Goal: Information Seeking & Learning: Learn about a topic

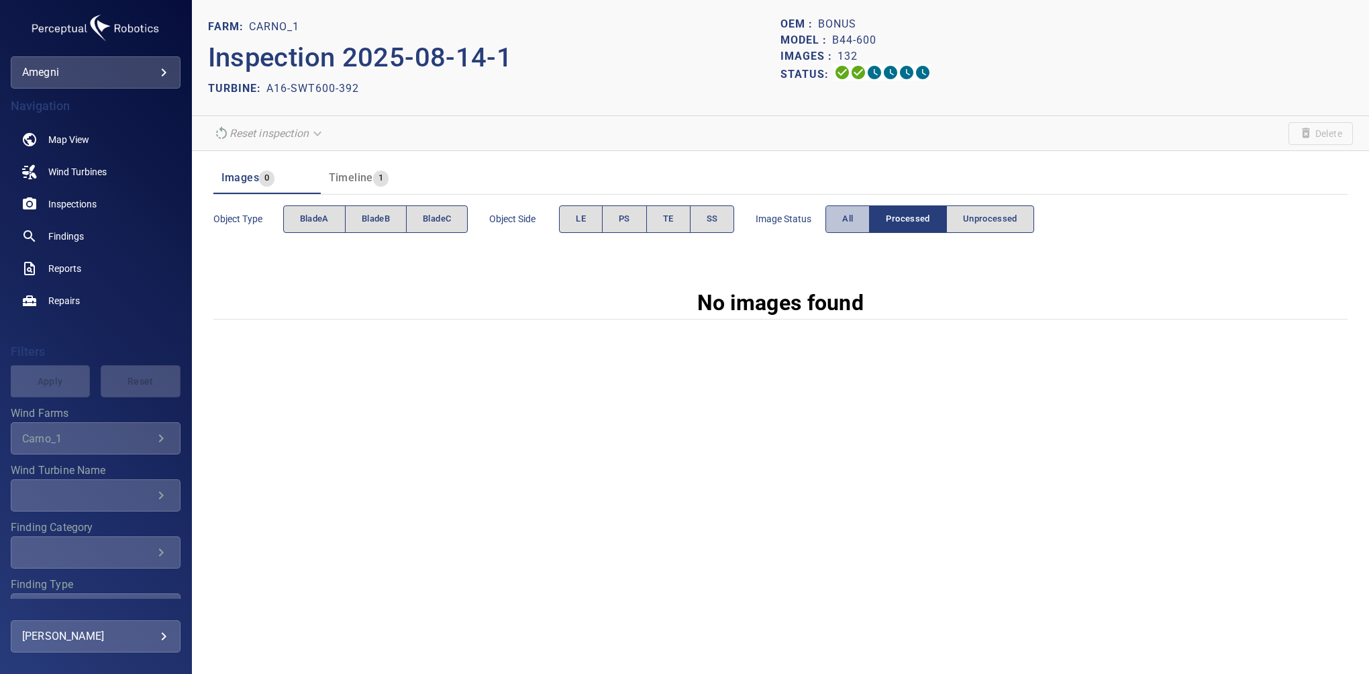
click at [859, 211] on button "All" at bounding box center [848, 219] width 44 height 28
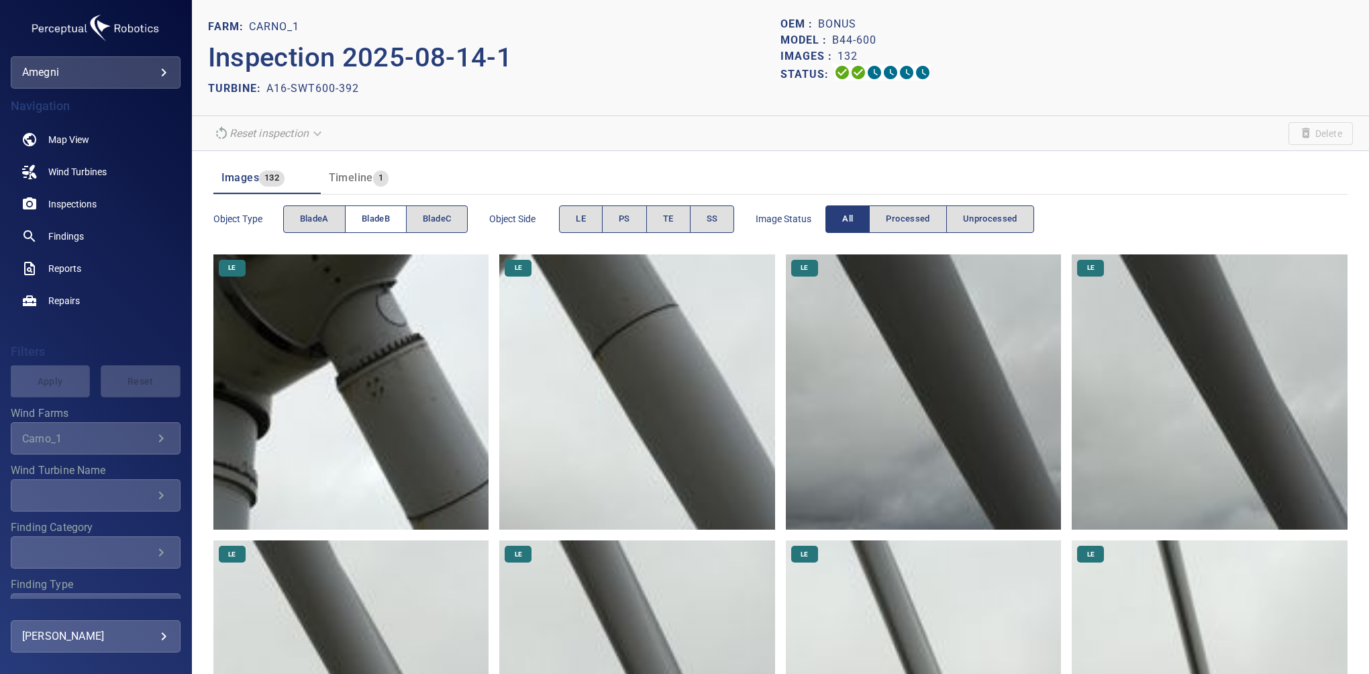
click at [374, 226] on span "bladeB" at bounding box center [376, 218] width 28 height 15
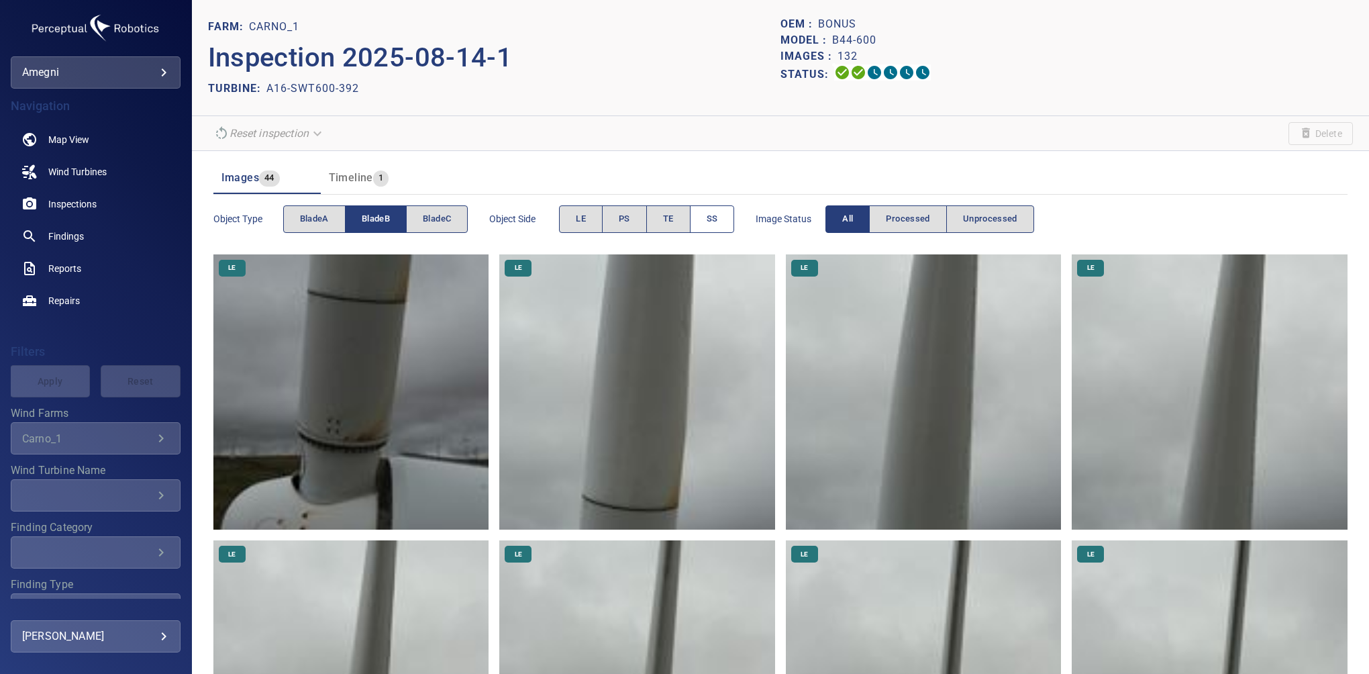
click at [700, 224] on button "SS" at bounding box center [712, 219] width 45 height 28
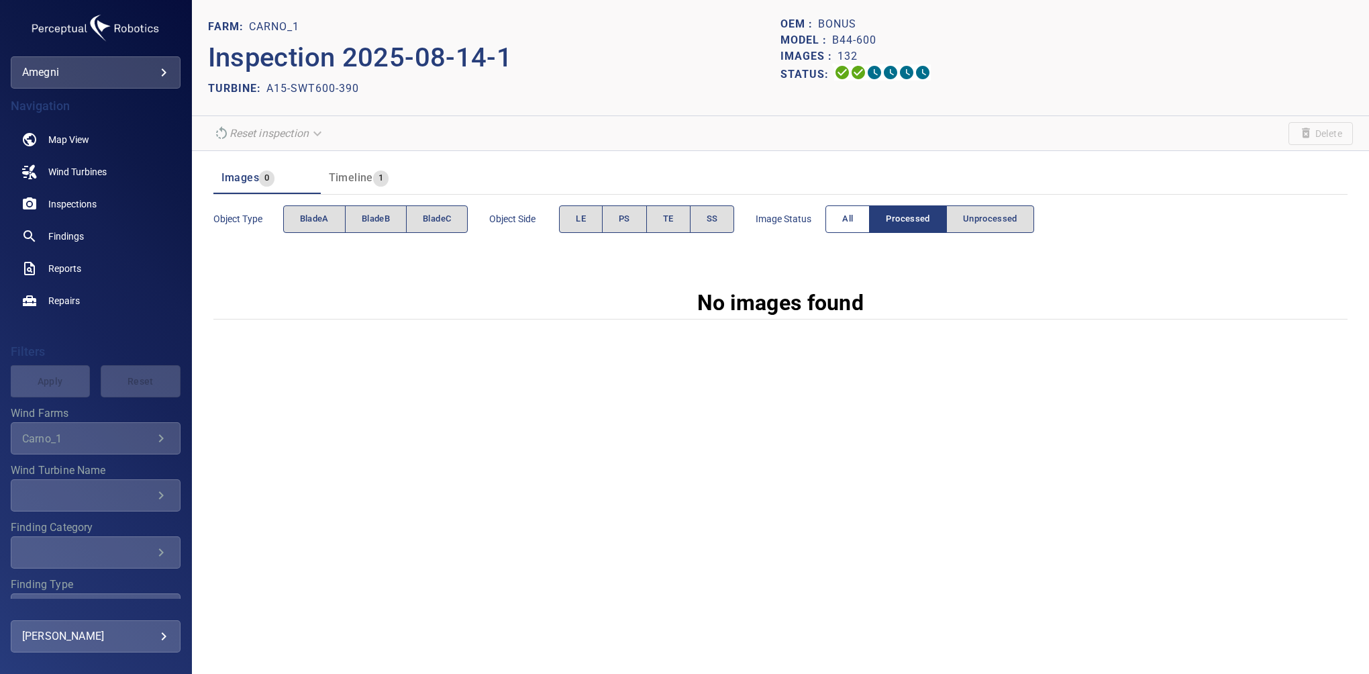
click at [848, 221] on span "All" at bounding box center [847, 218] width 11 height 15
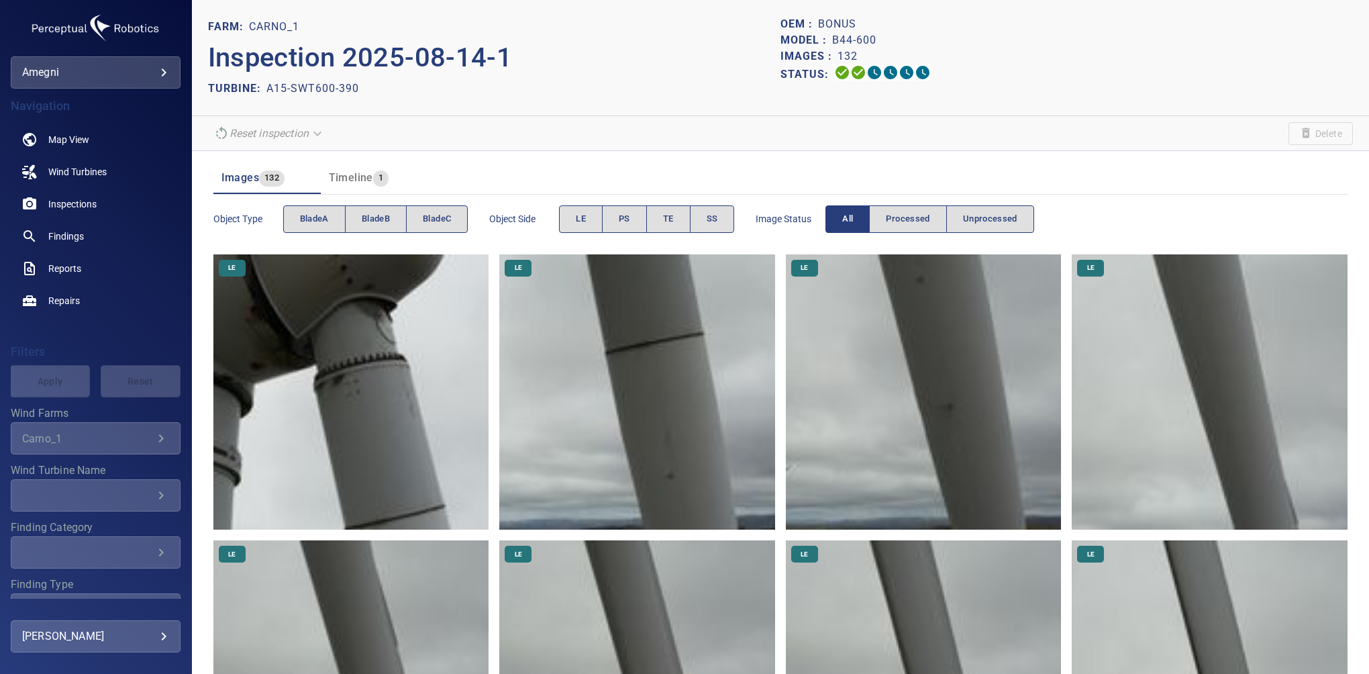
click at [648, 156] on div "Images 132 Timeline 1" at bounding box center [780, 172] width 1134 height 43
click at [671, 214] on span "TE" at bounding box center [668, 218] width 11 height 15
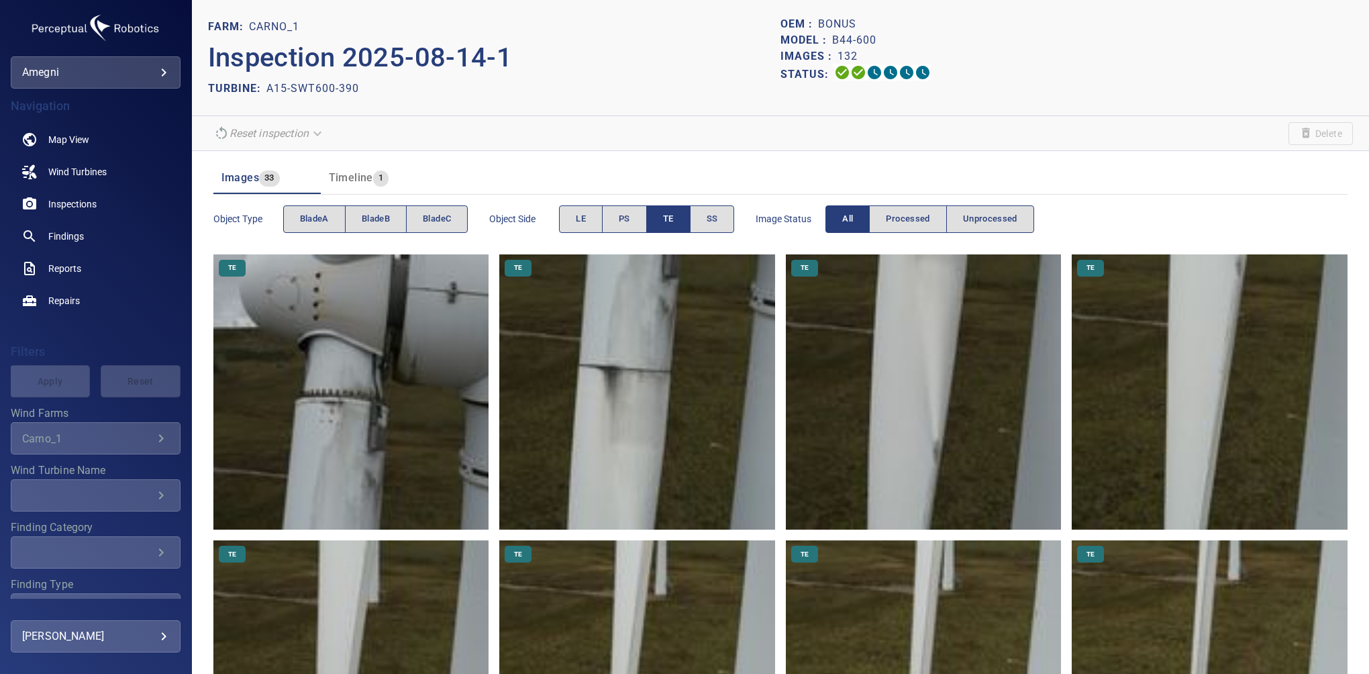
click at [667, 228] on button "TE" at bounding box center [668, 219] width 44 height 28
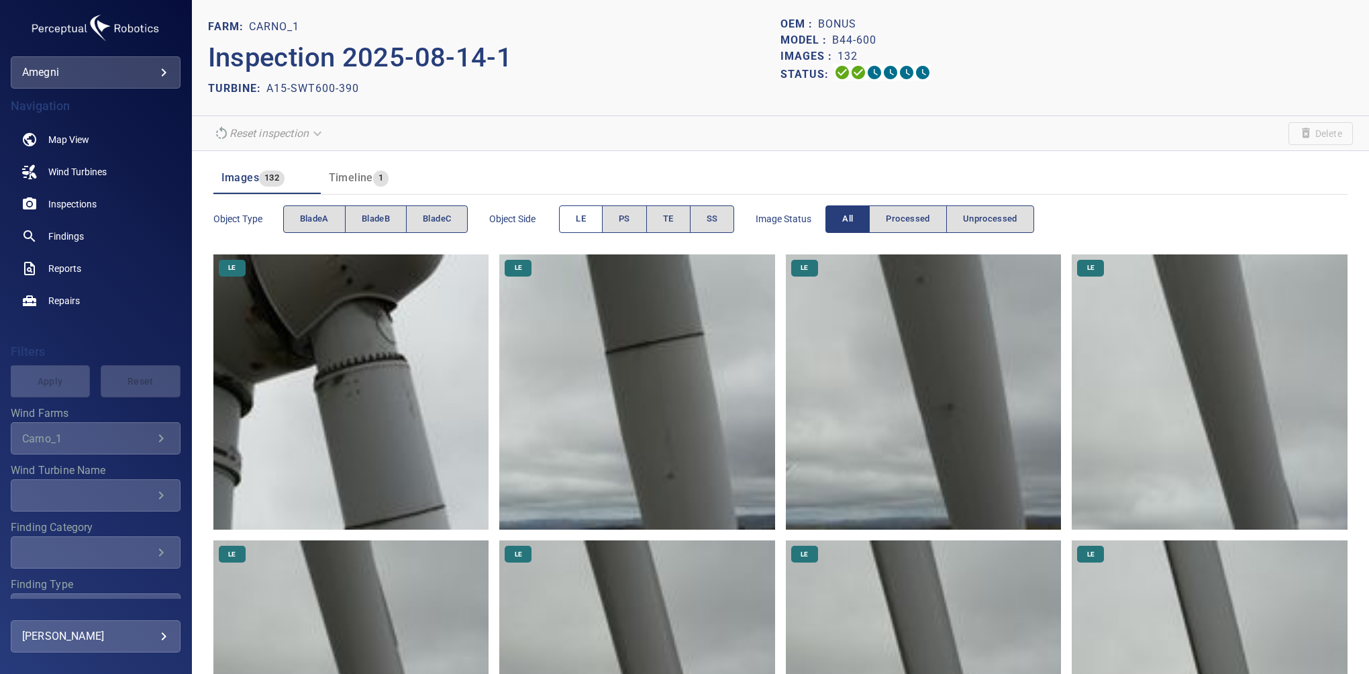
click at [572, 221] on button "LE" at bounding box center [581, 219] width 44 height 28
click at [386, 214] on span "bladeB" at bounding box center [376, 218] width 28 height 15
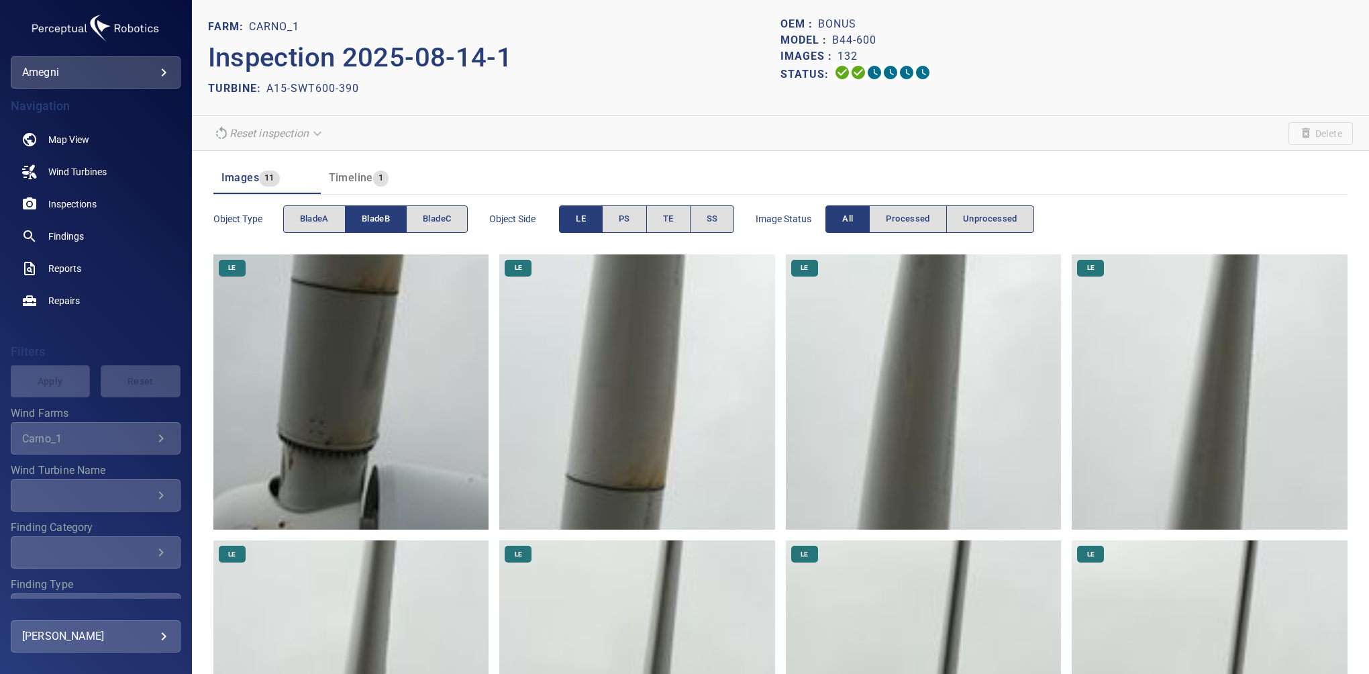
click at [596, 224] on button "LE" at bounding box center [581, 219] width 44 height 28
click at [622, 228] on button "PS" at bounding box center [624, 219] width 45 height 28
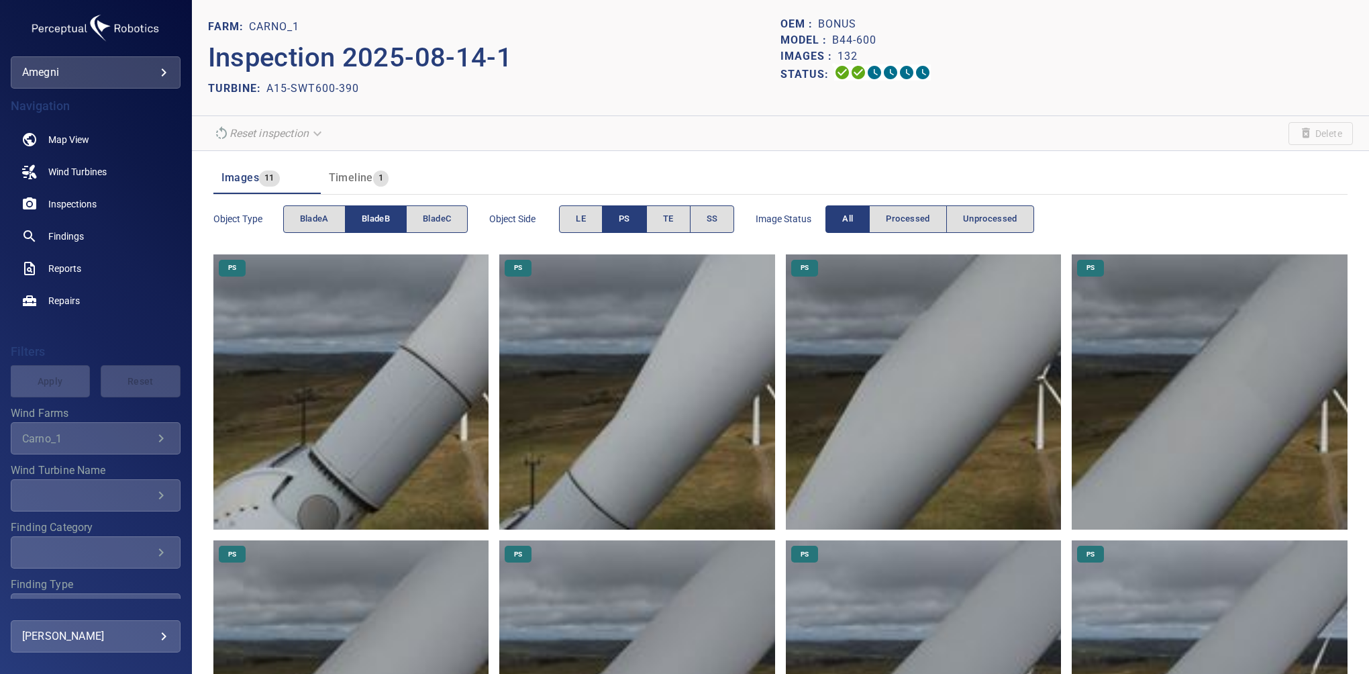
click at [385, 217] on span "bladeB" at bounding box center [376, 218] width 28 height 15
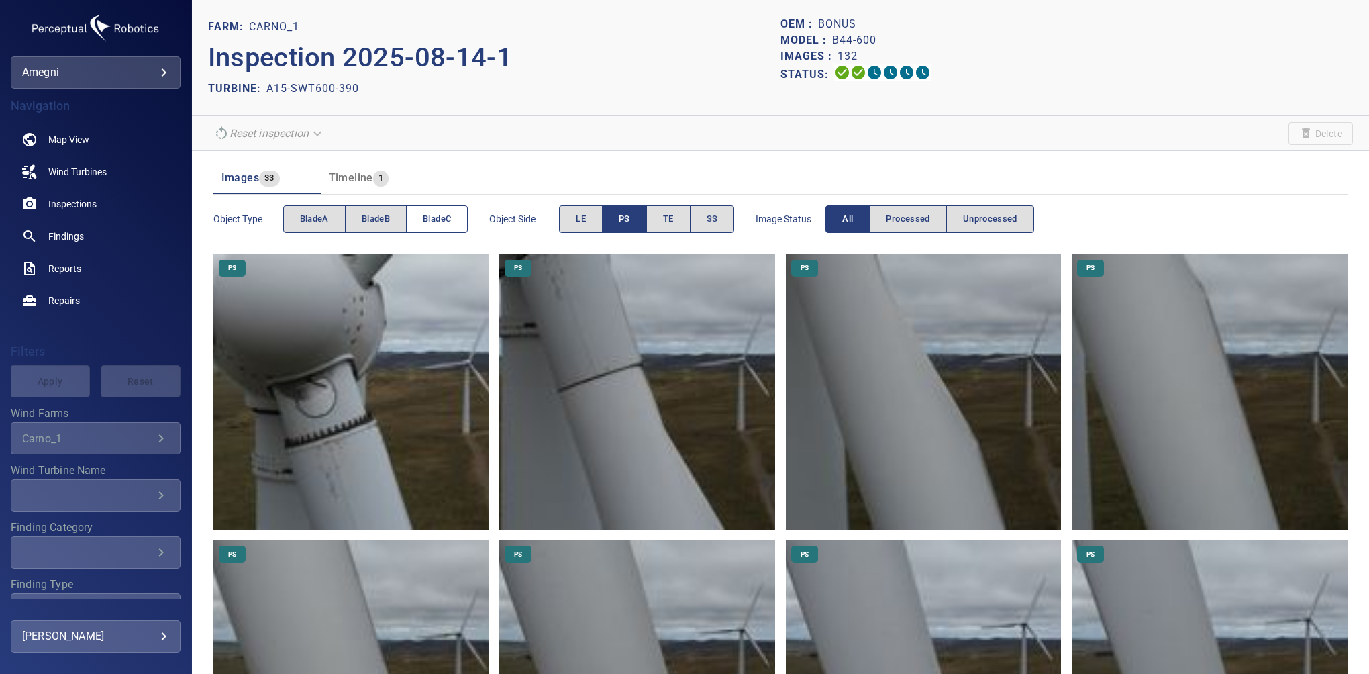
click at [424, 212] on span "bladeC" at bounding box center [437, 218] width 28 height 15
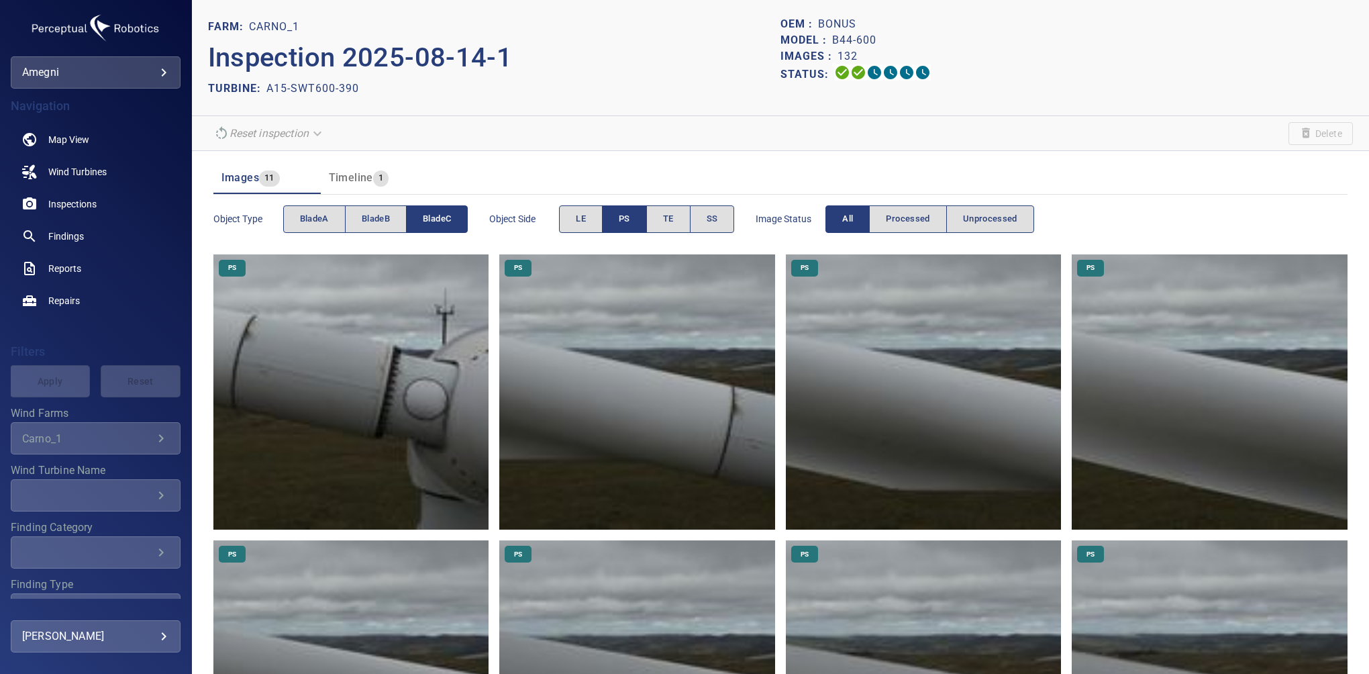
click at [617, 217] on button "PS" at bounding box center [624, 219] width 45 height 28
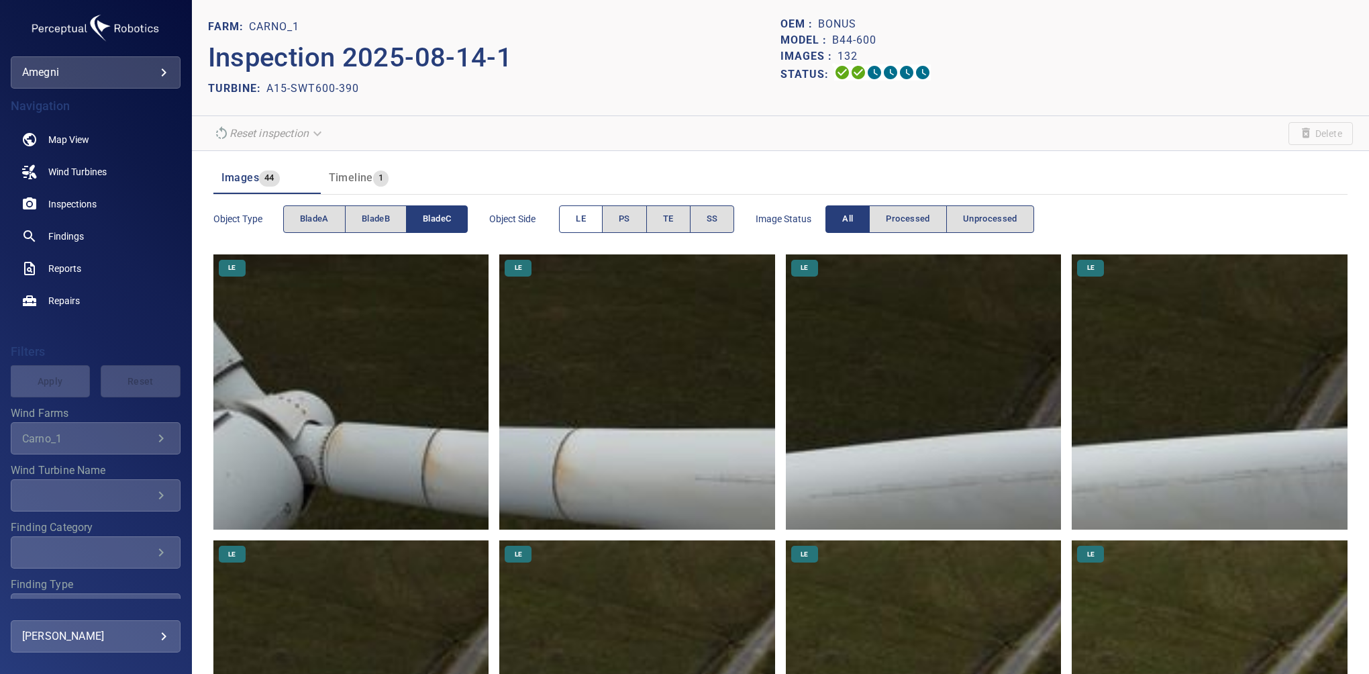
click at [591, 212] on button "LE" at bounding box center [581, 219] width 44 height 28
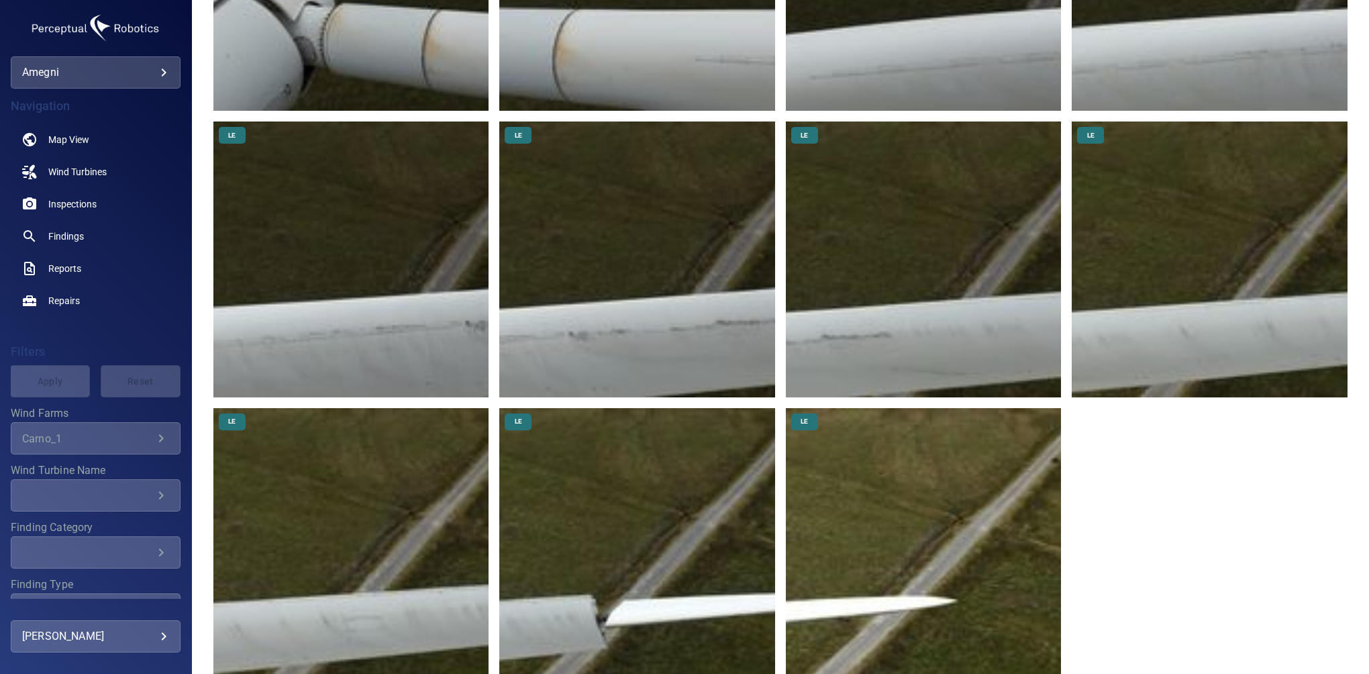
scroll to position [453, 0]
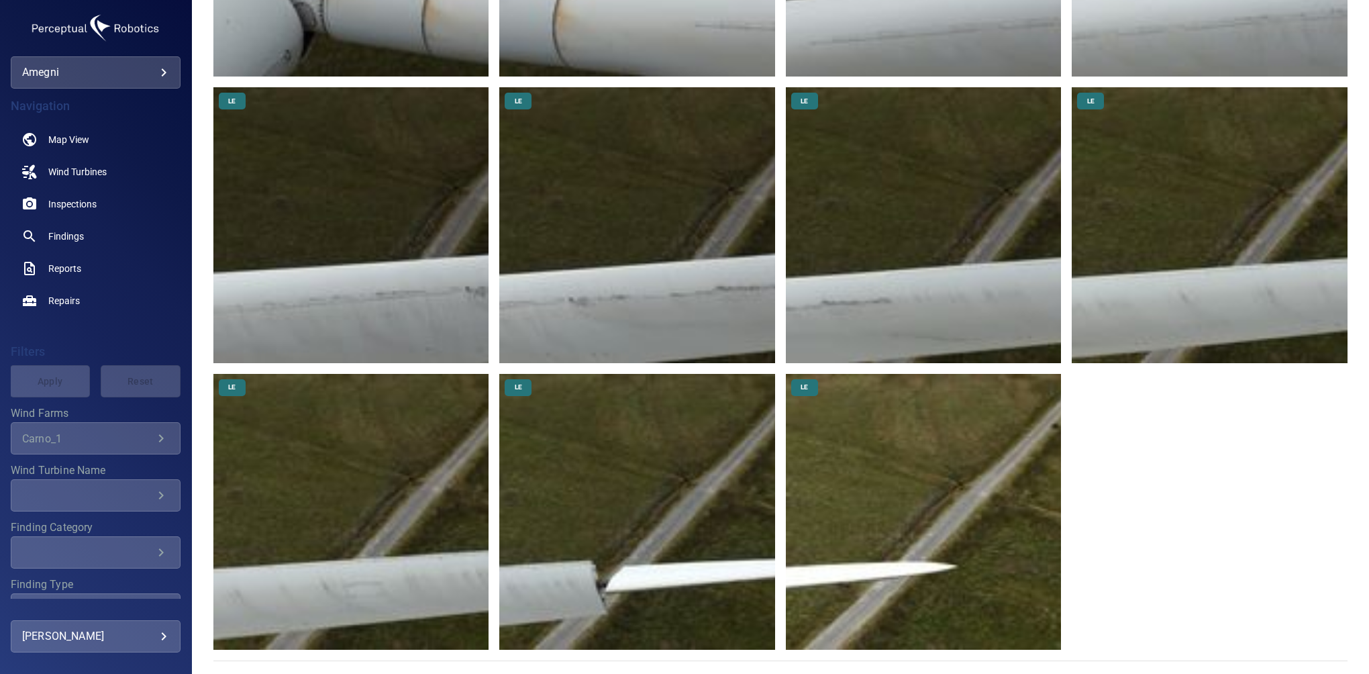
click at [913, 519] on img at bounding box center [924, 512] width 276 height 276
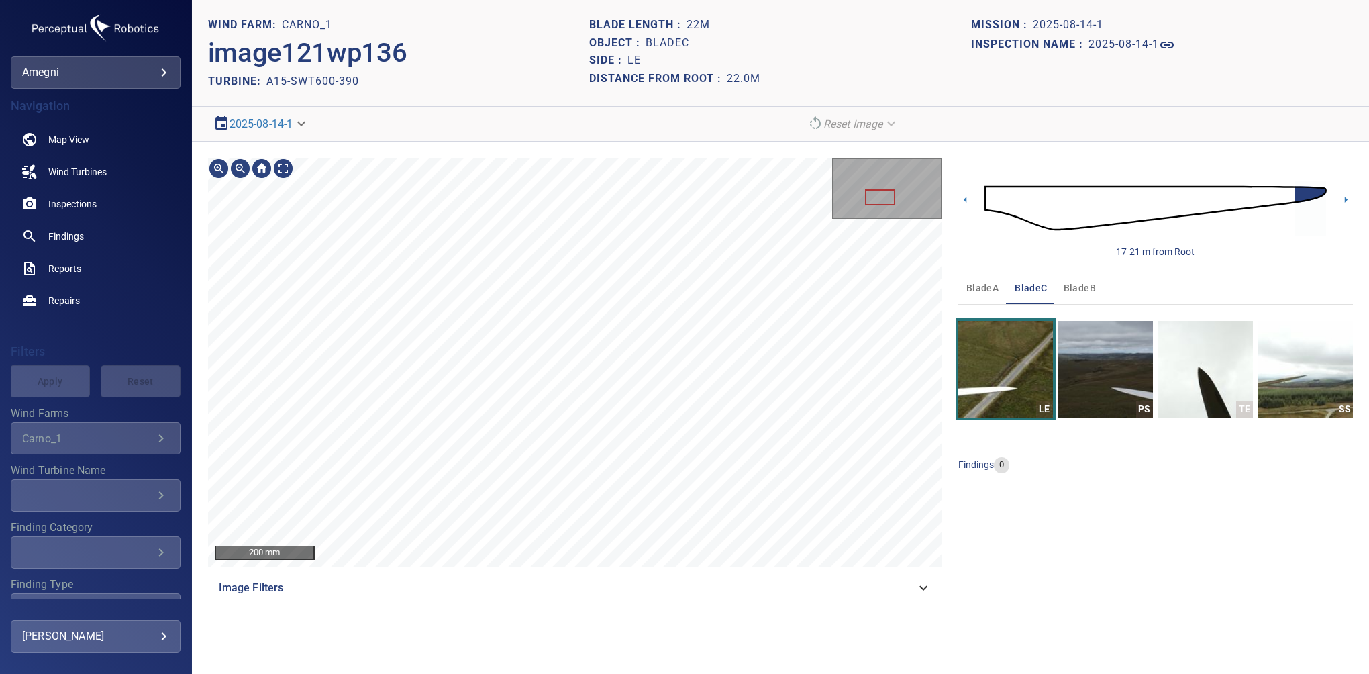
click at [894, 568] on div "200 mm Image Filters" at bounding box center [575, 381] width 734 height 446
click at [926, 597] on div "Image Filters" at bounding box center [575, 588] width 734 height 32
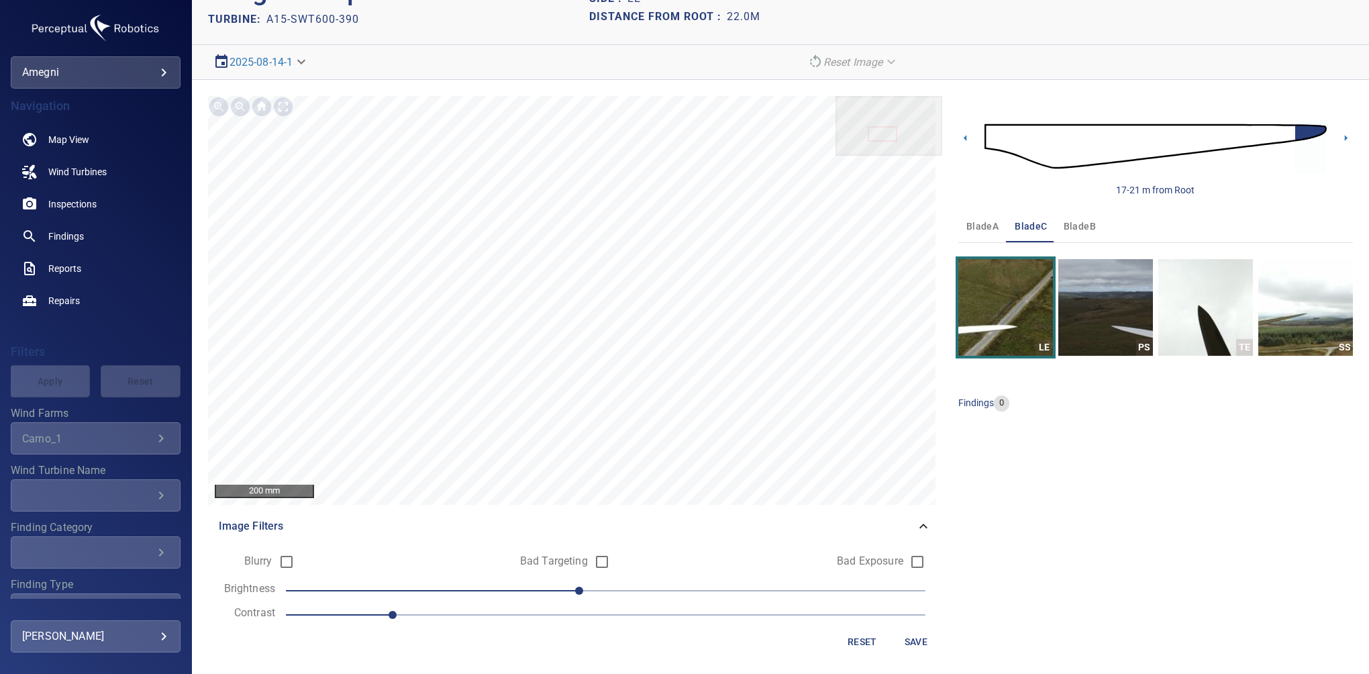
scroll to position [62, 0]
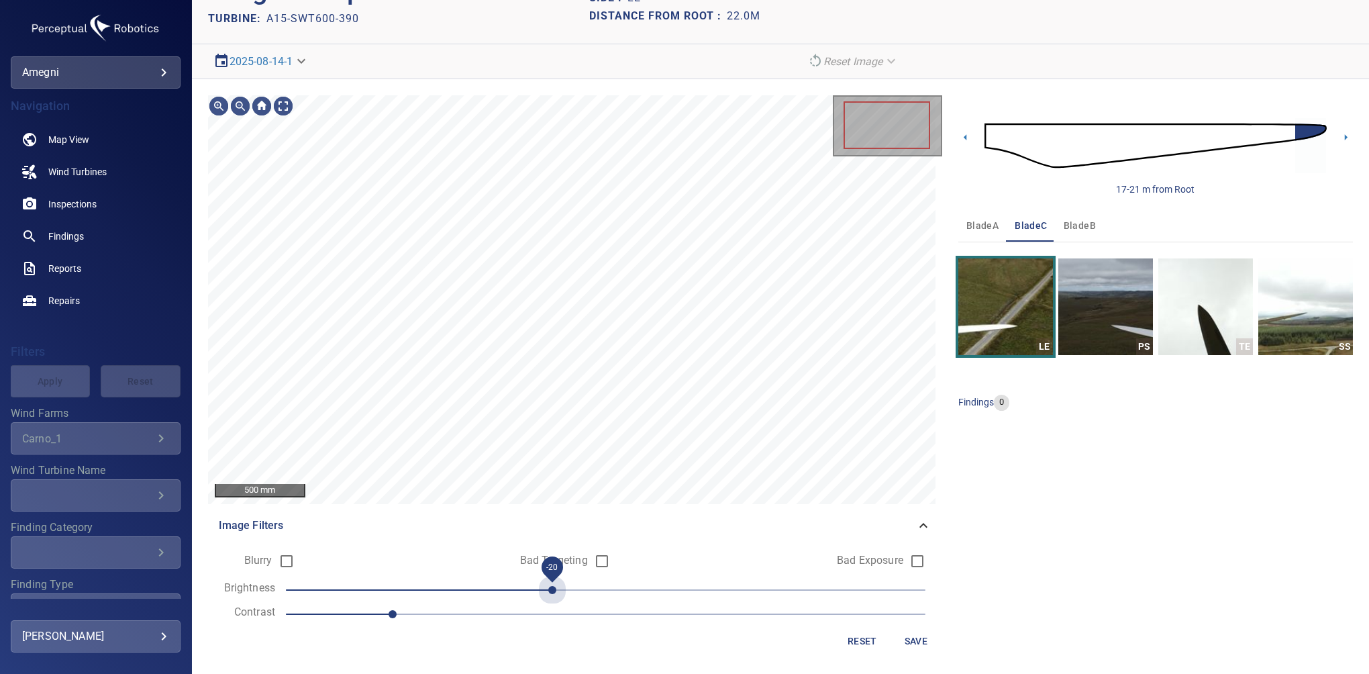
drag, startPoint x: 573, startPoint y: 595, endPoint x: 561, endPoint y: 597, distance: 11.6
click at [556, 594] on span "-20" at bounding box center [552, 590] width 8 height 8
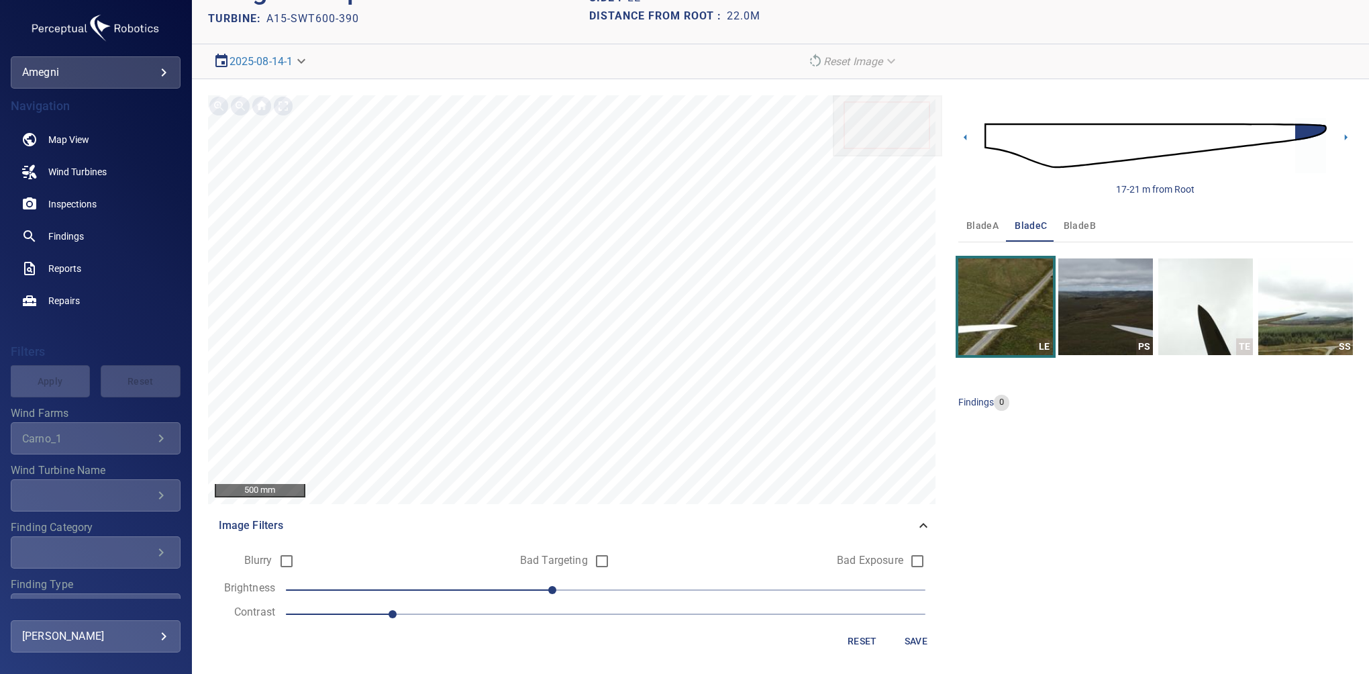
drag, startPoint x: 902, startPoint y: 634, endPoint x: 899, endPoint y: 626, distance: 9.1
click at [900, 633] on span "Save" at bounding box center [916, 641] width 32 height 17
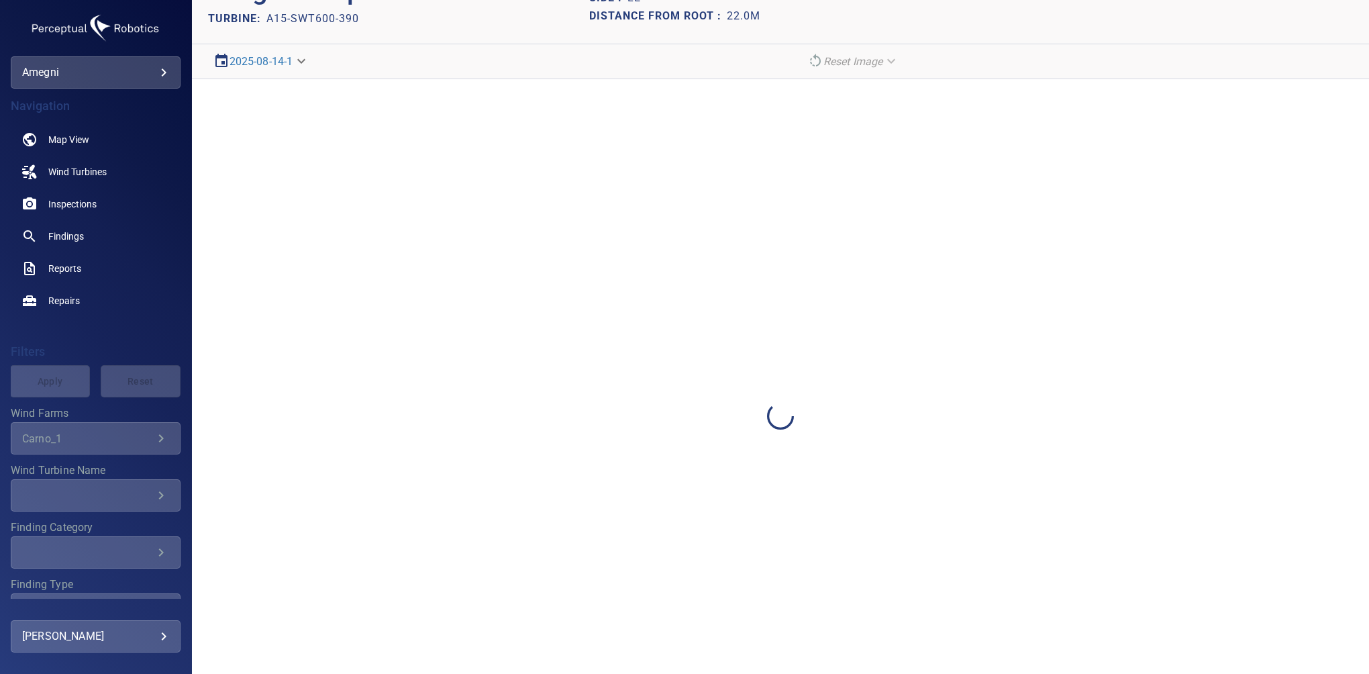
scroll to position [0, 0]
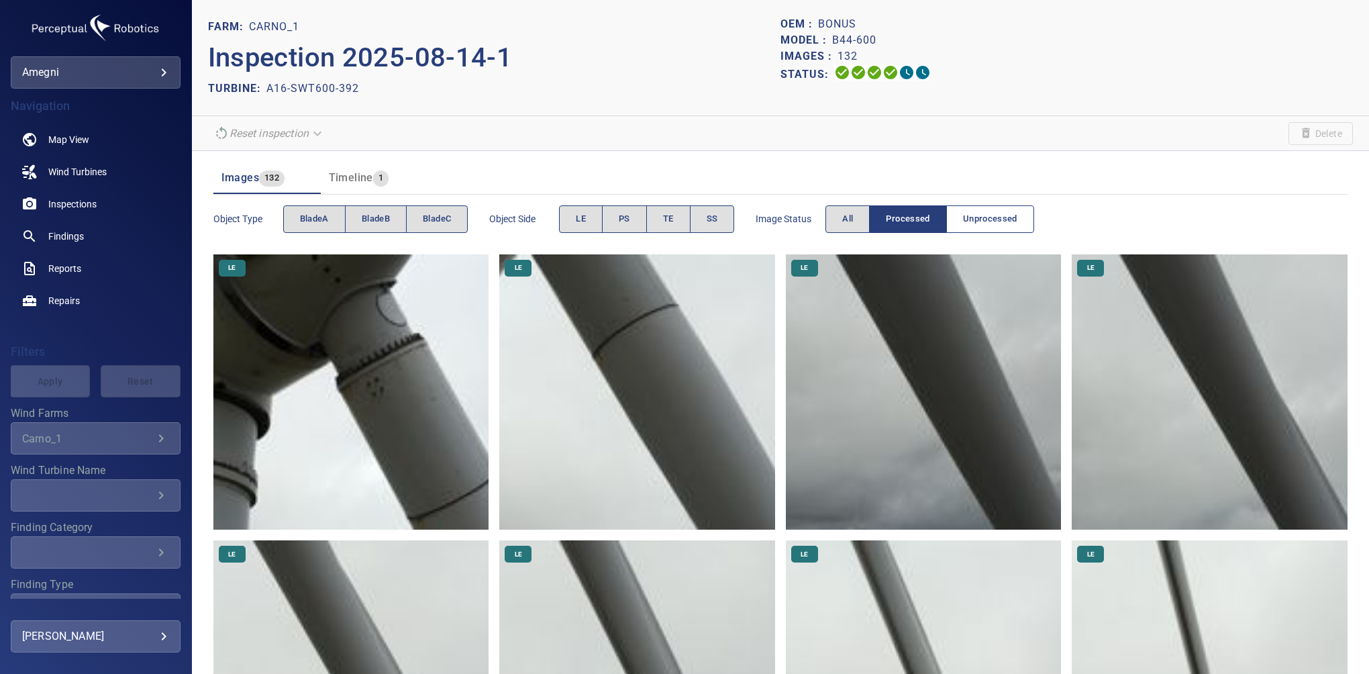
click at [977, 214] on span "Unprocessed" at bounding box center [990, 218] width 54 height 15
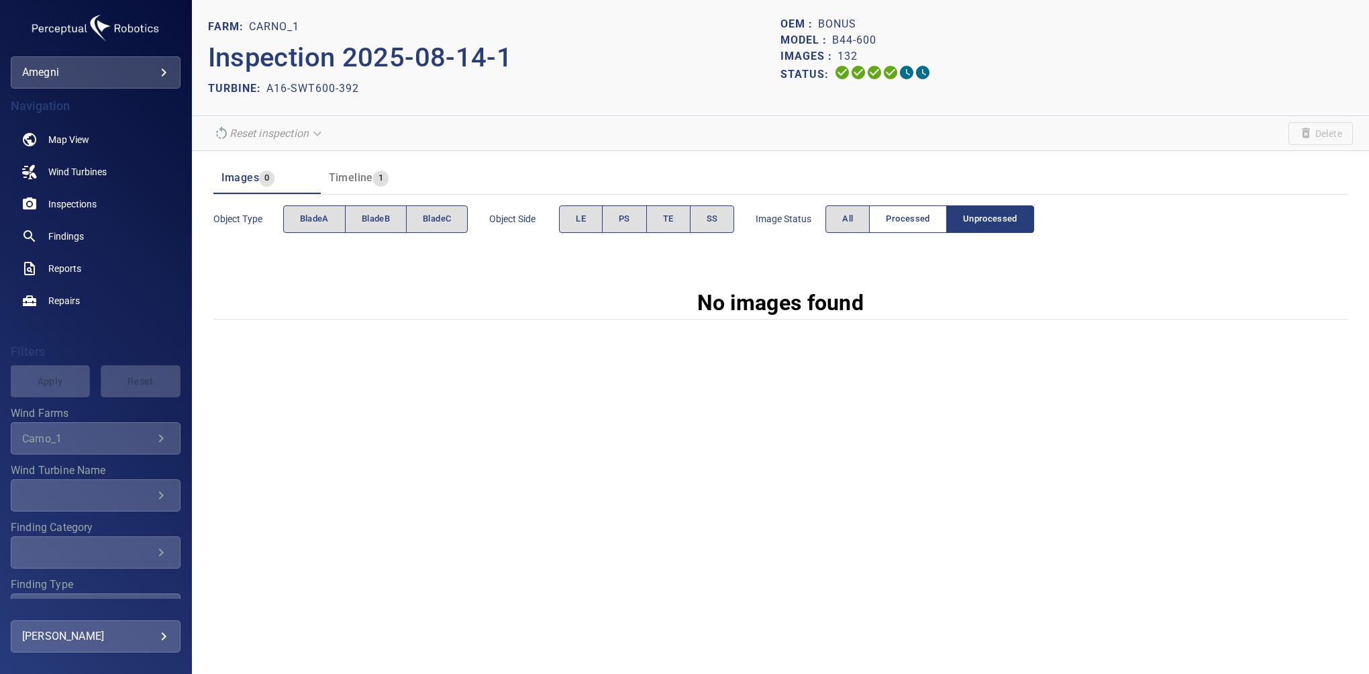
click at [893, 214] on span "Processed" at bounding box center [908, 218] width 44 height 15
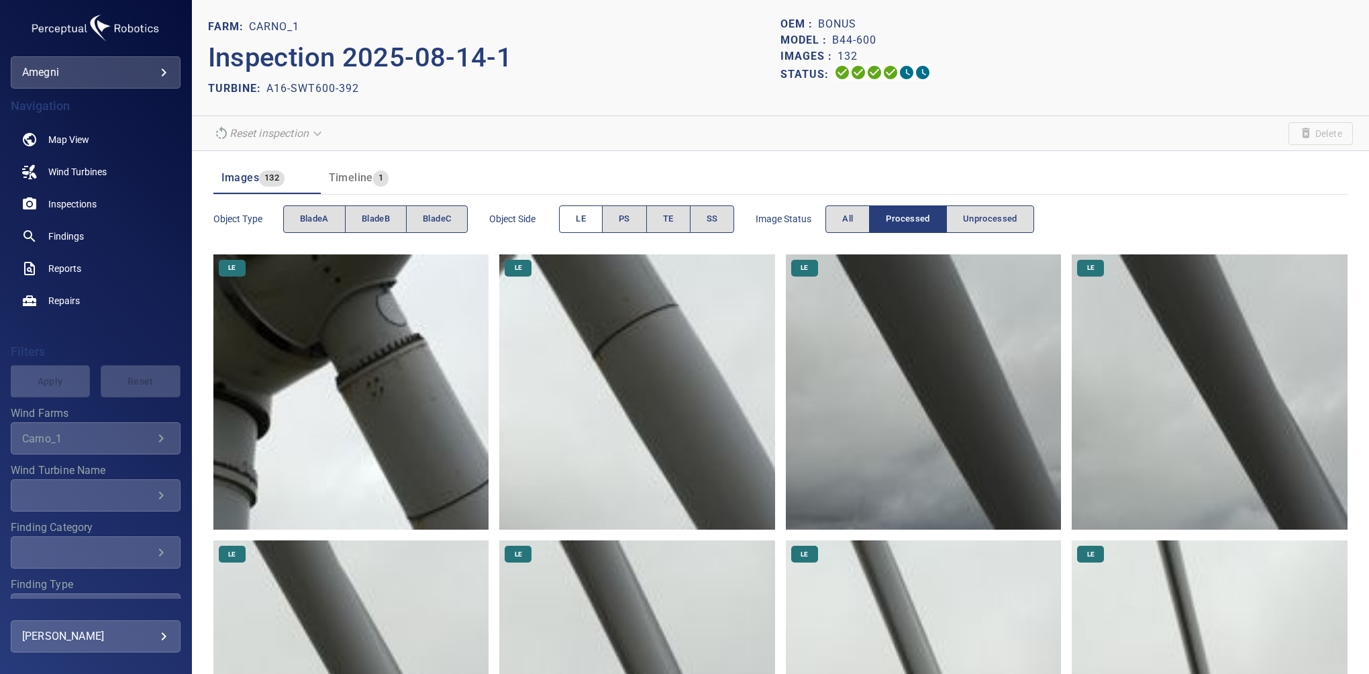
click at [581, 216] on span "LE" at bounding box center [581, 218] width 10 height 15
click at [1152, 184] on header "Images 33 Timeline 1" at bounding box center [780, 178] width 1134 height 32
click at [577, 214] on span "LE" at bounding box center [581, 218] width 10 height 15
click at [850, 214] on span "All" at bounding box center [847, 218] width 11 height 15
click at [671, 219] on span "TE" at bounding box center [668, 218] width 11 height 15
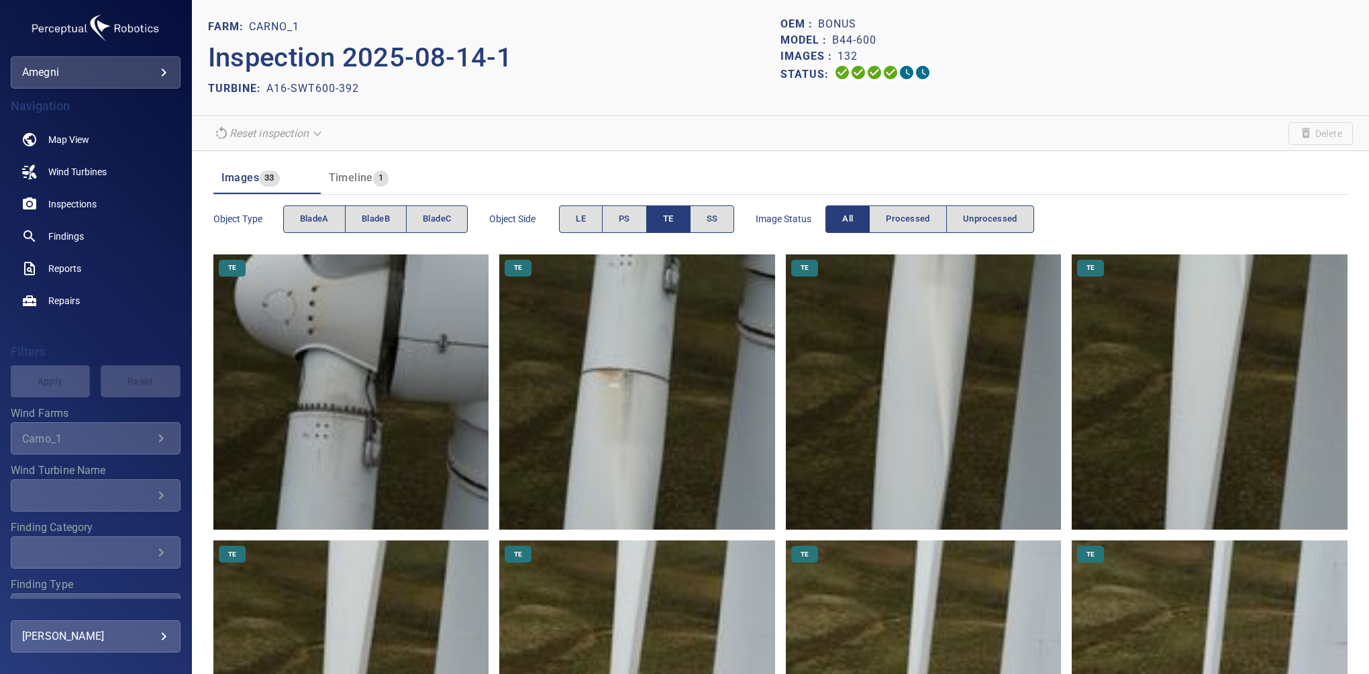
click at [838, 219] on button "All" at bounding box center [848, 219] width 44 height 28
click at [660, 217] on button "TE" at bounding box center [668, 219] width 44 height 28
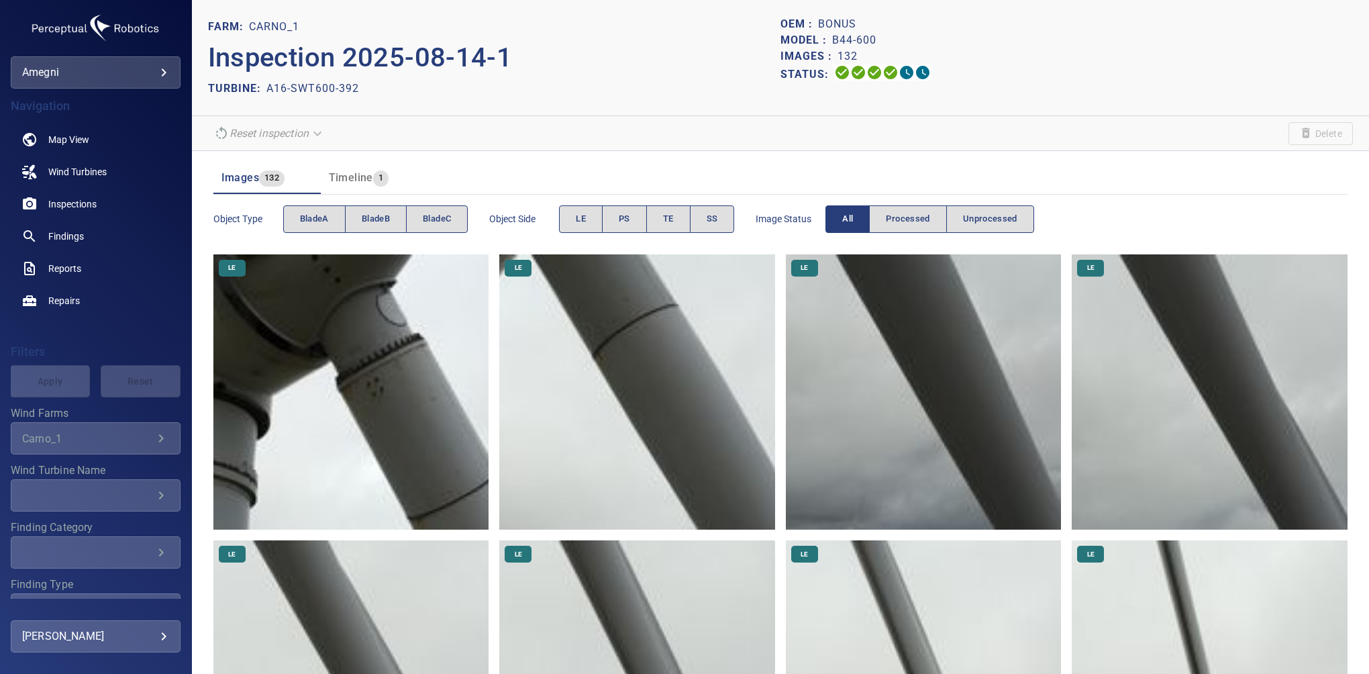
click at [1294, 40] on div "Model : B44-600" at bounding box center [1067, 40] width 573 height 16
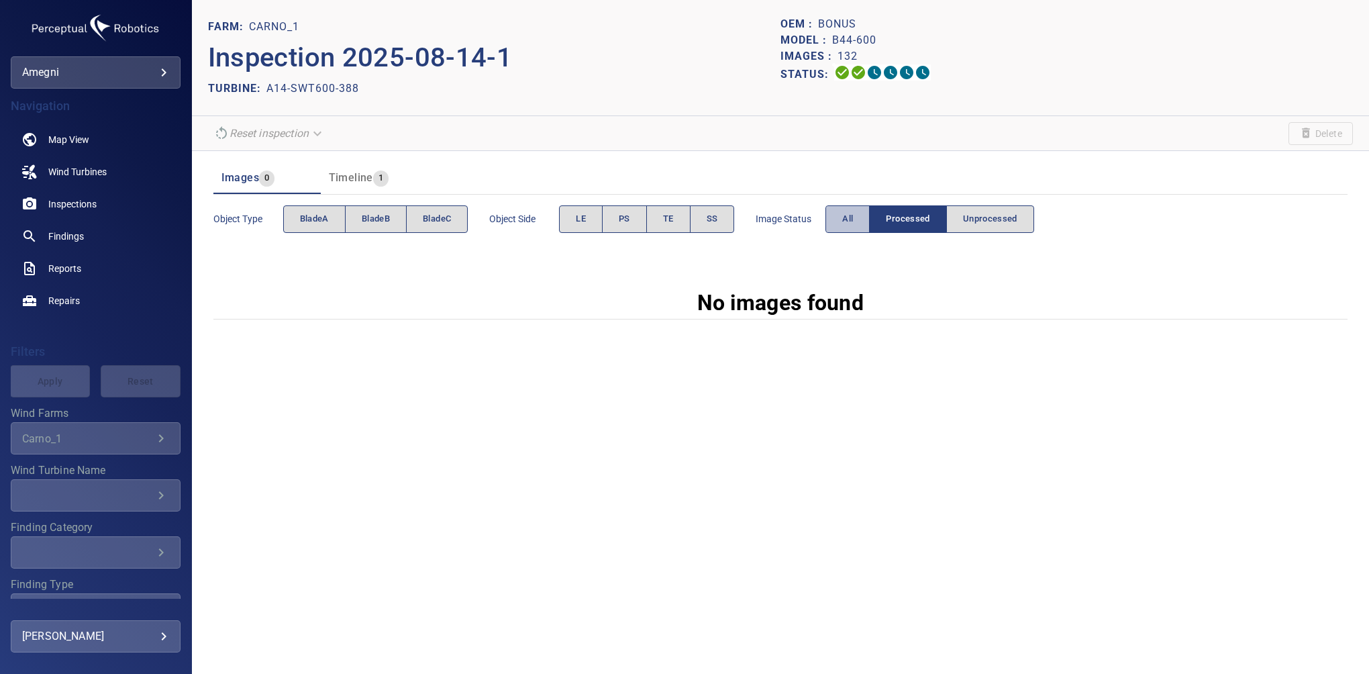
click at [837, 214] on button "All" at bounding box center [848, 219] width 44 height 28
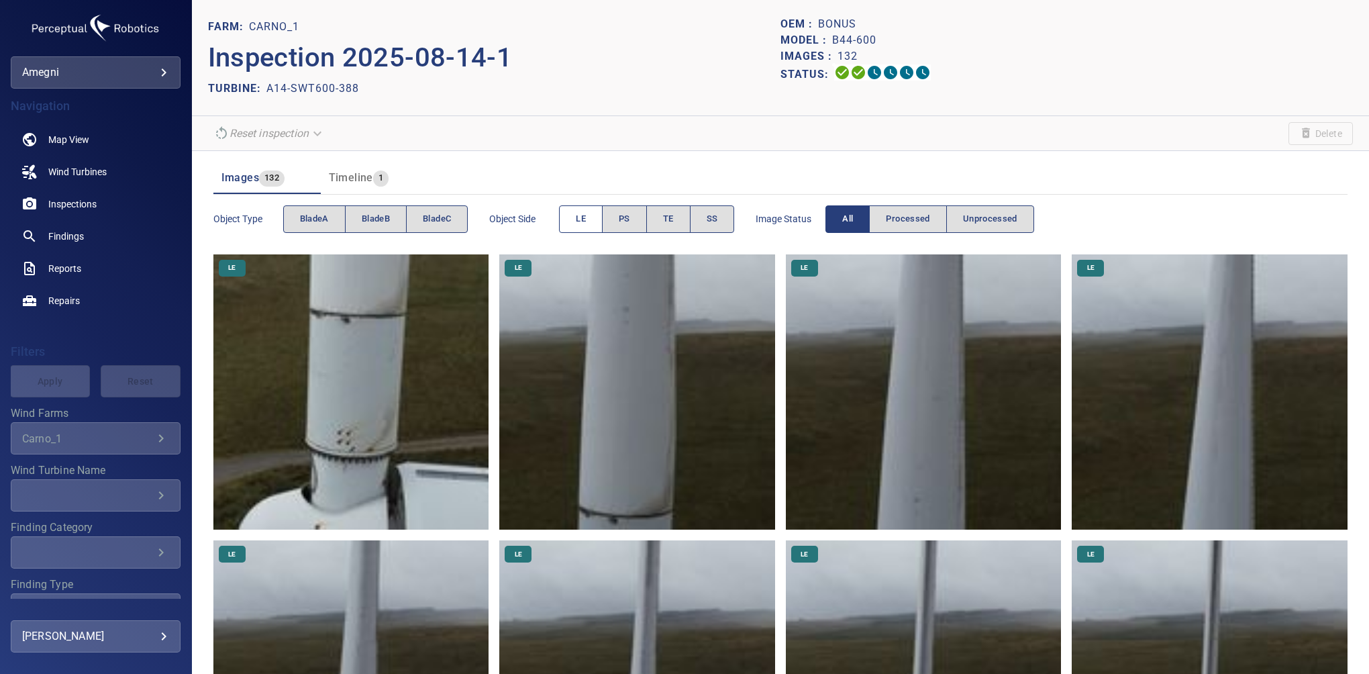
click at [575, 214] on button "LE" at bounding box center [581, 219] width 44 height 28
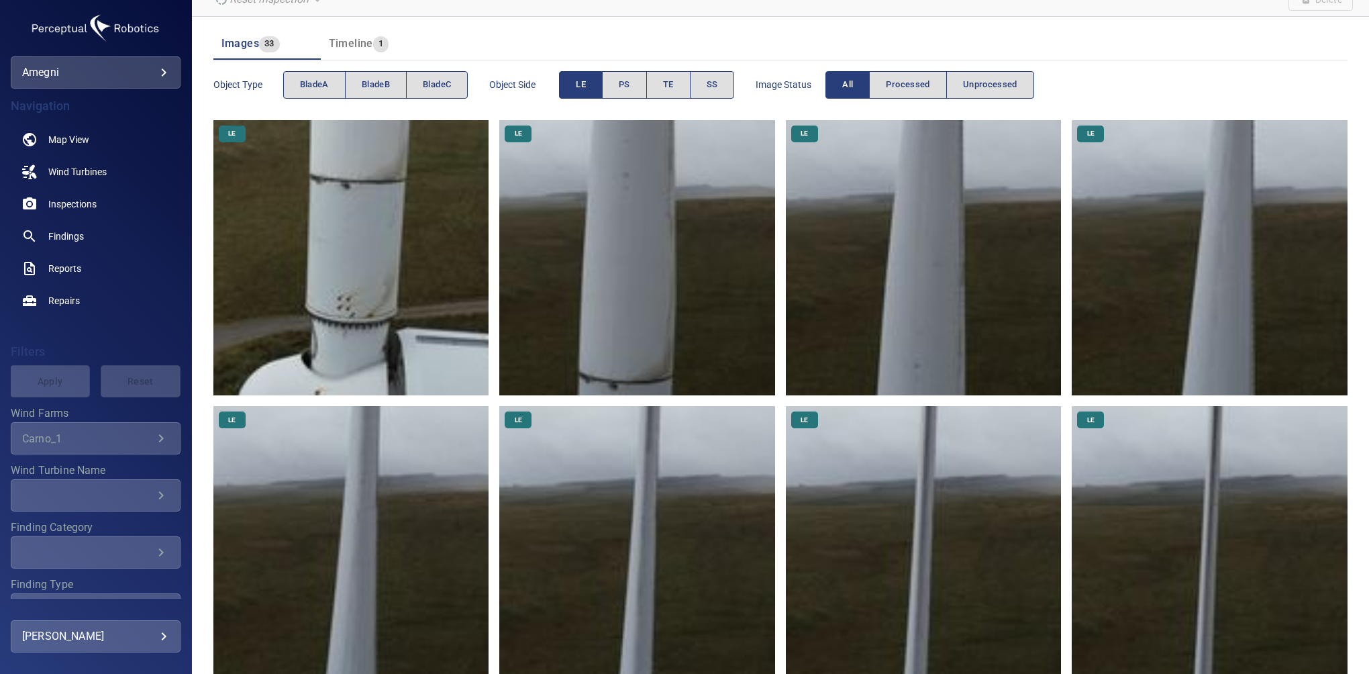
scroll to position [11, 0]
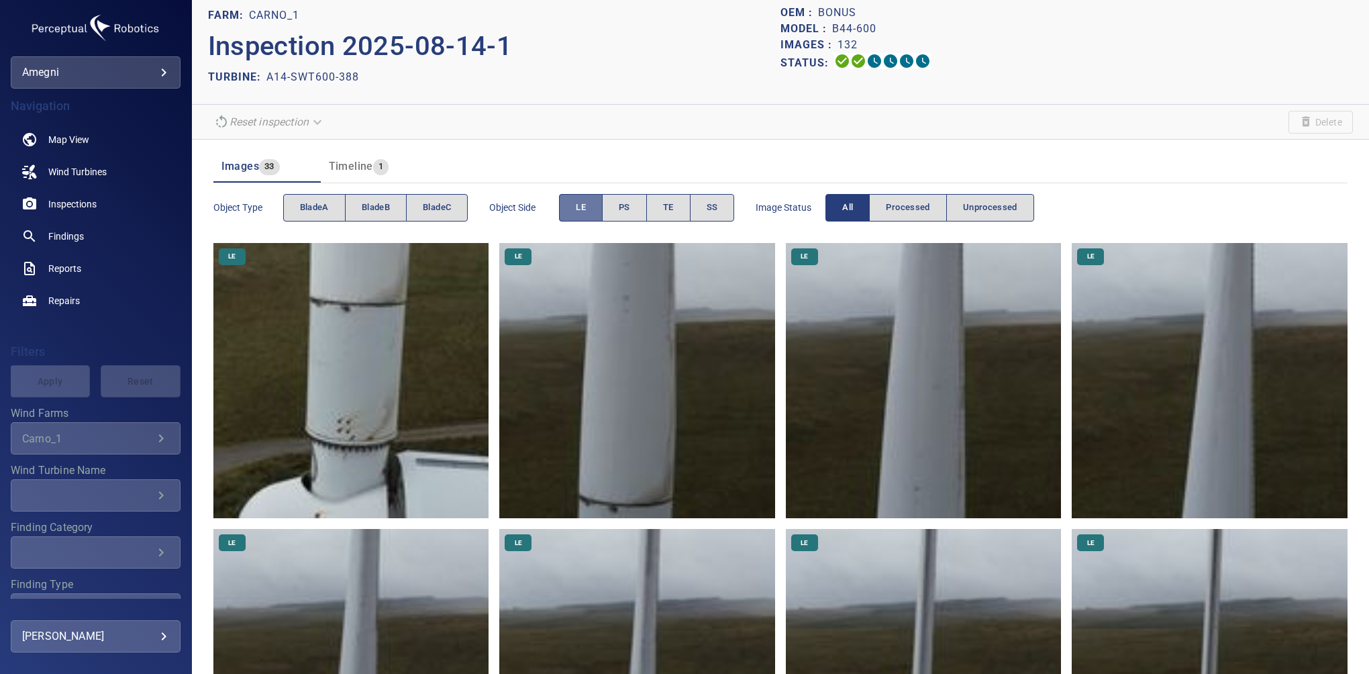
click at [599, 207] on button "LE" at bounding box center [581, 208] width 44 height 28
click at [676, 200] on button "TE" at bounding box center [668, 208] width 44 height 28
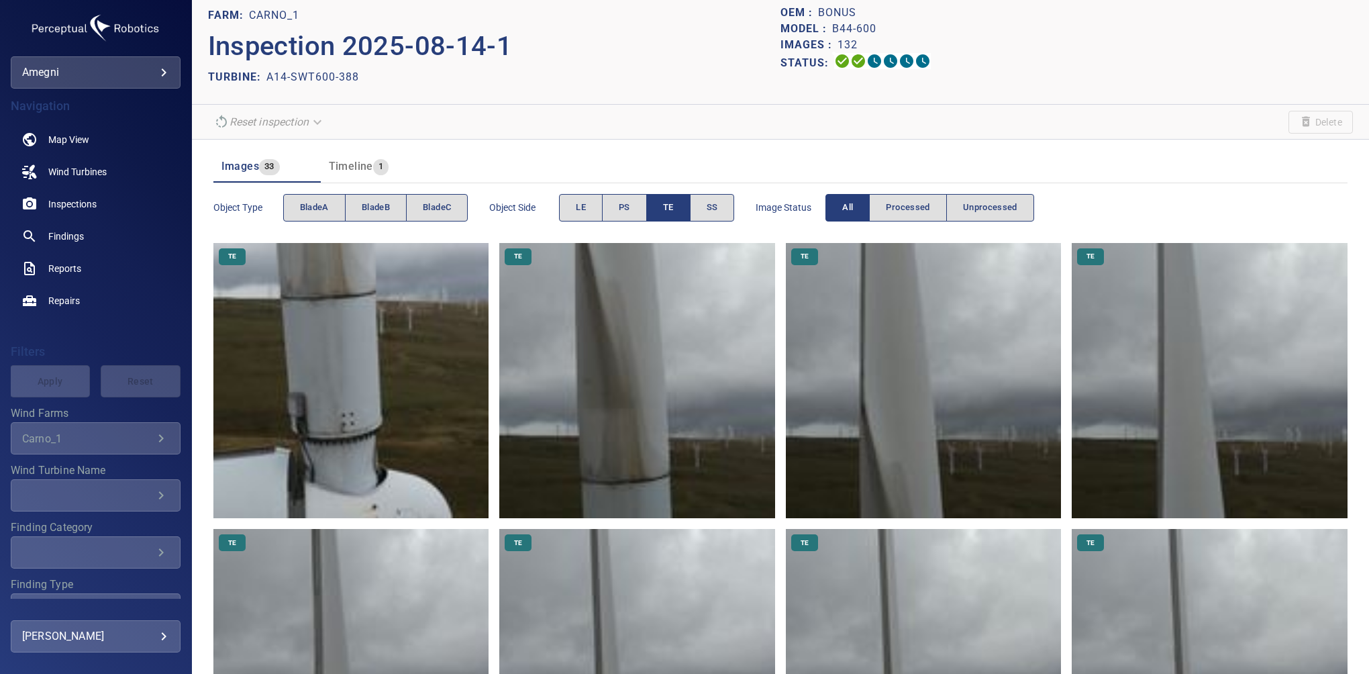
click at [660, 199] on button "TE" at bounding box center [668, 208] width 44 height 28
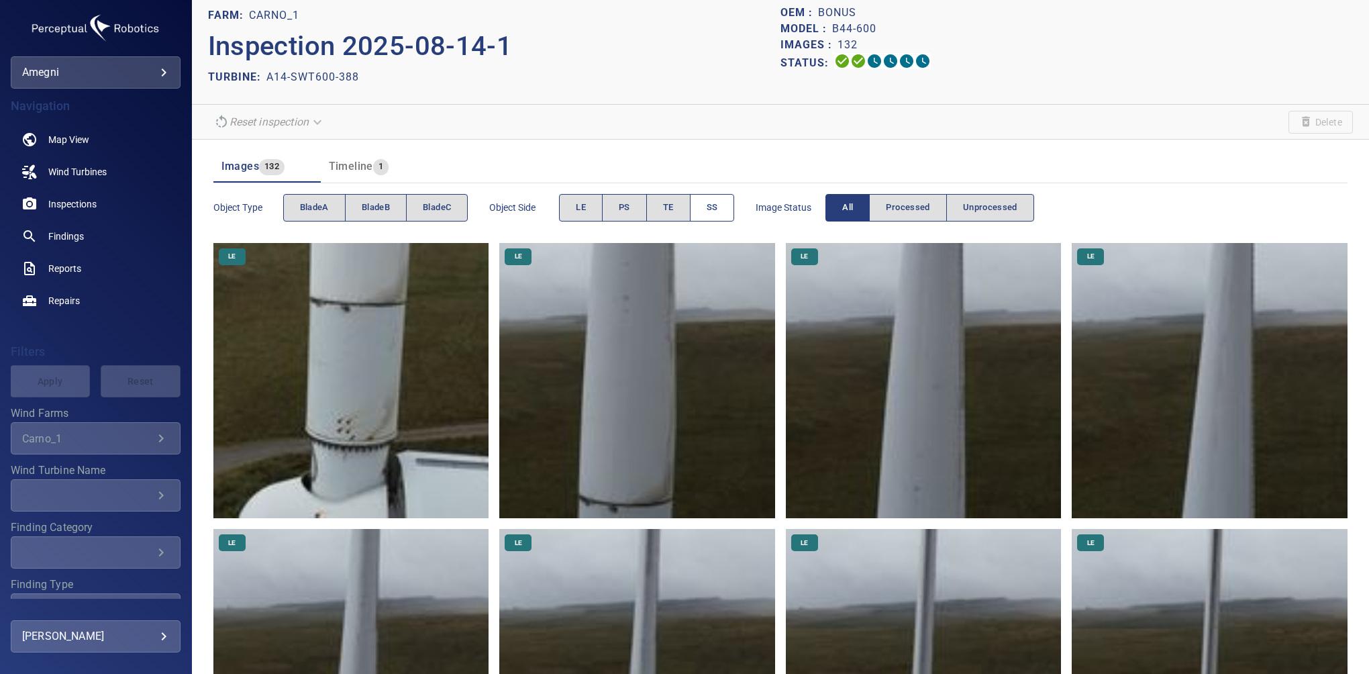
click at [707, 217] on button "SS" at bounding box center [712, 208] width 45 height 28
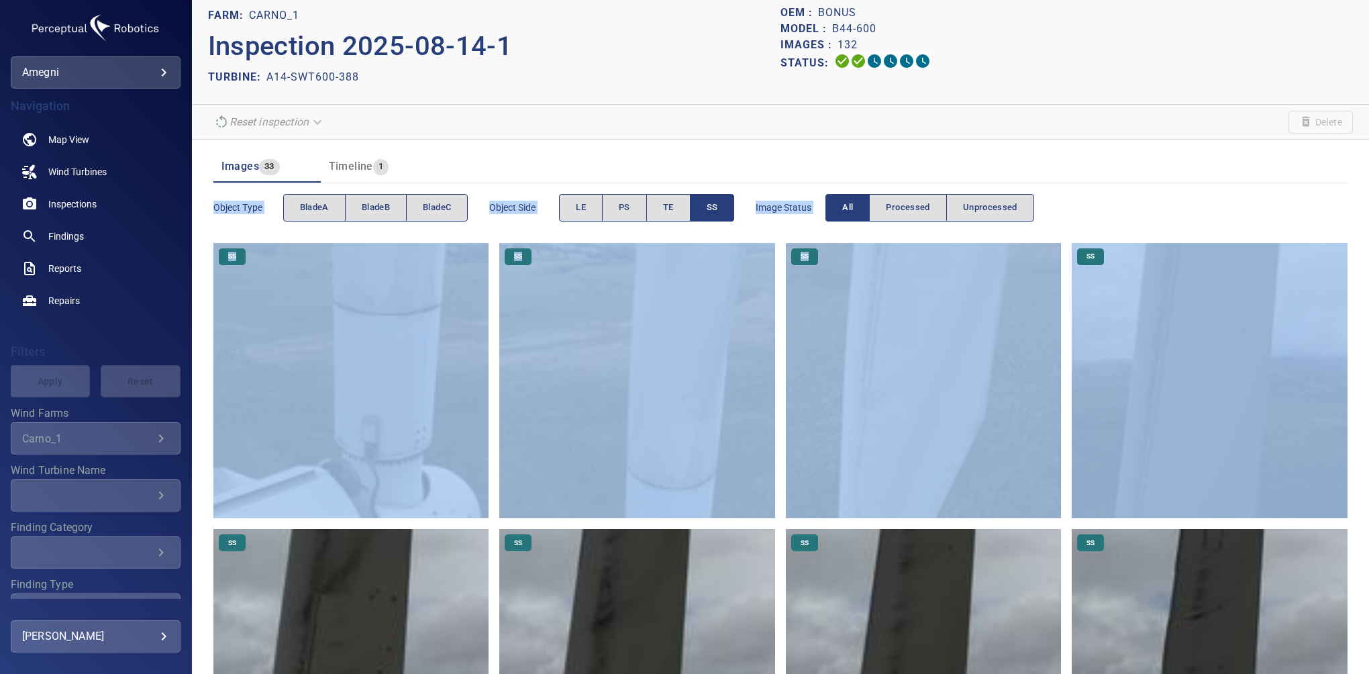
drag, startPoint x: 1371, startPoint y: 199, endPoint x: 1371, endPoint y: 237, distance: 37.6
click at [1369, 237] on html "**********" at bounding box center [684, 337] width 1369 height 674
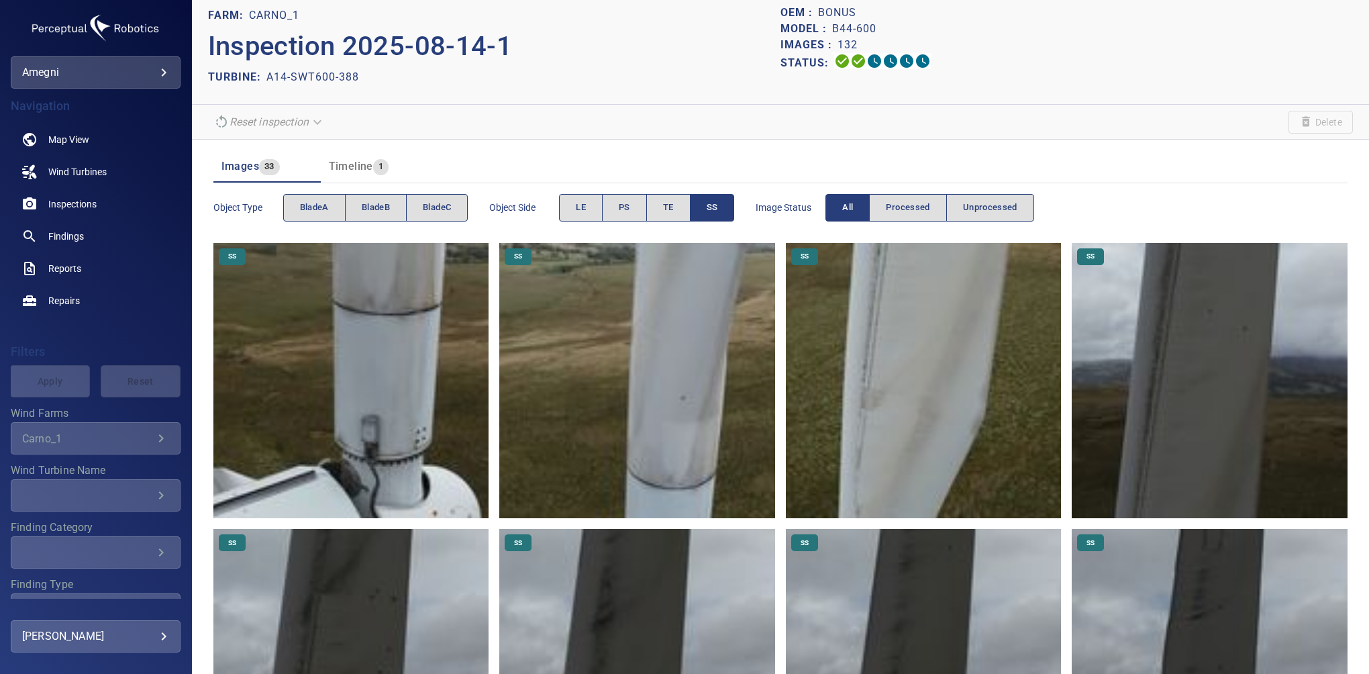
click at [1224, 175] on header "Images 33 Timeline 1" at bounding box center [780, 166] width 1134 height 32
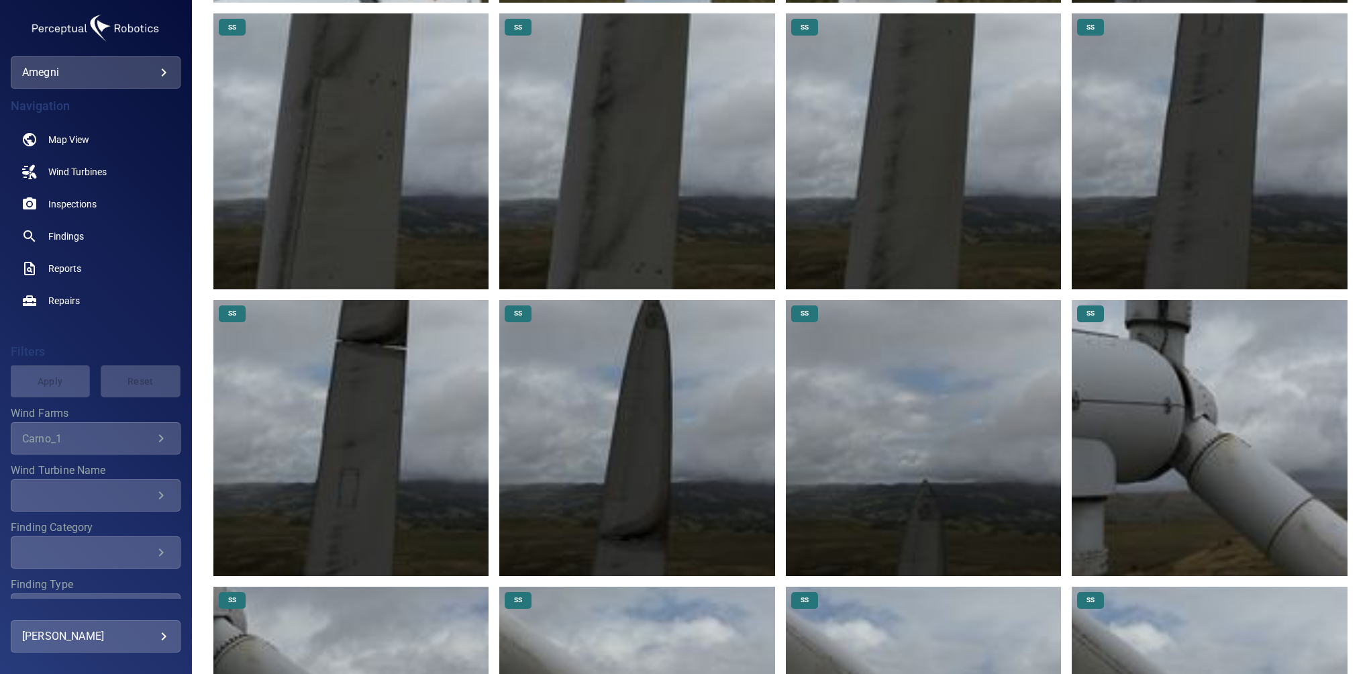
scroll to position [0, 0]
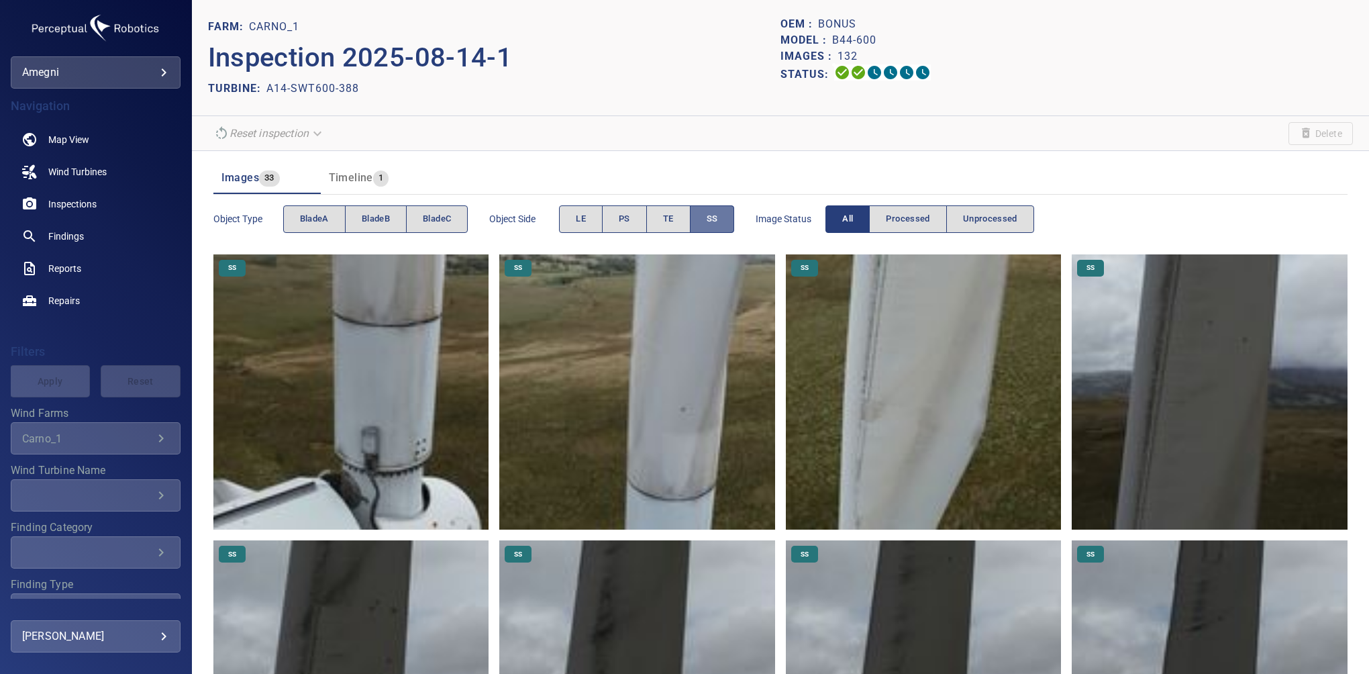
click at [715, 211] on span "SS" at bounding box center [712, 218] width 11 height 15
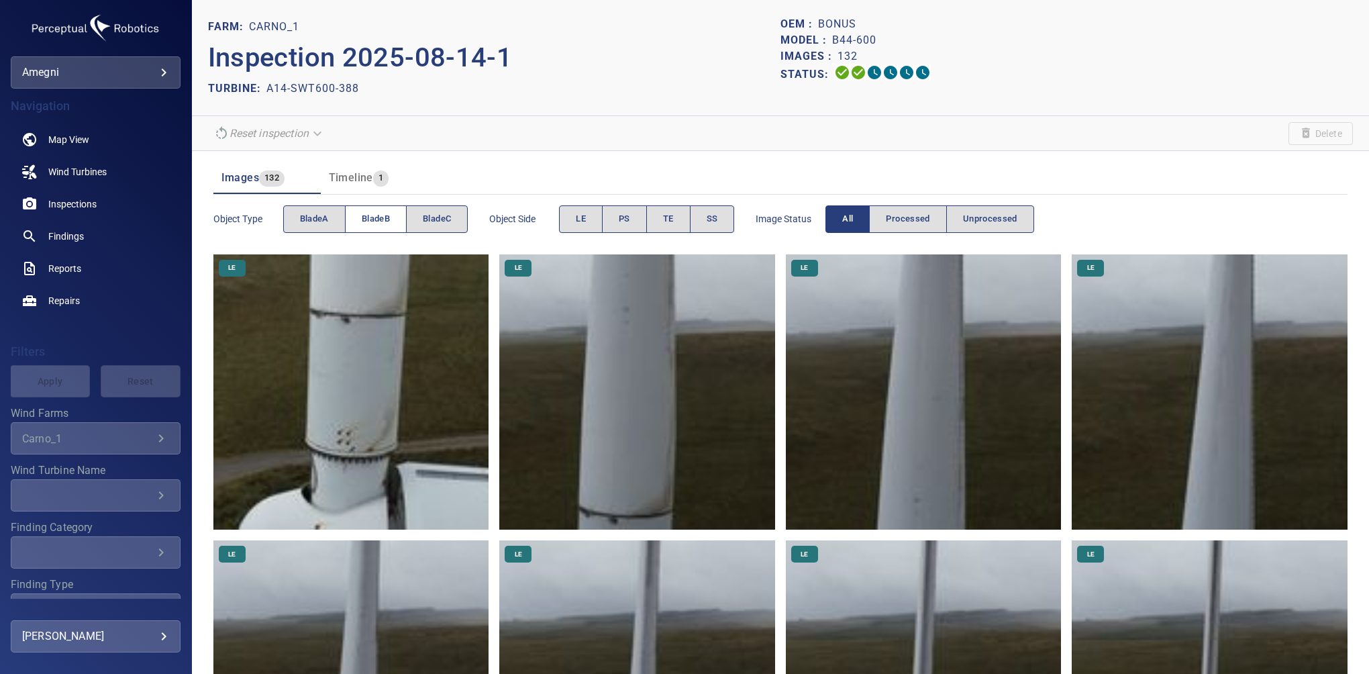
click at [362, 220] on span "bladeB" at bounding box center [376, 218] width 28 height 15
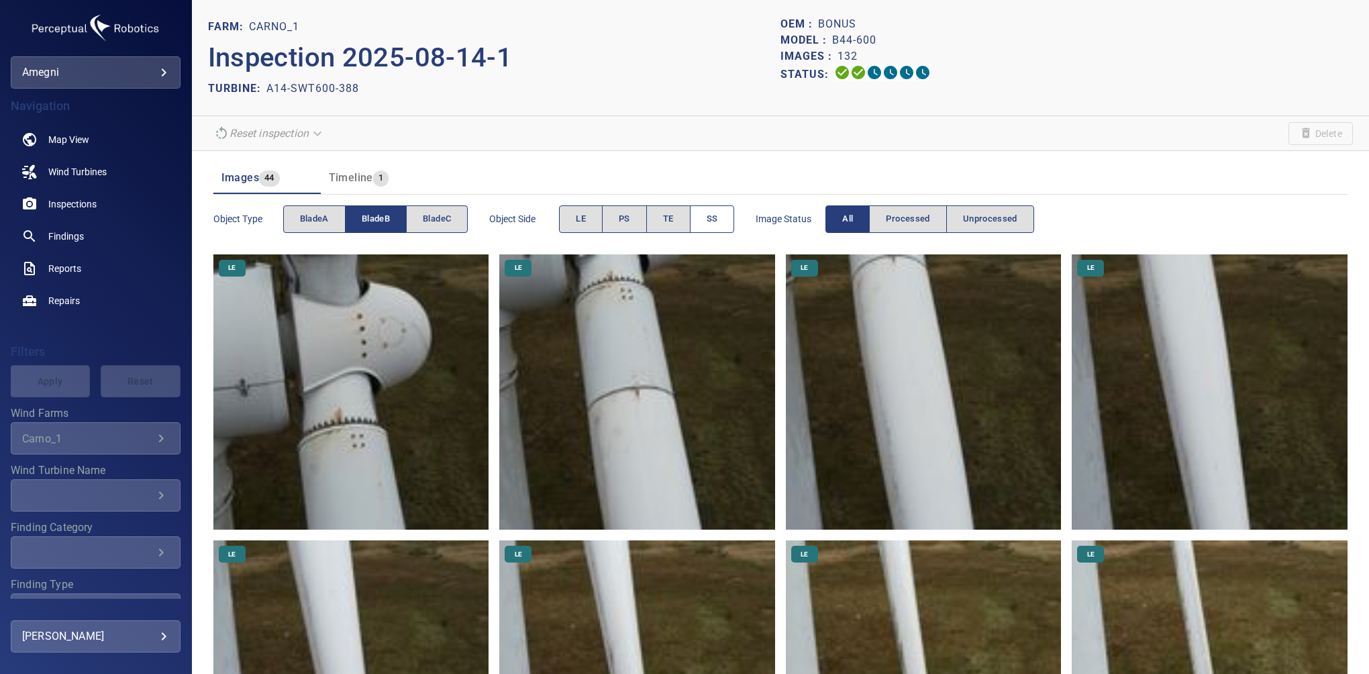
click at [707, 220] on span "SS" at bounding box center [712, 218] width 11 height 15
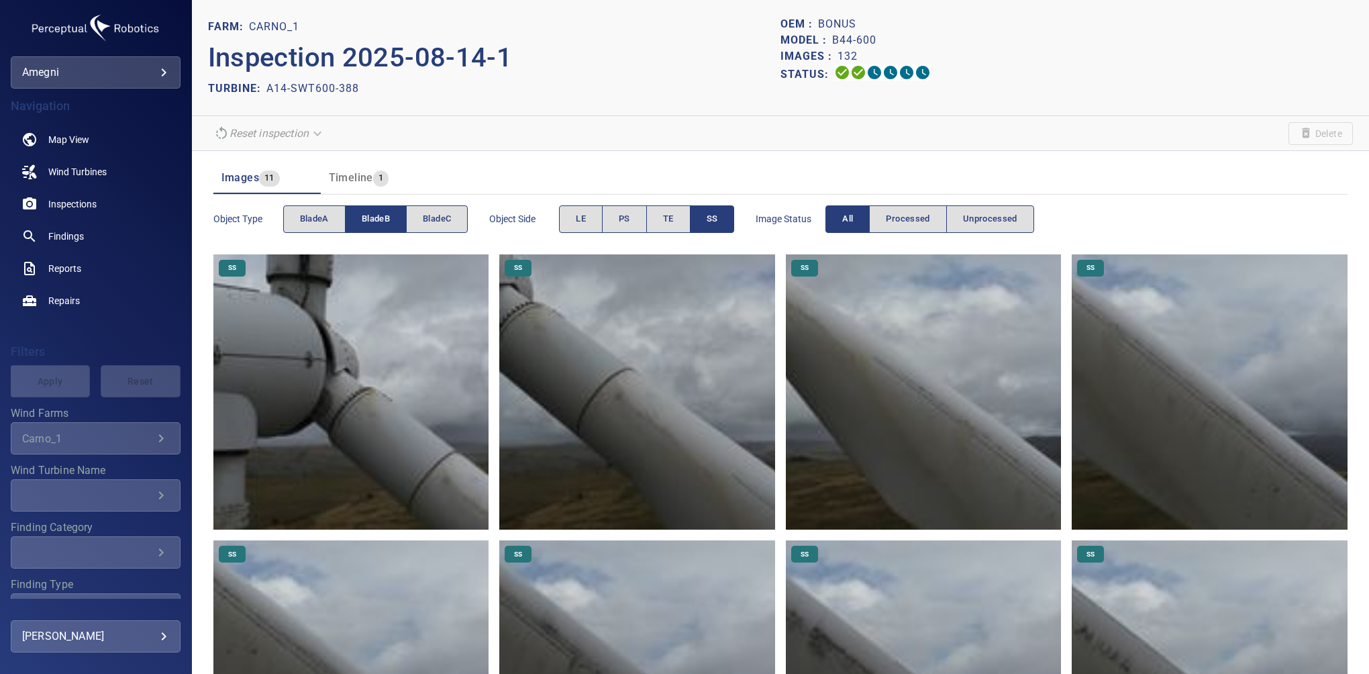
click at [713, 219] on span "SS" at bounding box center [712, 218] width 11 height 15
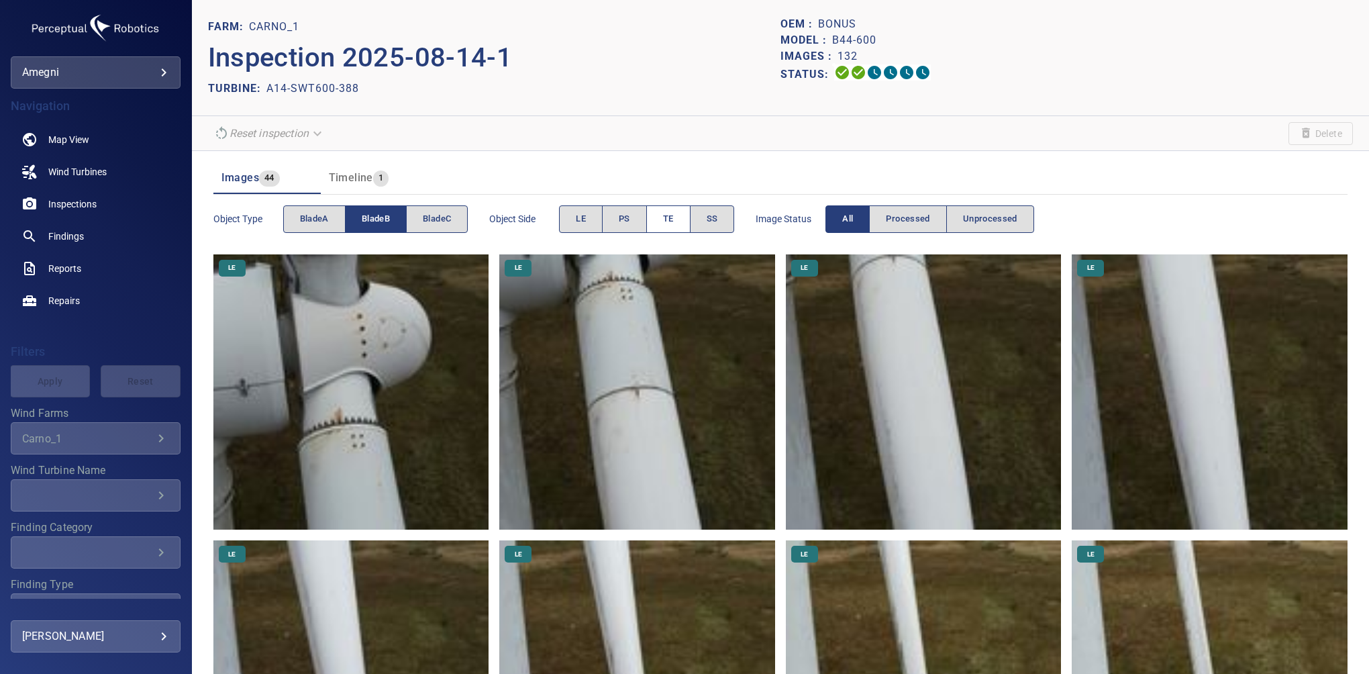
click at [677, 214] on button "TE" at bounding box center [668, 219] width 44 height 28
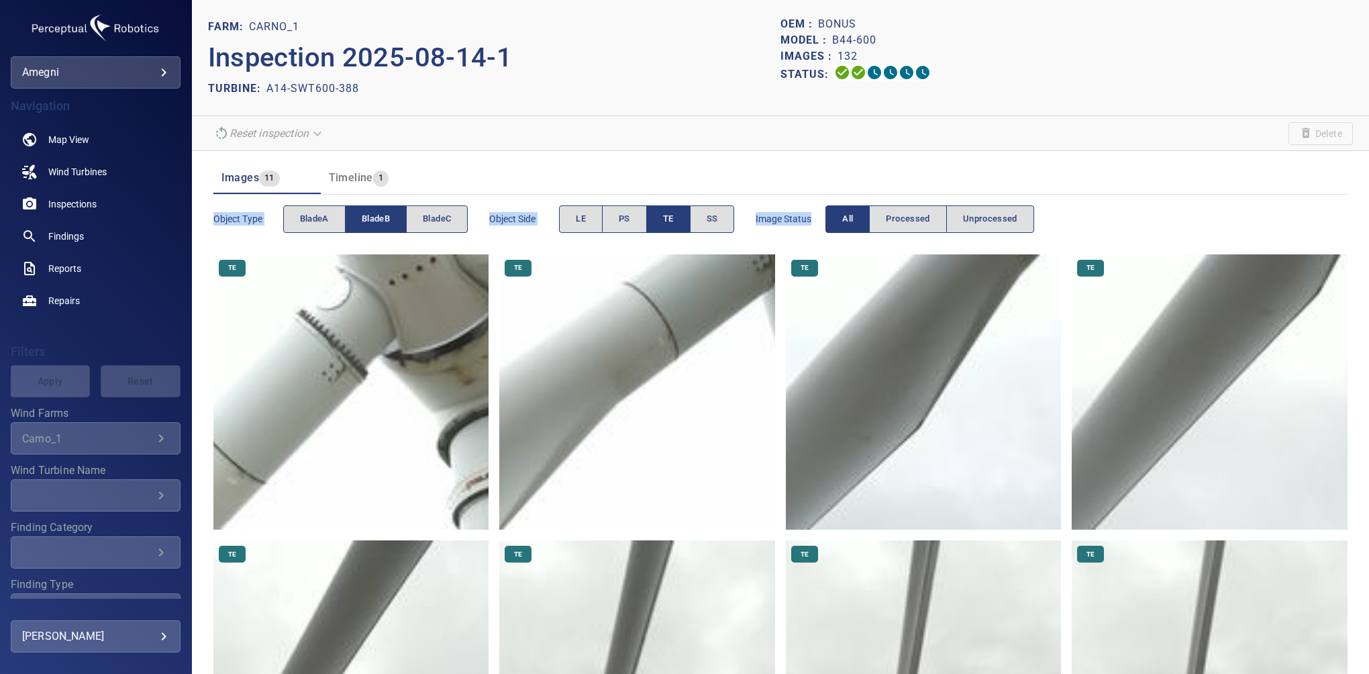
drag, startPoint x: 1361, startPoint y: 128, endPoint x: 1371, endPoint y: 236, distance: 108.5
click at [1369, 236] on html "**********" at bounding box center [684, 337] width 1369 height 674
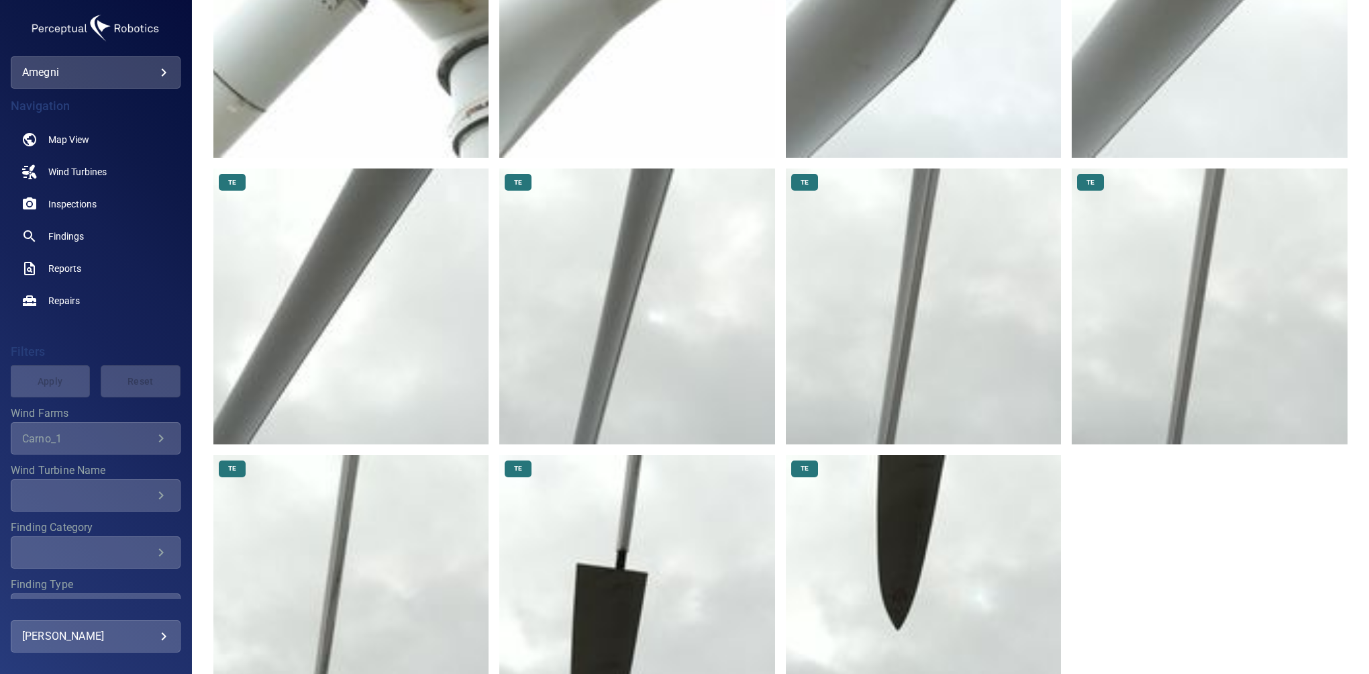
scroll to position [59, 0]
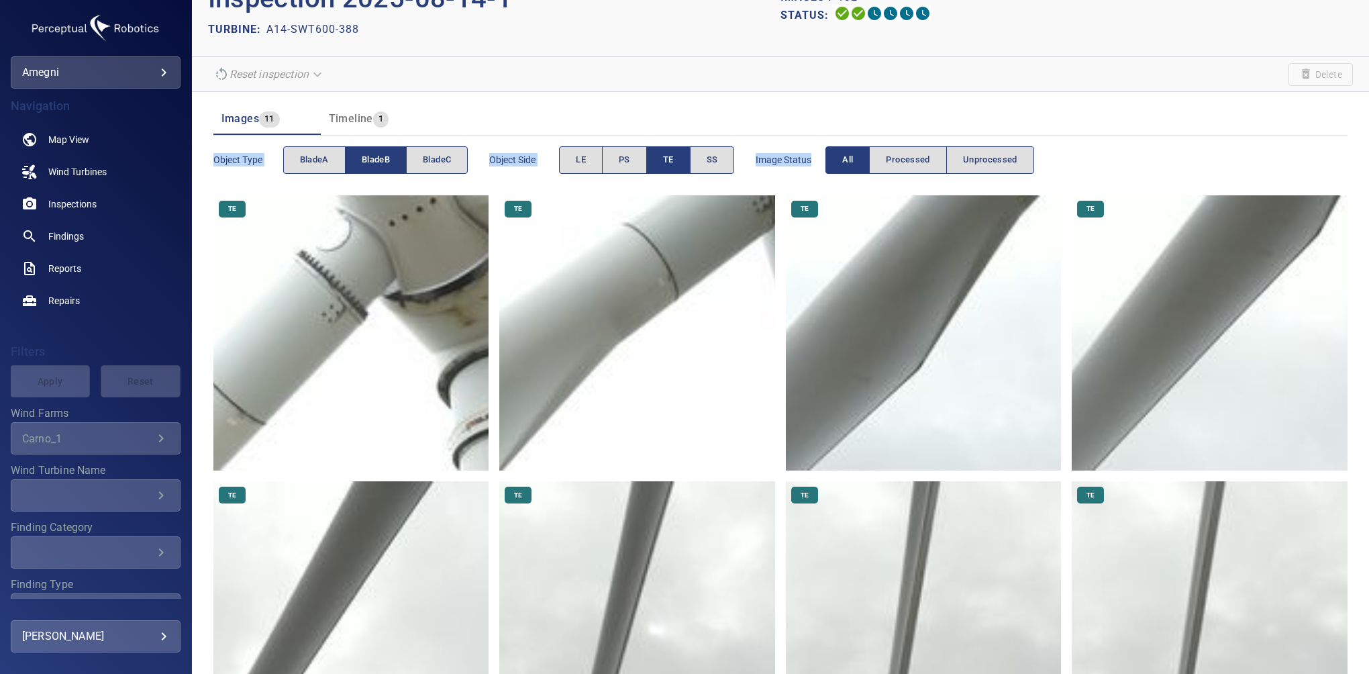
click at [385, 160] on span "bladeB" at bounding box center [376, 159] width 28 height 15
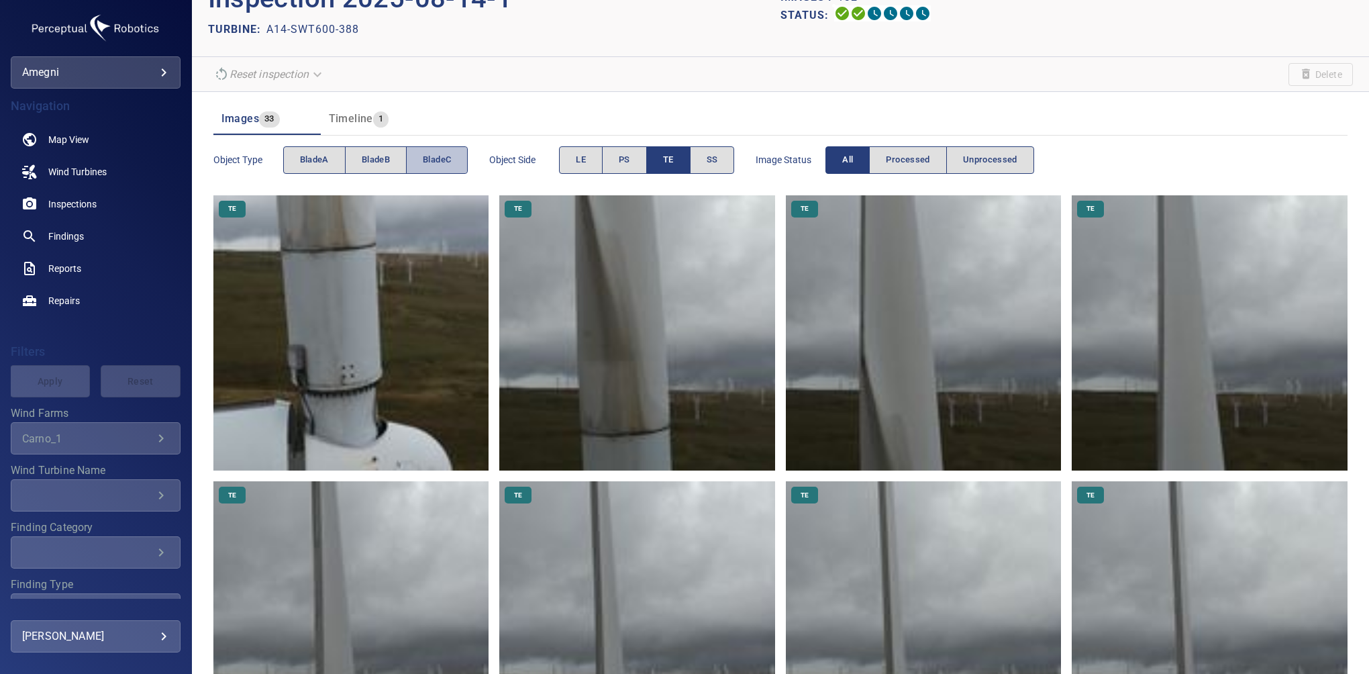
click at [432, 150] on button "bladeC" at bounding box center [437, 160] width 62 height 28
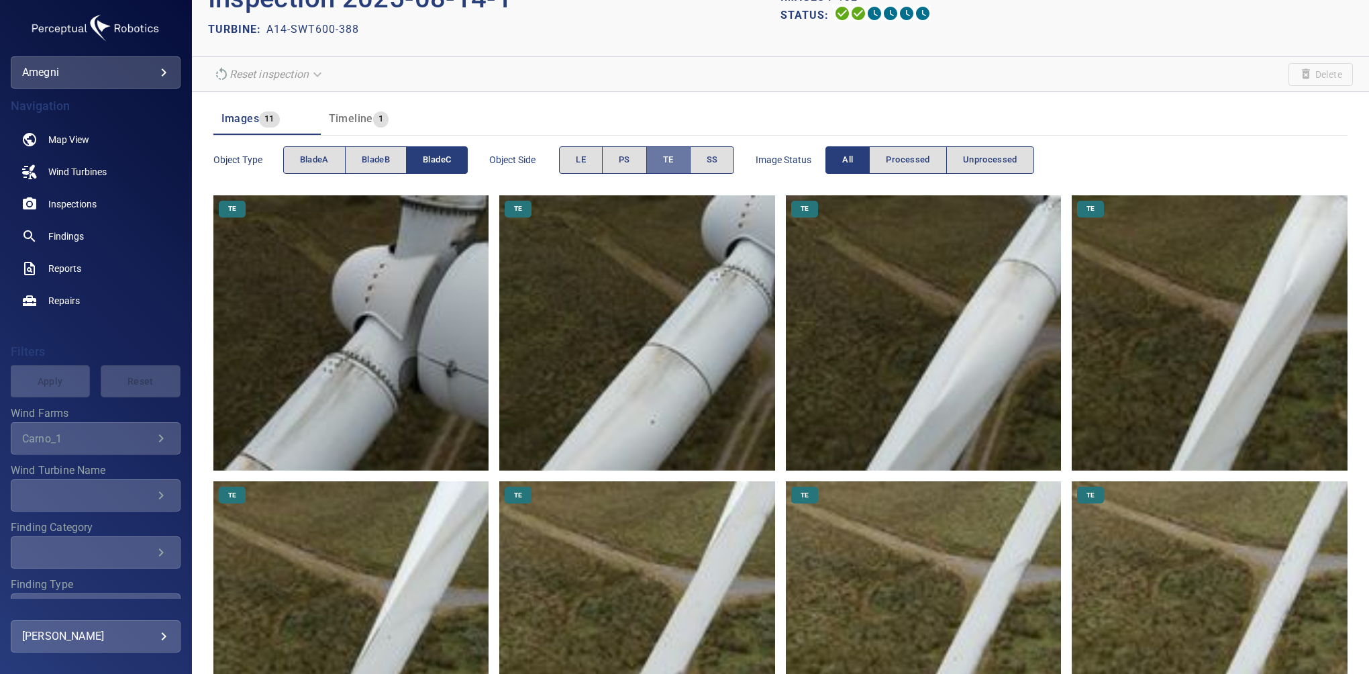
click at [674, 155] on span "TE" at bounding box center [668, 159] width 11 height 15
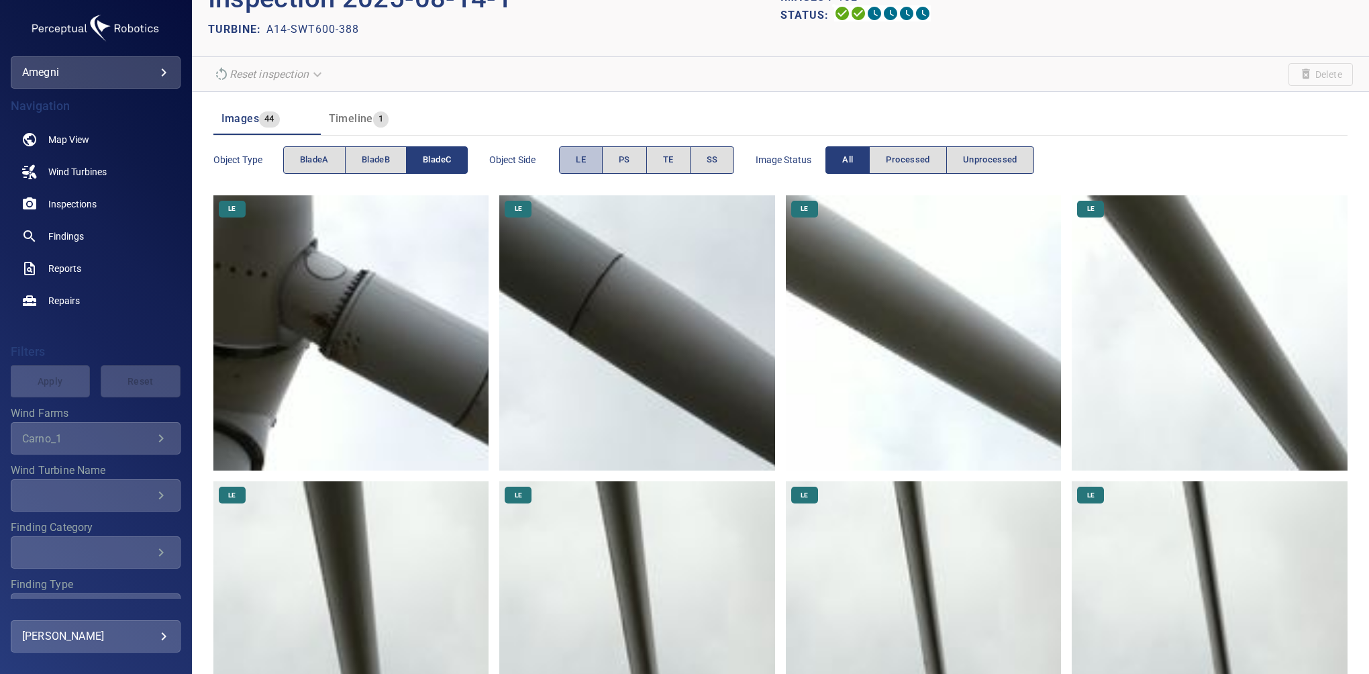
click at [577, 160] on span "LE" at bounding box center [581, 159] width 10 height 15
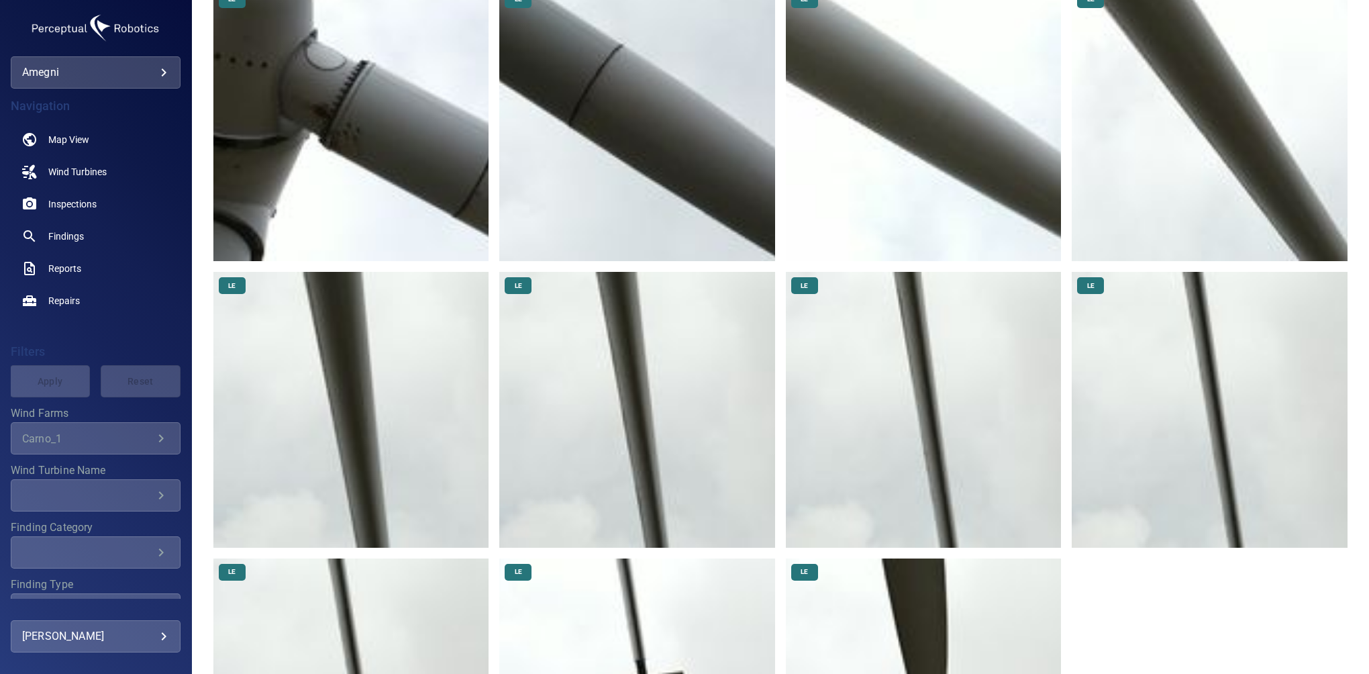
scroll to position [0, 0]
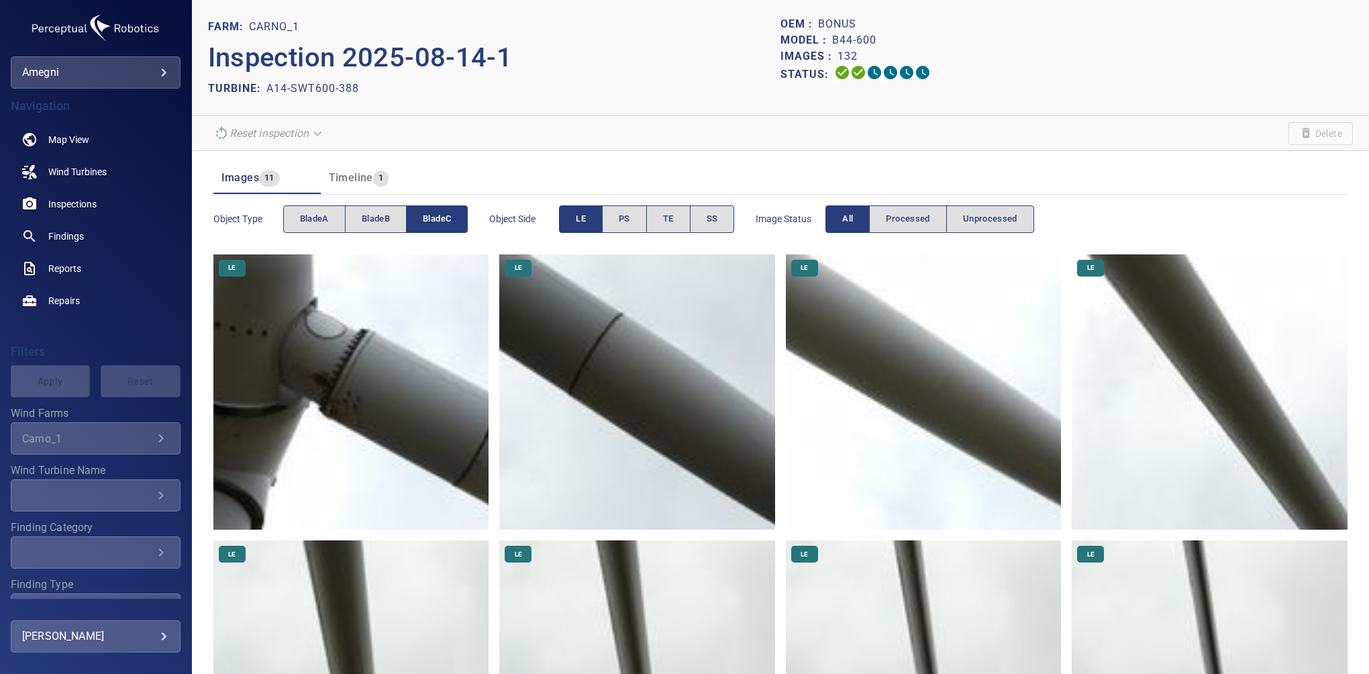
click at [584, 219] on span "LE" at bounding box center [581, 218] width 10 height 15
click at [632, 217] on button "PS" at bounding box center [624, 219] width 45 height 28
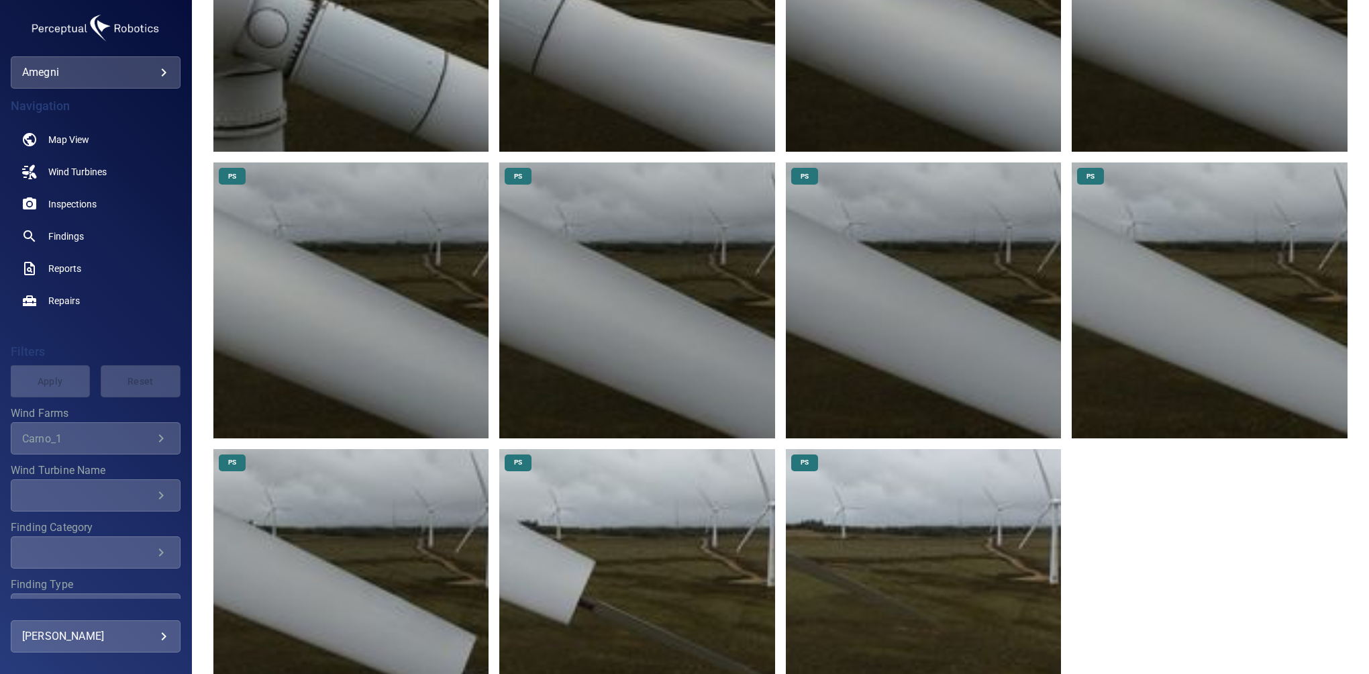
scroll to position [436, 0]
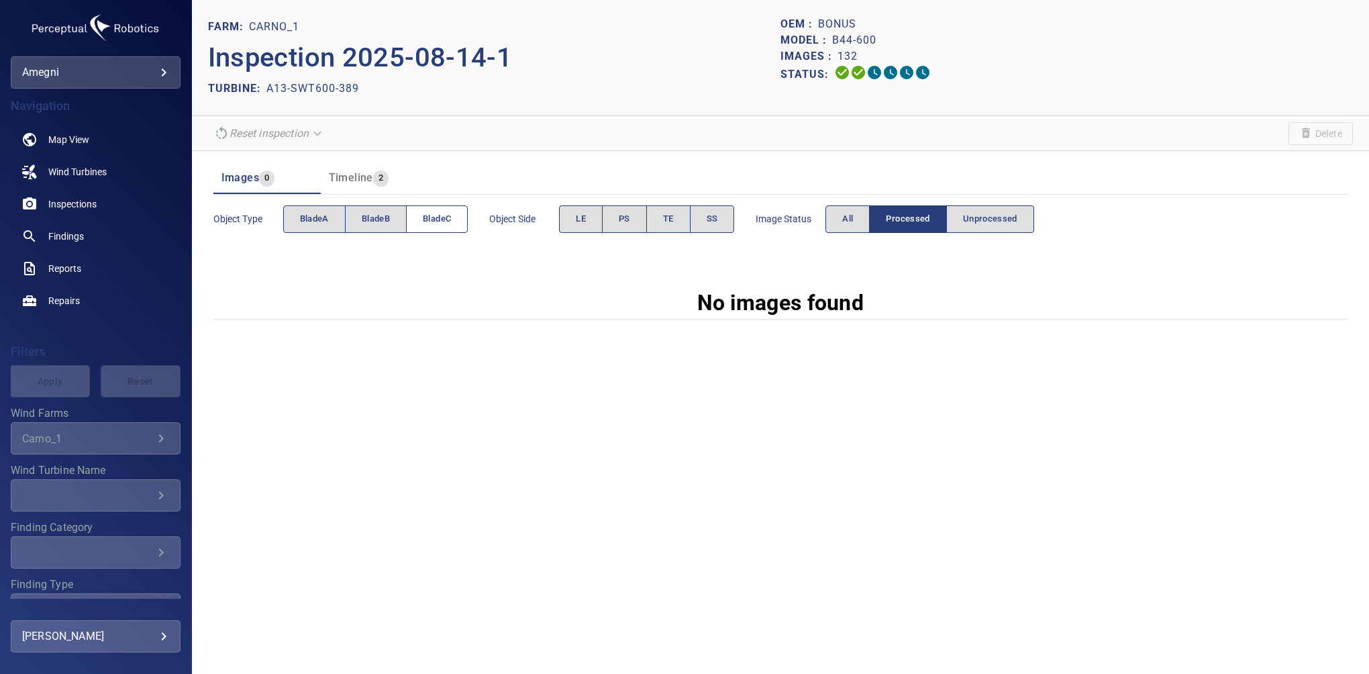
click at [441, 213] on span "bladeC" at bounding box center [437, 218] width 28 height 15
click at [674, 218] on span "TE" at bounding box center [668, 218] width 11 height 15
click at [862, 221] on button "All" at bounding box center [848, 219] width 44 height 28
click at [44, 73] on body "**********" at bounding box center [684, 337] width 1369 height 674
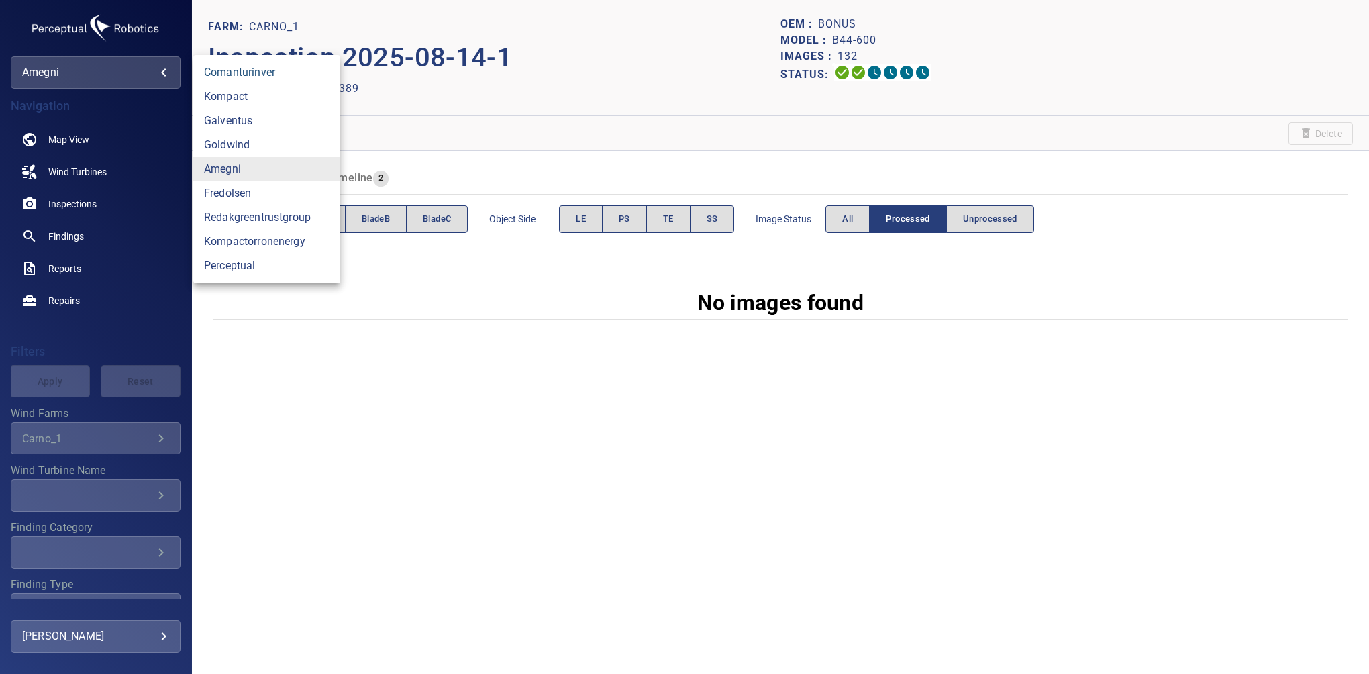
click at [236, 75] on link "comanturinver" at bounding box center [266, 72] width 147 height 24
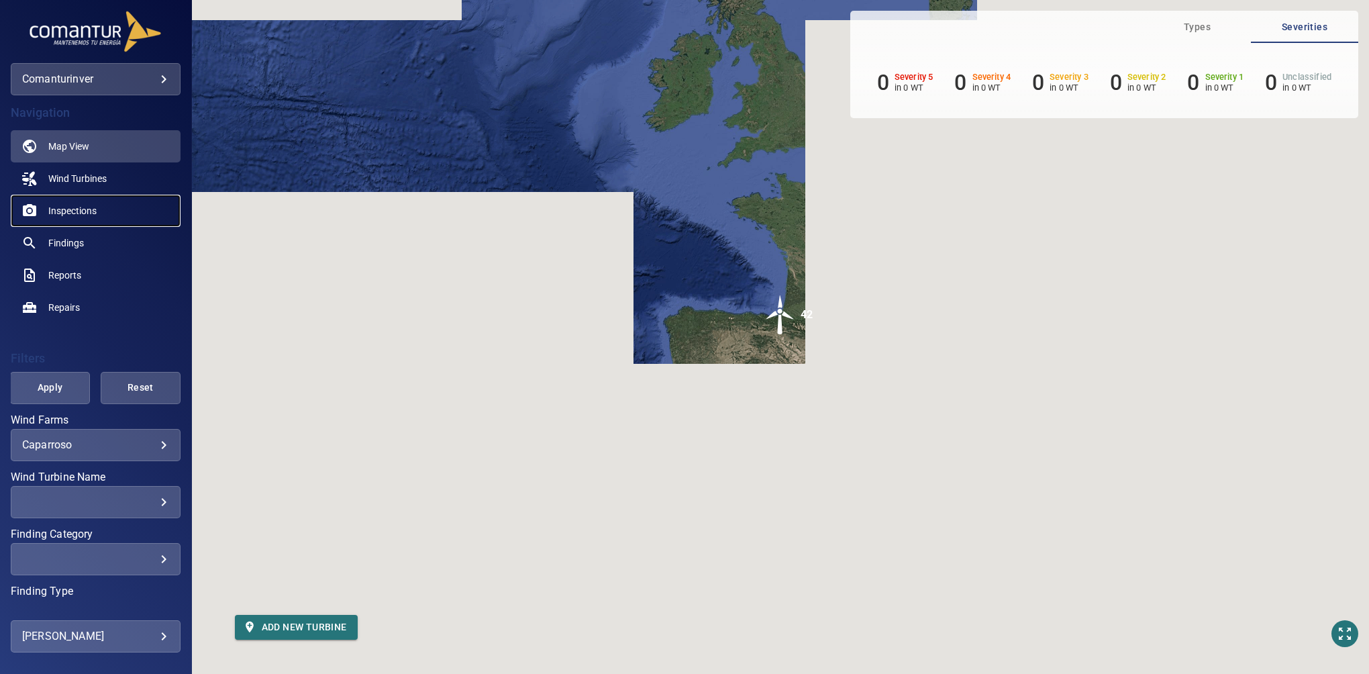
click at [75, 207] on span "Inspections" at bounding box center [72, 210] width 48 height 13
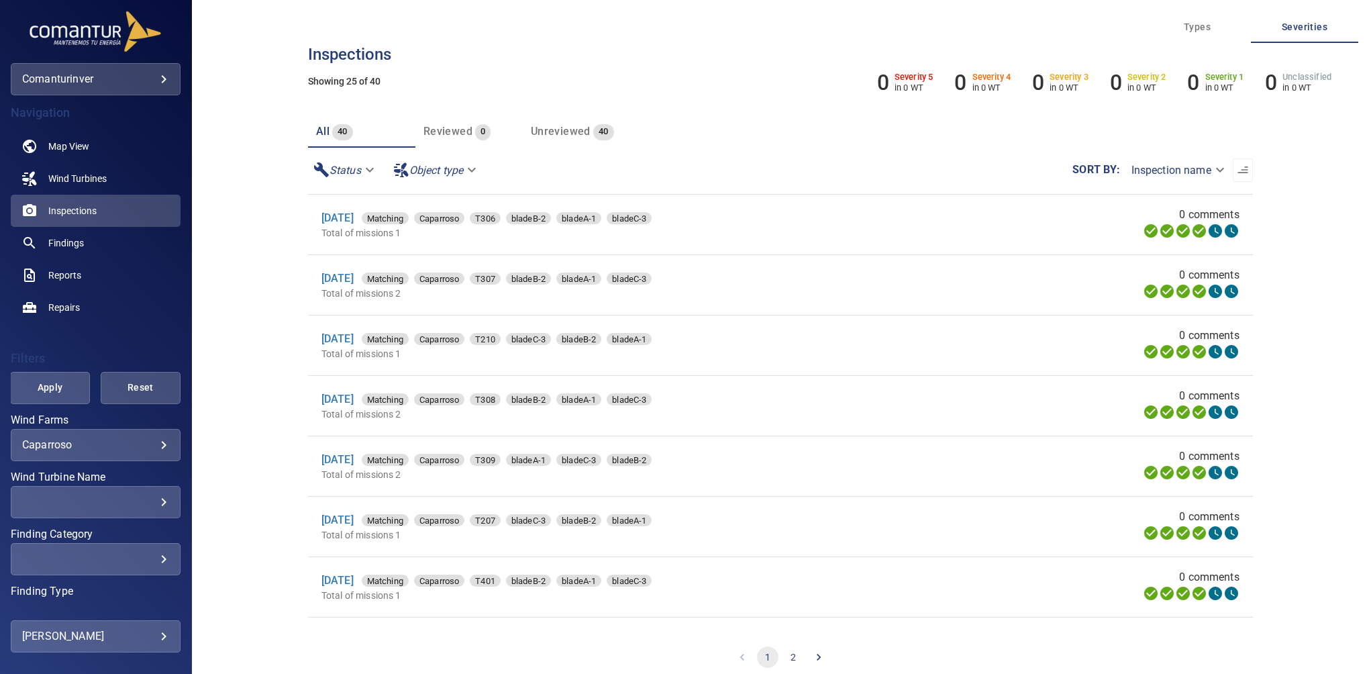
scroll to position [1068, 0]
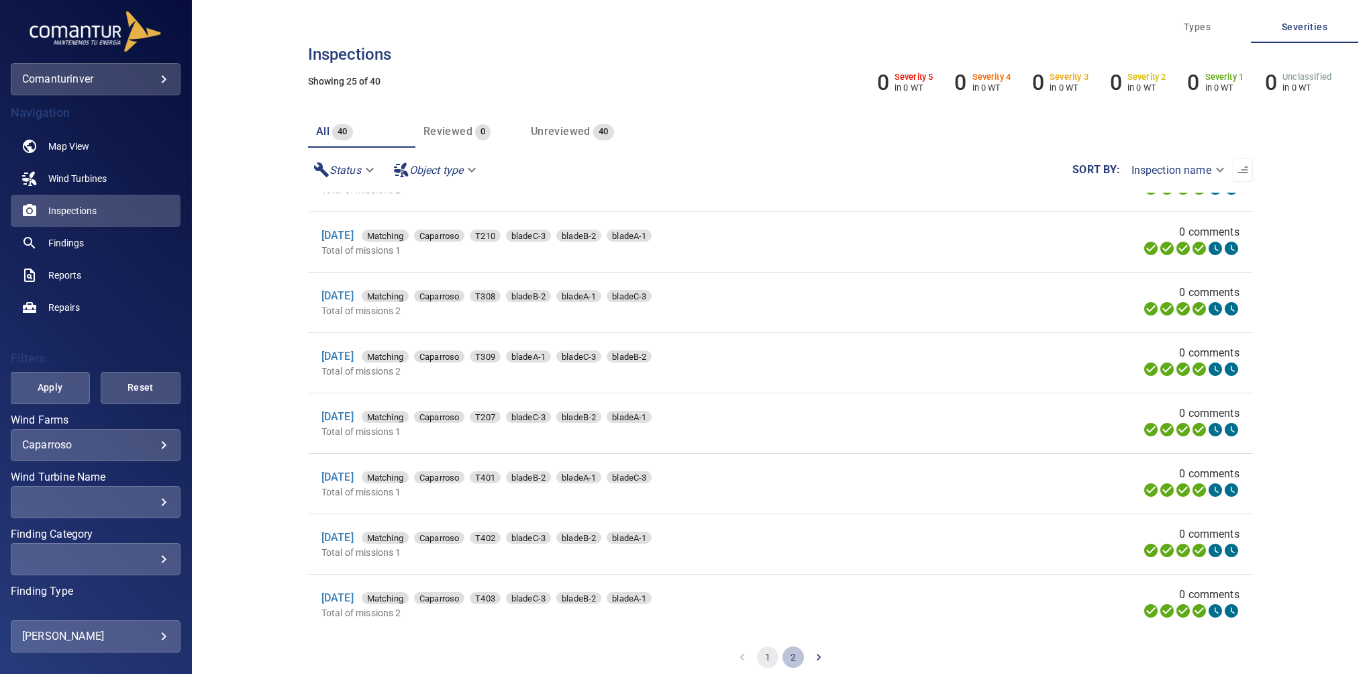
click at [783, 655] on button "2" at bounding box center [793, 656] width 21 height 21
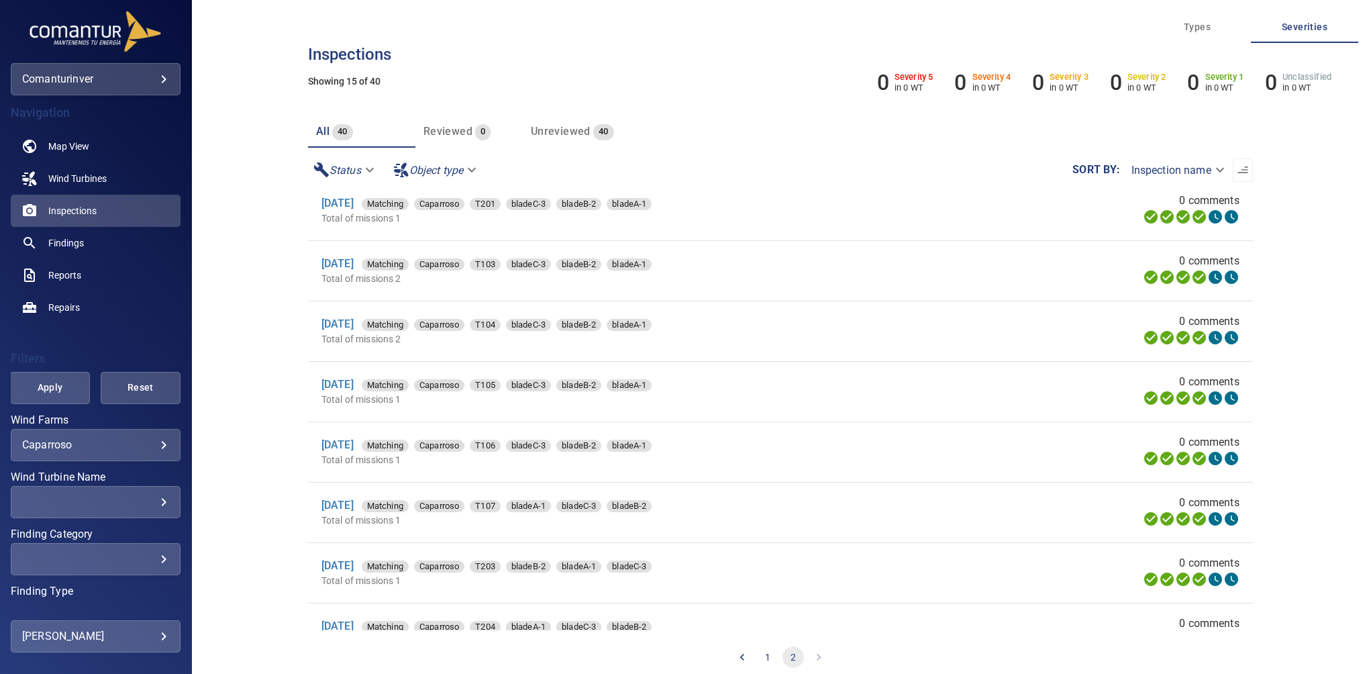
scroll to position [465, 0]
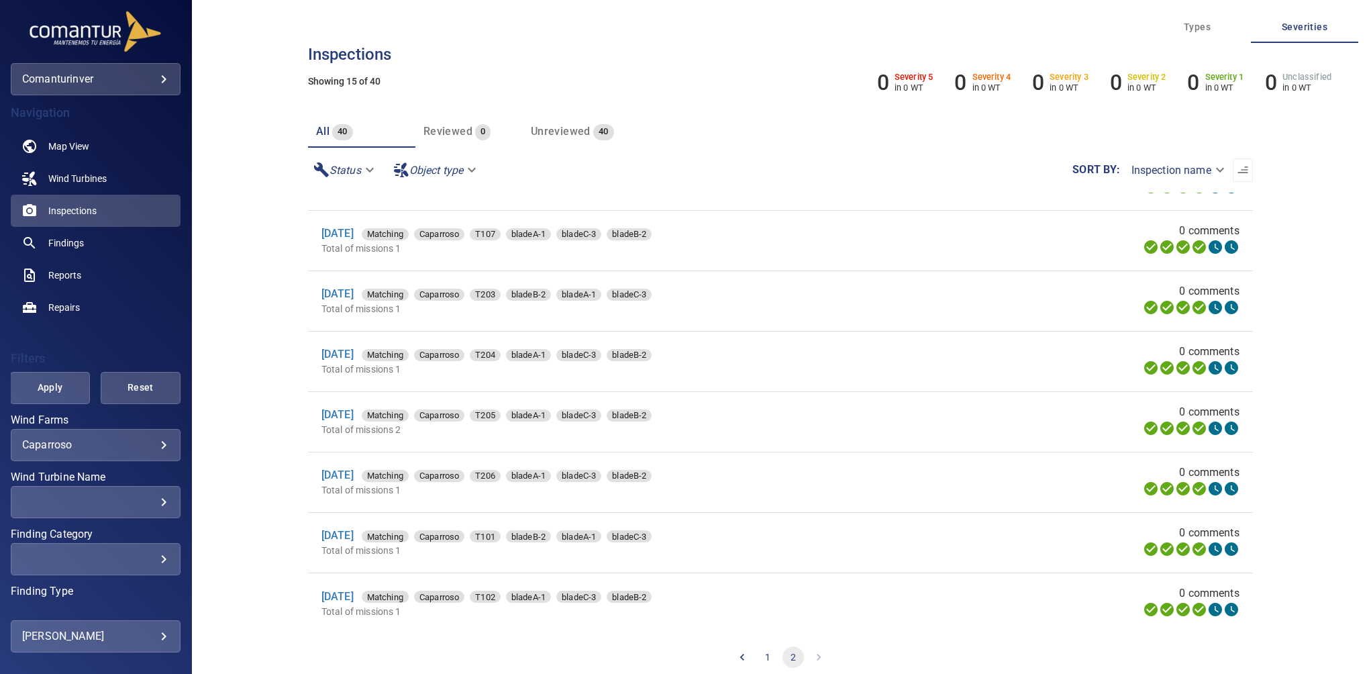
click at [102, 451] on div "Caparroso ********* ​" at bounding box center [96, 445] width 170 height 32
click at [79, 446] on body "**********" at bounding box center [684, 337] width 1369 height 674
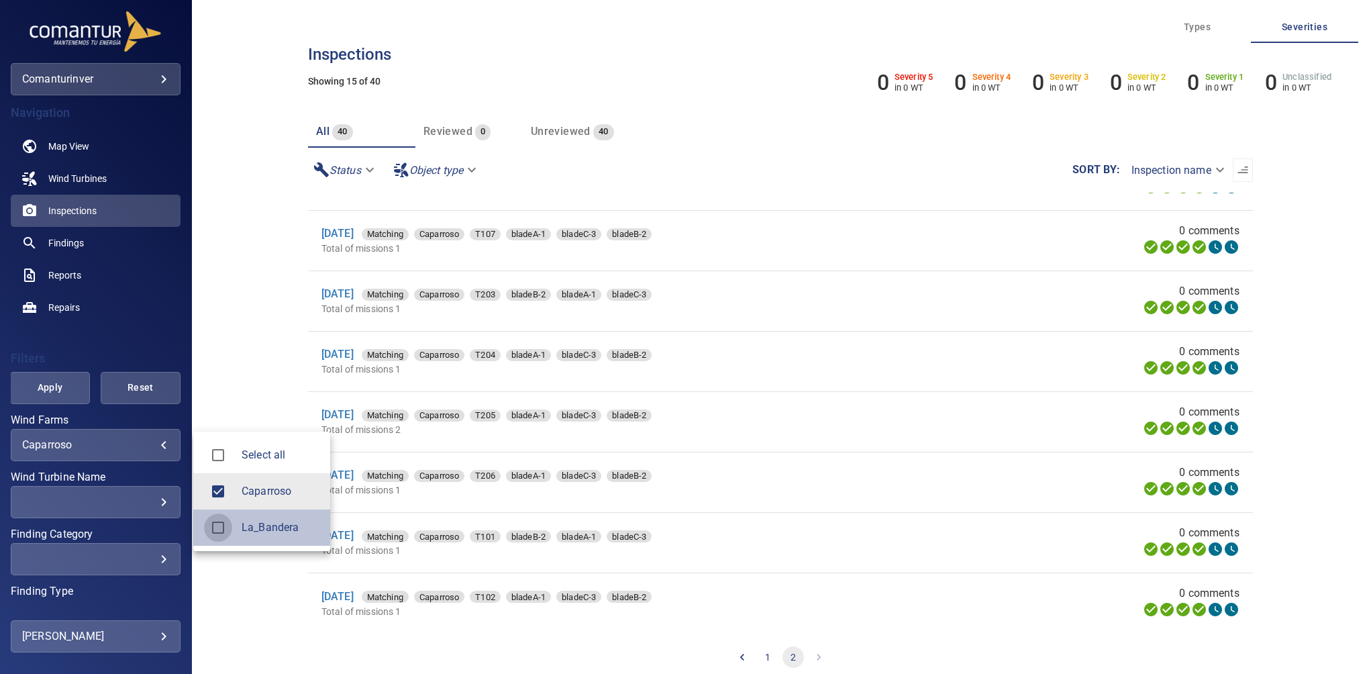
scroll to position [0, 0]
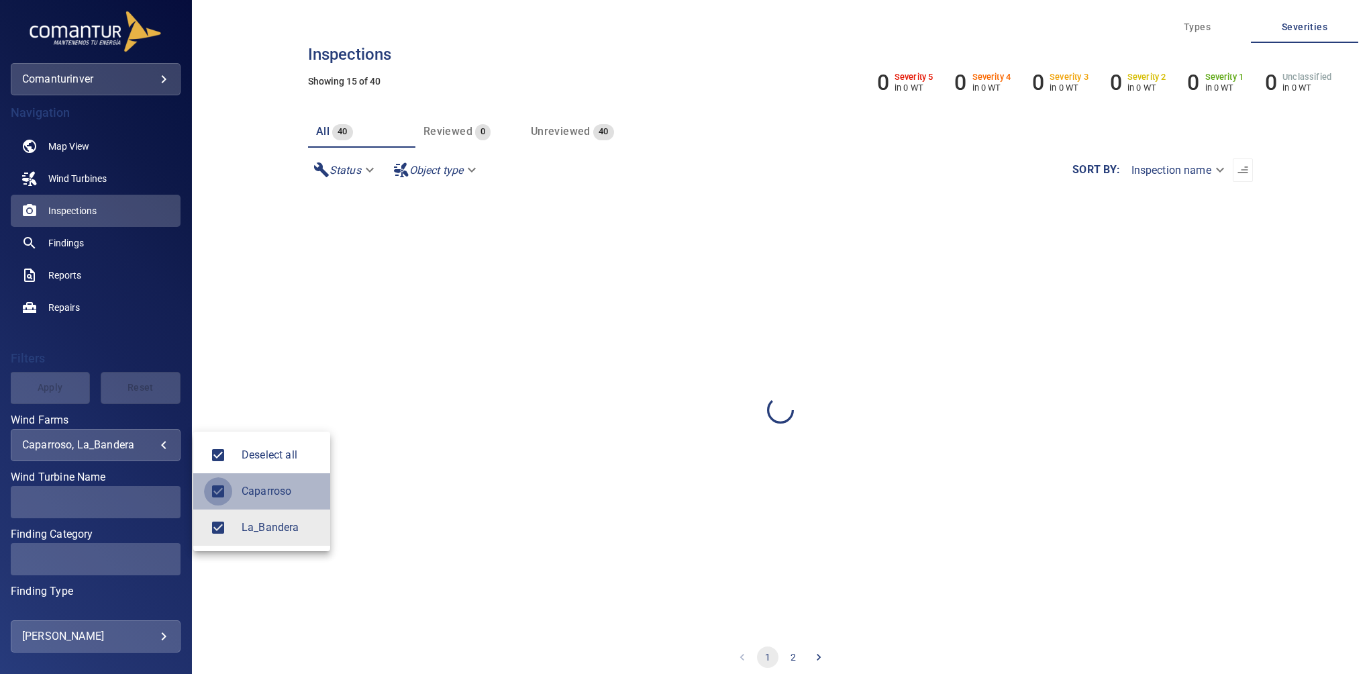
type input "**********"
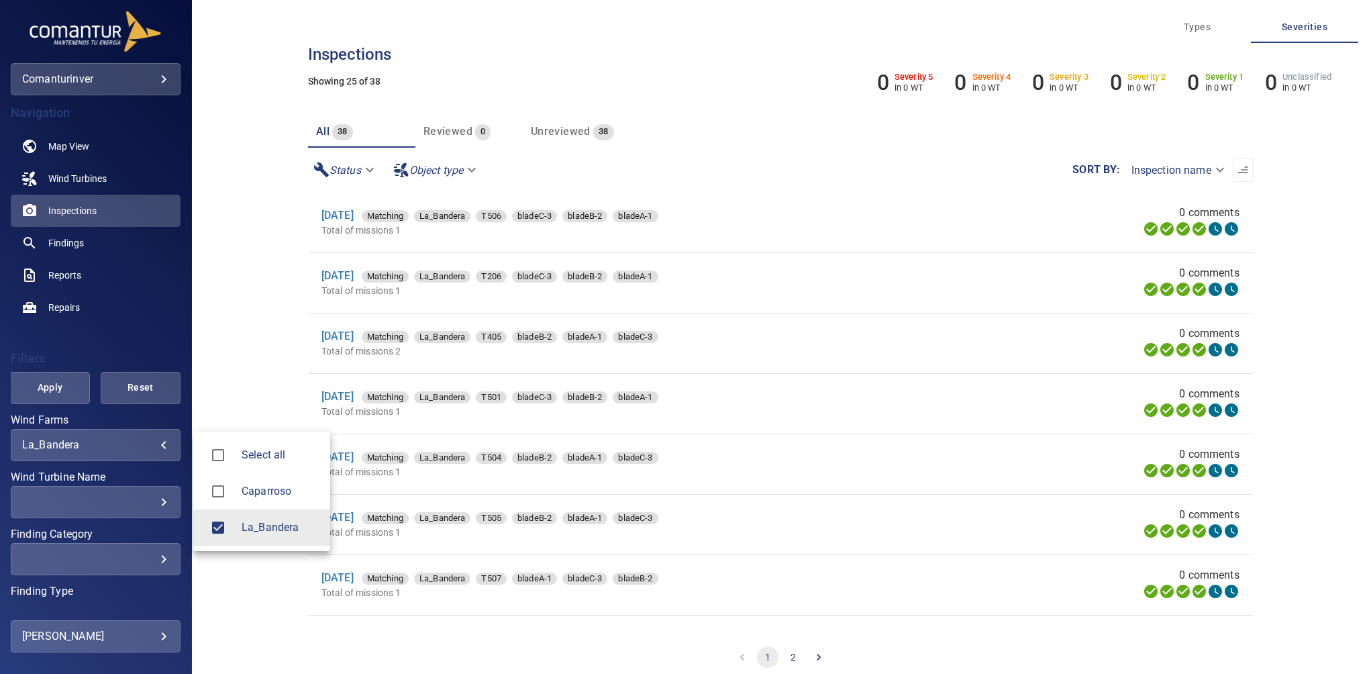
drag, startPoint x: 1237, startPoint y: 254, endPoint x: 1251, endPoint y: 395, distance: 141.6
click at [1251, 395] on div at bounding box center [684, 337] width 1369 height 674
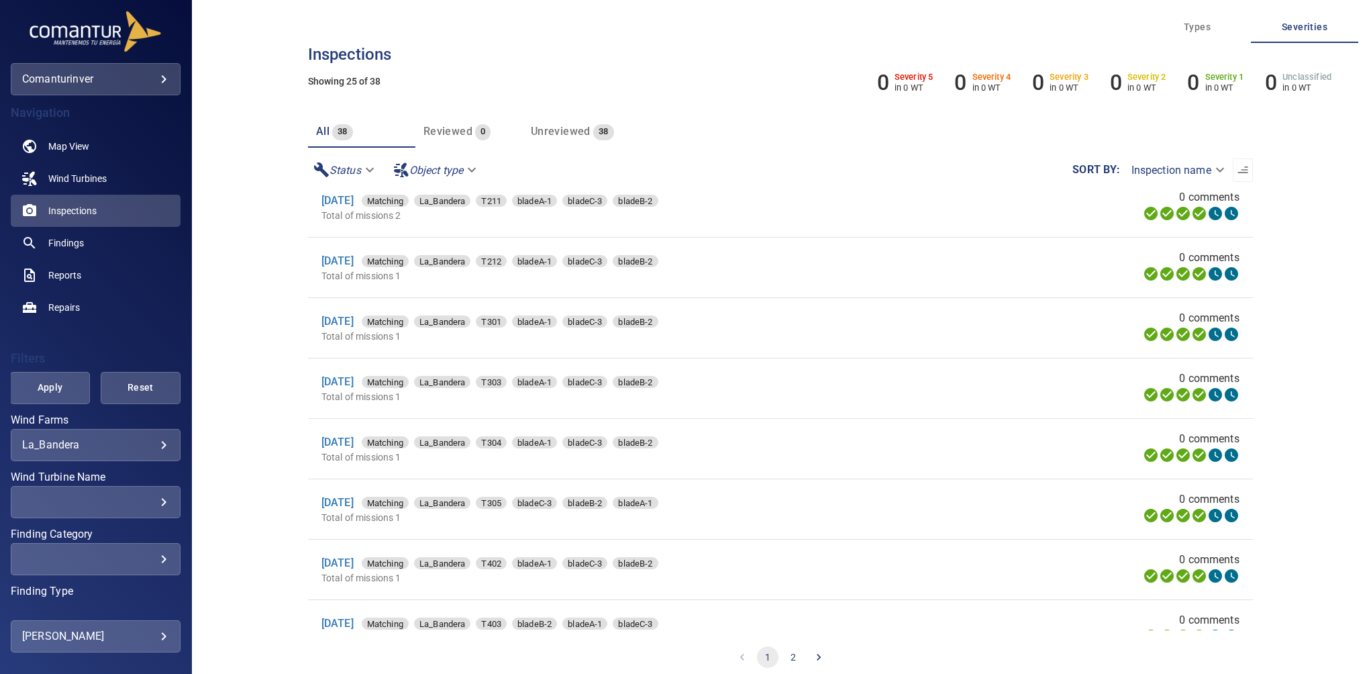
scroll to position [1068, 0]
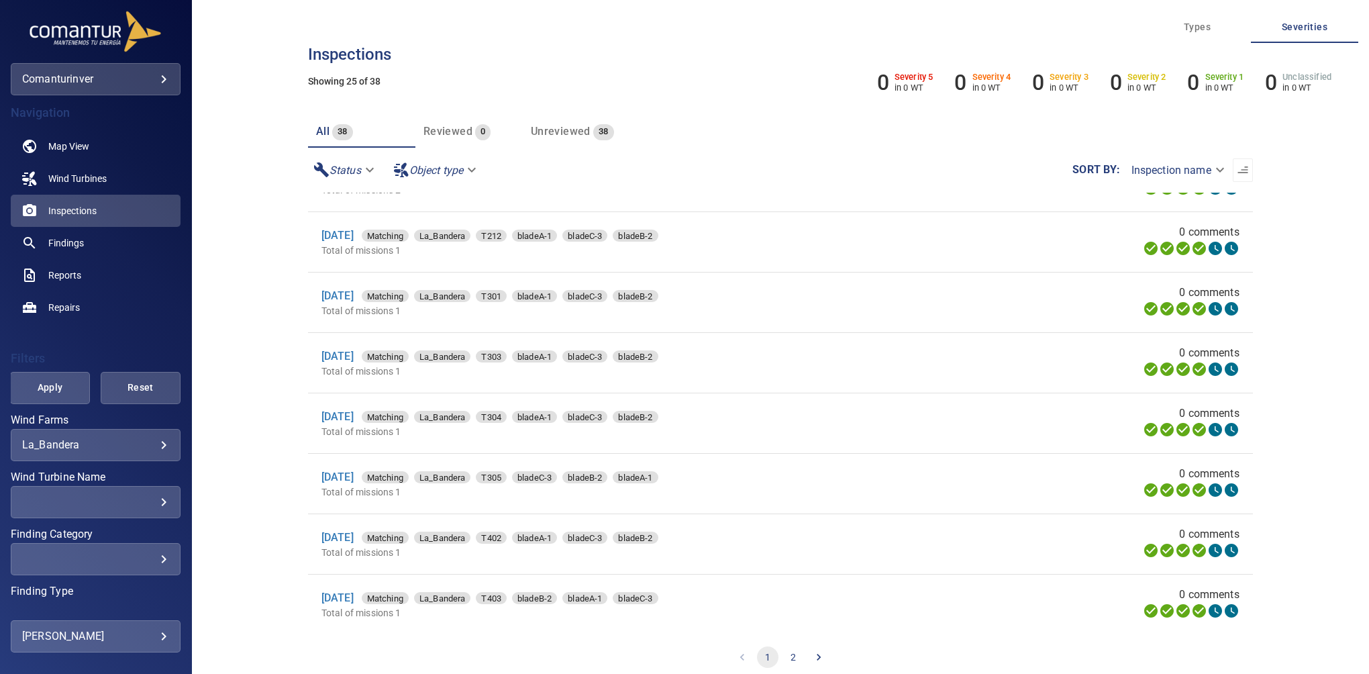
click at [795, 658] on button "2" at bounding box center [793, 656] width 21 height 21
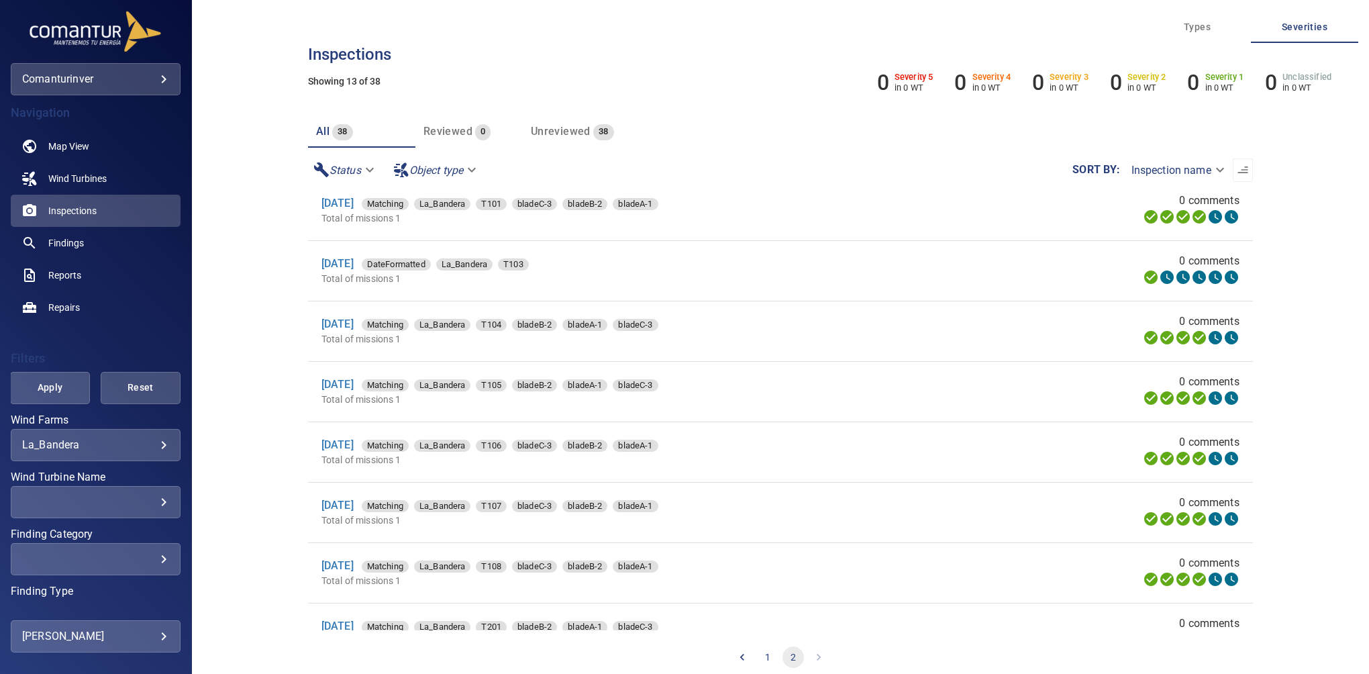
scroll to position [0, 0]
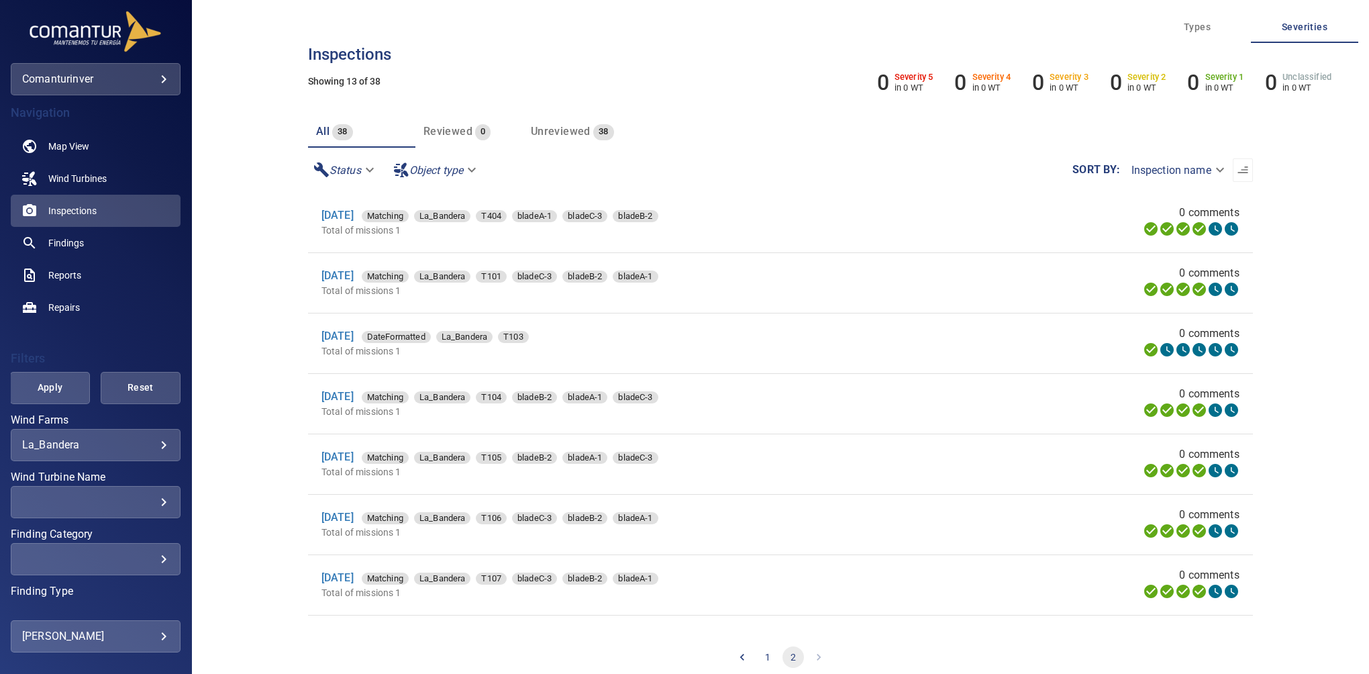
click at [79, 75] on body "**********" at bounding box center [684, 337] width 1369 height 674
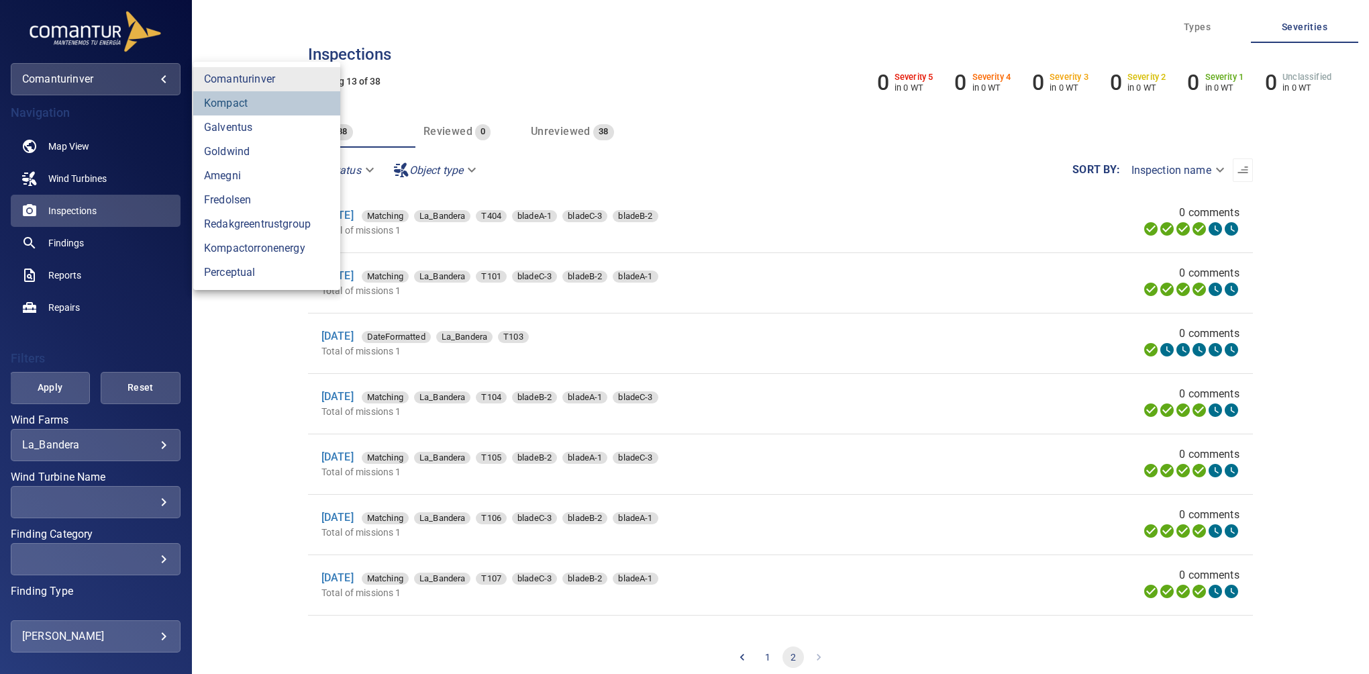
click at [242, 106] on link "kompact" at bounding box center [266, 103] width 147 height 24
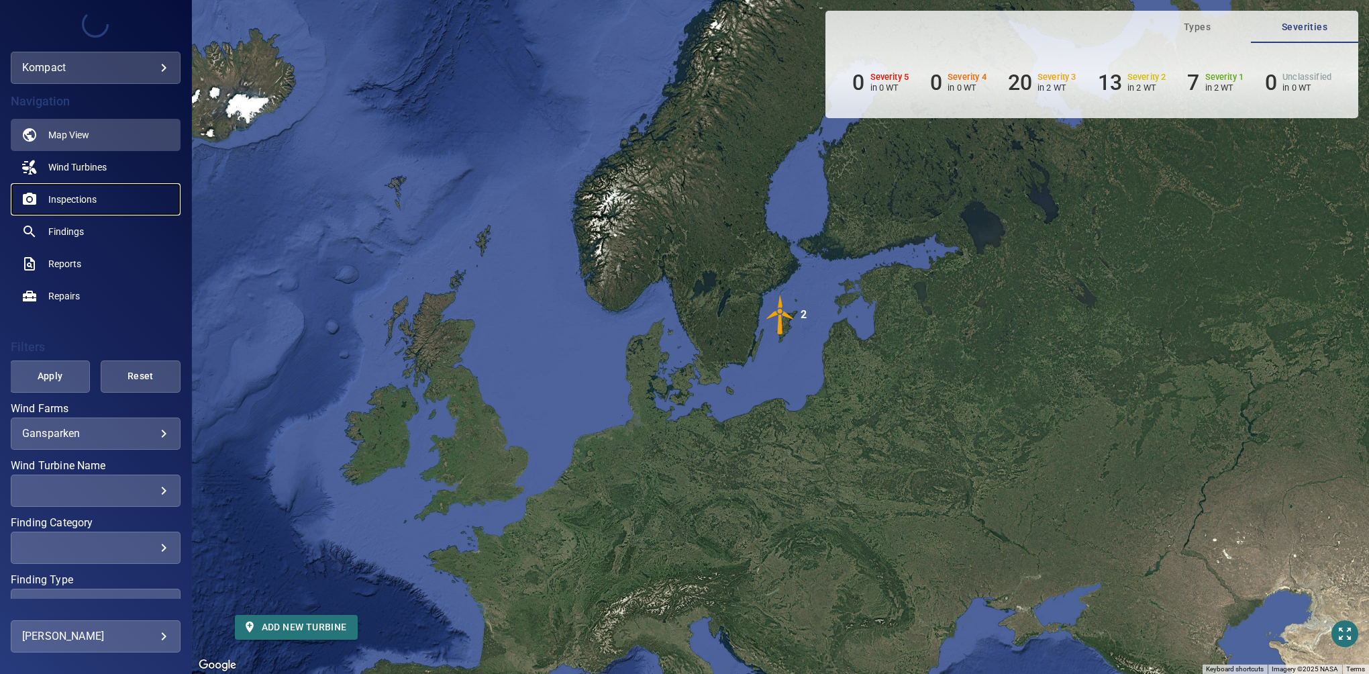
click at [58, 195] on span "Inspections" at bounding box center [72, 199] width 48 height 13
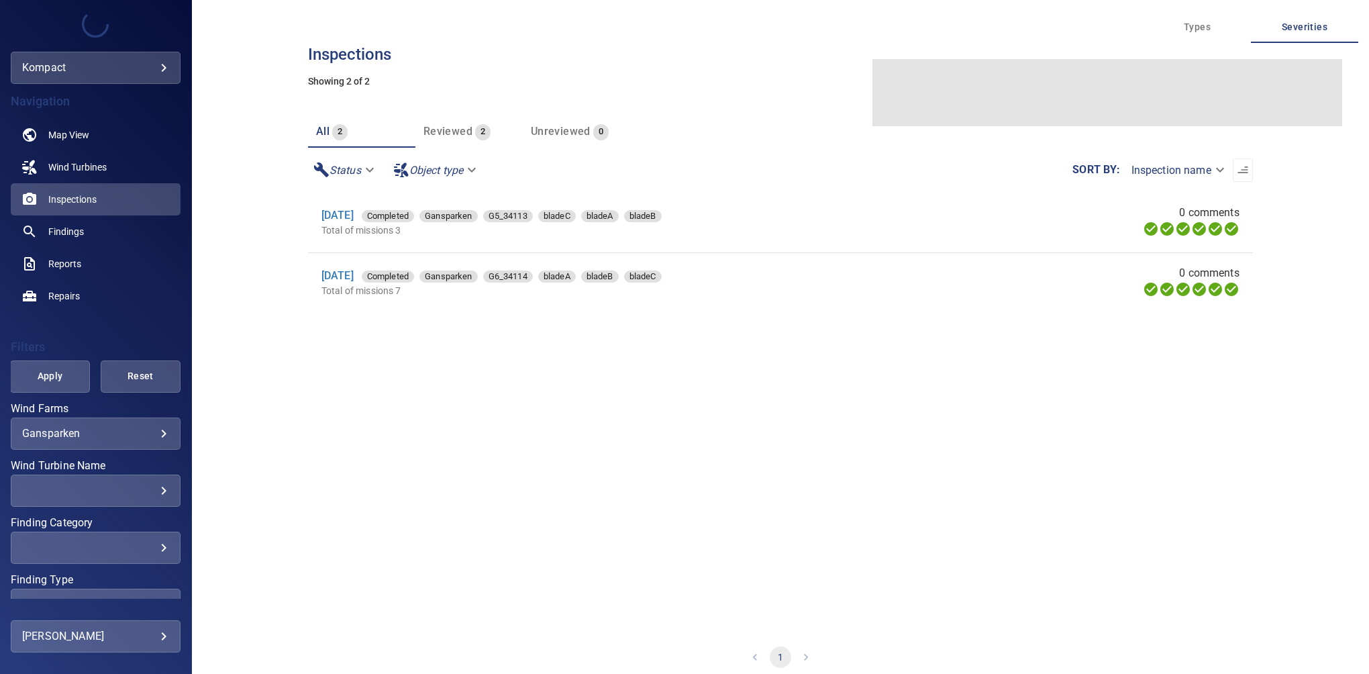
click at [59, 73] on body "**********" at bounding box center [684, 337] width 1369 height 674
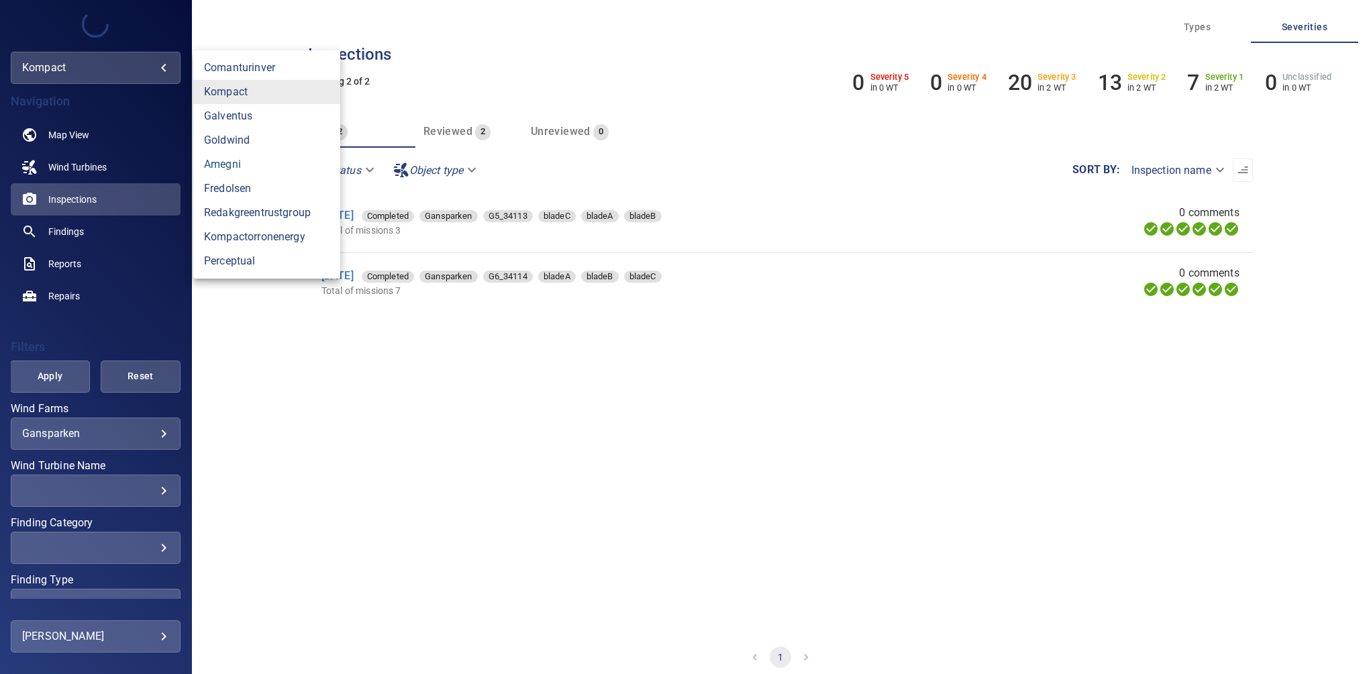
click at [220, 164] on link "amegni" at bounding box center [266, 164] width 147 height 24
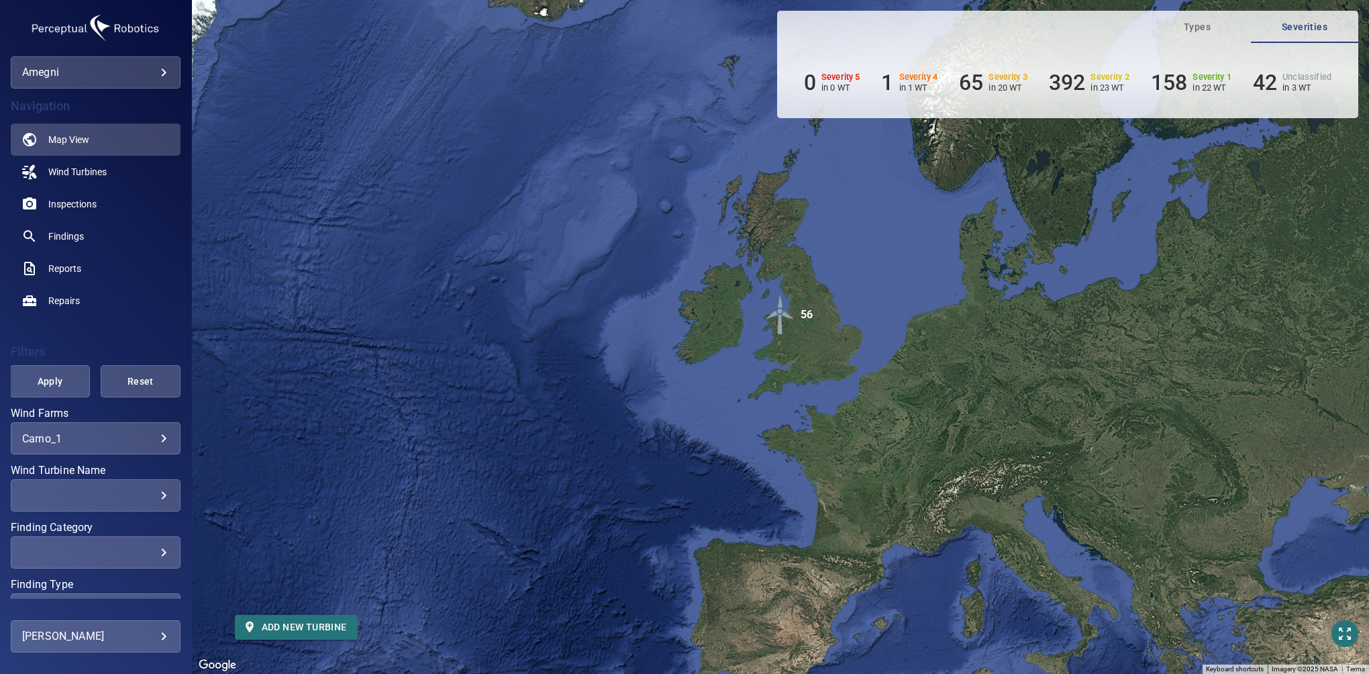
click at [117, 491] on div "​" at bounding box center [95, 495] width 147 height 13
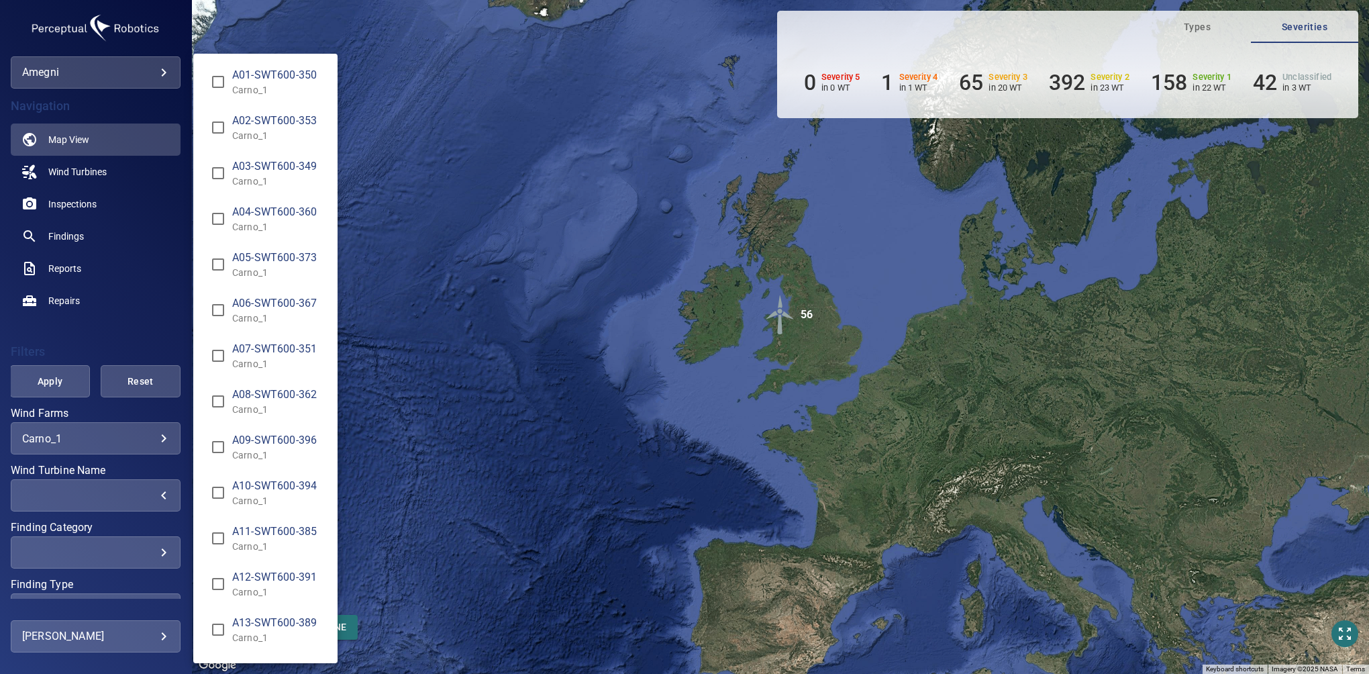
type input "**********"
click at [408, 543] on div "Wind Turbine Name" at bounding box center [684, 337] width 1369 height 674
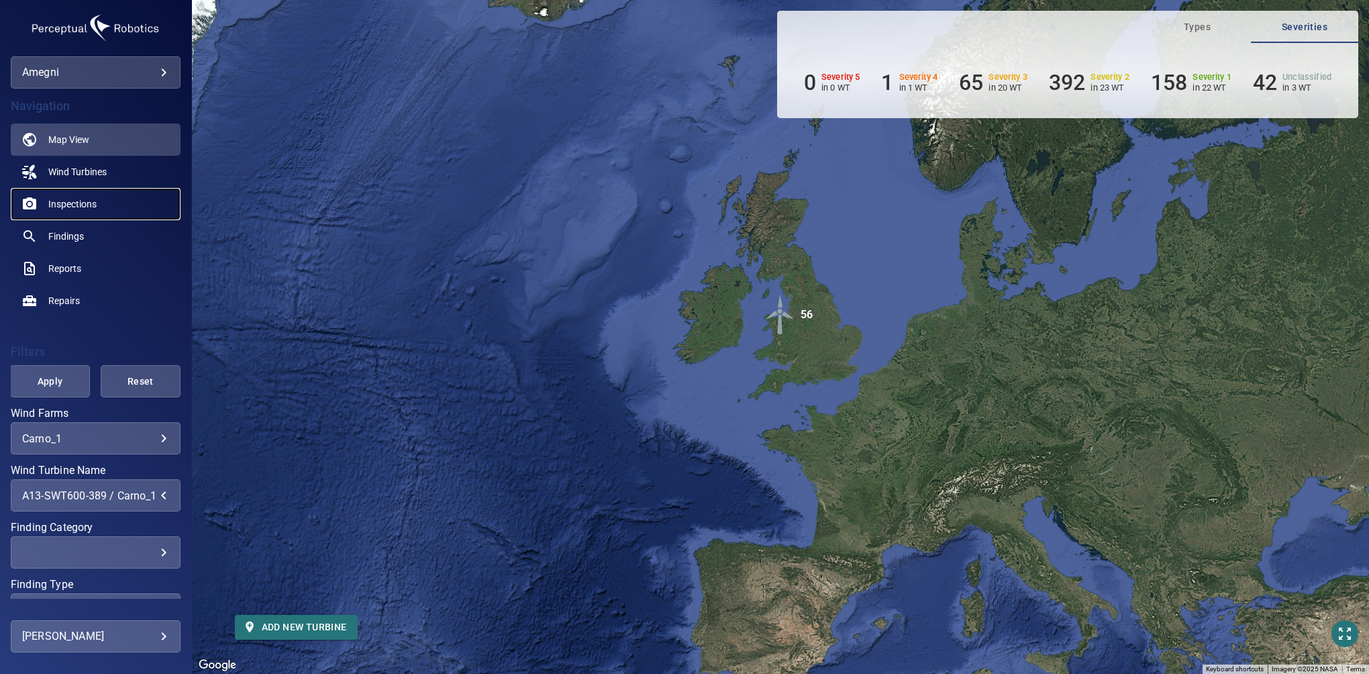
click at [60, 211] on link "Inspections" at bounding box center [96, 204] width 170 height 32
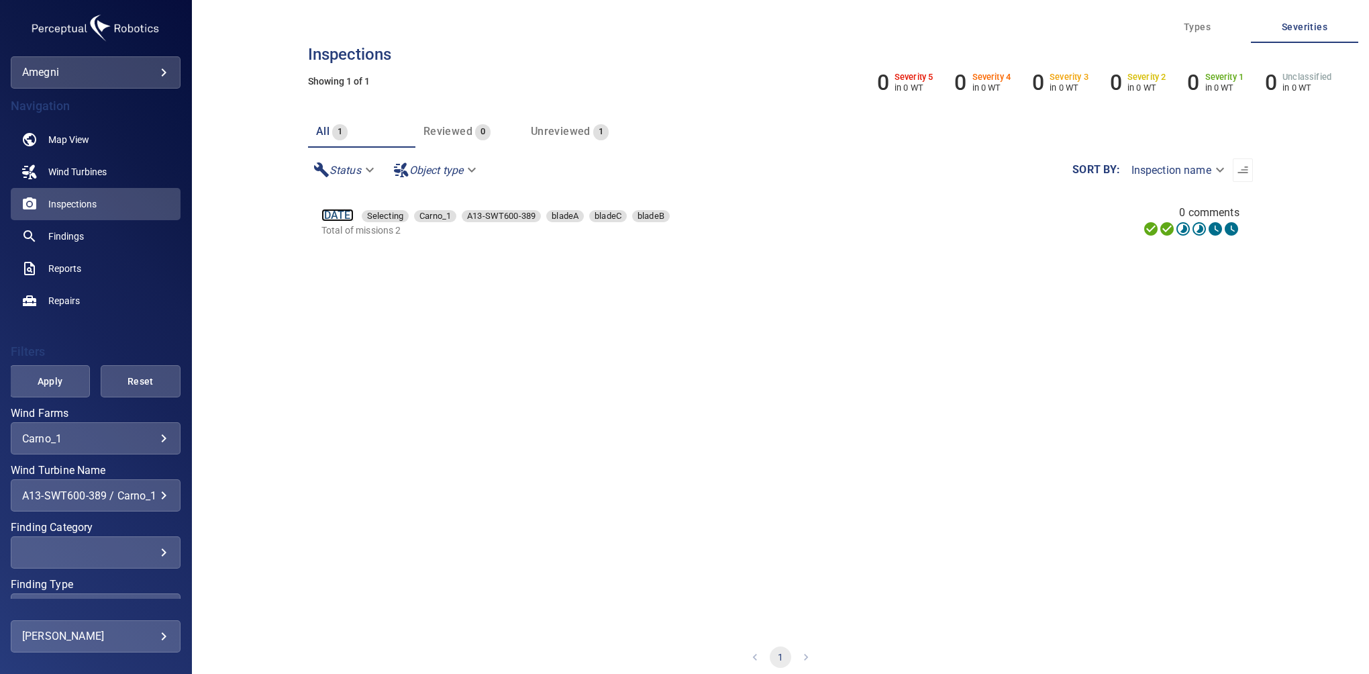
click at [352, 214] on link "[DATE]" at bounding box center [337, 215] width 32 height 13
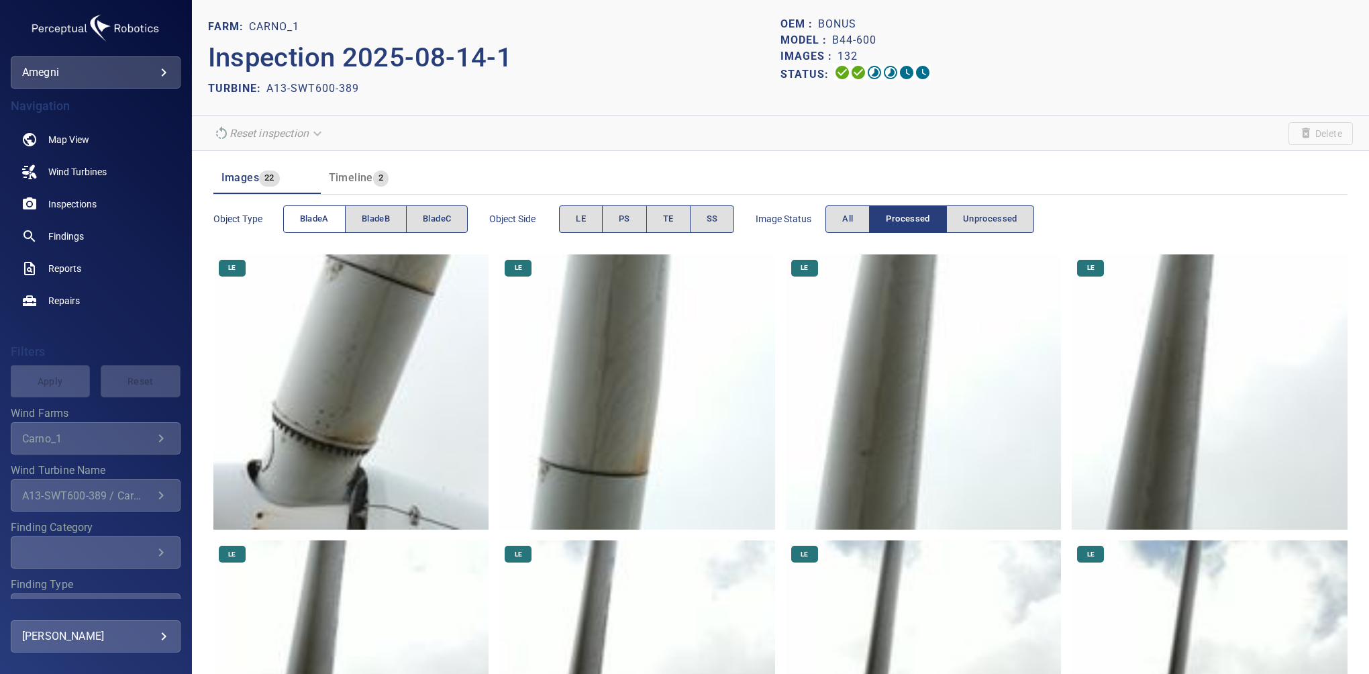
click at [314, 216] on span "bladeA" at bounding box center [314, 218] width 29 height 15
click at [706, 212] on button "SS" at bounding box center [712, 219] width 45 height 28
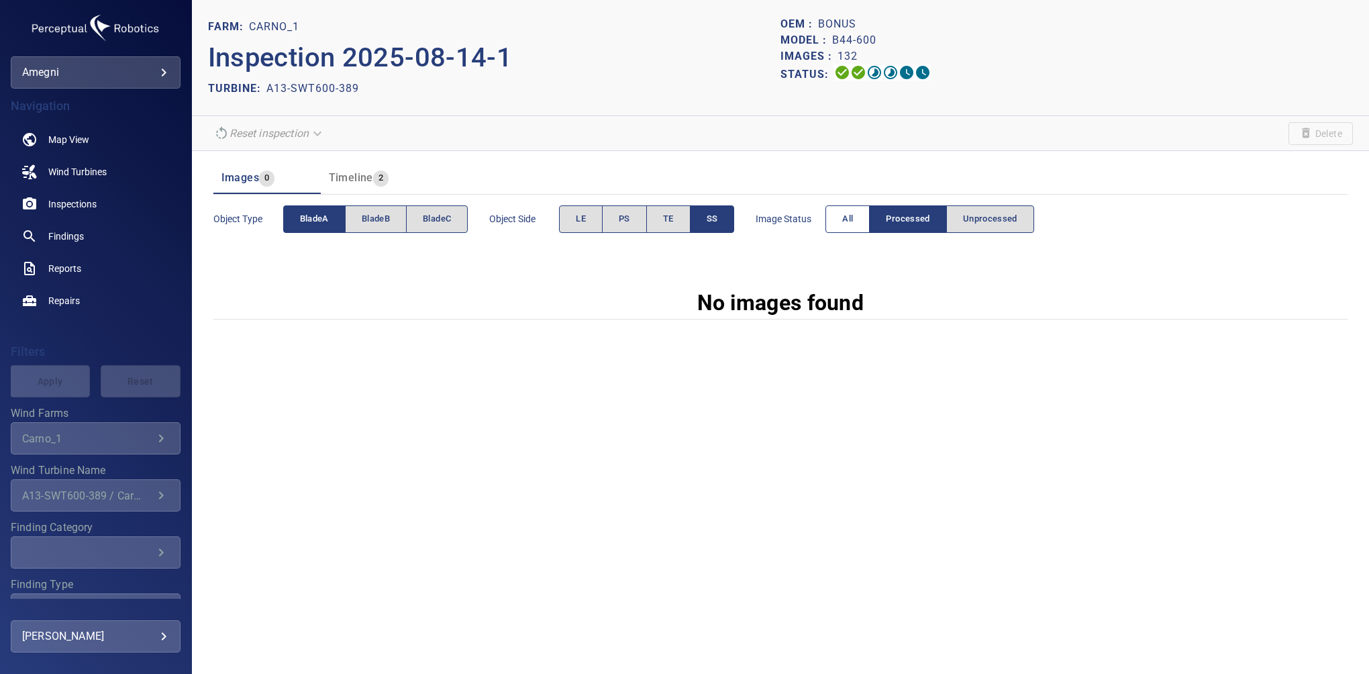
click at [845, 213] on span "All" at bounding box center [847, 218] width 11 height 15
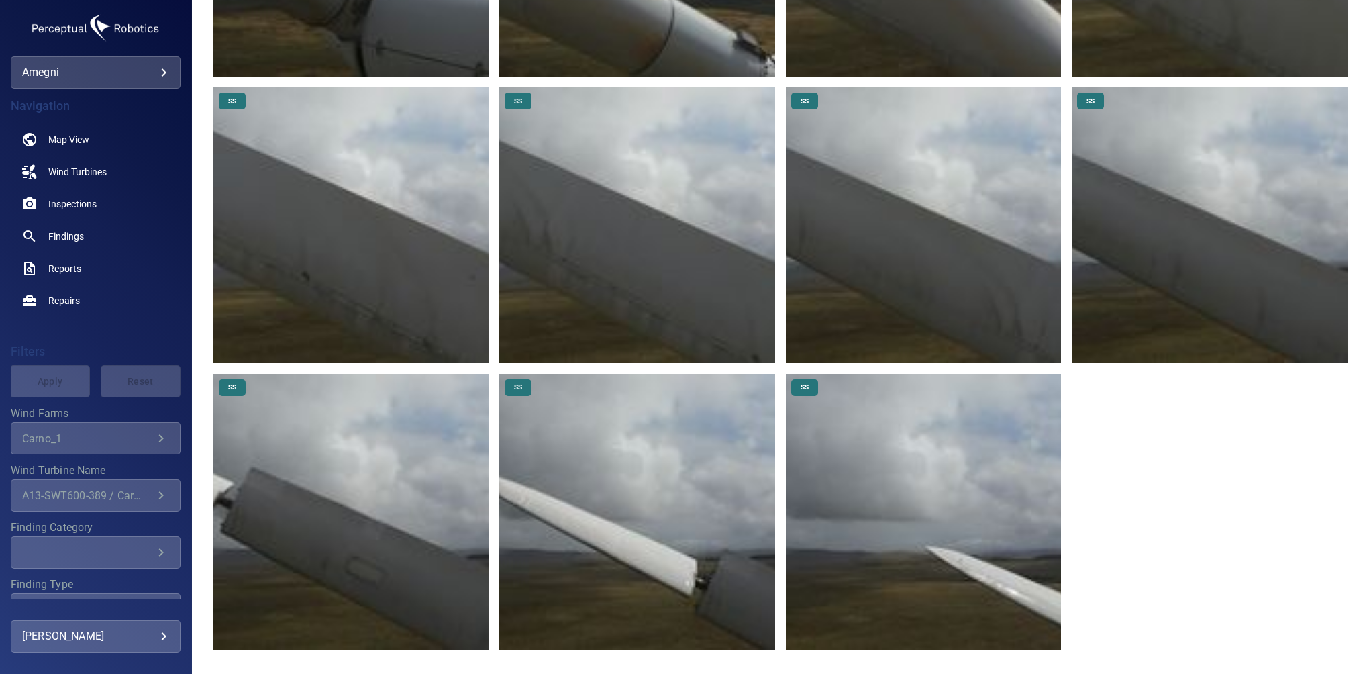
scroll to position [122, 0]
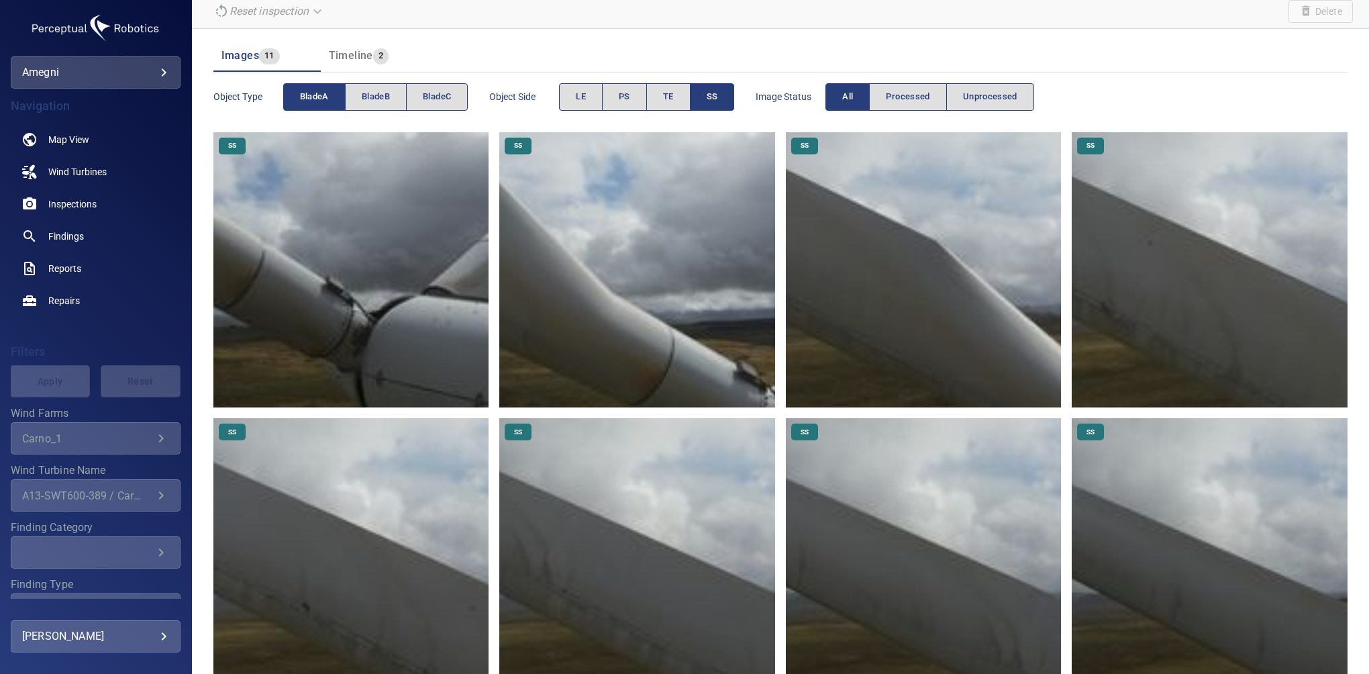
click at [328, 96] on span "bladeA" at bounding box center [314, 96] width 29 height 15
click at [377, 96] on span "bladeB" at bounding box center [376, 96] width 28 height 15
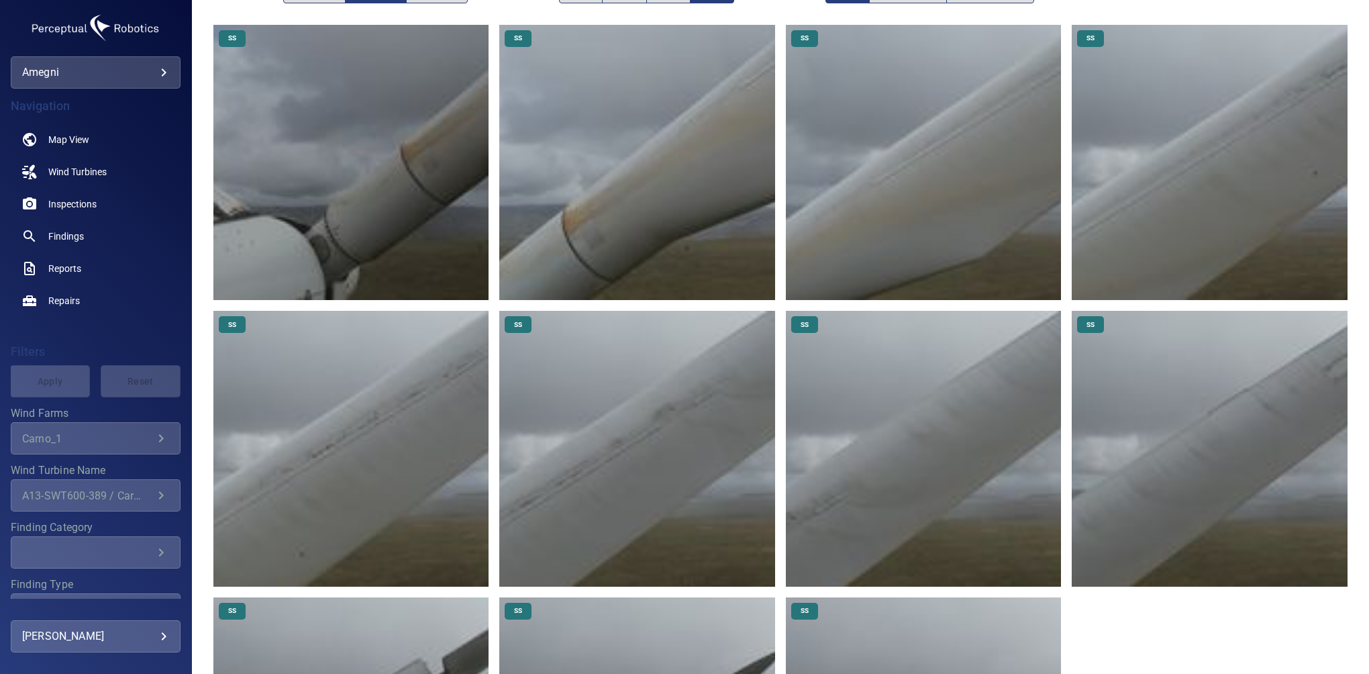
scroll to position [320, 0]
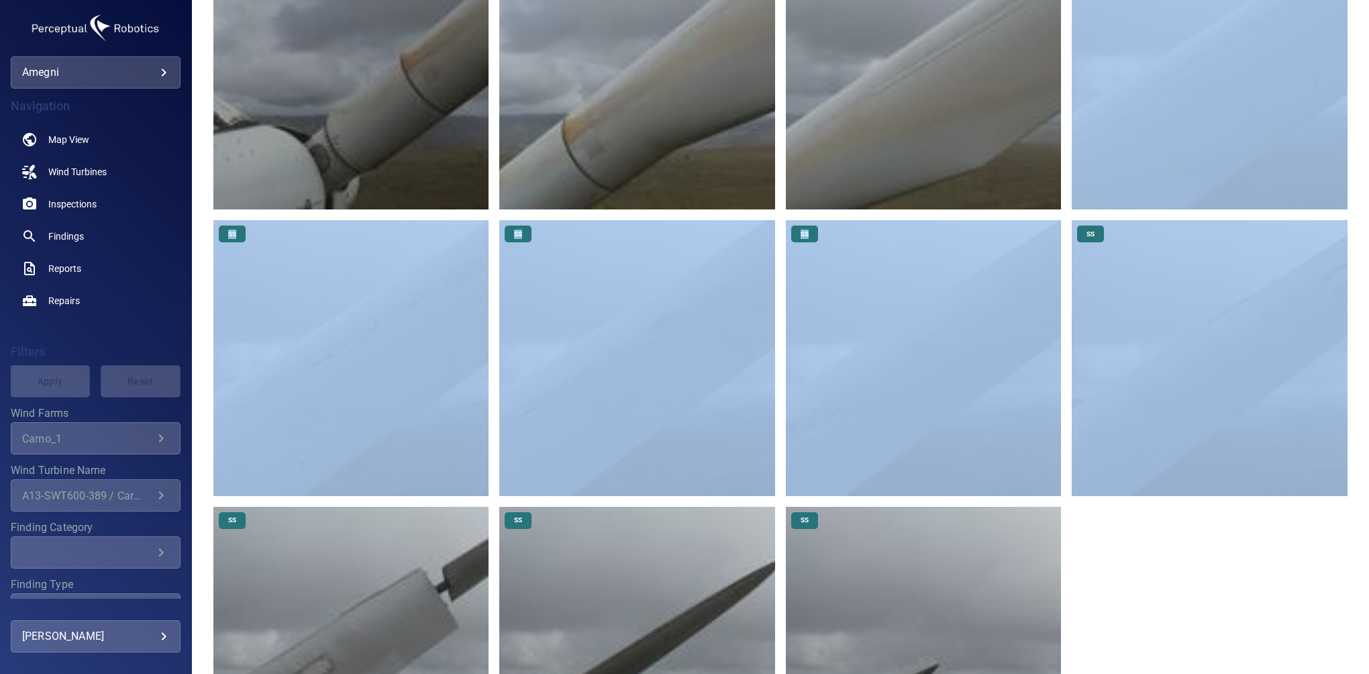
drag, startPoint x: 1357, startPoint y: 313, endPoint x: 1362, endPoint y: 181, distance: 131.6
click at [1362, 181] on div "FARM: Carno_1 Inspection 2025-08-14-1 TURBINE: A13-SWT600-389 OEM : Bonus Model…" at bounding box center [780, 337] width 1177 height 674
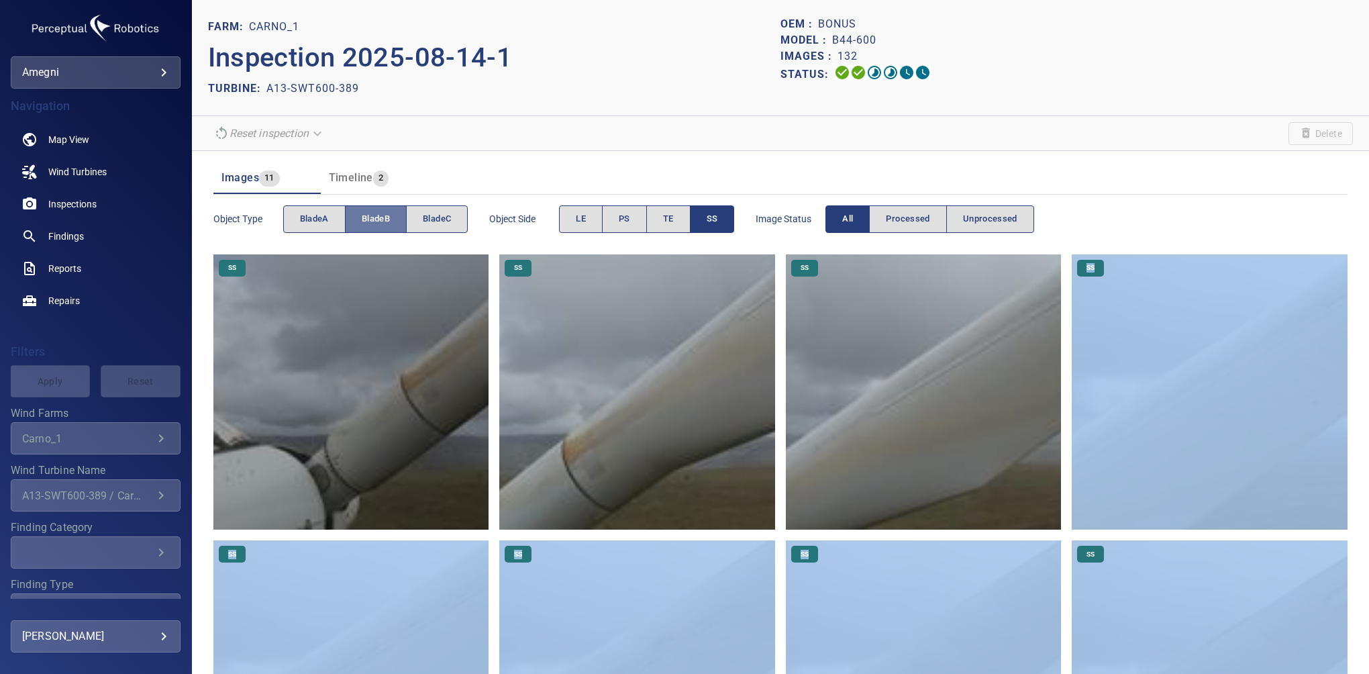
click at [395, 217] on button "bladeB" at bounding box center [376, 219] width 62 height 28
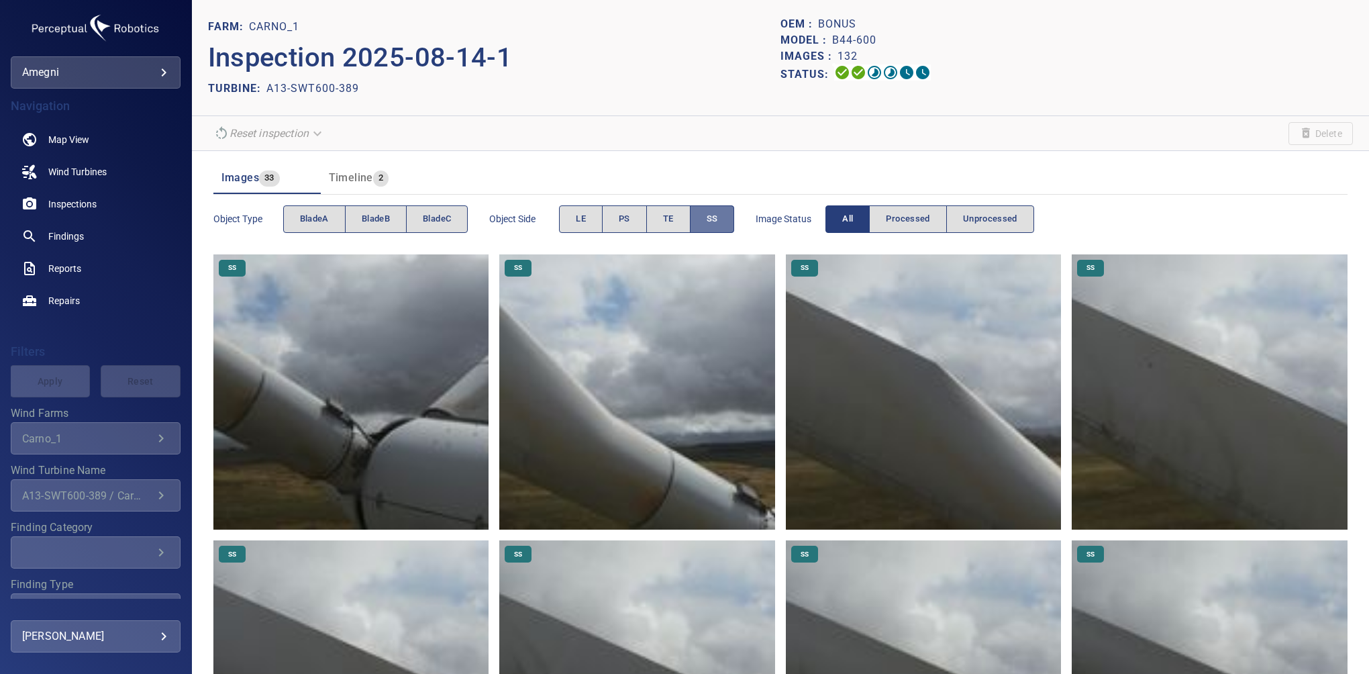
click at [723, 217] on button "SS" at bounding box center [712, 219] width 45 height 28
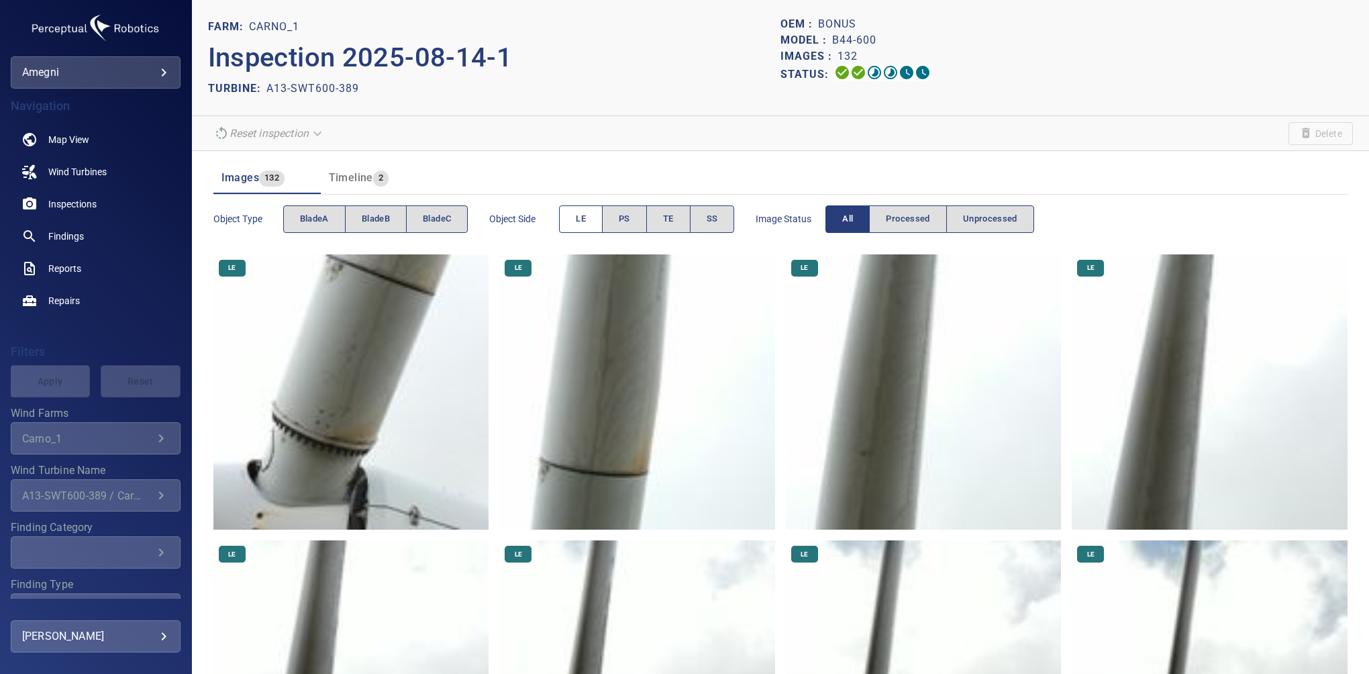
click at [589, 219] on button "LE" at bounding box center [581, 219] width 44 height 28
click at [589, 215] on button "LE" at bounding box center [581, 219] width 44 height 28
click at [662, 216] on button "TE" at bounding box center [668, 219] width 44 height 28
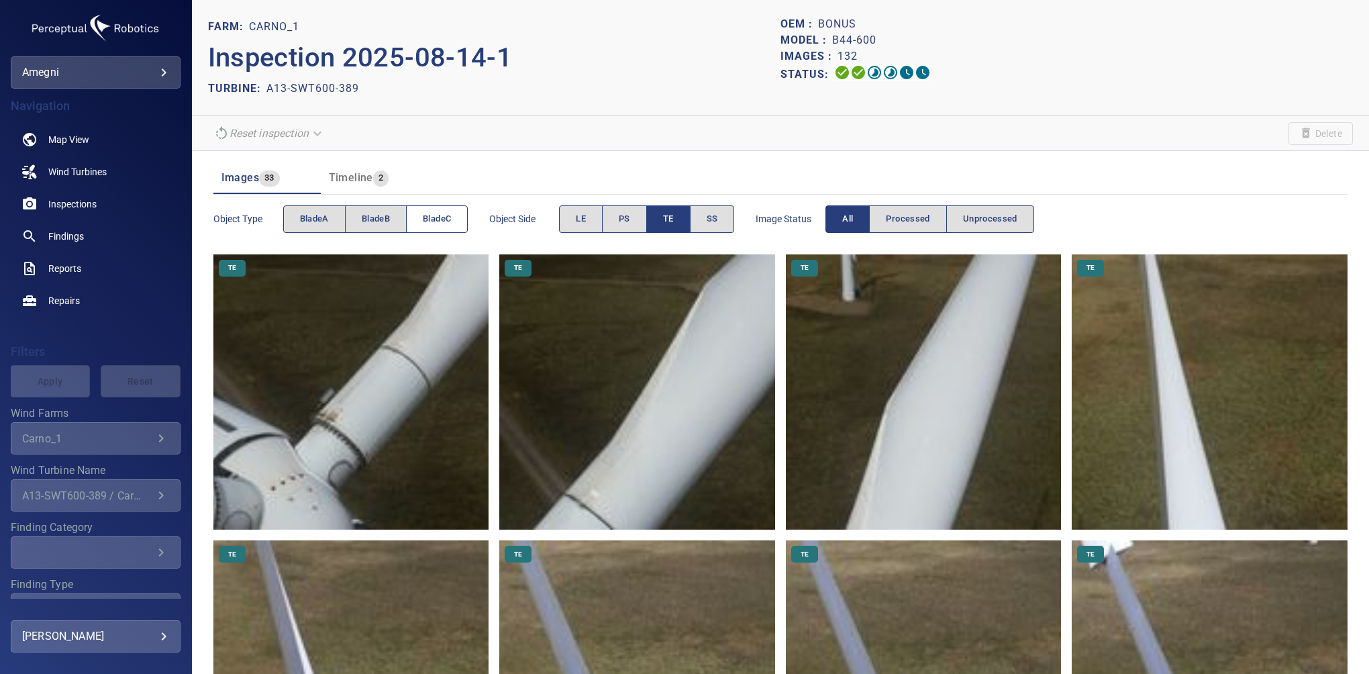
click at [434, 212] on span "bladeC" at bounding box center [437, 218] width 28 height 15
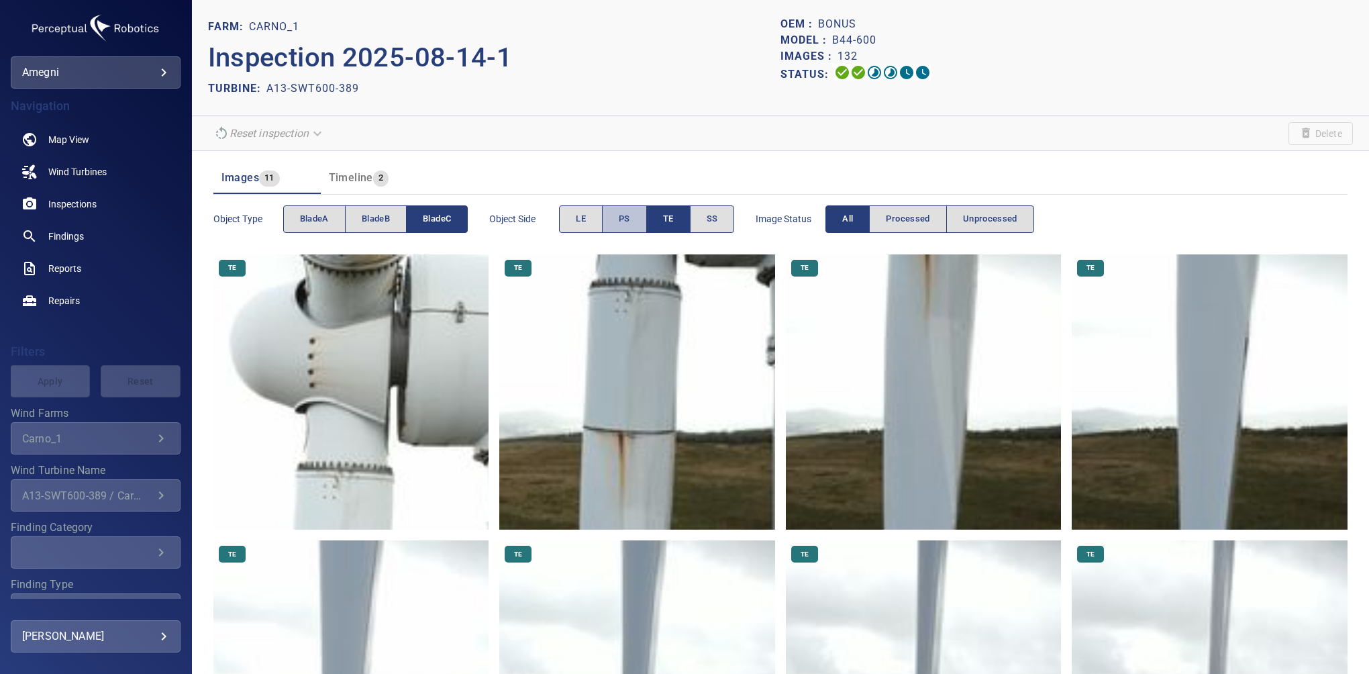
click at [634, 221] on button "PS" at bounding box center [624, 219] width 45 height 28
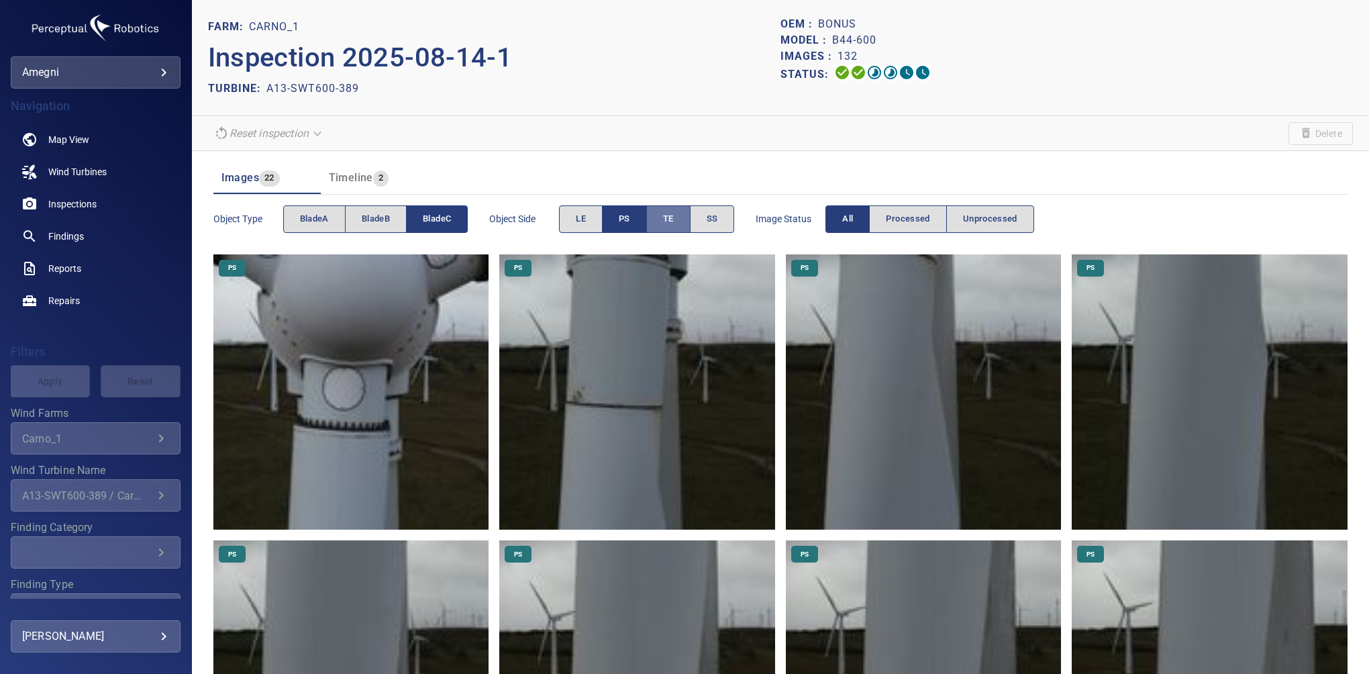
click at [683, 221] on button "TE" at bounding box center [669, 219] width 44 height 28
click at [886, 209] on button "Processed" at bounding box center [907, 219] width 77 height 28
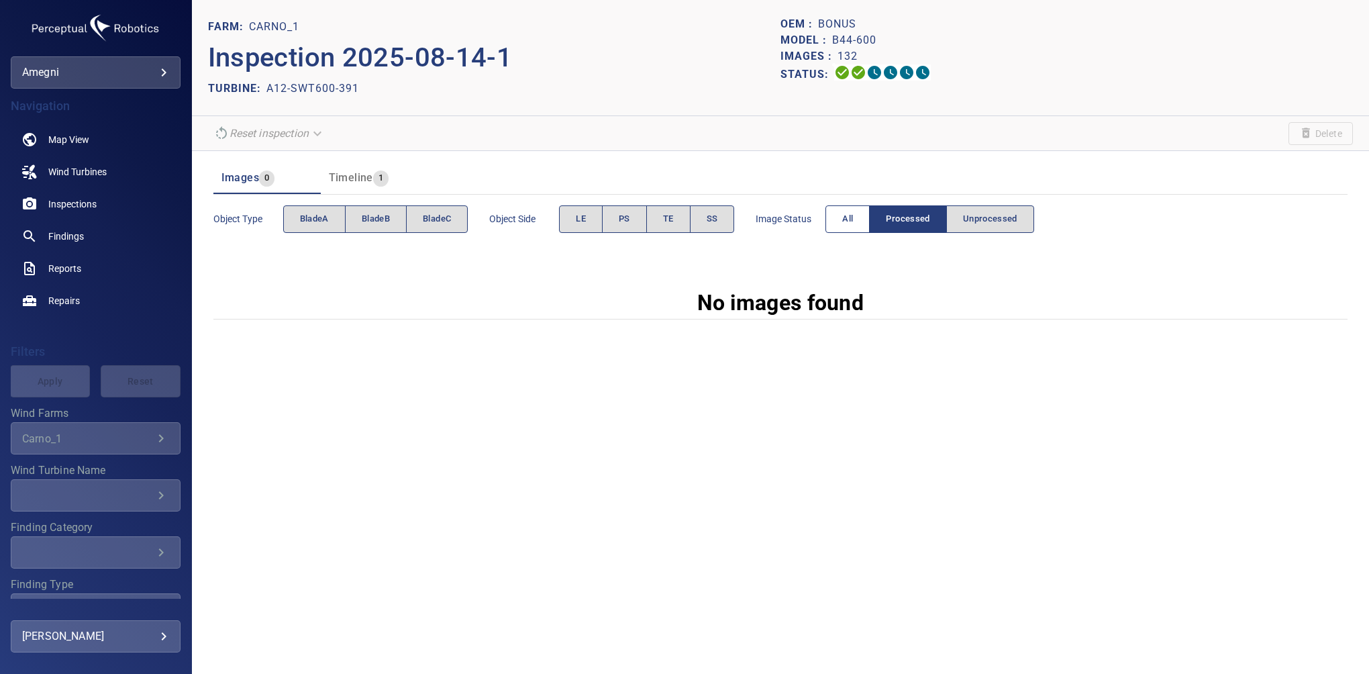
click at [848, 226] on span "All" at bounding box center [847, 218] width 11 height 15
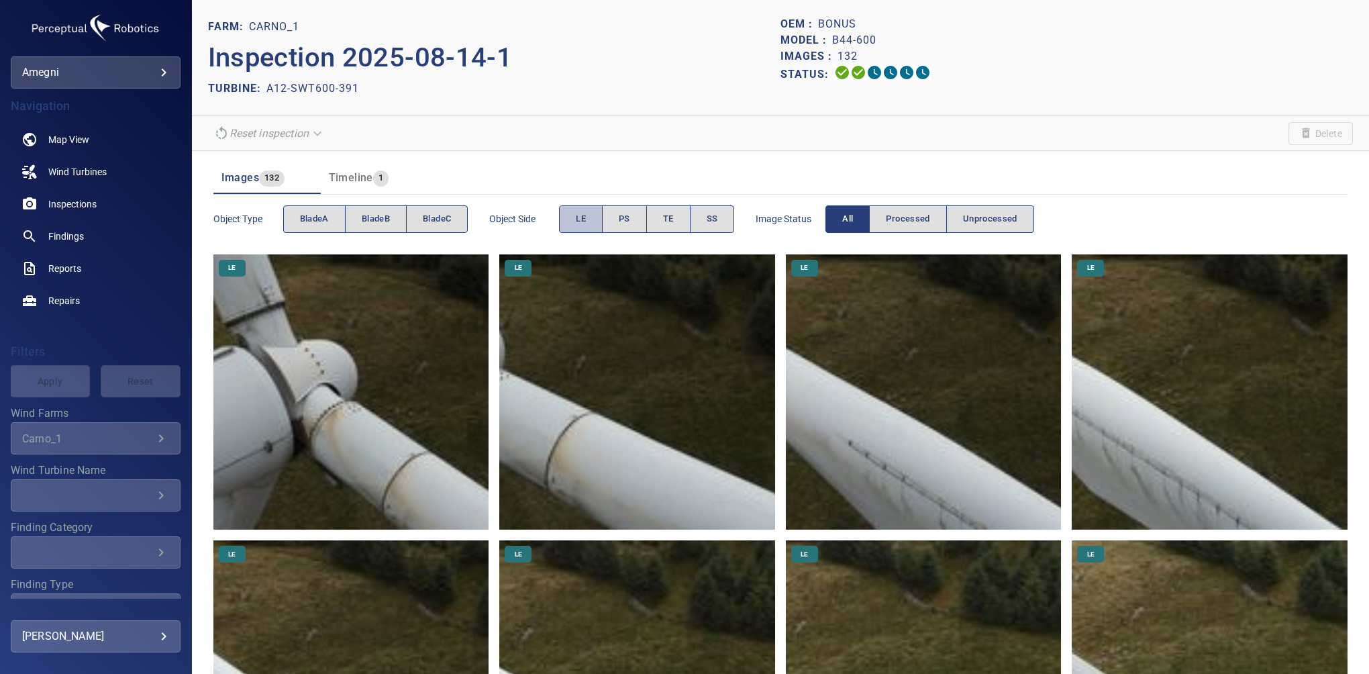
click at [585, 224] on span "LE" at bounding box center [581, 218] width 10 height 15
click at [389, 218] on span "bladeB" at bounding box center [376, 218] width 28 height 15
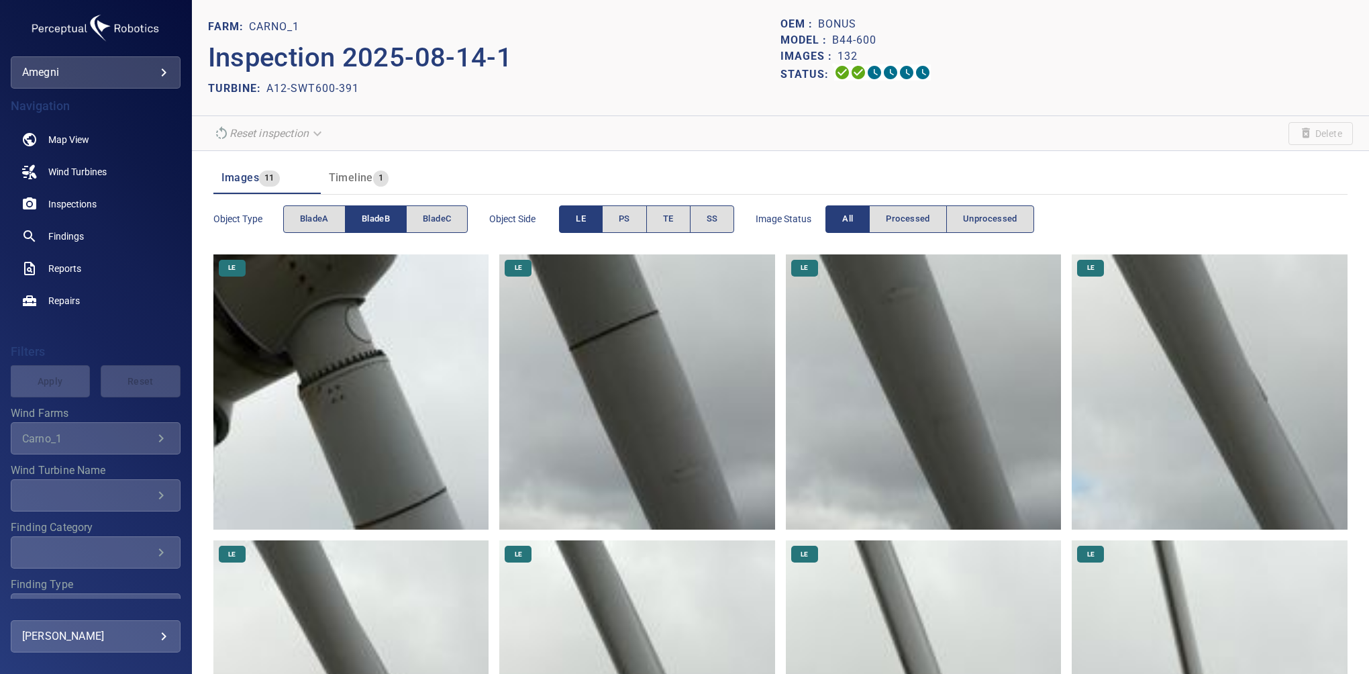
click at [580, 223] on span "LE" at bounding box center [581, 218] width 10 height 15
click at [642, 221] on button "PS" at bounding box center [624, 219] width 45 height 28
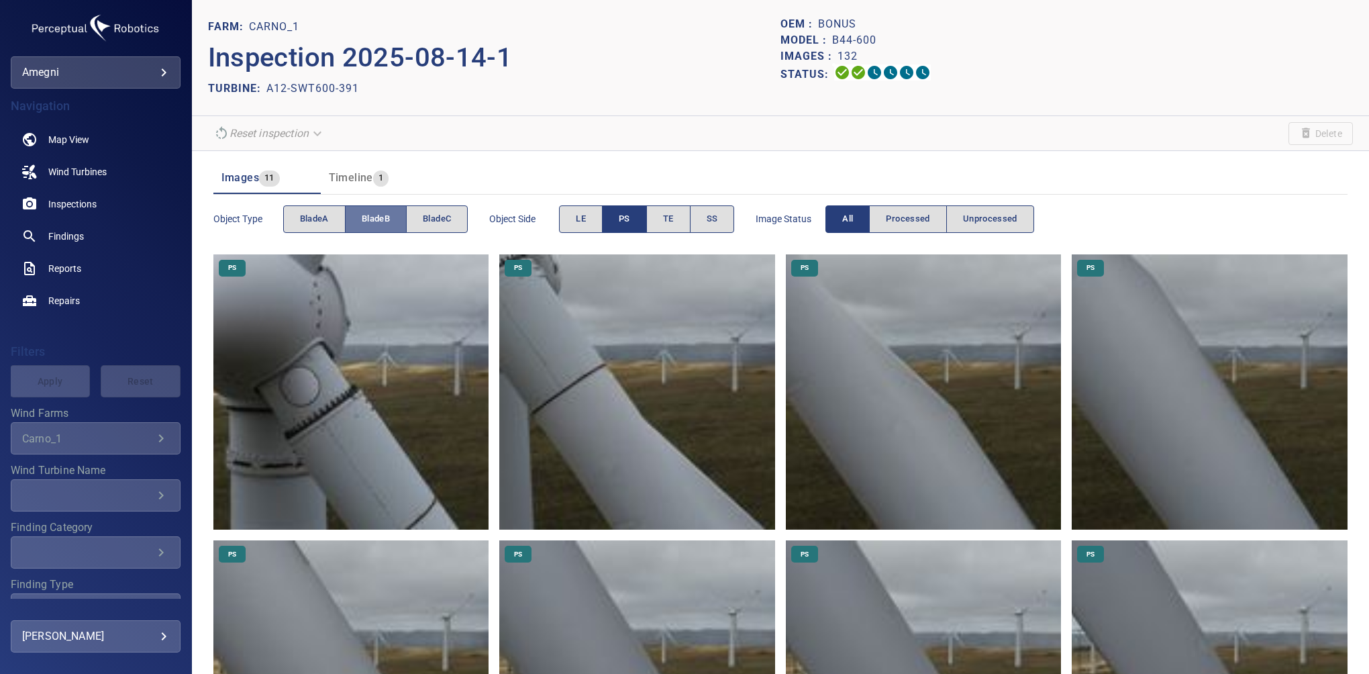
click at [357, 219] on button "bladeB" at bounding box center [376, 219] width 62 height 28
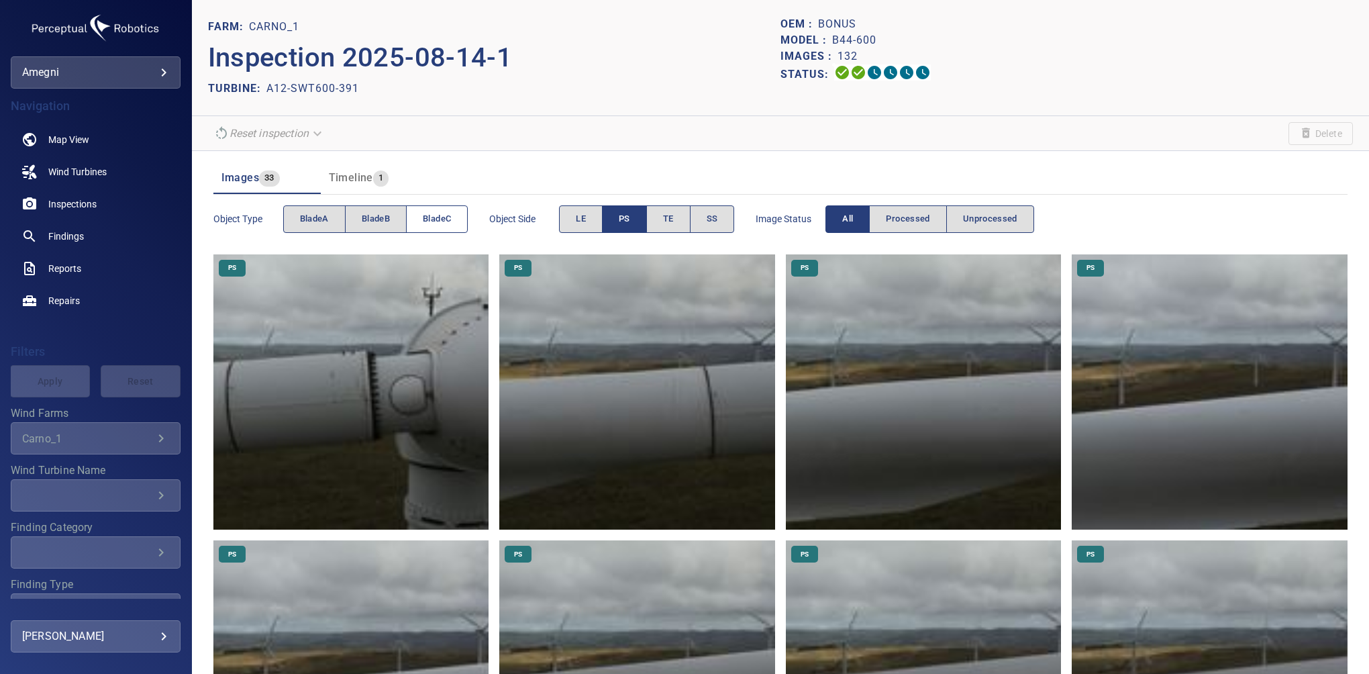
click at [419, 218] on button "bladeC" at bounding box center [437, 219] width 62 height 28
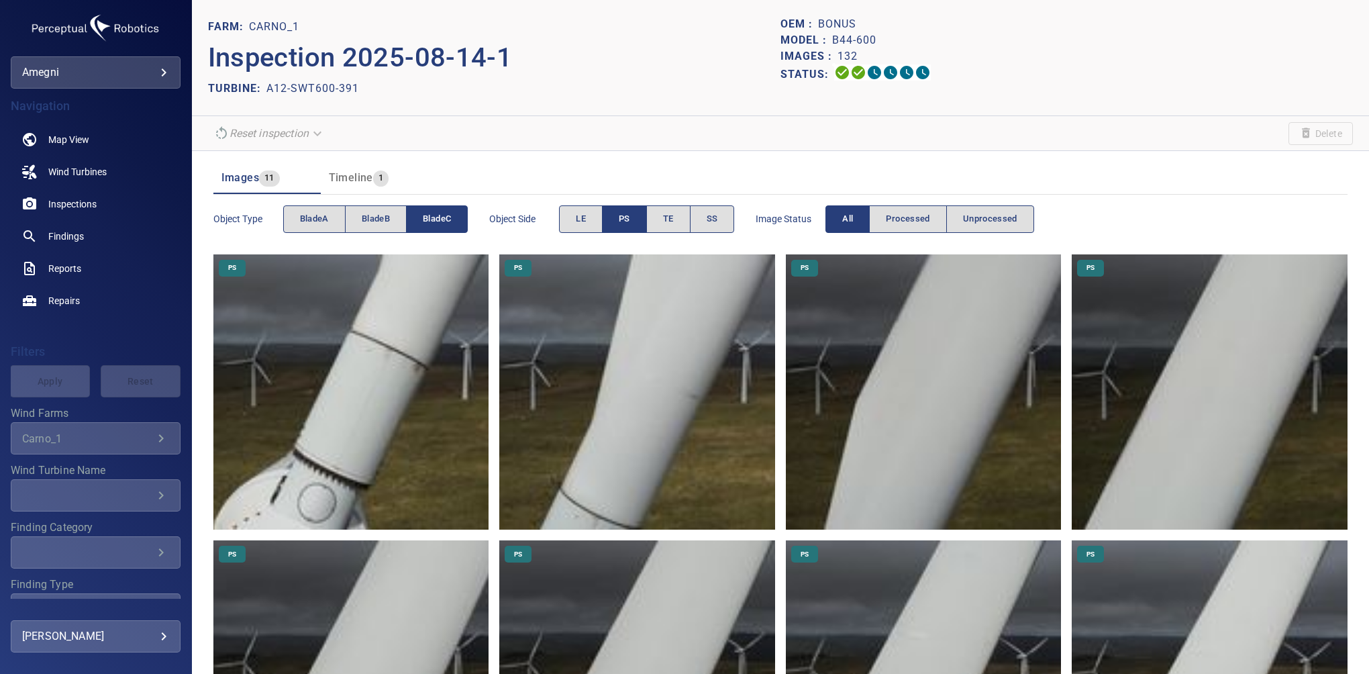
click at [610, 211] on button "PS" at bounding box center [624, 219] width 45 height 28
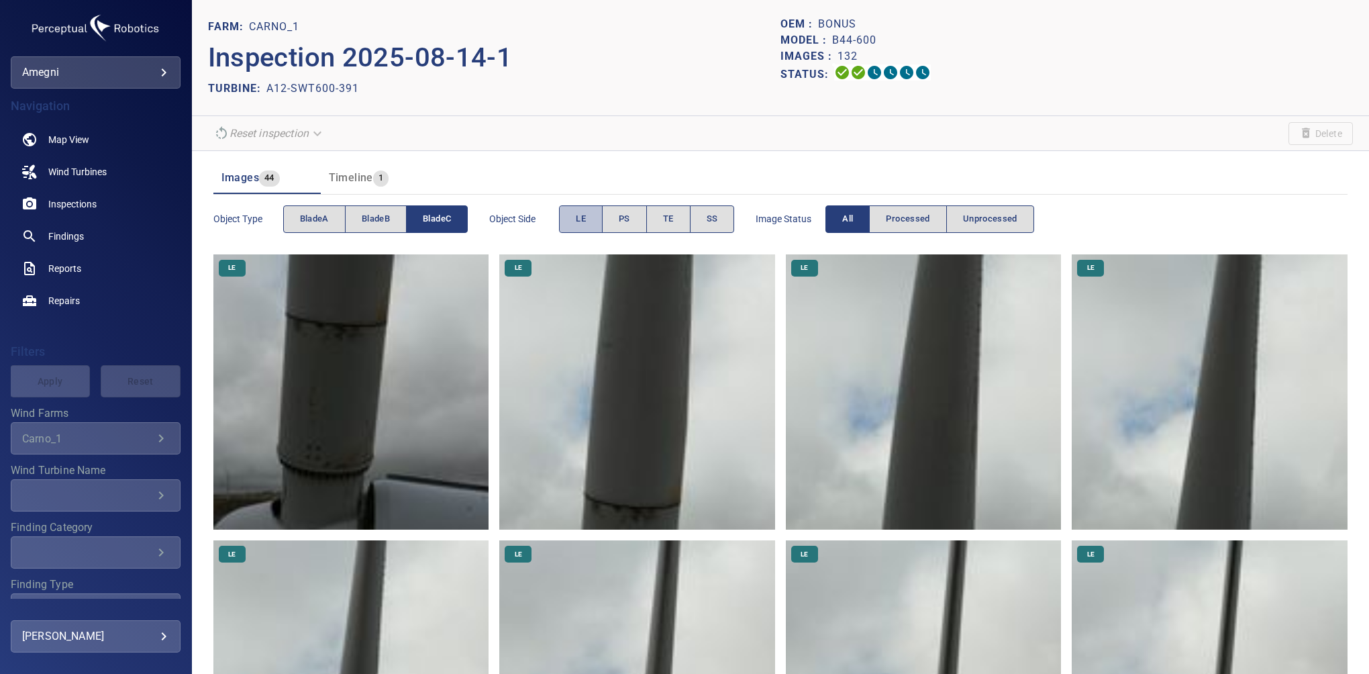
click at [587, 211] on button "LE" at bounding box center [581, 219] width 44 height 28
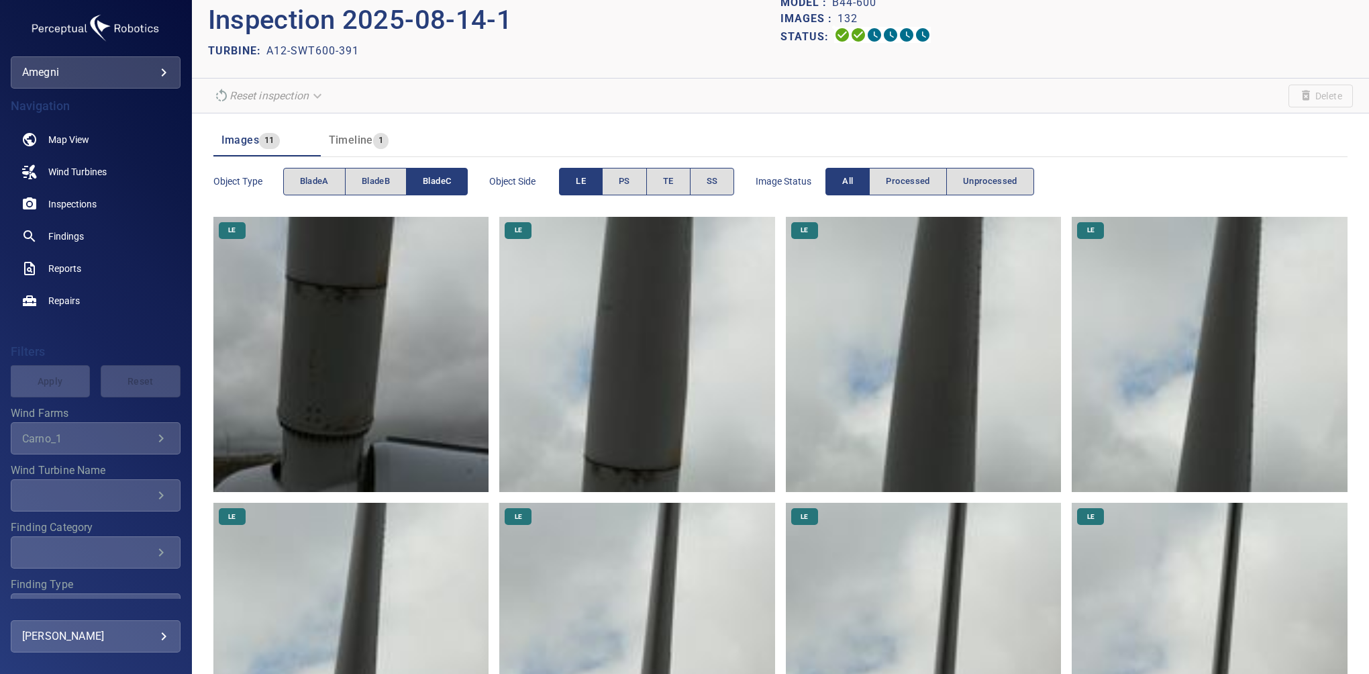
scroll to position [17, 0]
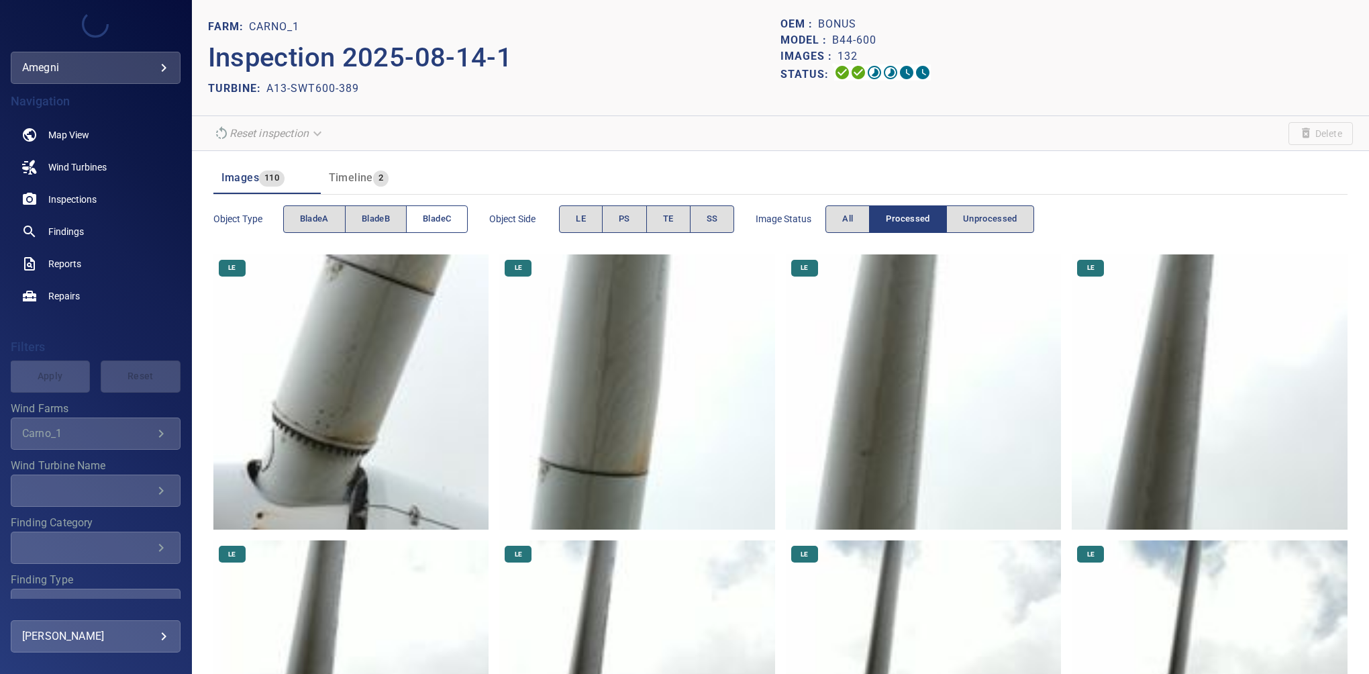
click at [427, 216] on span "bladeC" at bounding box center [437, 218] width 28 height 15
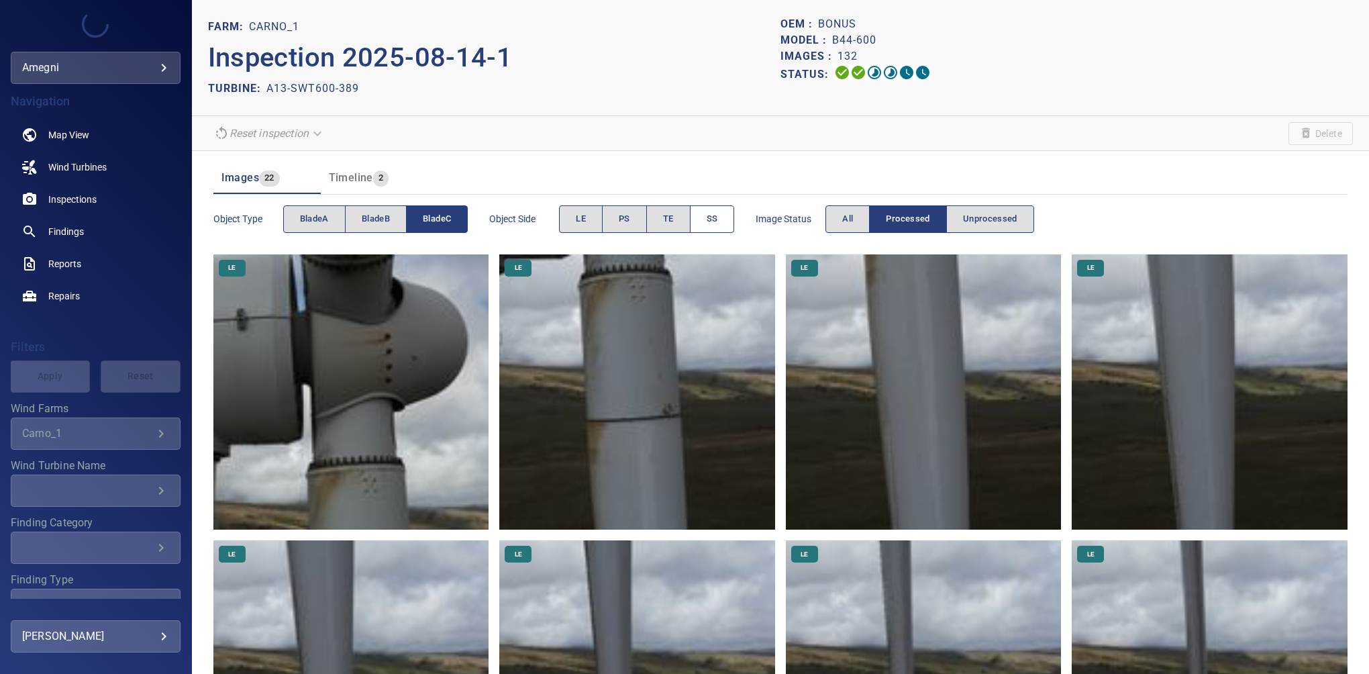
click at [709, 218] on span "SS" at bounding box center [712, 218] width 11 height 15
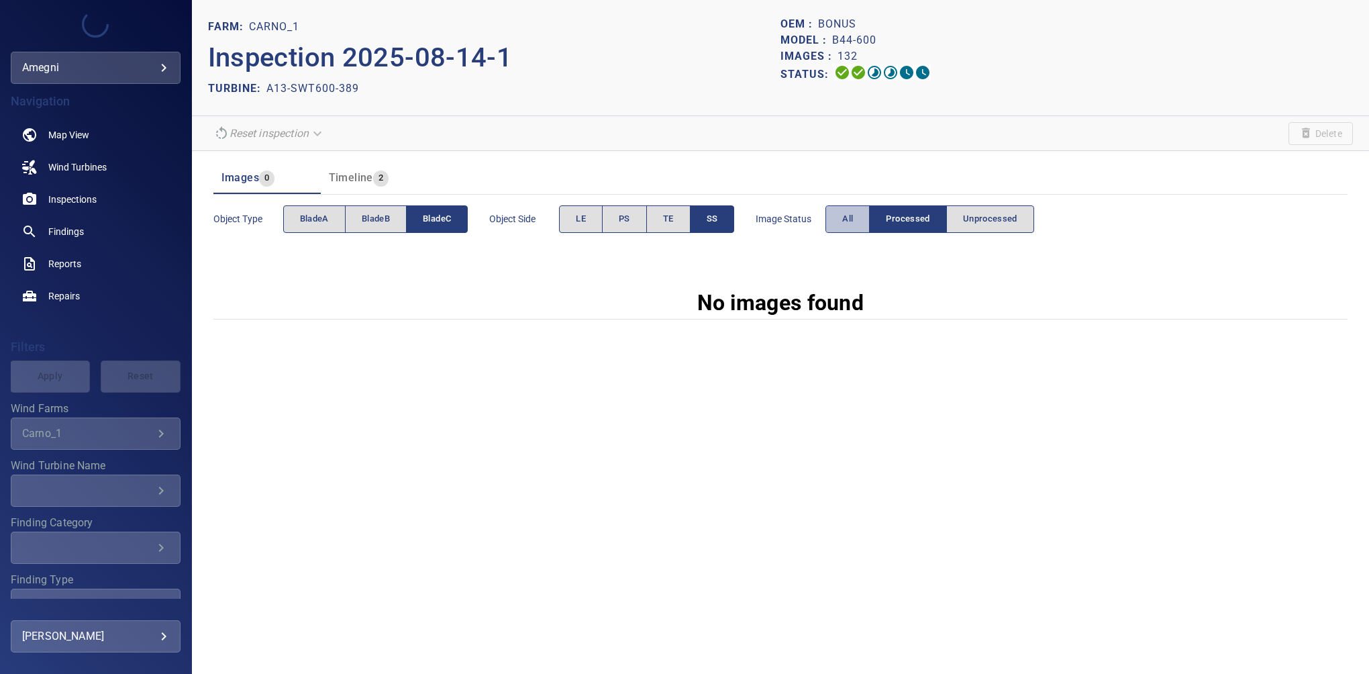
click at [843, 221] on span "All" at bounding box center [847, 218] width 11 height 15
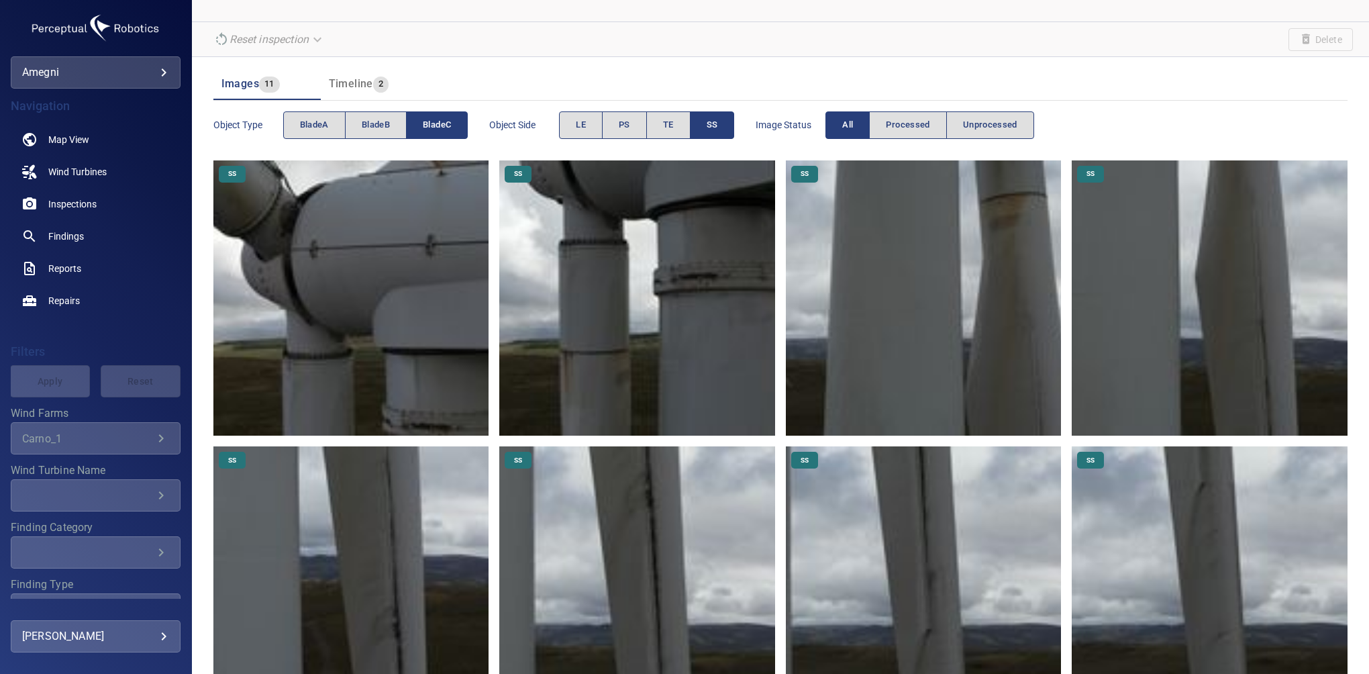
scroll to position [78, 0]
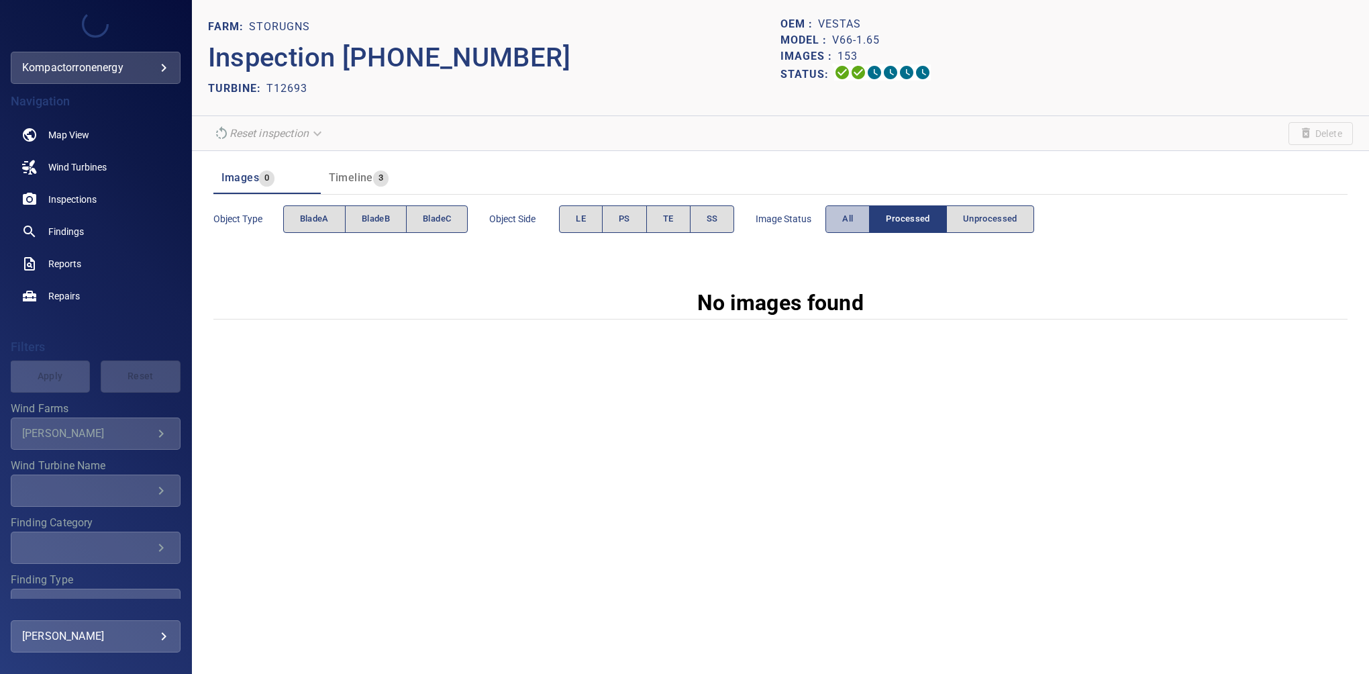
click at [840, 216] on button "All" at bounding box center [848, 219] width 44 height 28
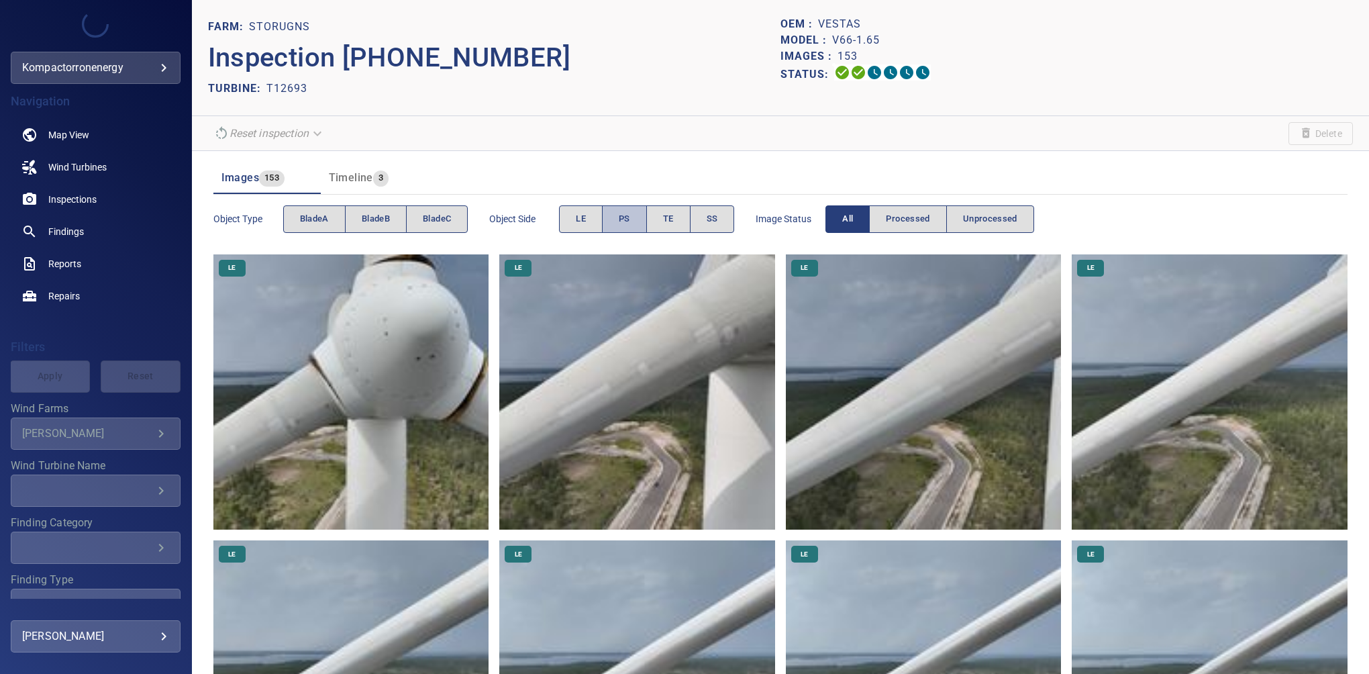
click at [630, 216] on span "PS" at bounding box center [624, 218] width 11 height 15
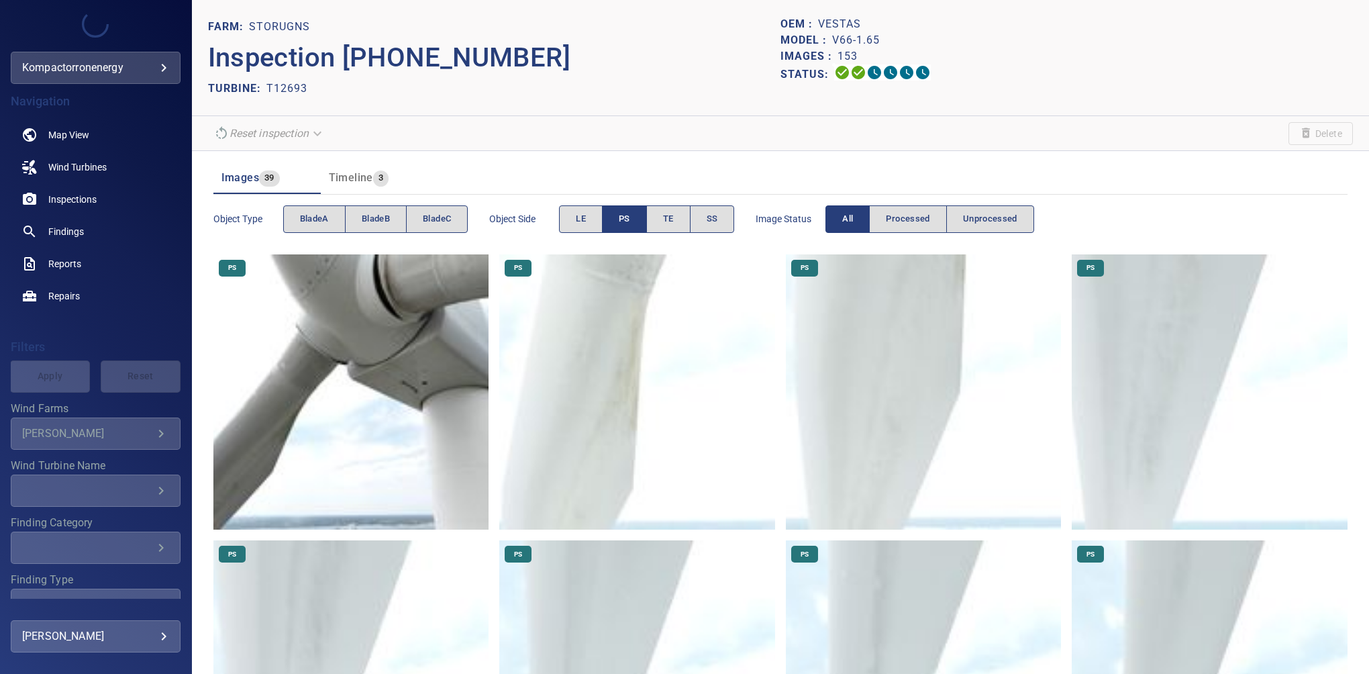
click at [636, 217] on button "PS" at bounding box center [624, 219] width 45 height 28
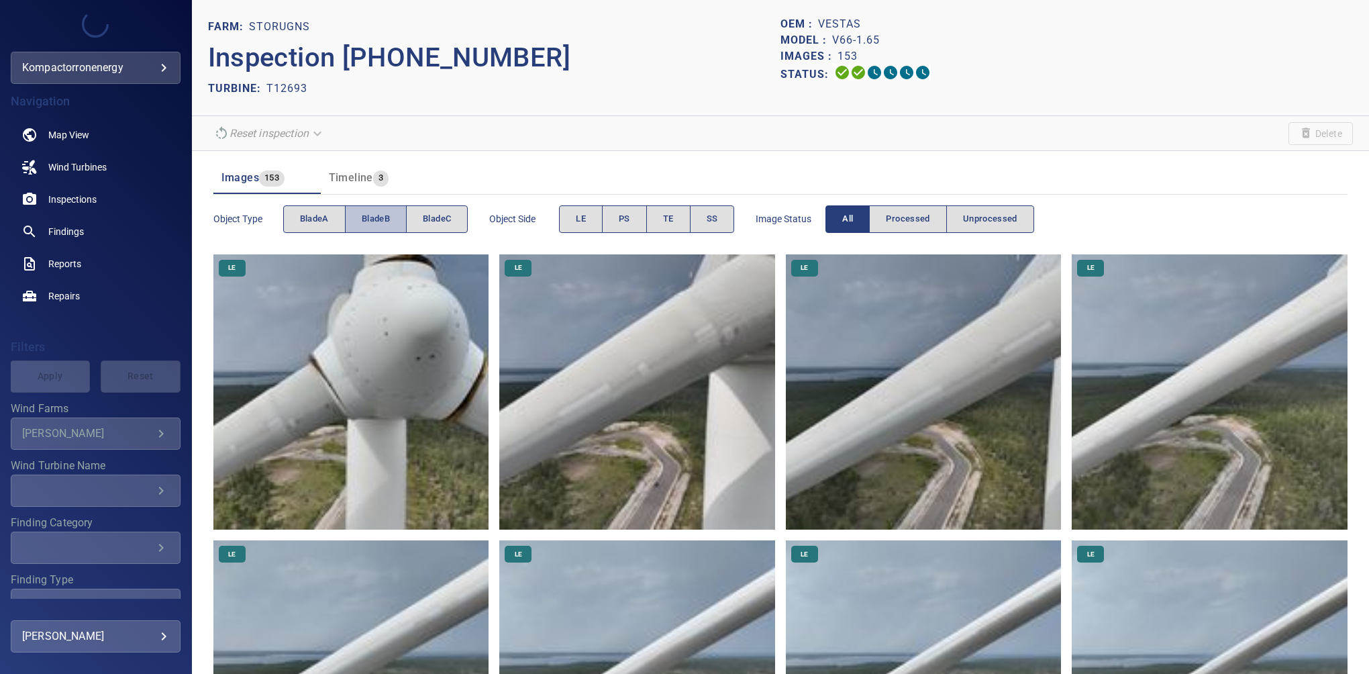
click at [387, 209] on button "bladeB" at bounding box center [376, 219] width 62 height 28
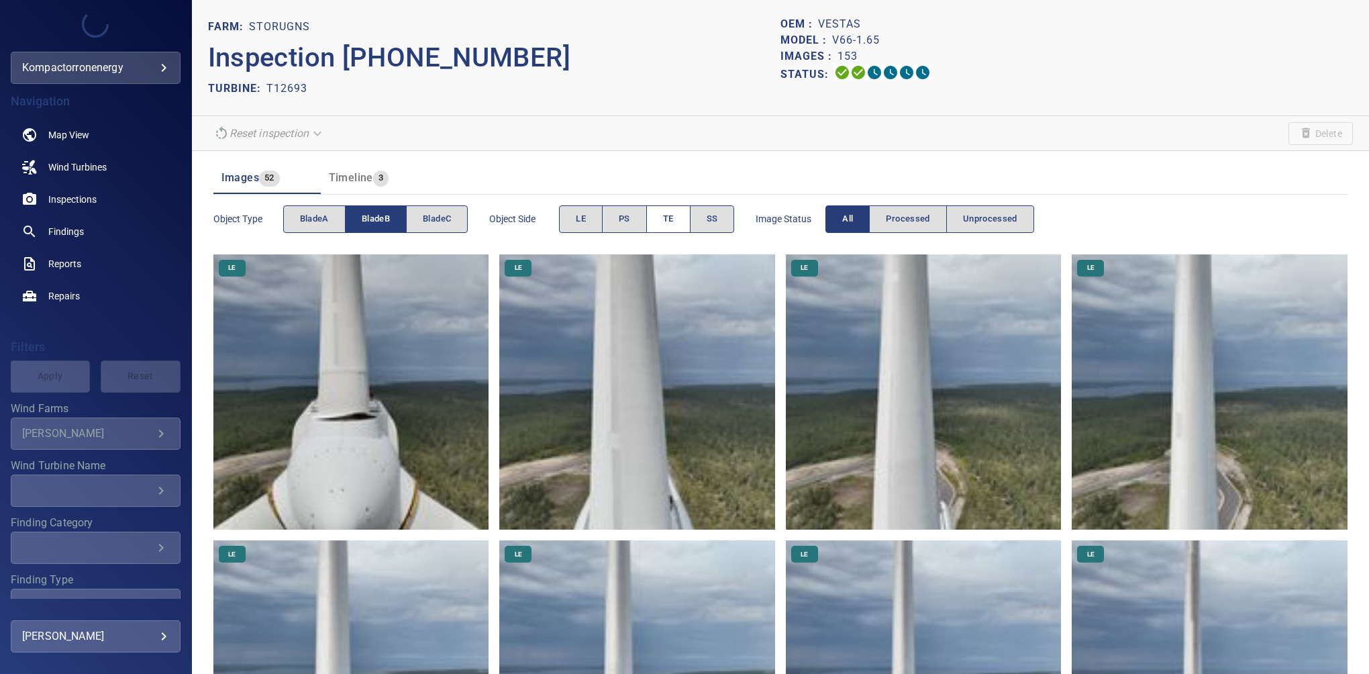
click at [662, 212] on button "TE" at bounding box center [668, 219] width 44 height 28
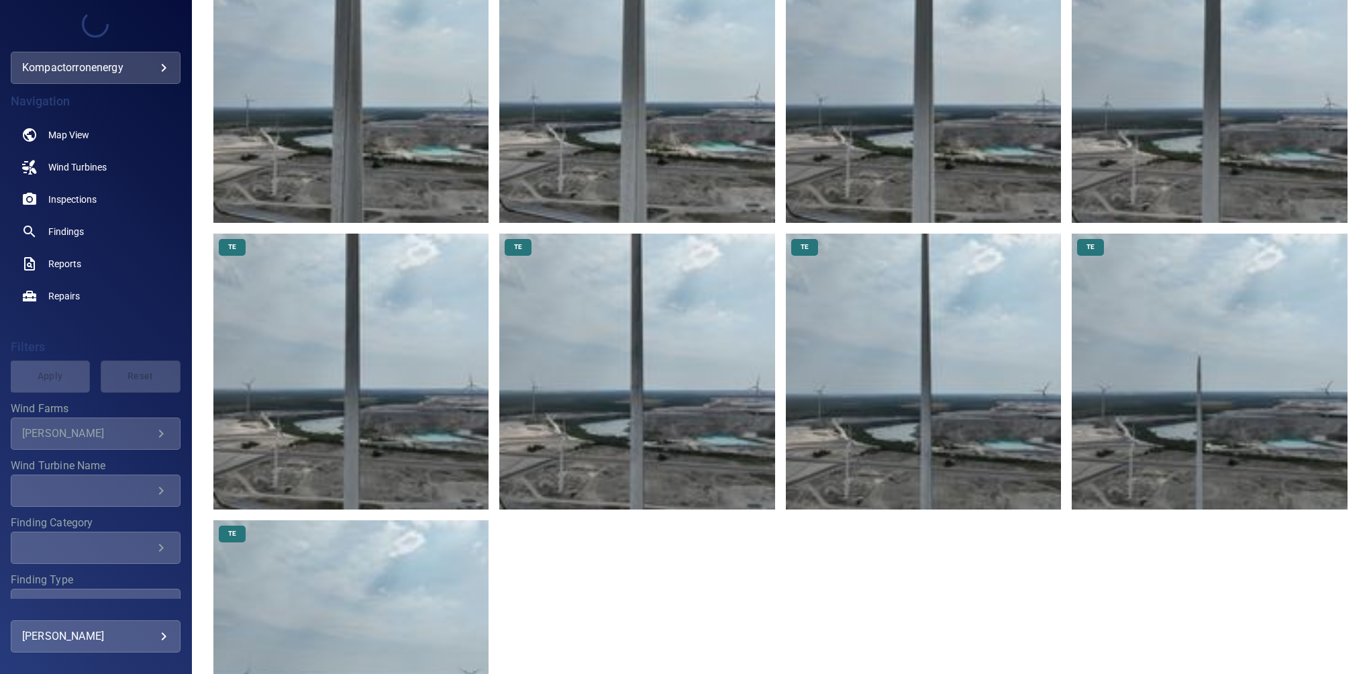
scroll to position [598, 0]
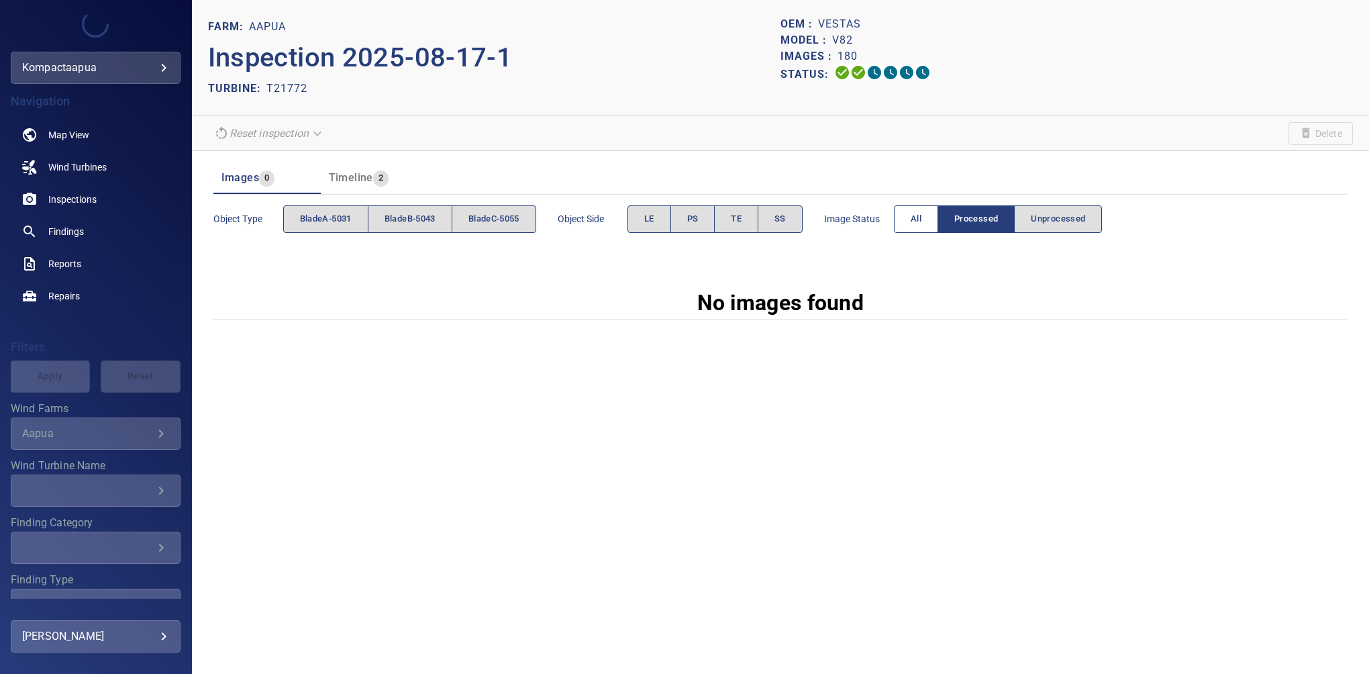
click at [919, 224] on span "All" at bounding box center [916, 218] width 11 height 15
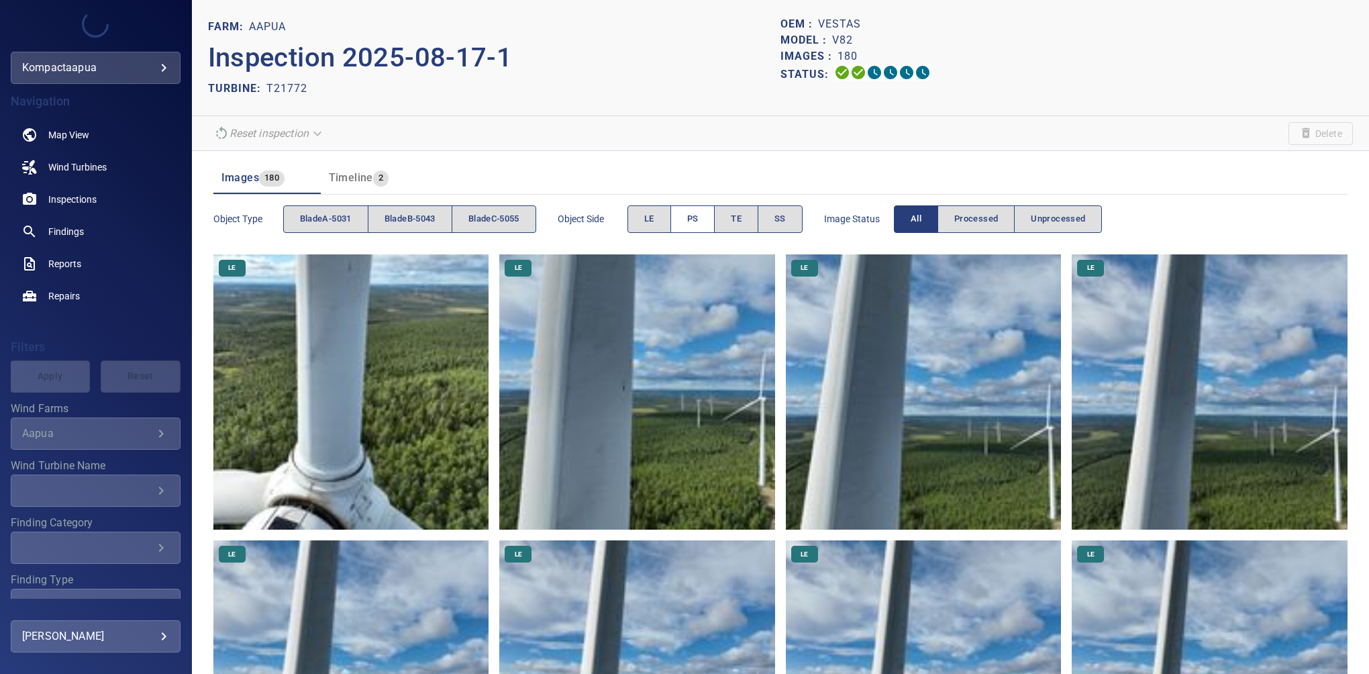
click at [703, 224] on button "PS" at bounding box center [693, 219] width 45 height 28
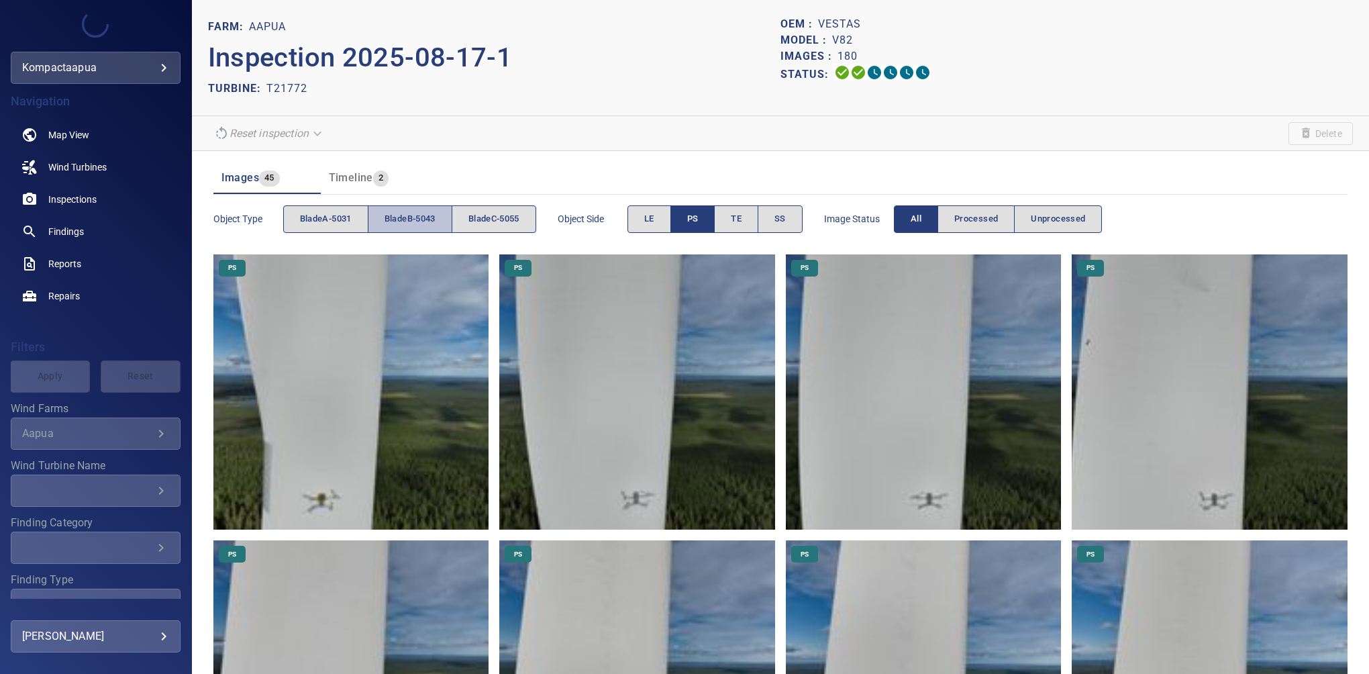
click at [416, 213] on span "bladeB-5043" at bounding box center [410, 218] width 51 height 15
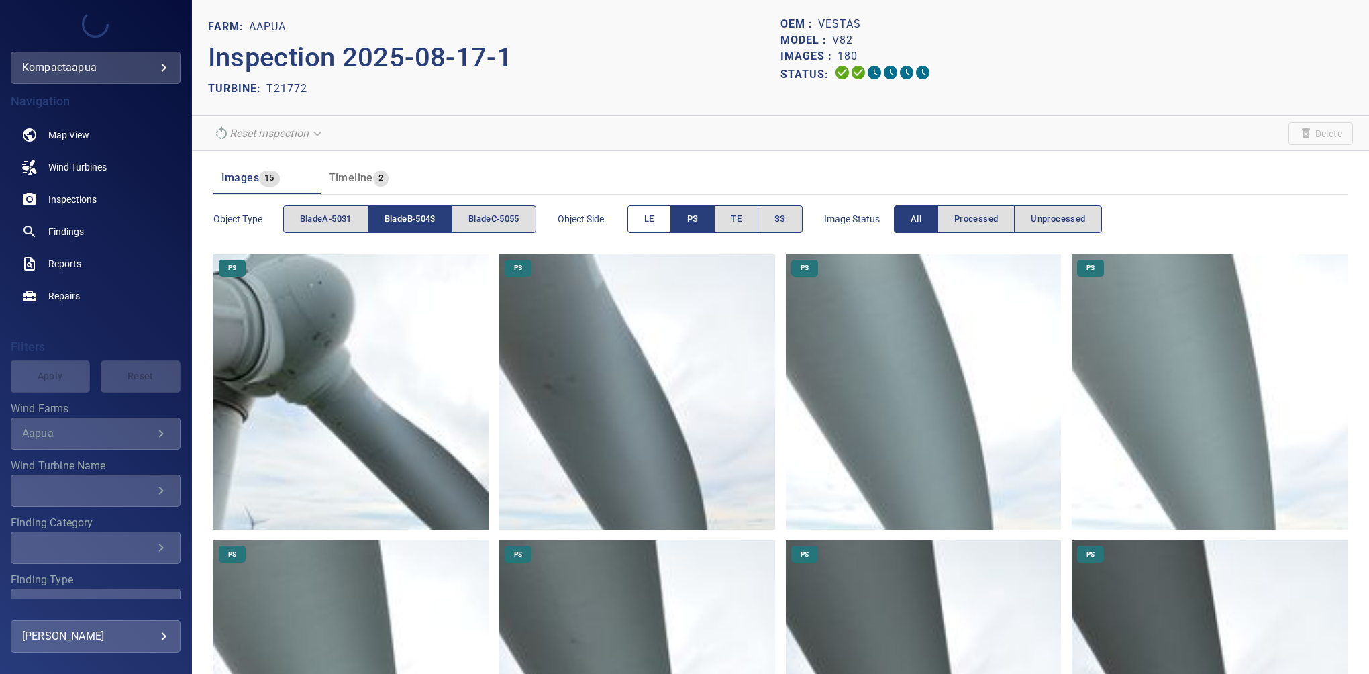
click at [653, 228] on button "LE" at bounding box center [650, 219] width 44 height 28
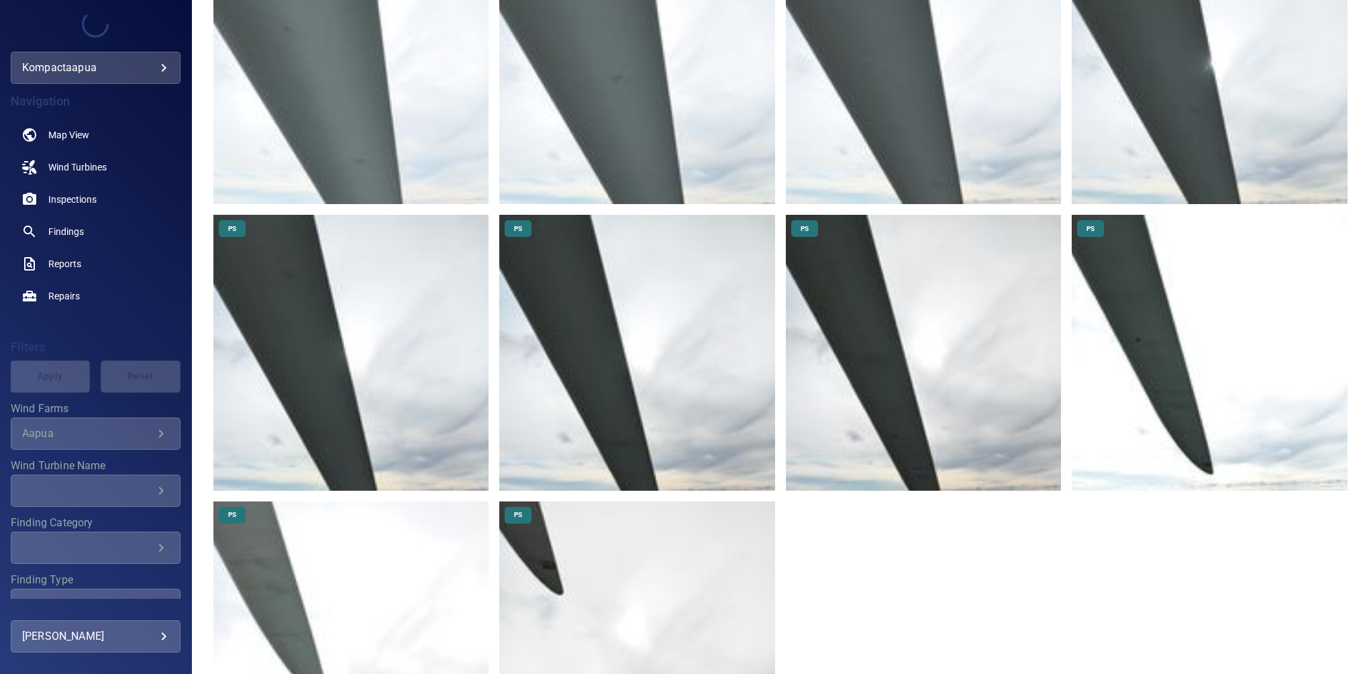
scroll to position [1832, 0]
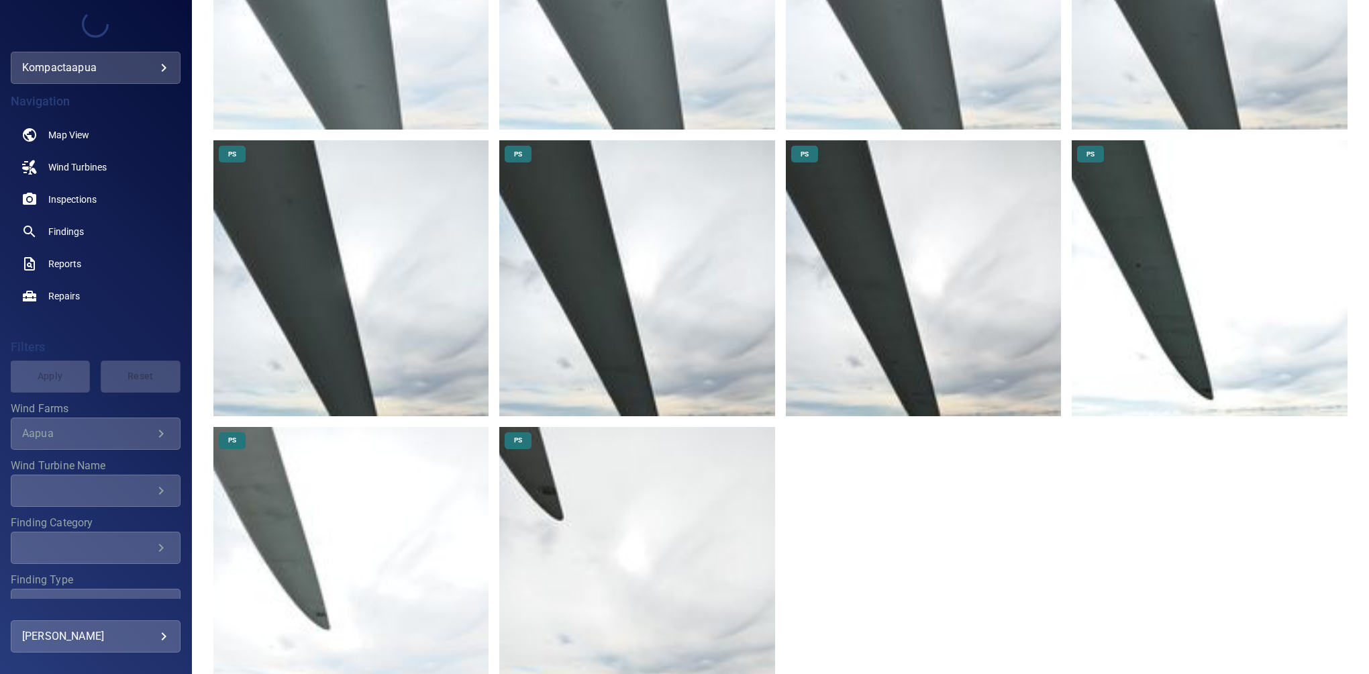
click at [1136, 263] on img at bounding box center [1210, 278] width 276 height 276
click at [281, 470] on img at bounding box center [351, 565] width 276 height 276
click at [873, 275] on img at bounding box center [924, 278] width 276 height 276
click at [630, 274] on img at bounding box center [637, 278] width 276 height 276
click at [362, 247] on img at bounding box center [351, 278] width 276 height 276
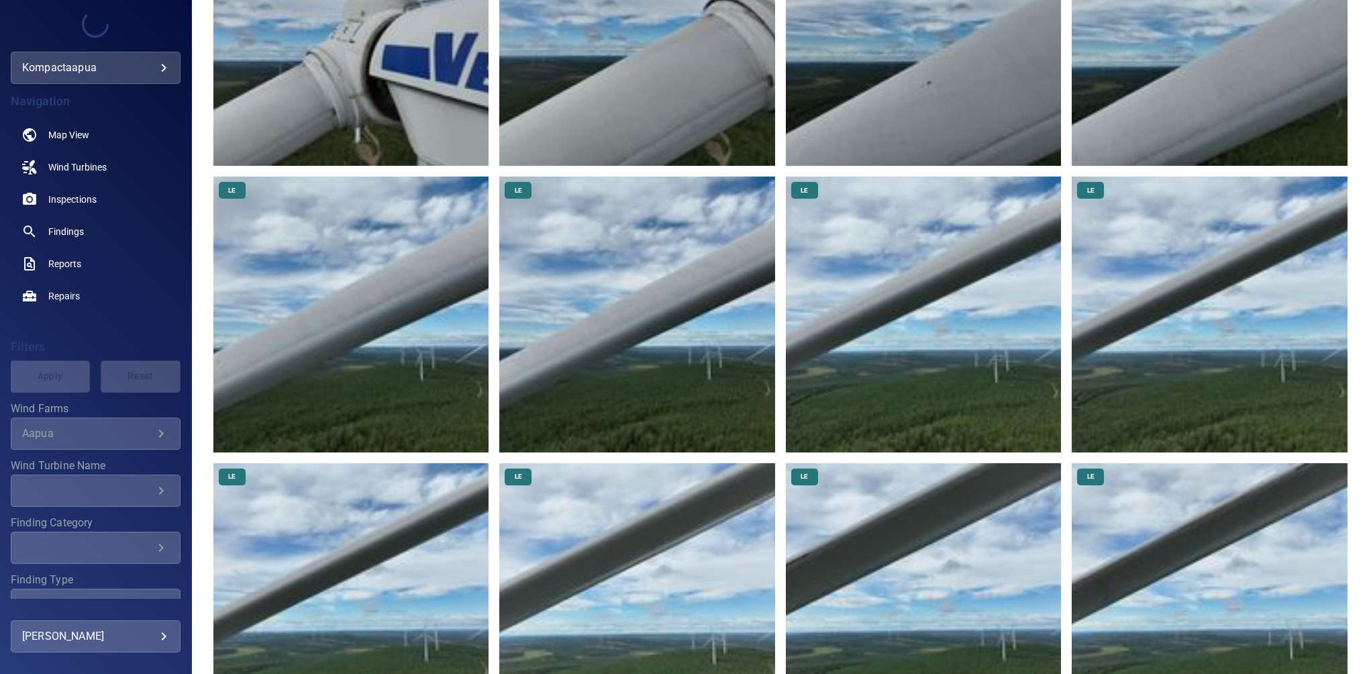
scroll to position [0, 0]
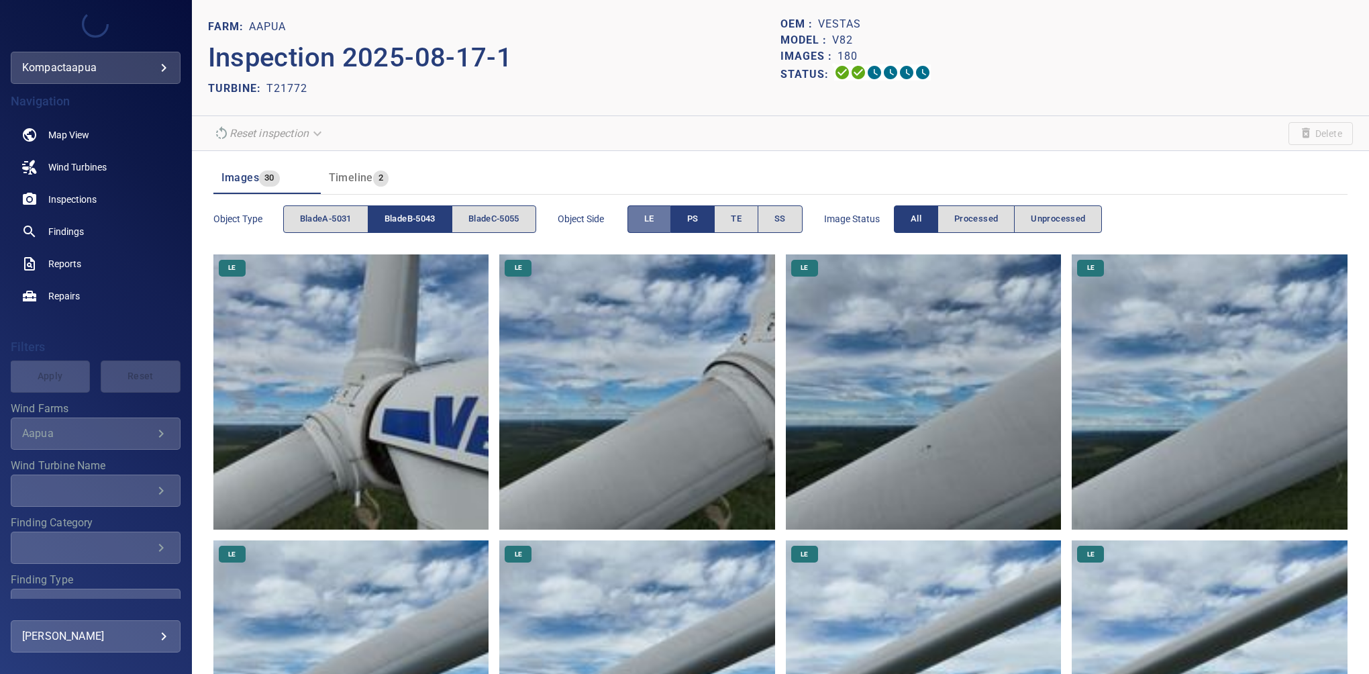
click at [654, 216] on span "LE" at bounding box center [649, 218] width 10 height 15
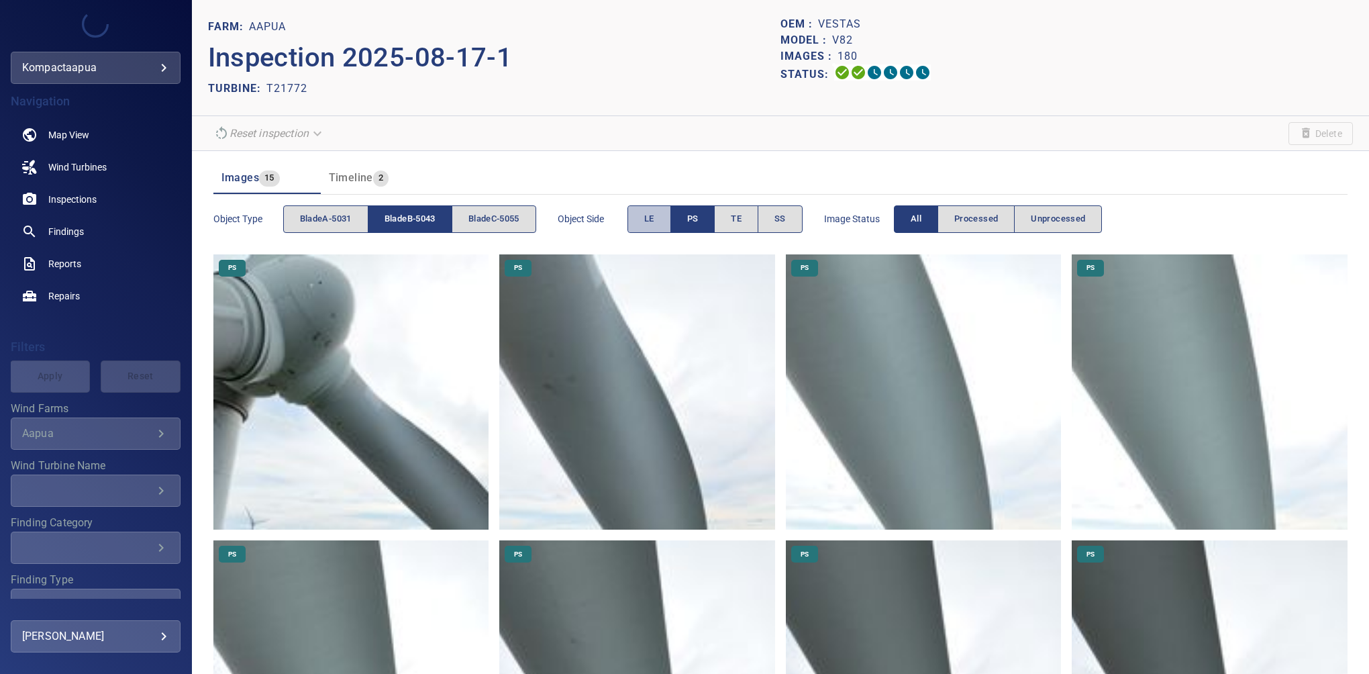
click at [639, 216] on button "LE" at bounding box center [650, 219] width 44 height 28
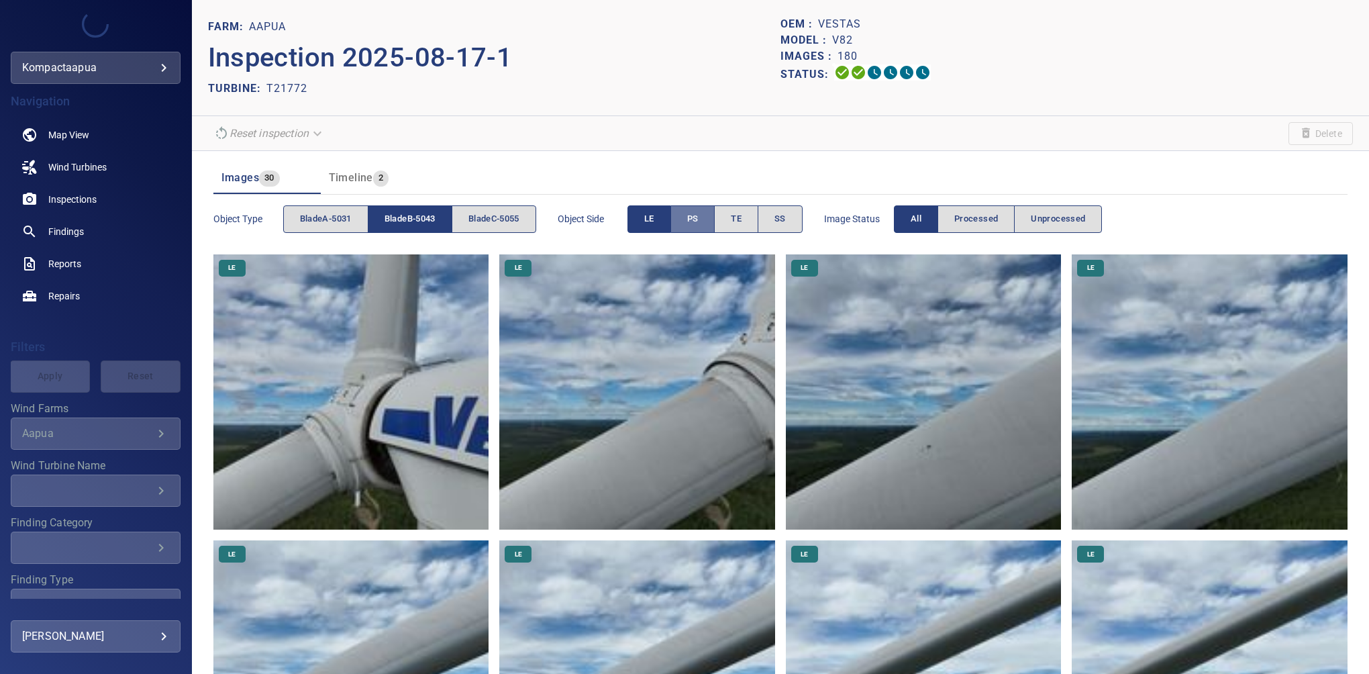
click at [683, 215] on button "PS" at bounding box center [693, 219] width 44 height 28
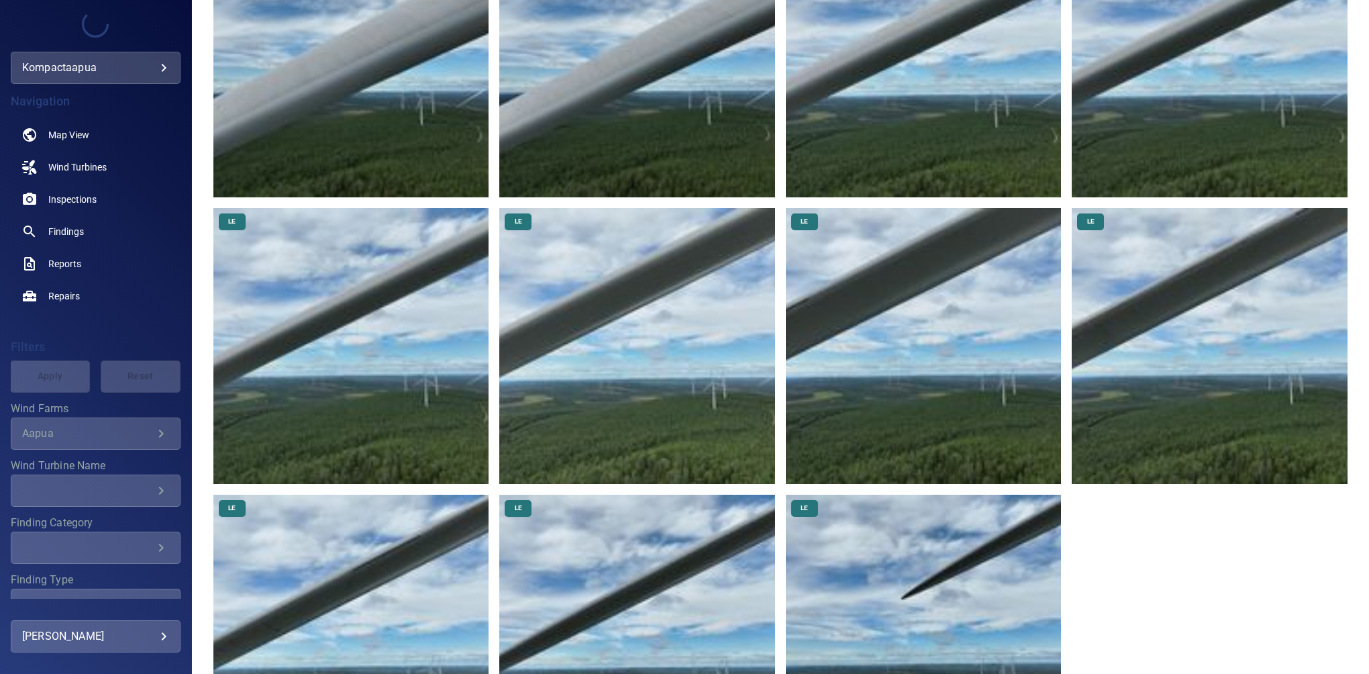
scroll to position [737, 0]
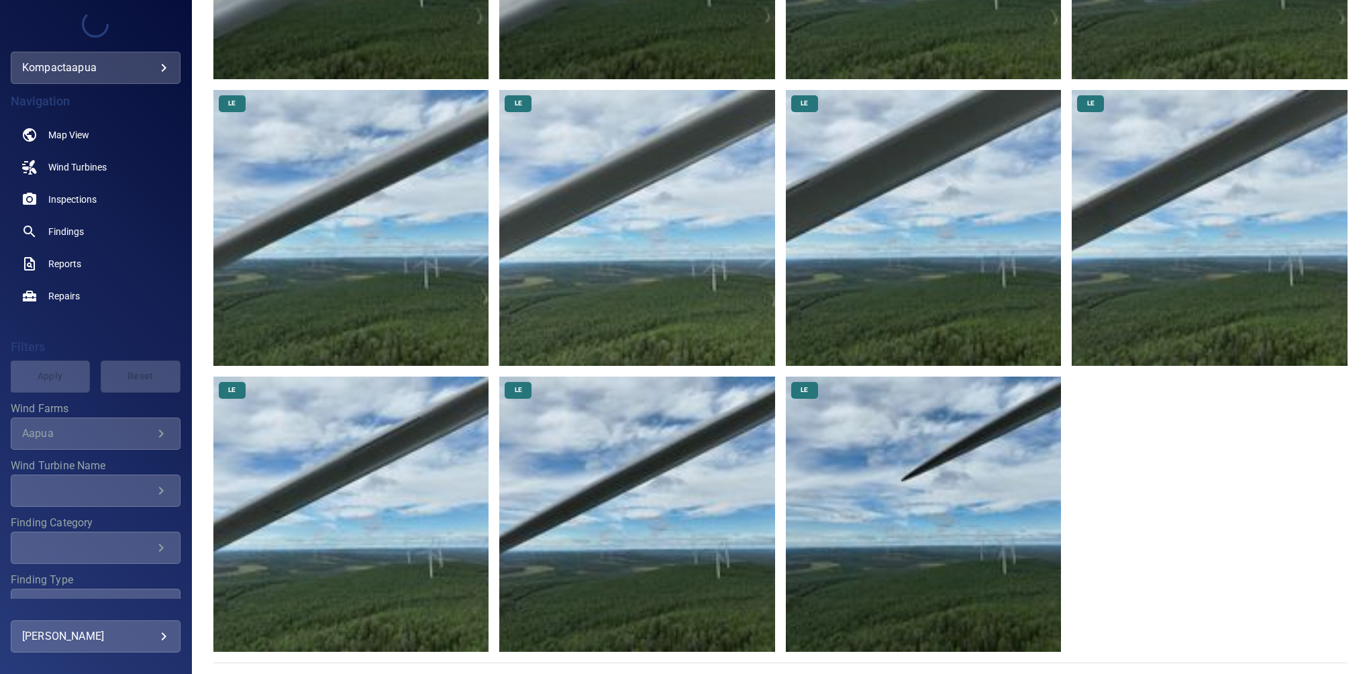
click at [599, 454] on img at bounding box center [637, 515] width 276 height 276
click at [392, 468] on img at bounding box center [351, 515] width 276 height 276
click at [1154, 221] on img at bounding box center [1210, 228] width 276 height 276
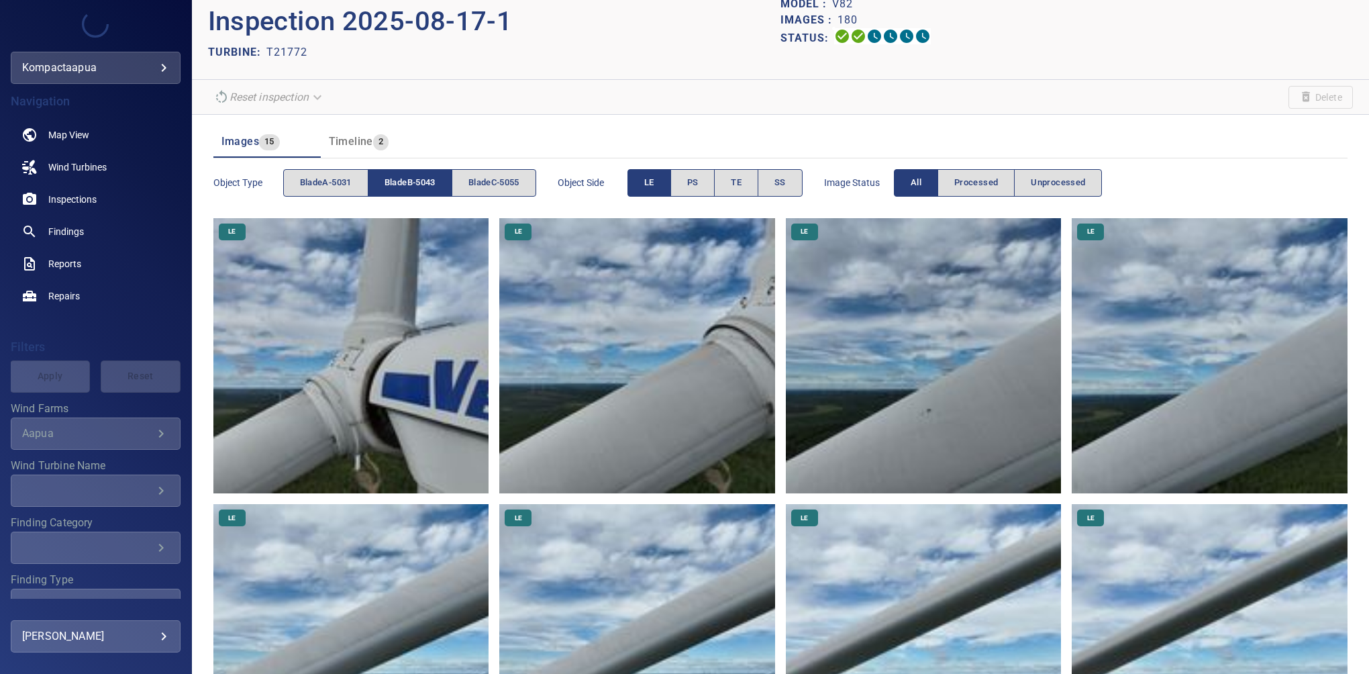
scroll to position [0, 0]
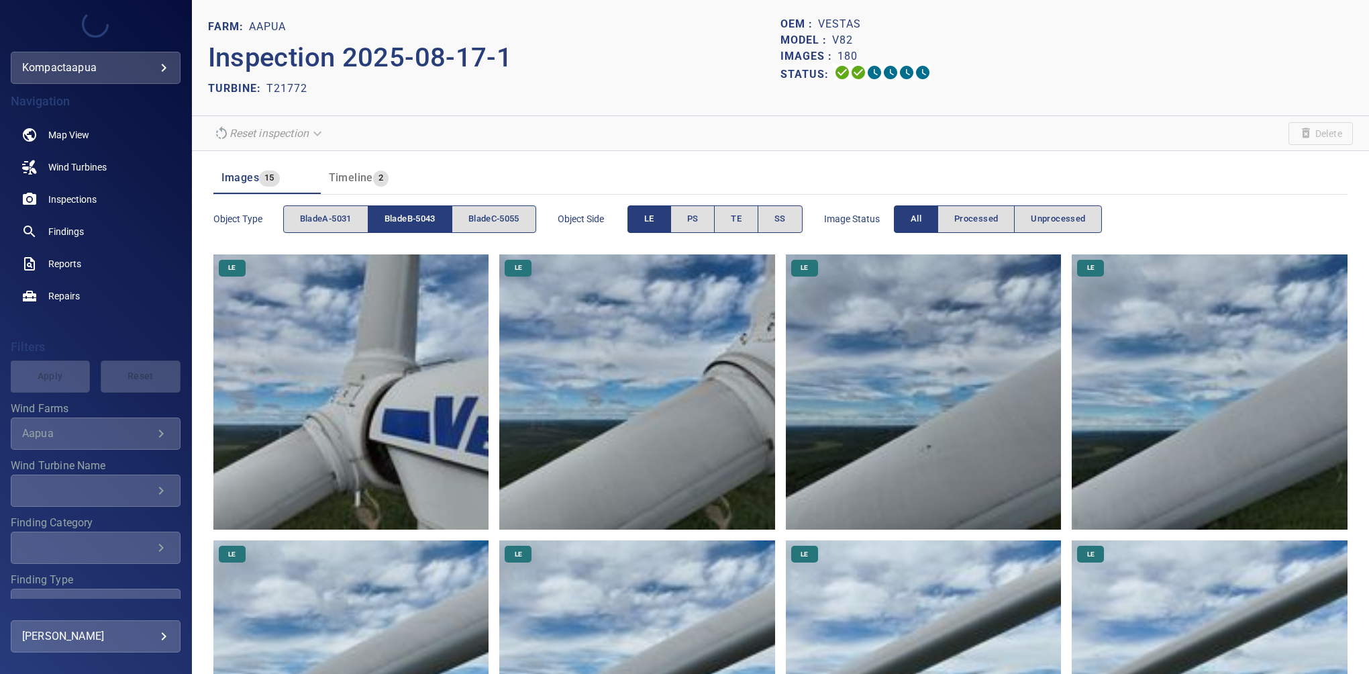
click at [660, 224] on button "LE" at bounding box center [650, 219] width 44 height 28
click at [753, 217] on button "TE" at bounding box center [736, 219] width 44 height 28
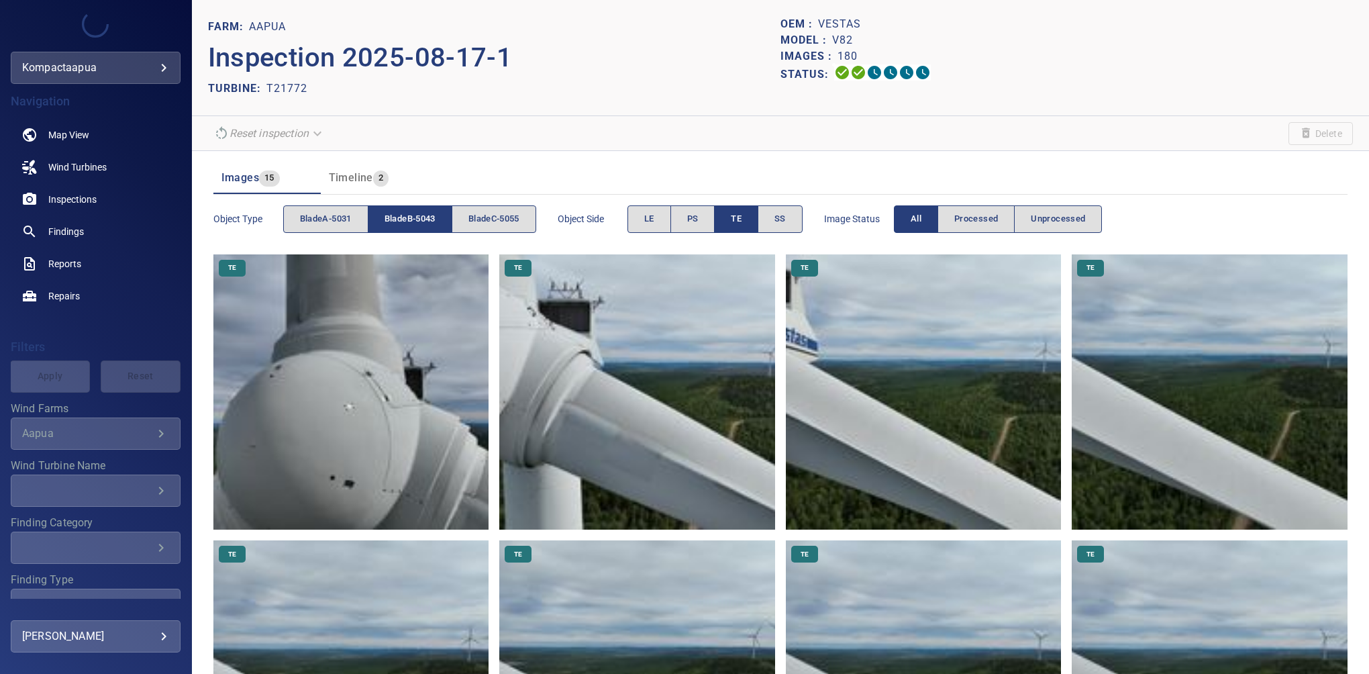
click at [430, 216] on span "bladeB-5043" at bounding box center [410, 218] width 51 height 15
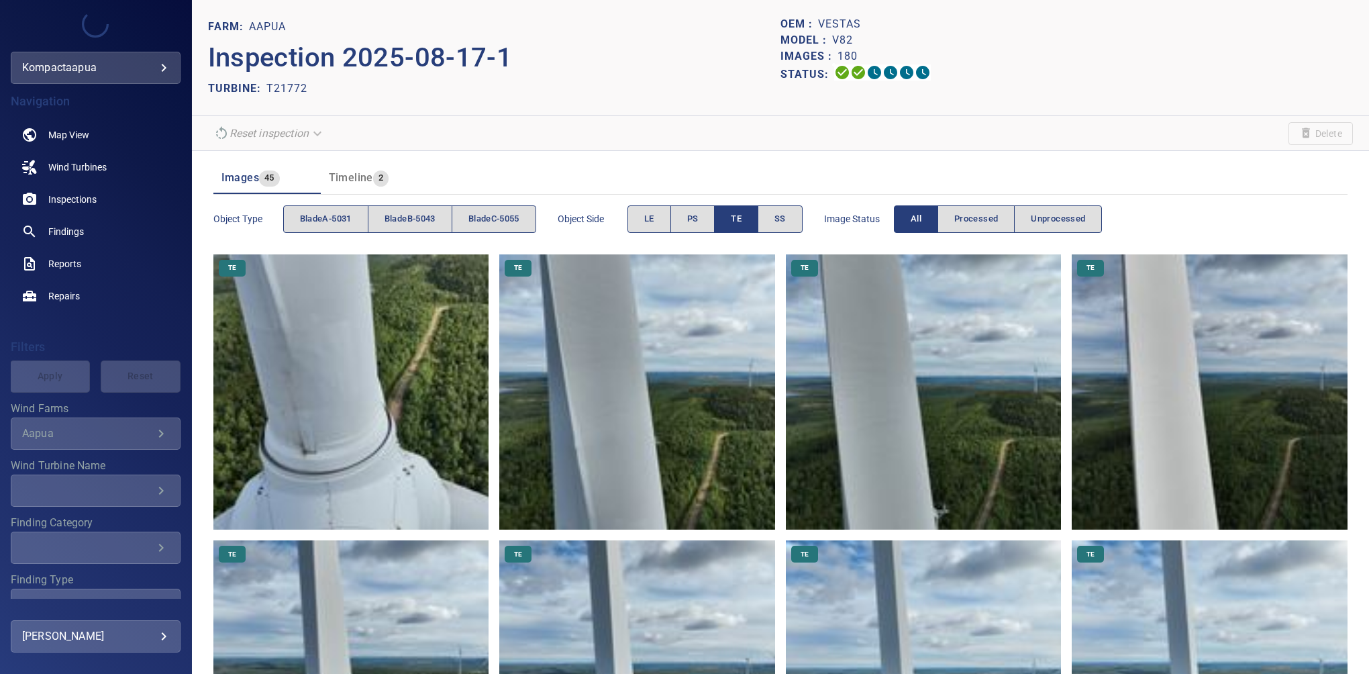
click at [509, 220] on span "bladeC-5055" at bounding box center [493, 218] width 51 height 15
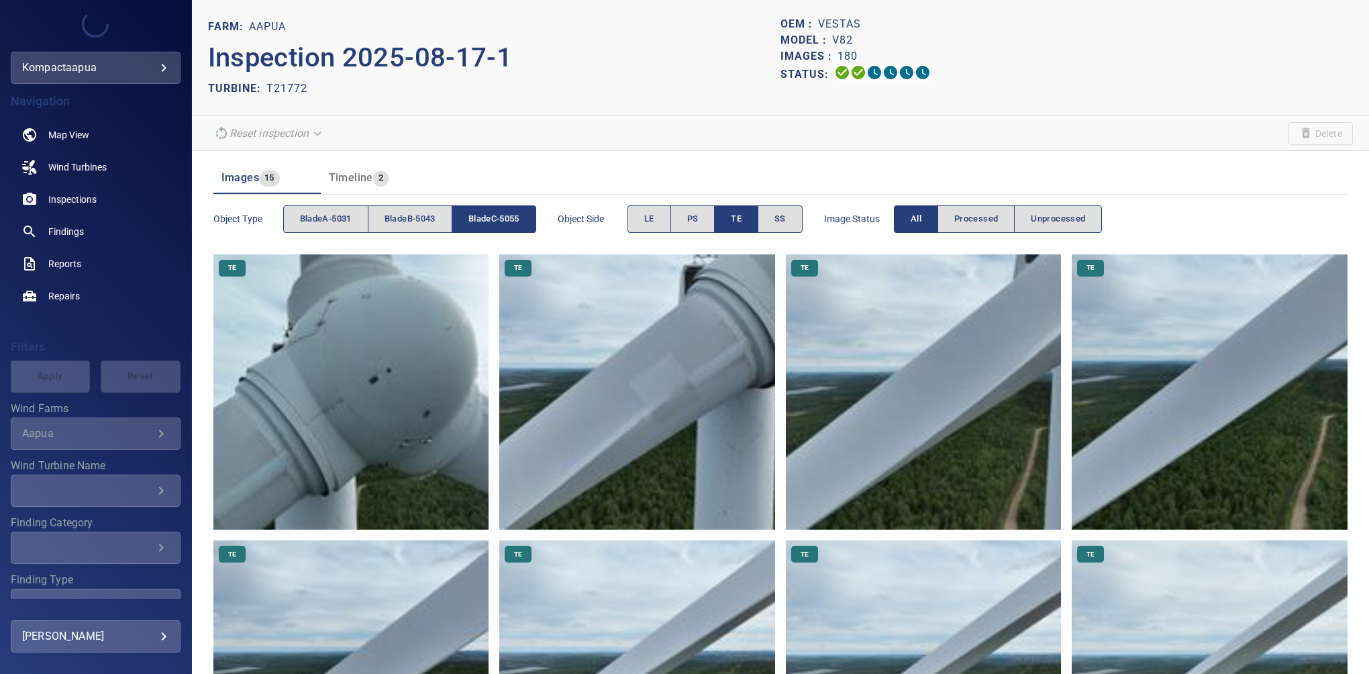
click at [739, 216] on span "TE" at bounding box center [736, 218] width 11 height 15
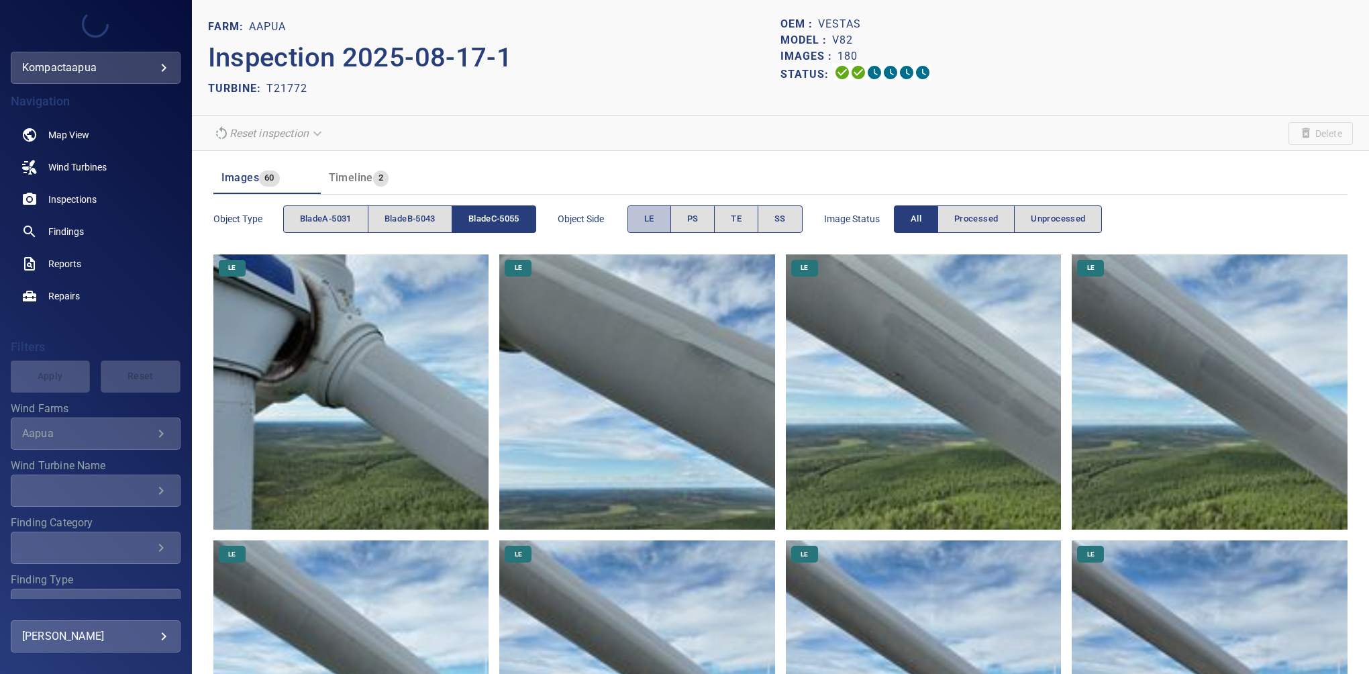
click at [662, 220] on button "LE" at bounding box center [650, 219] width 44 height 28
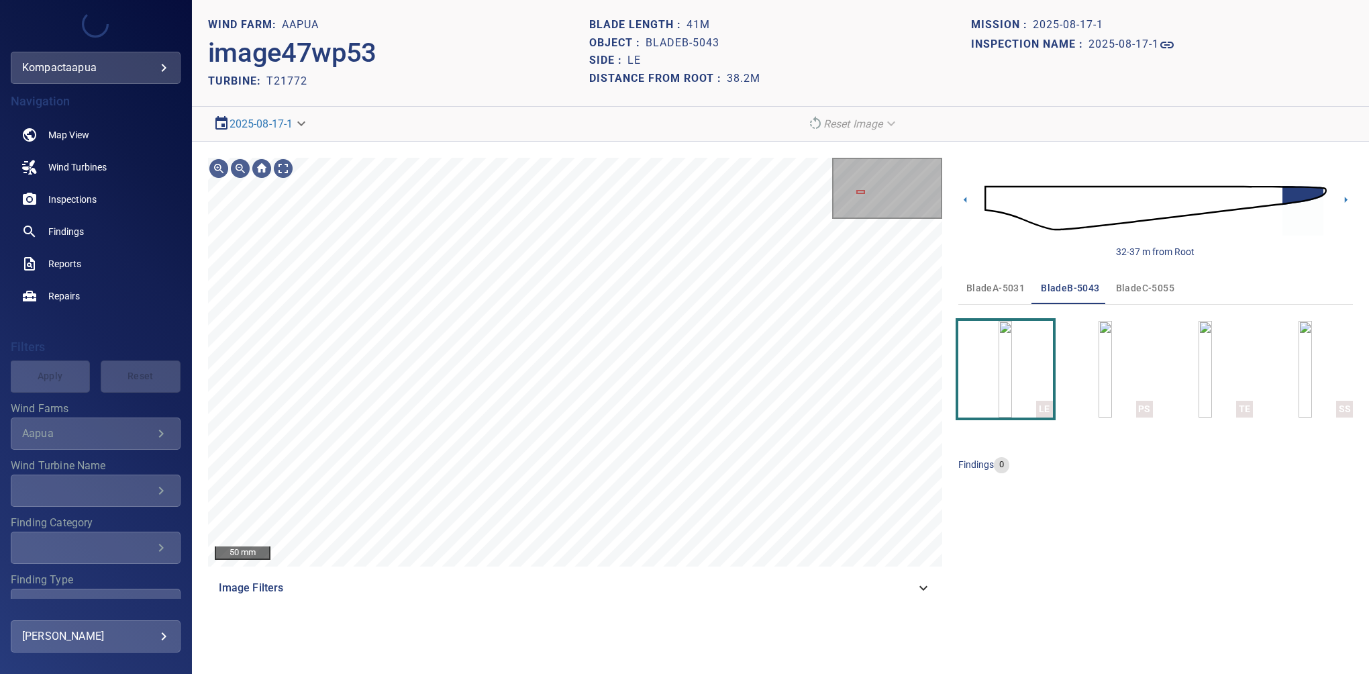
click at [925, 593] on icon at bounding box center [923, 588] width 16 height 16
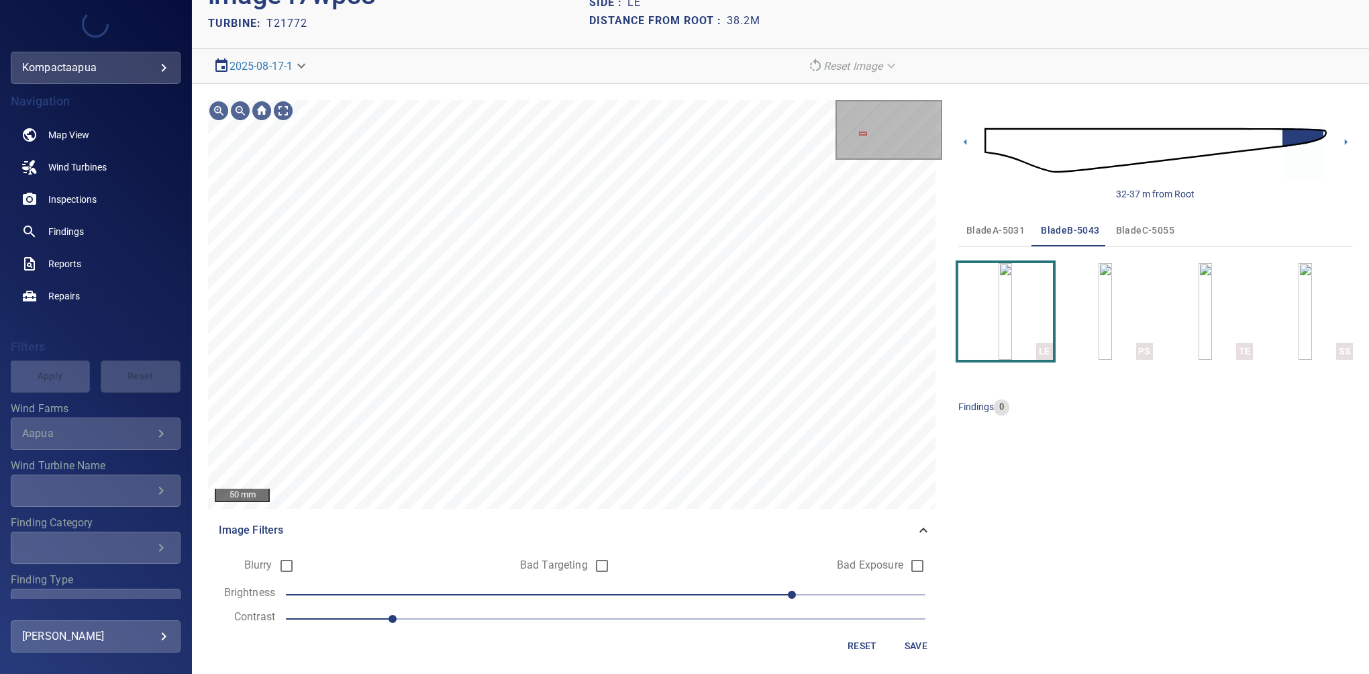
scroll to position [62, 0]
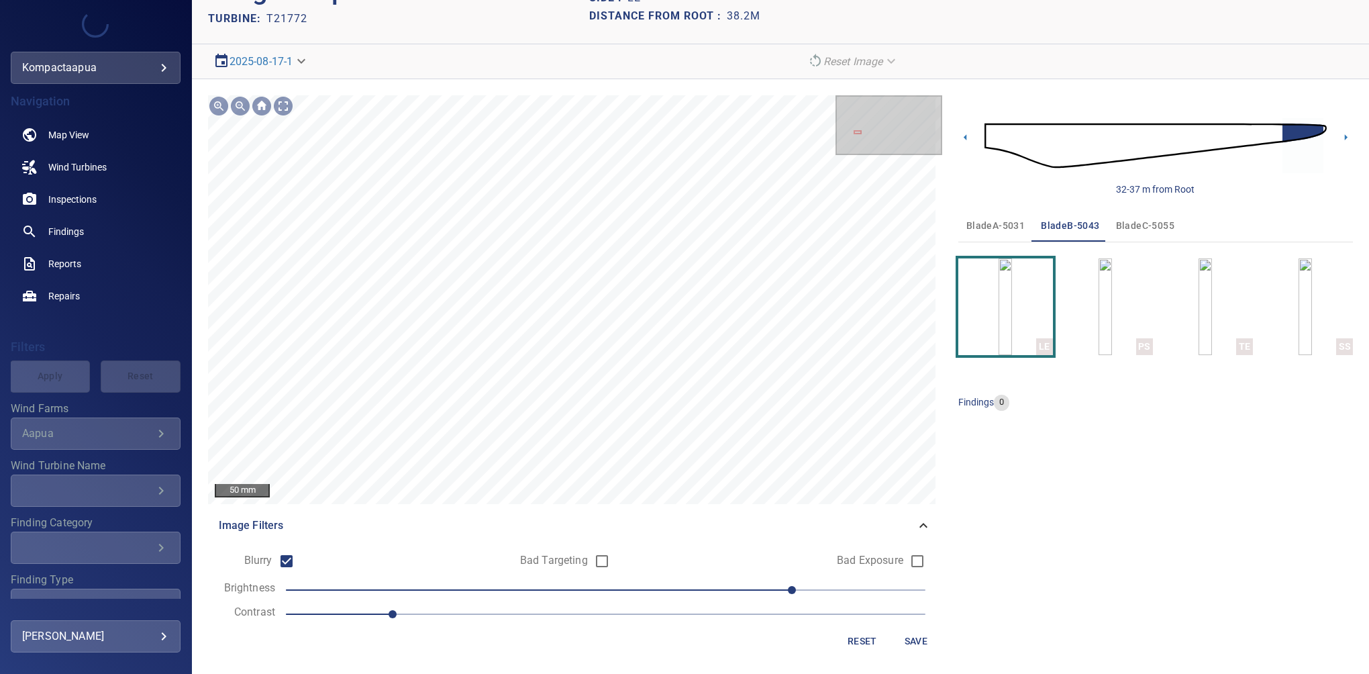
click at [903, 635] on span "Save" at bounding box center [916, 641] width 32 height 17
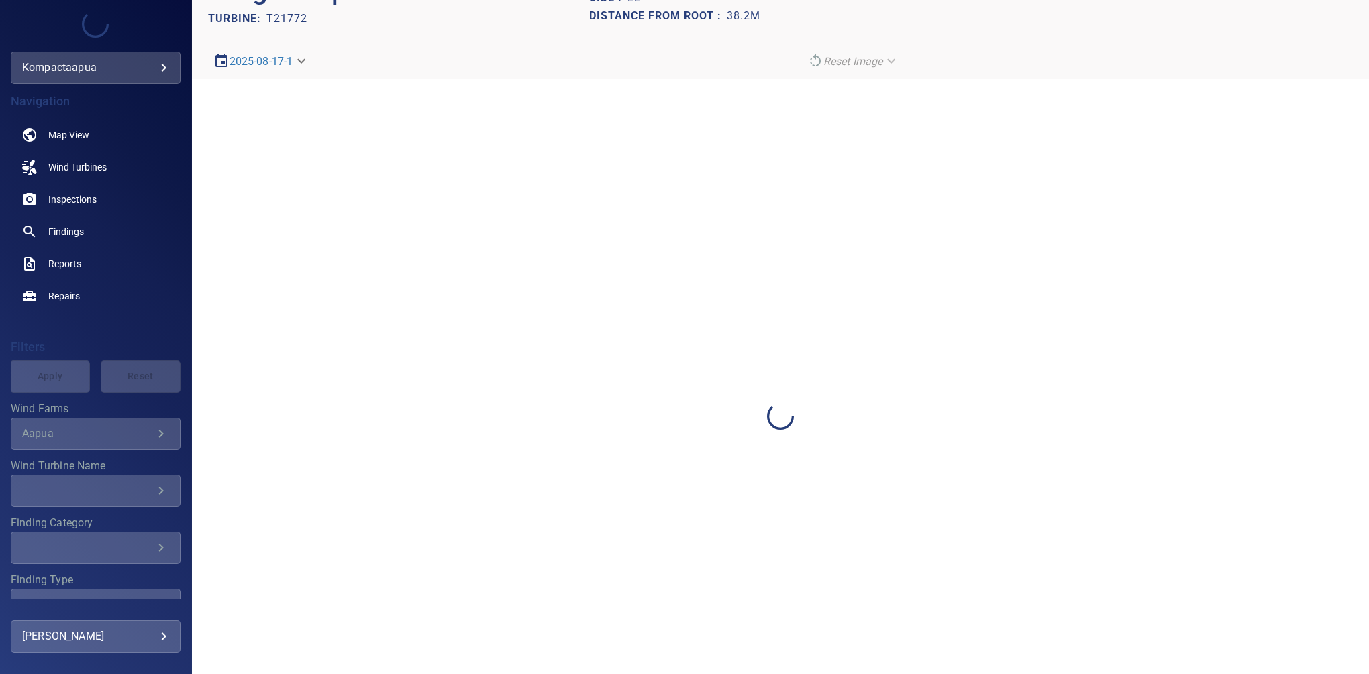
scroll to position [0, 0]
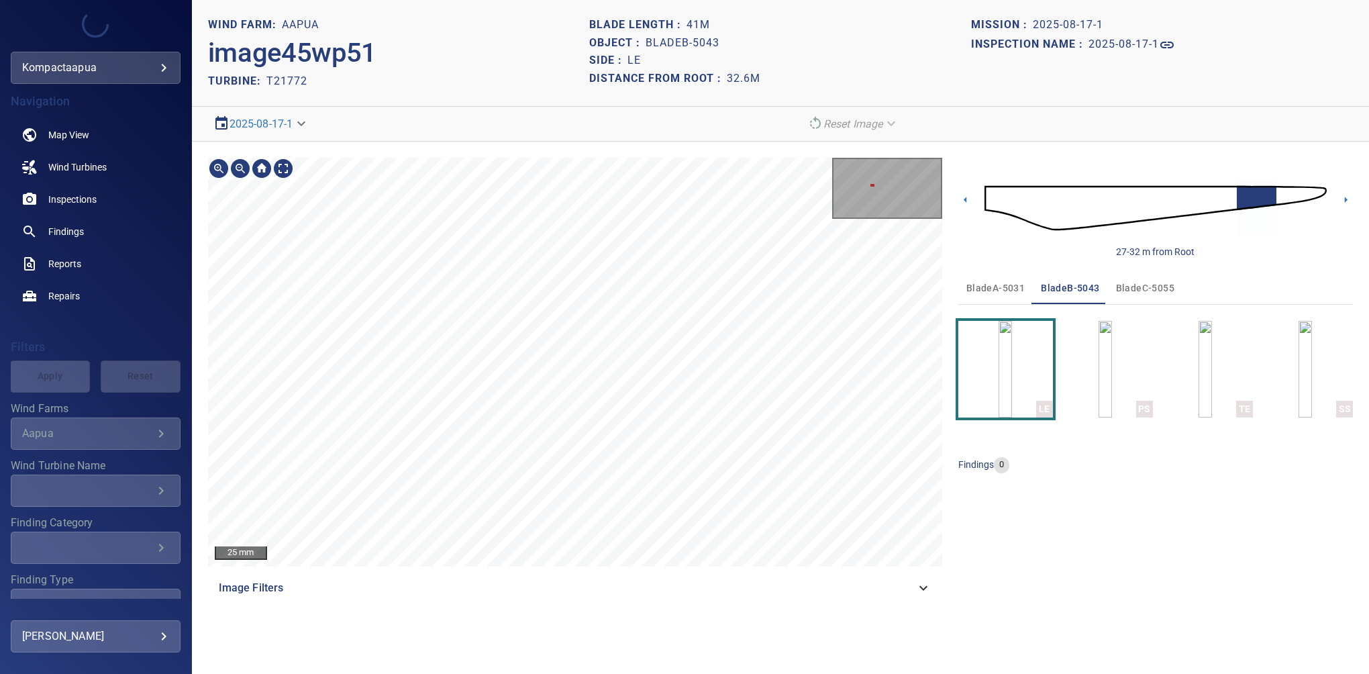
click at [972, 350] on div "25 mm Image Filters 27-32 m from Root bladeA-5031 bladeB-5043 bladeC-5055 LE PS…" at bounding box center [780, 381] width 1177 height 479
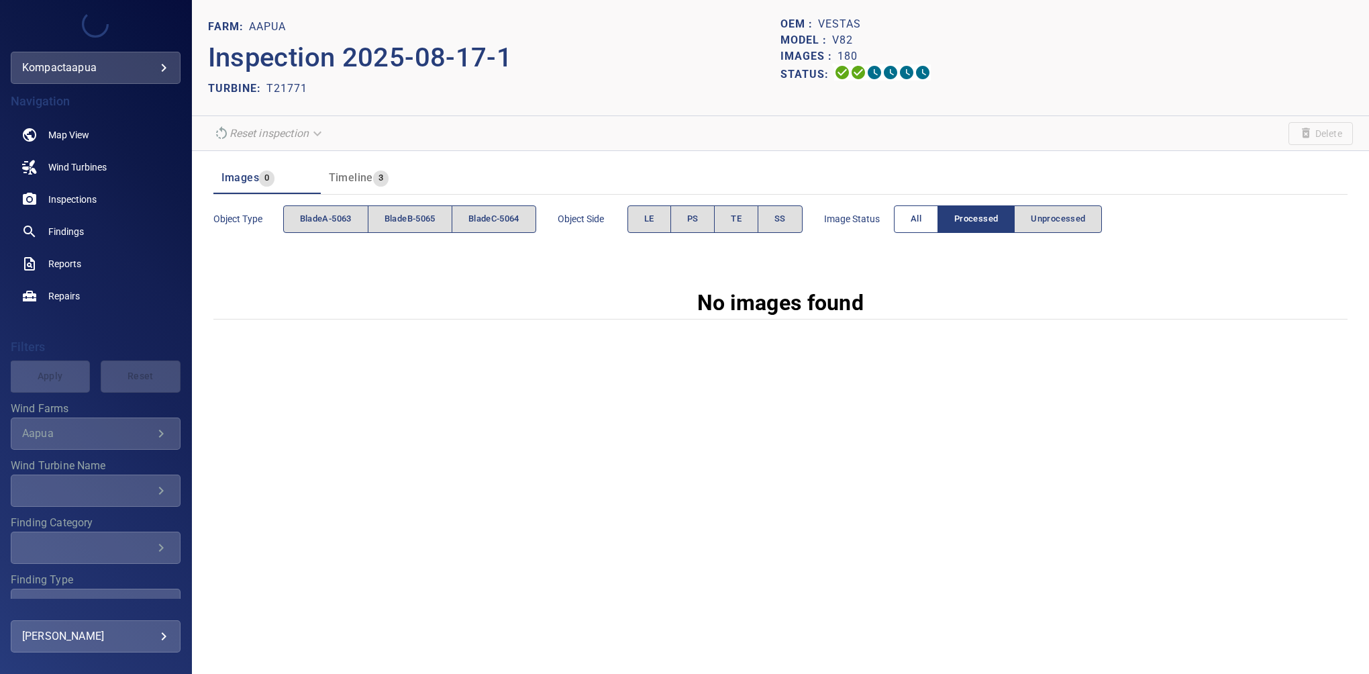
click at [921, 223] on span "All" at bounding box center [916, 218] width 11 height 15
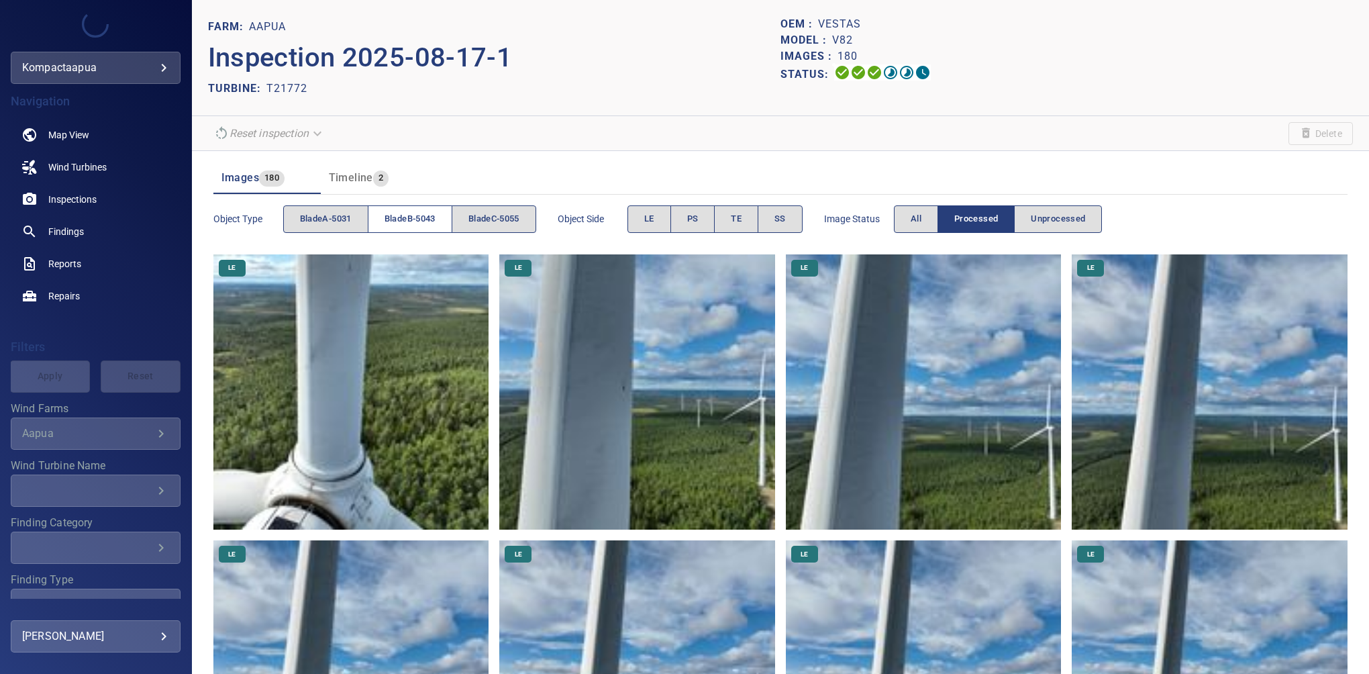
click at [416, 209] on button "bladeB-5043" at bounding box center [410, 219] width 85 height 28
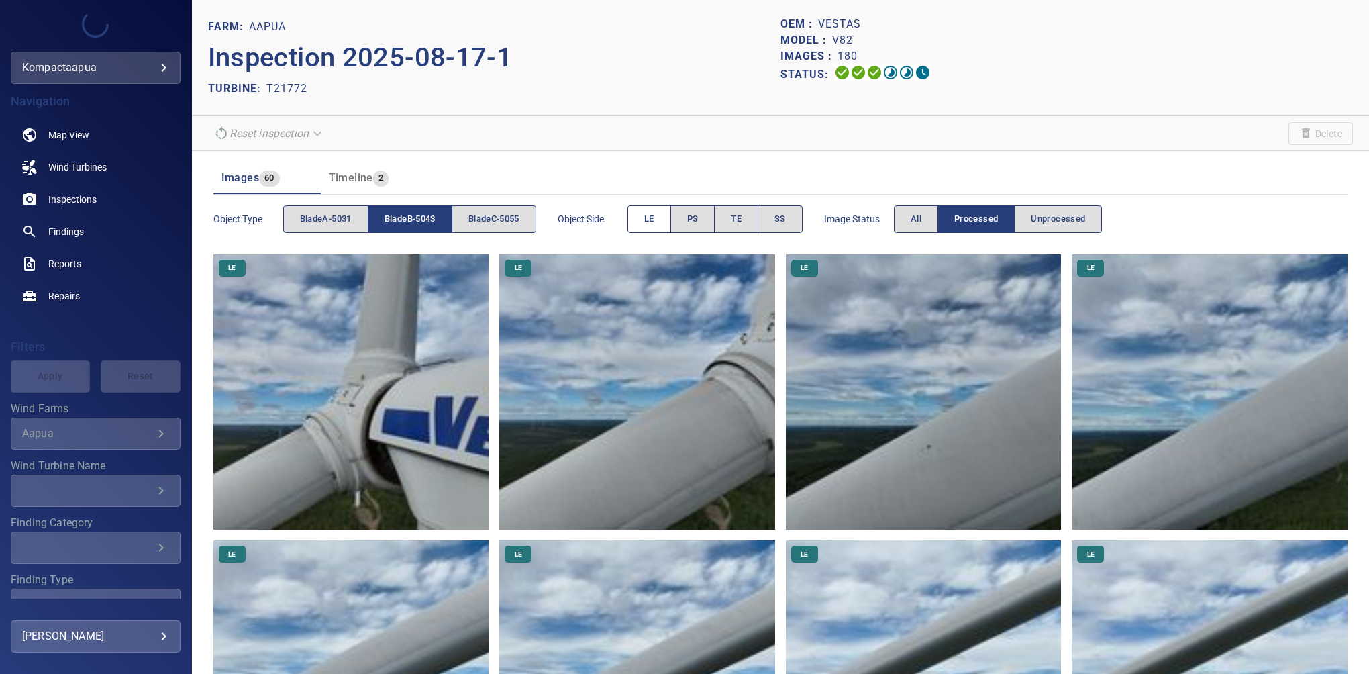
click at [648, 216] on span "LE" at bounding box center [649, 218] width 10 height 15
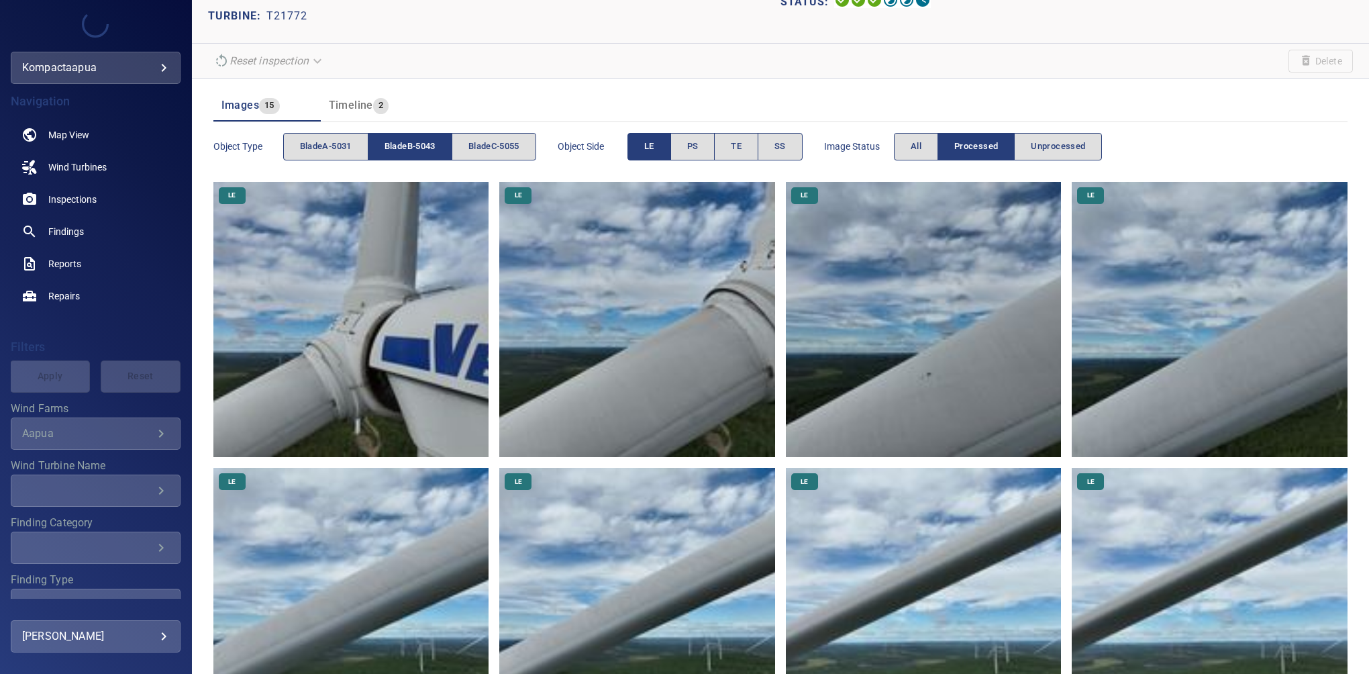
scroll to position [42, 0]
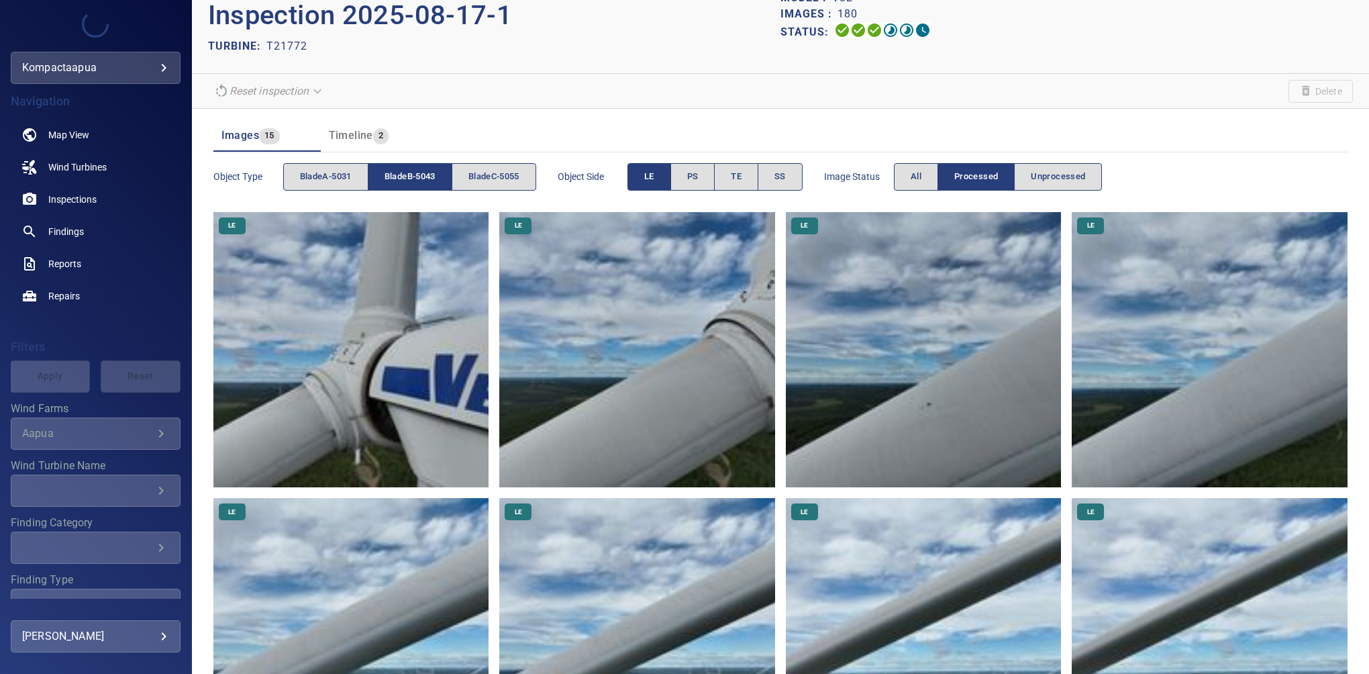
click at [650, 176] on span "LE" at bounding box center [649, 176] width 10 height 15
click at [699, 181] on span "PS" at bounding box center [692, 176] width 11 height 15
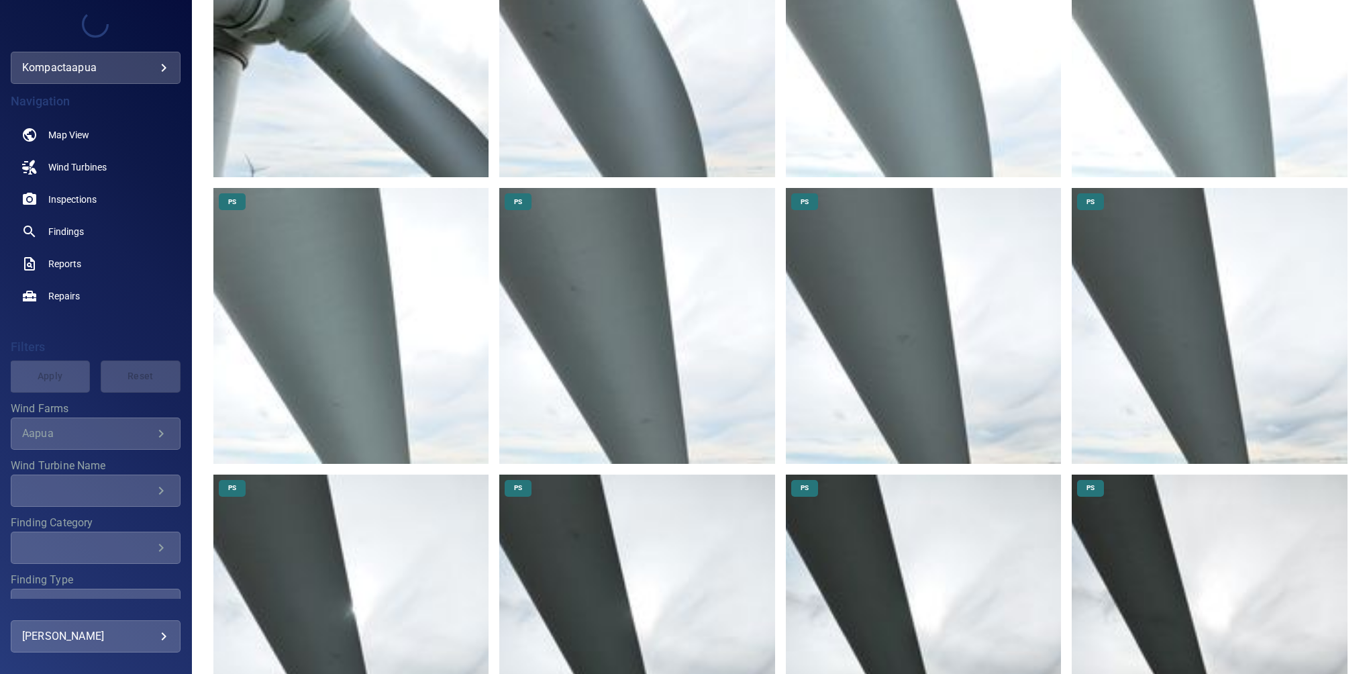
scroll to position [0, 0]
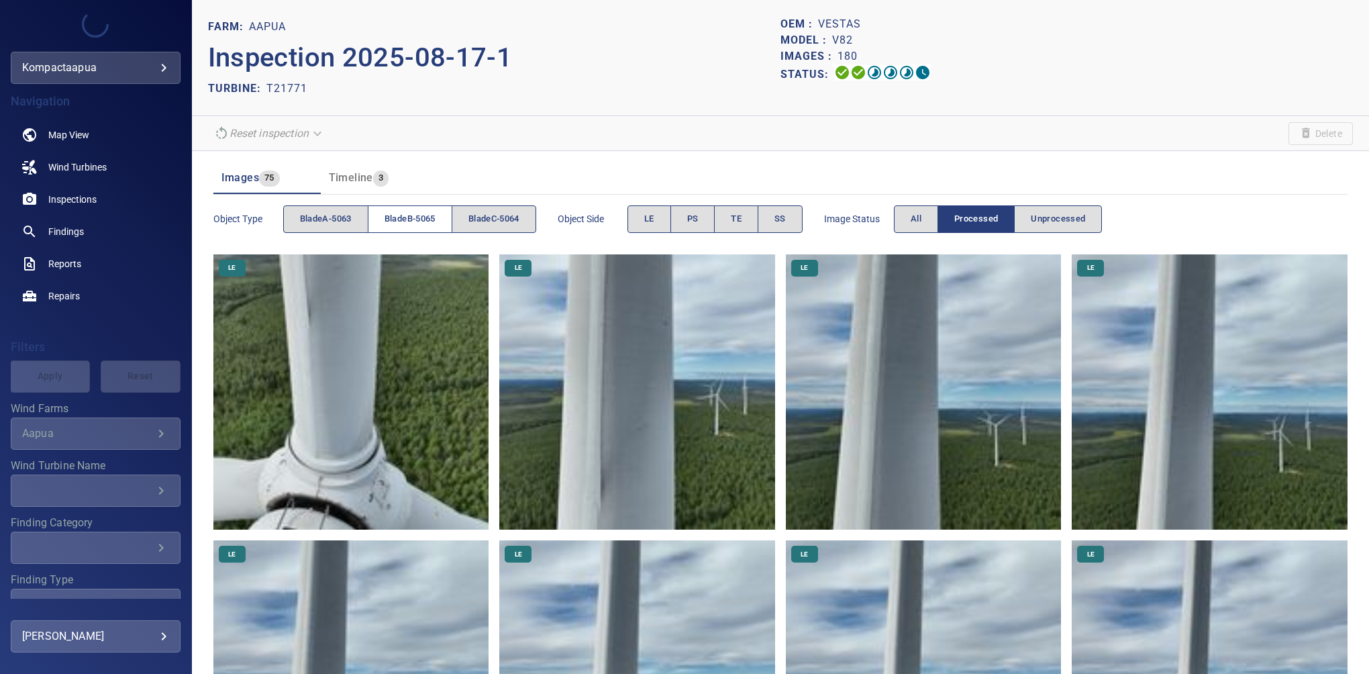
click at [417, 216] on span "bladeB-5065" at bounding box center [410, 218] width 51 height 15
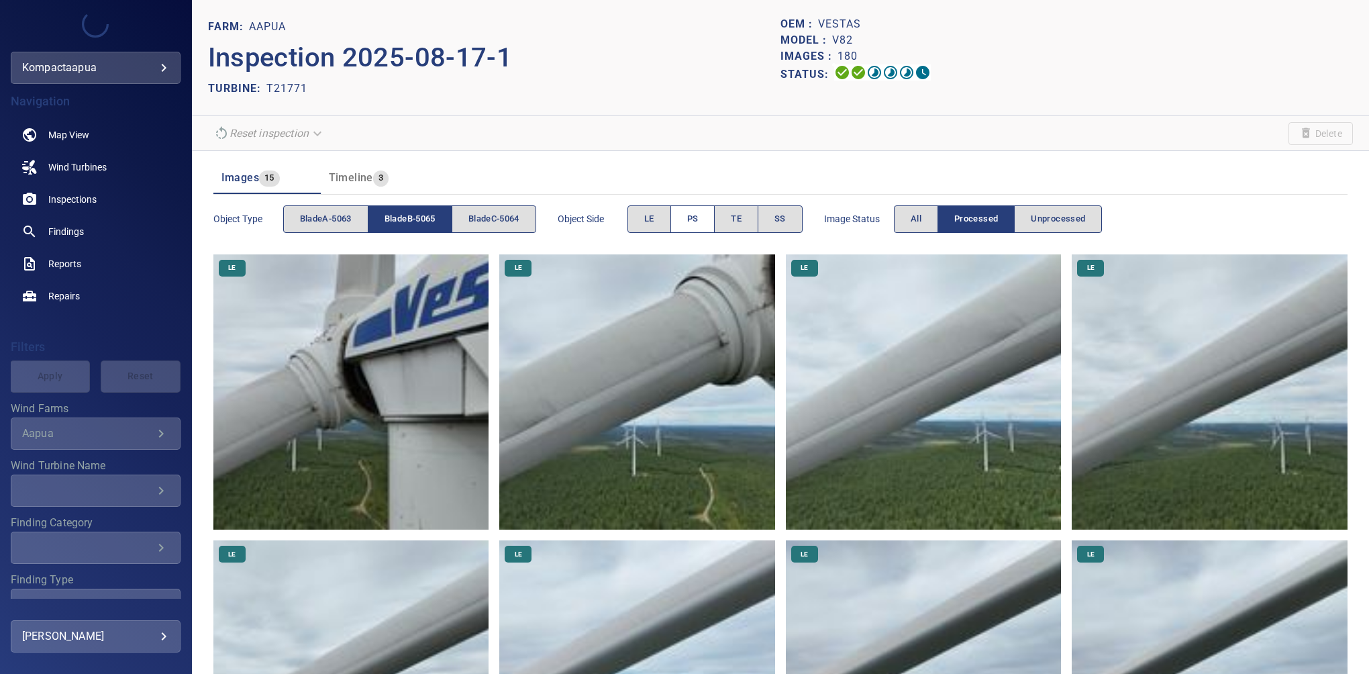
click at [692, 220] on span "PS" at bounding box center [692, 218] width 11 height 15
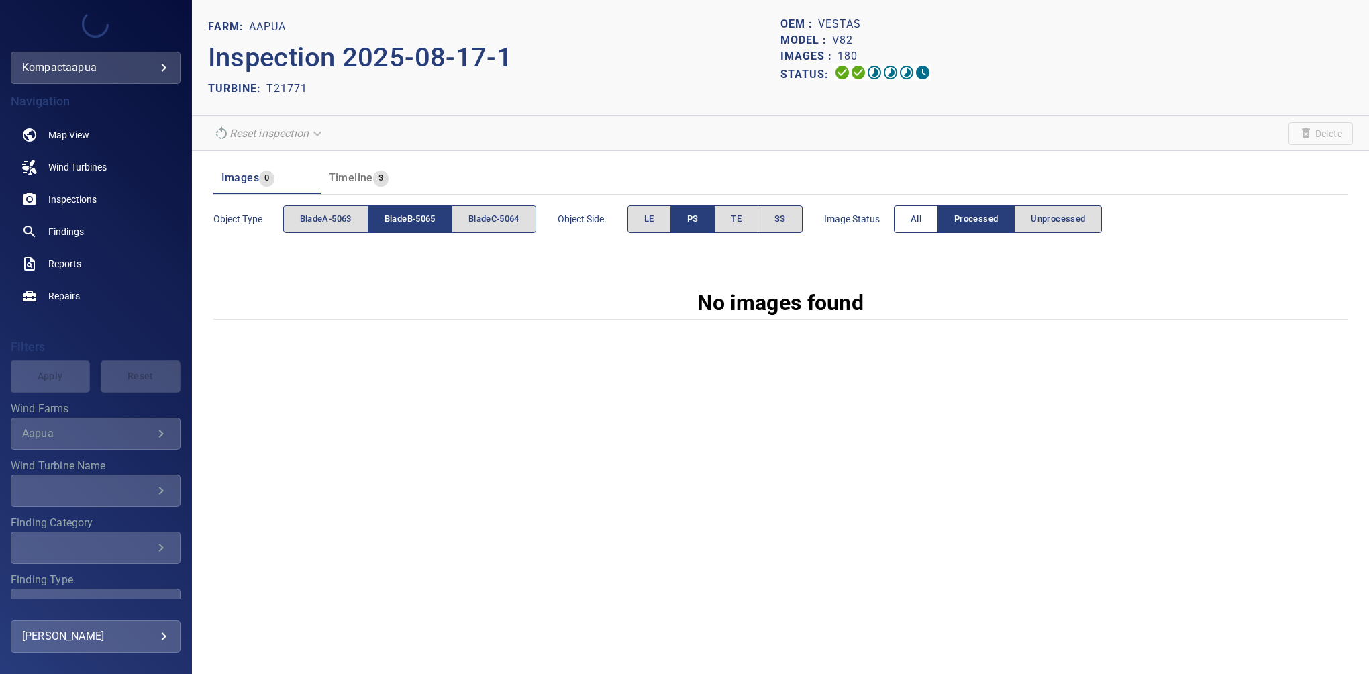
click at [927, 221] on button "All" at bounding box center [916, 219] width 44 height 28
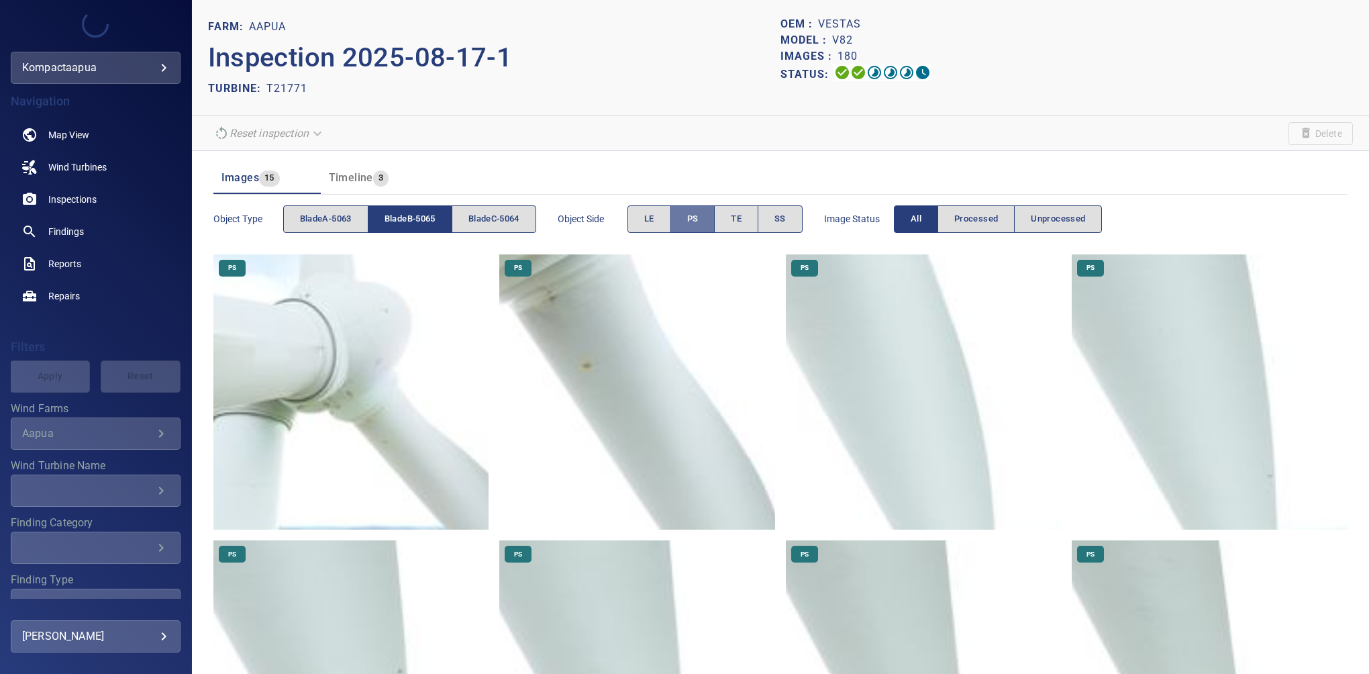
click at [699, 221] on span "PS" at bounding box center [692, 218] width 11 height 15
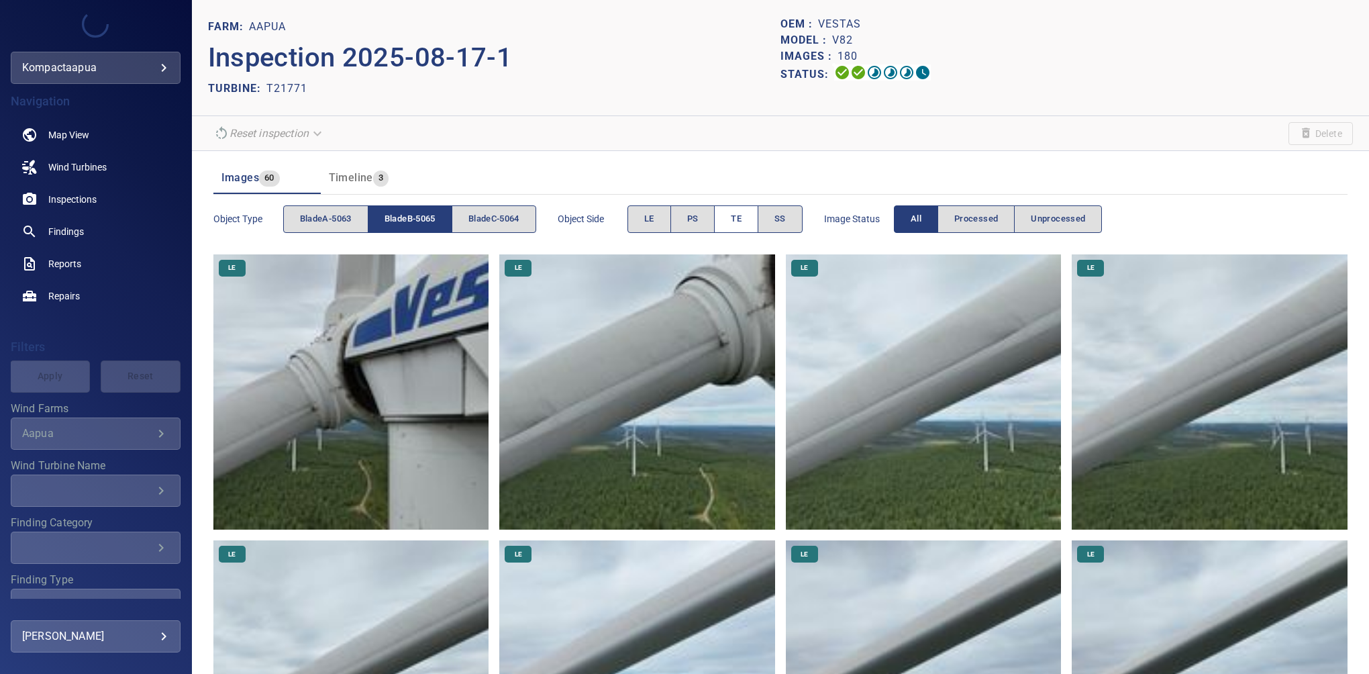
click at [742, 217] on span "TE" at bounding box center [736, 218] width 11 height 15
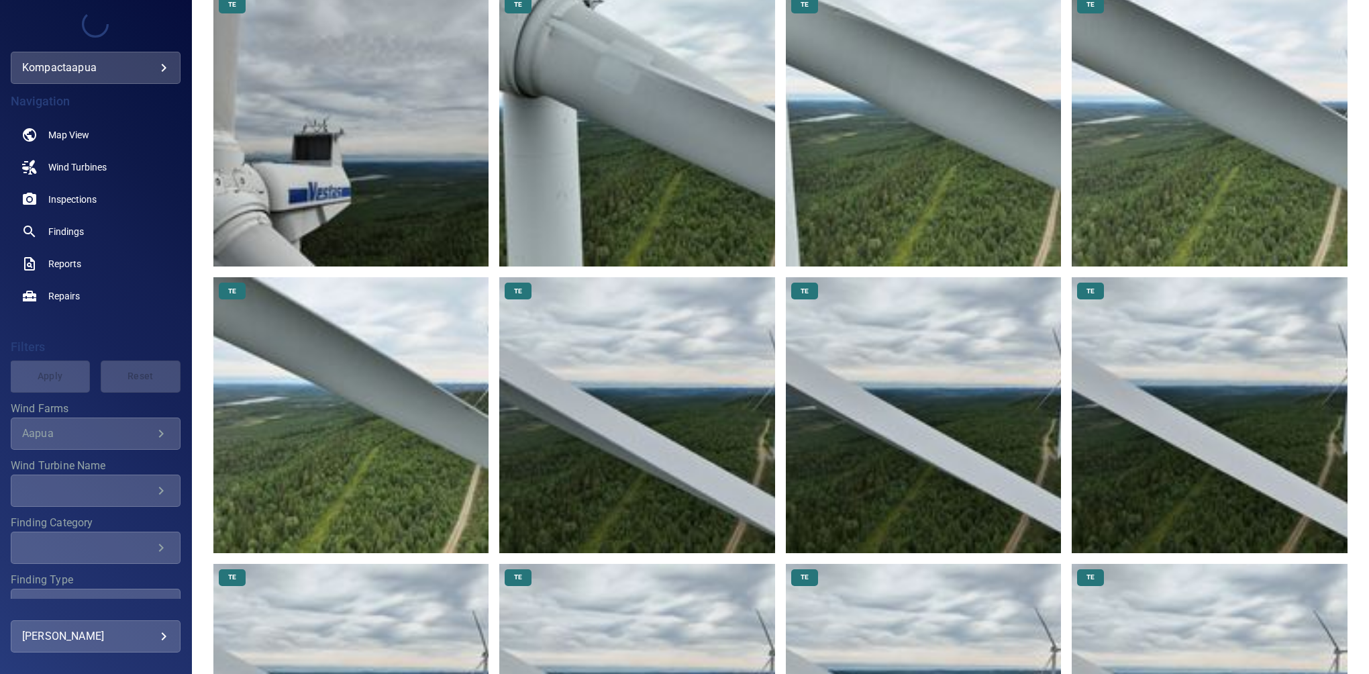
scroll to position [293, 0]
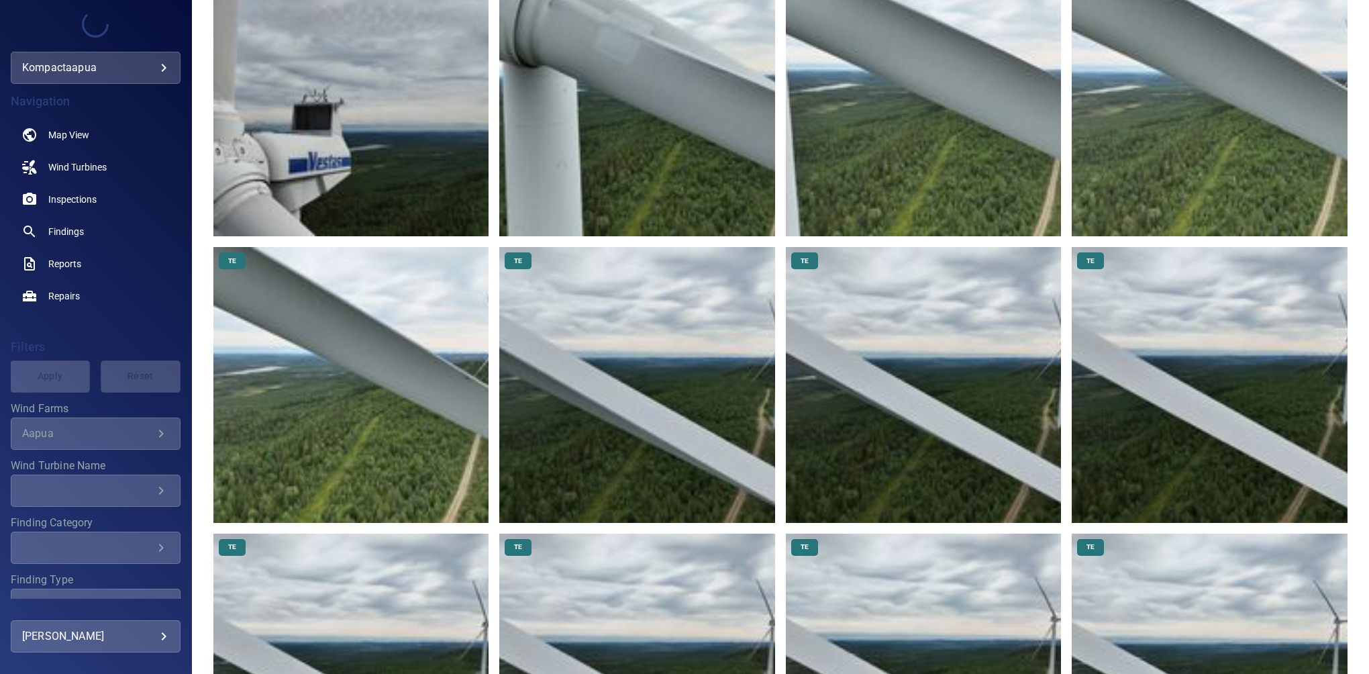
click at [677, 423] on img at bounding box center [637, 385] width 276 height 276
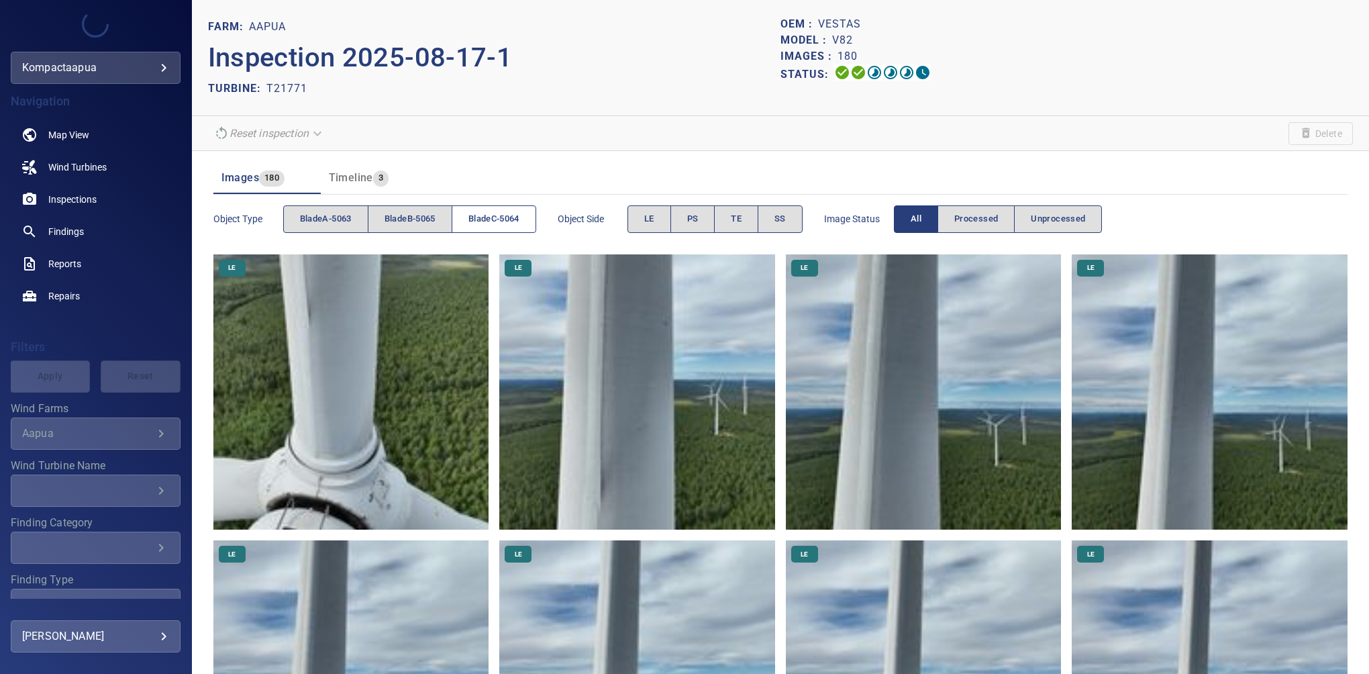
click at [505, 218] on span "bladeC-5064" at bounding box center [493, 218] width 51 height 15
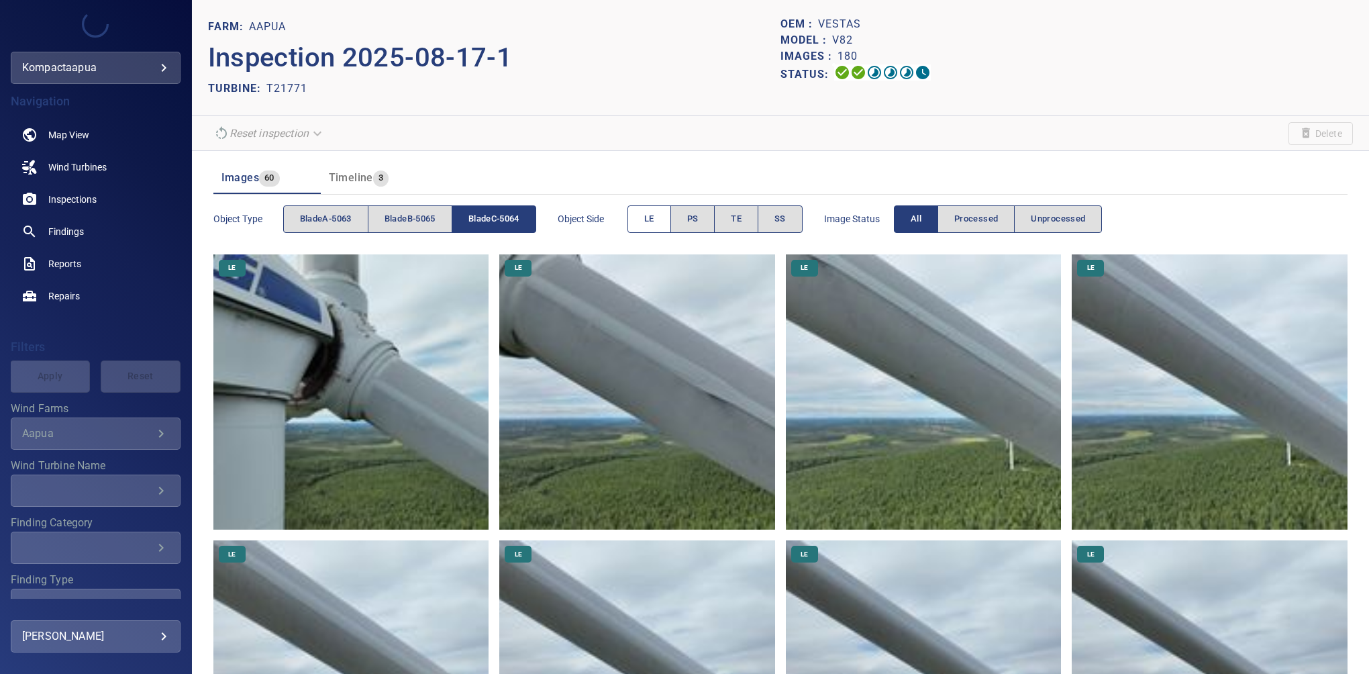
click at [654, 219] on span "LE" at bounding box center [649, 218] width 10 height 15
click at [645, 217] on button "LE" at bounding box center [650, 219] width 44 height 28
click at [658, 371] on img at bounding box center [637, 392] width 276 height 276
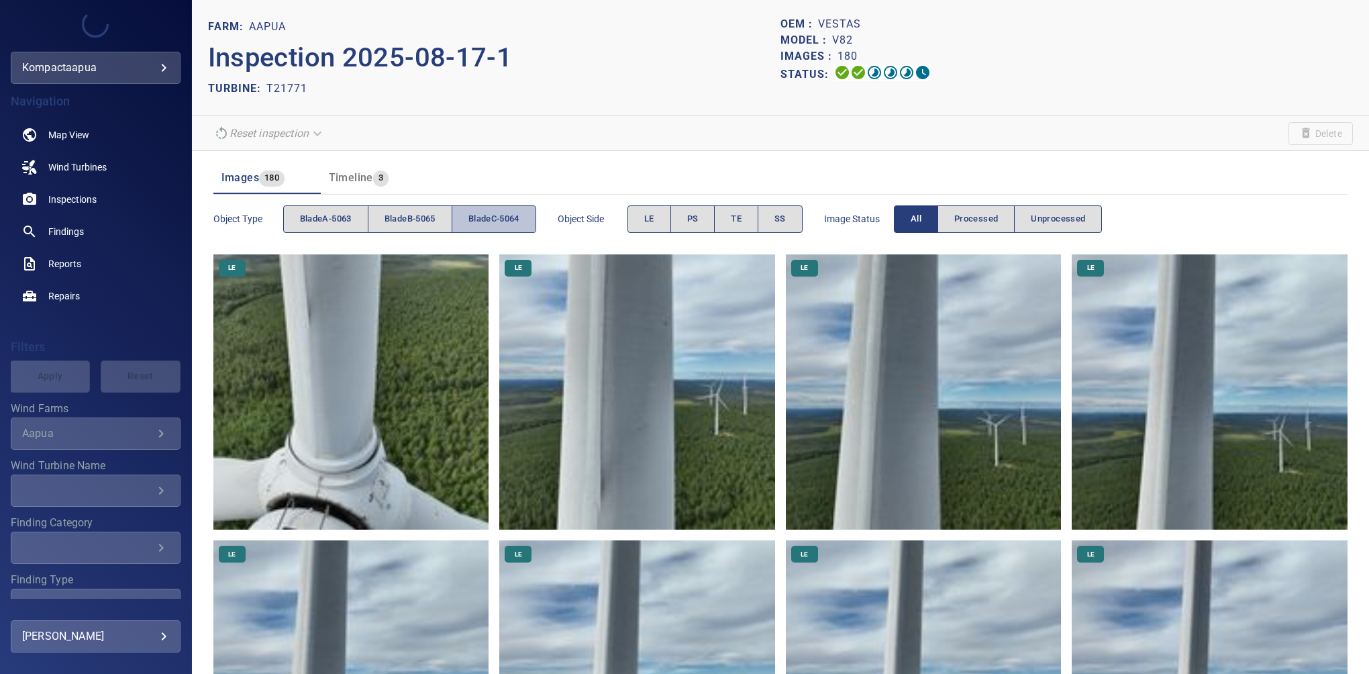
click at [478, 219] on span "bladeC-5064" at bounding box center [493, 218] width 51 height 15
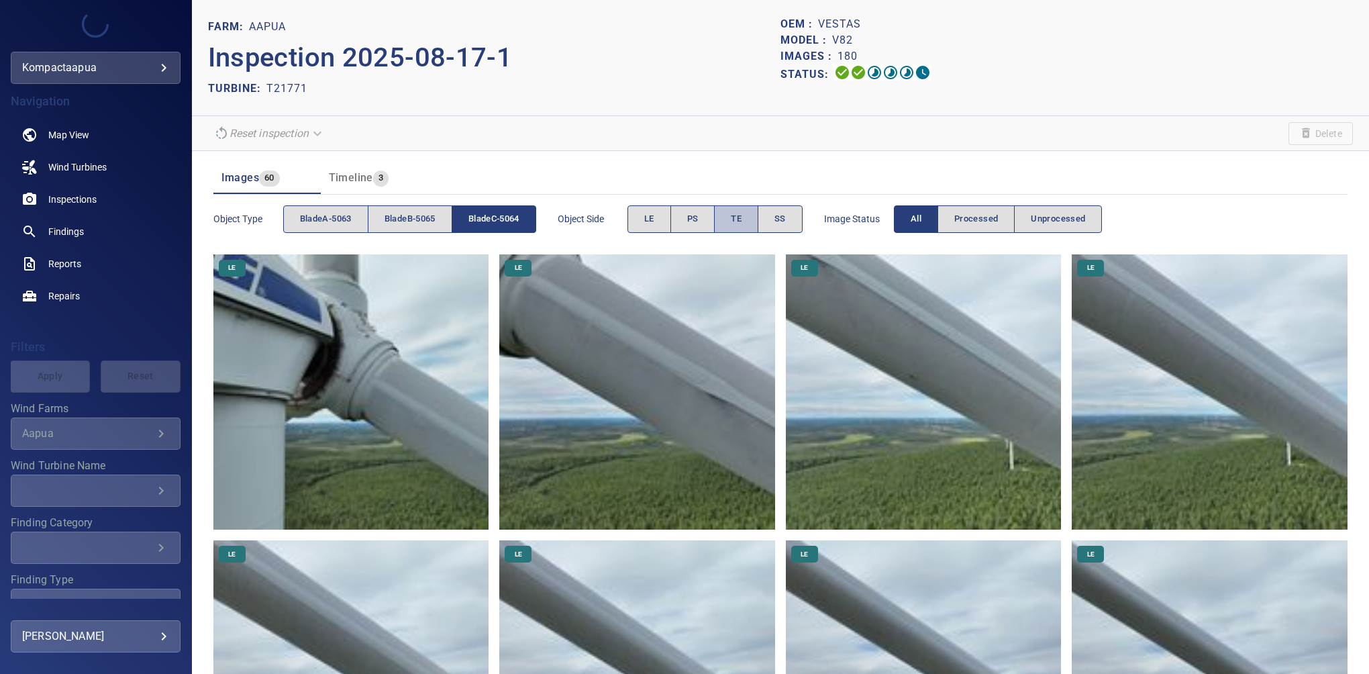
click at [737, 218] on span "TE" at bounding box center [736, 218] width 11 height 15
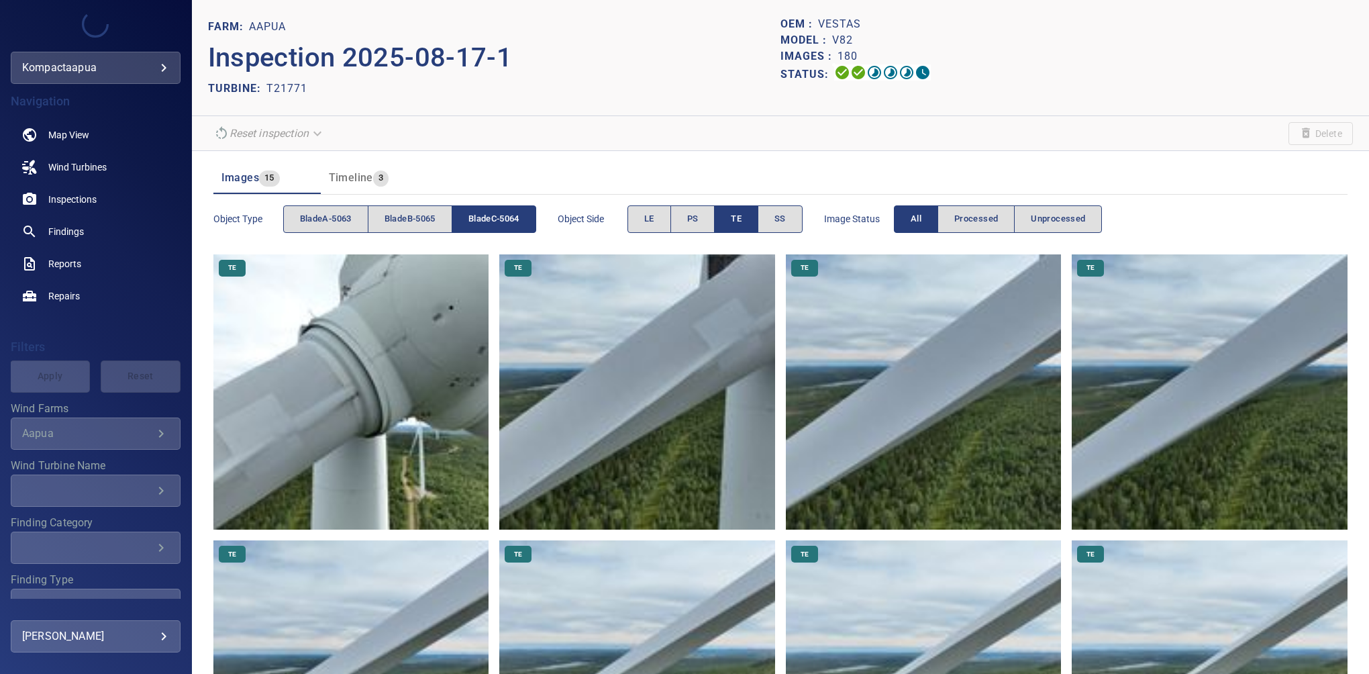
click at [638, 416] on img at bounding box center [637, 392] width 276 height 276
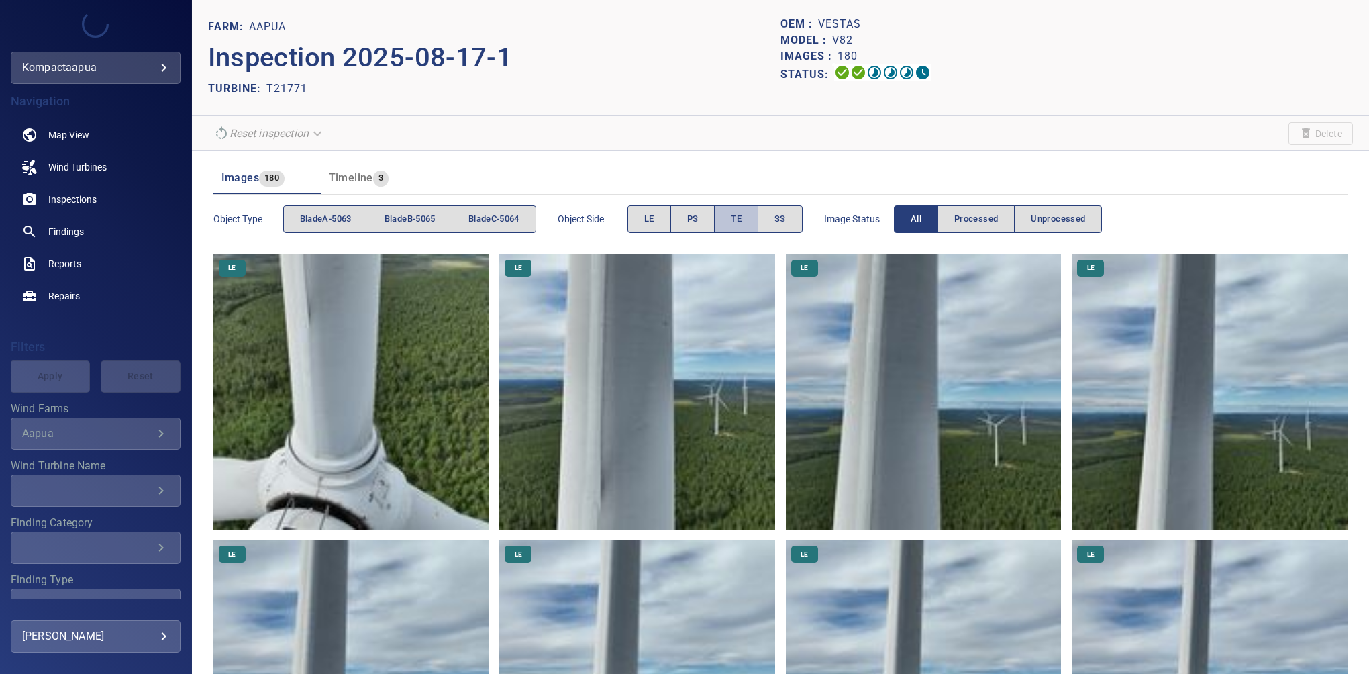
click at [739, 226] on span "TE" at bounding box center [736, 218] width 11 height 15
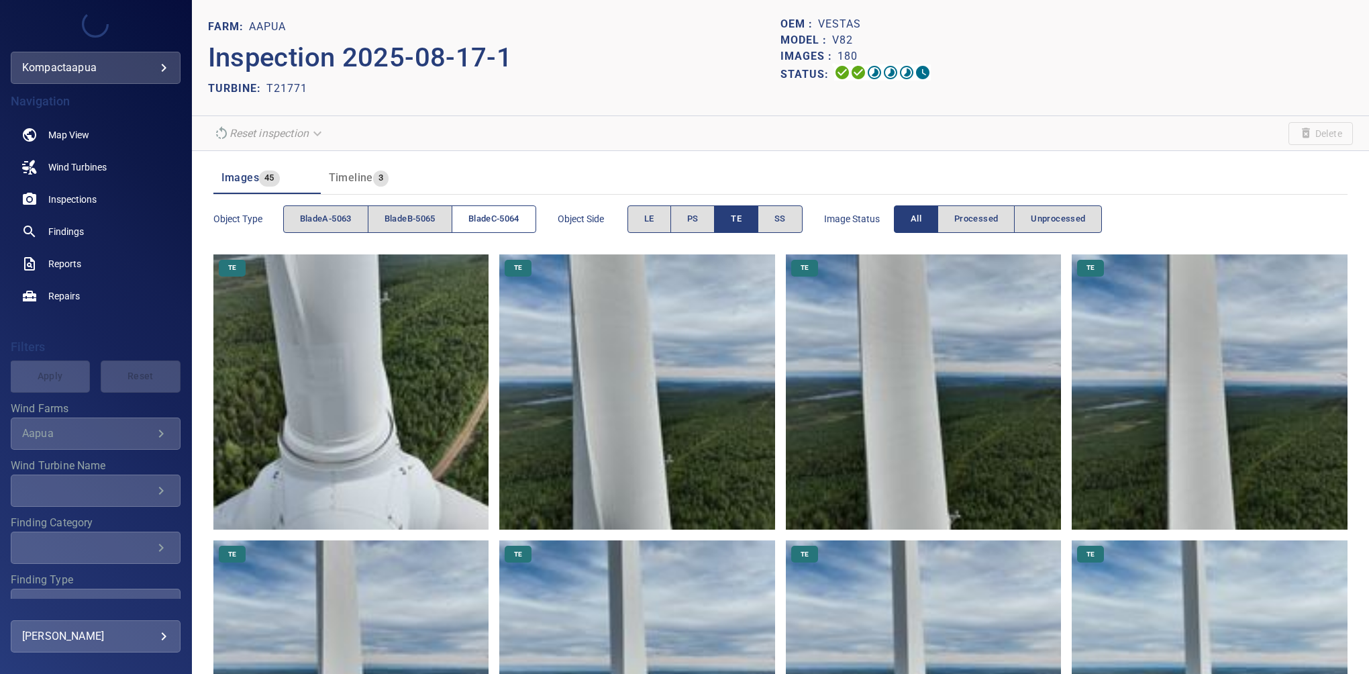
click at [519, 226] on span "bladeC-5064" at bounding box center [493, 218] width 51 height 15
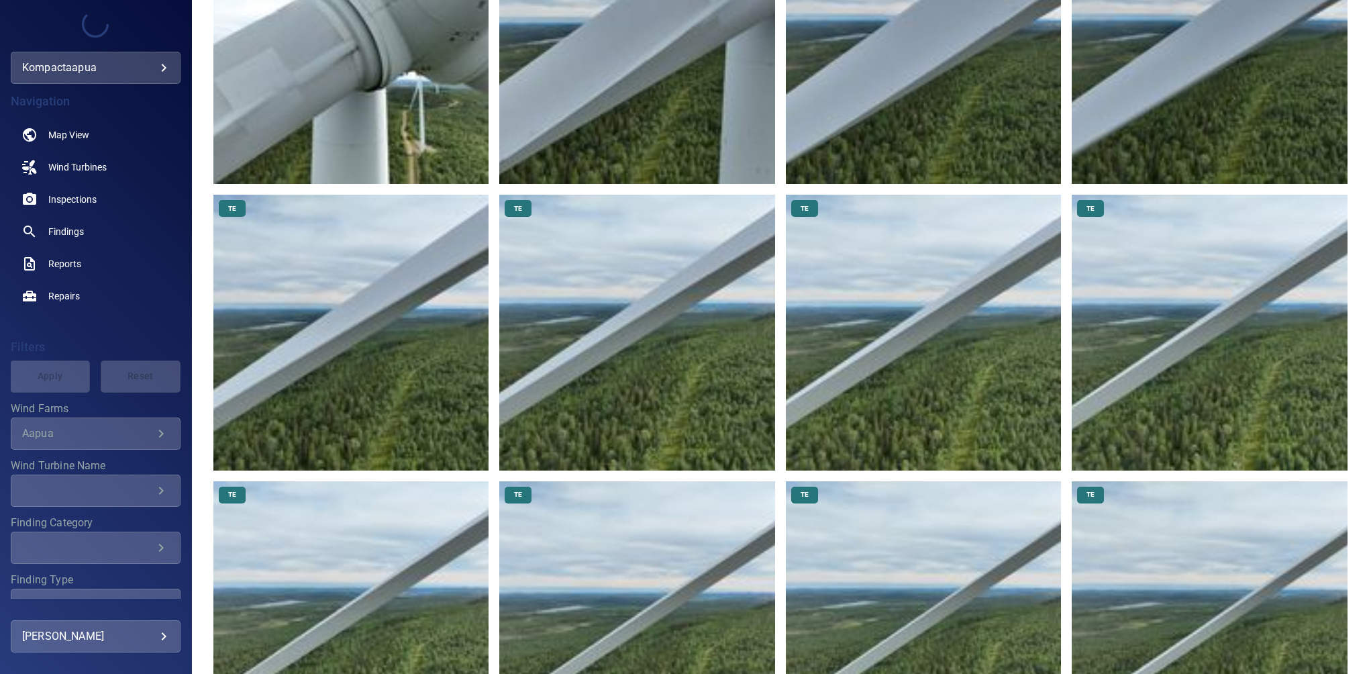
scroll to position [387, 0]
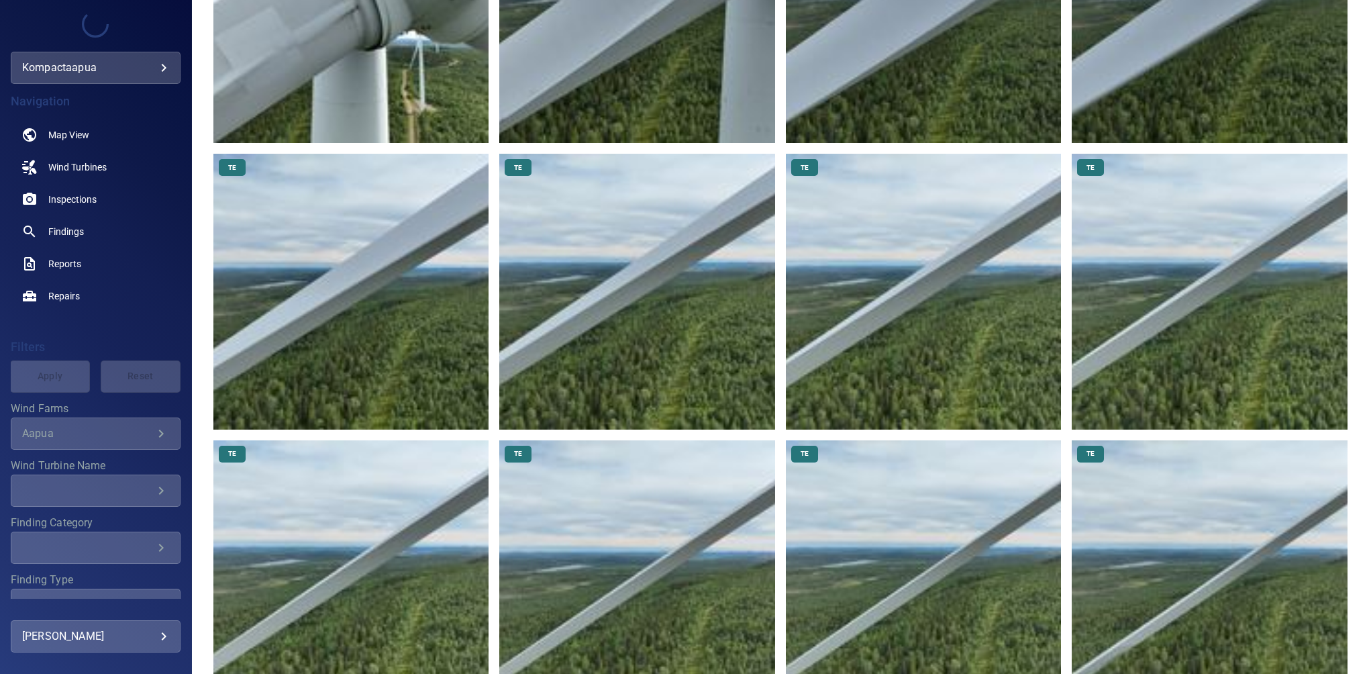
click at [653, 559] on img at bounding box center [637, 578] width 276 height 276
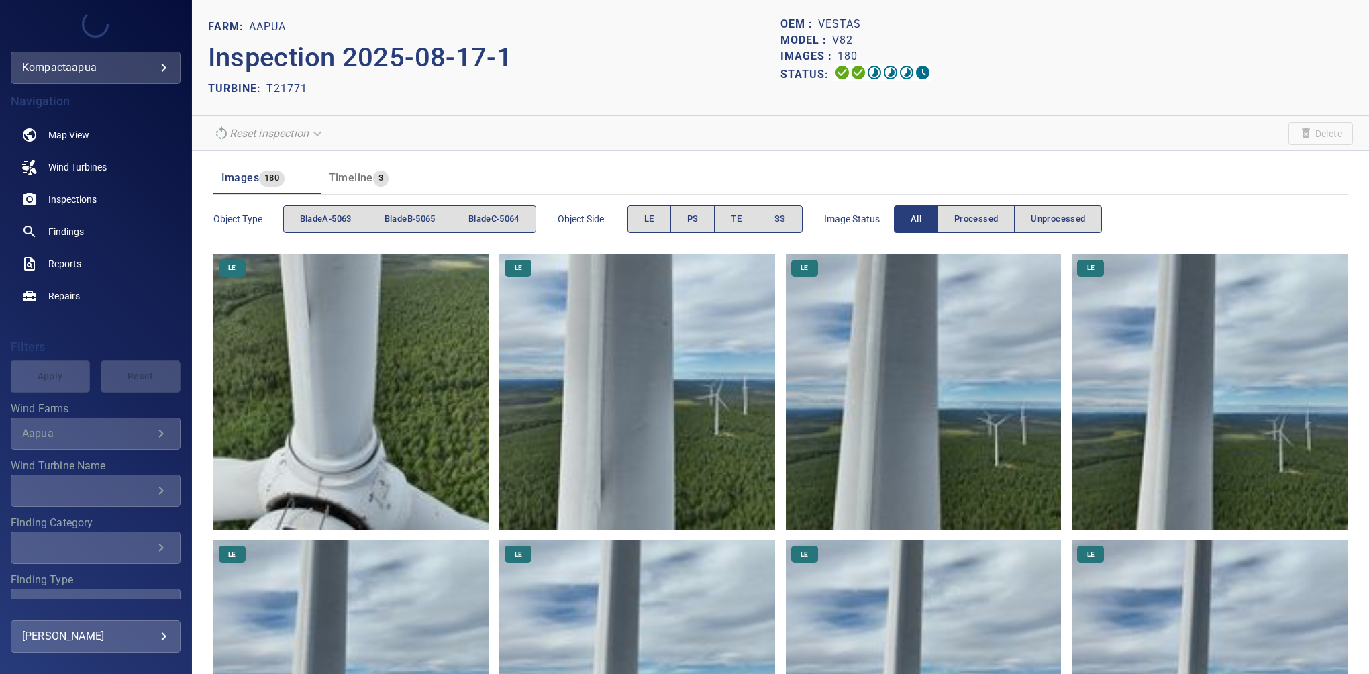
click at [411, 204] on div "Object type bladeA-5063 bladeB-5065 bladeC-5064" at bounding box center [374, 219] width 323 height 38
click at [411, 213] on span "bladeB-5065" at bounding box center [410, 218] width 51 height 15
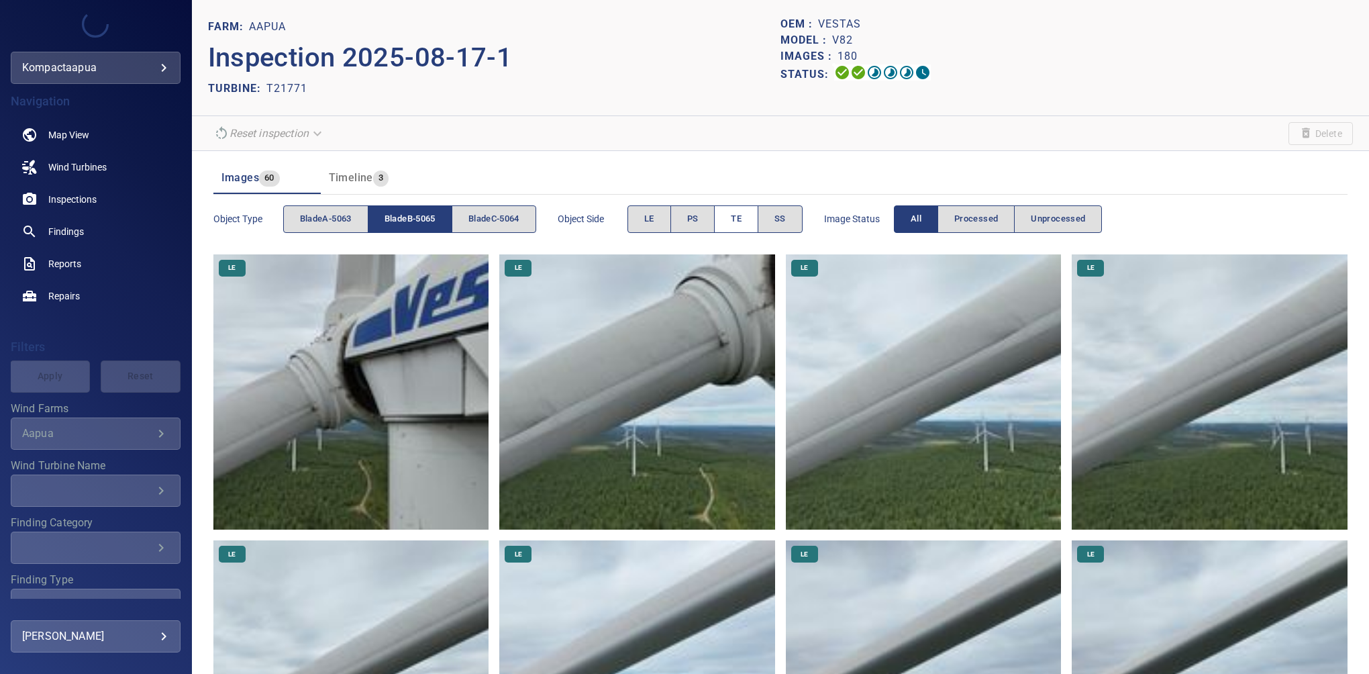
click at [742, 218] on span "TE" at bounding box center [736, 218] width 11 height 15
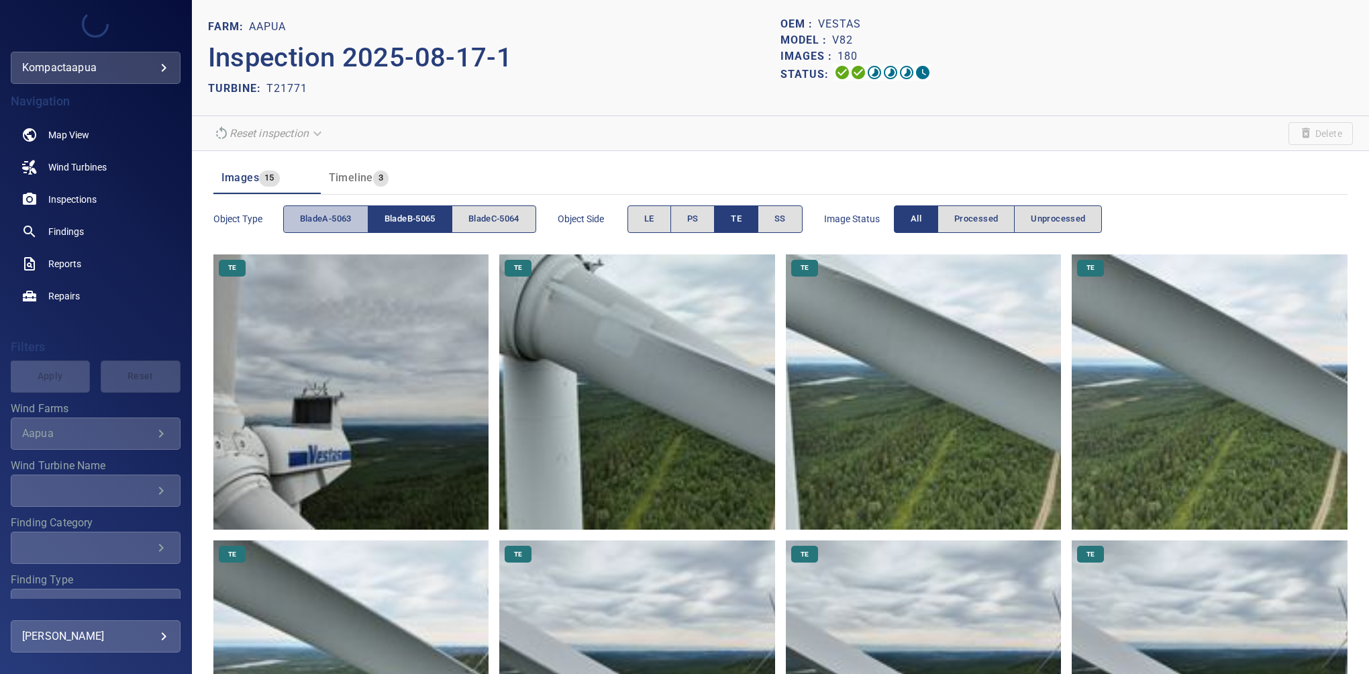
click at [338, 219] on span "bladeA-5063" at bounding box center [326, 218] width 52 height 15
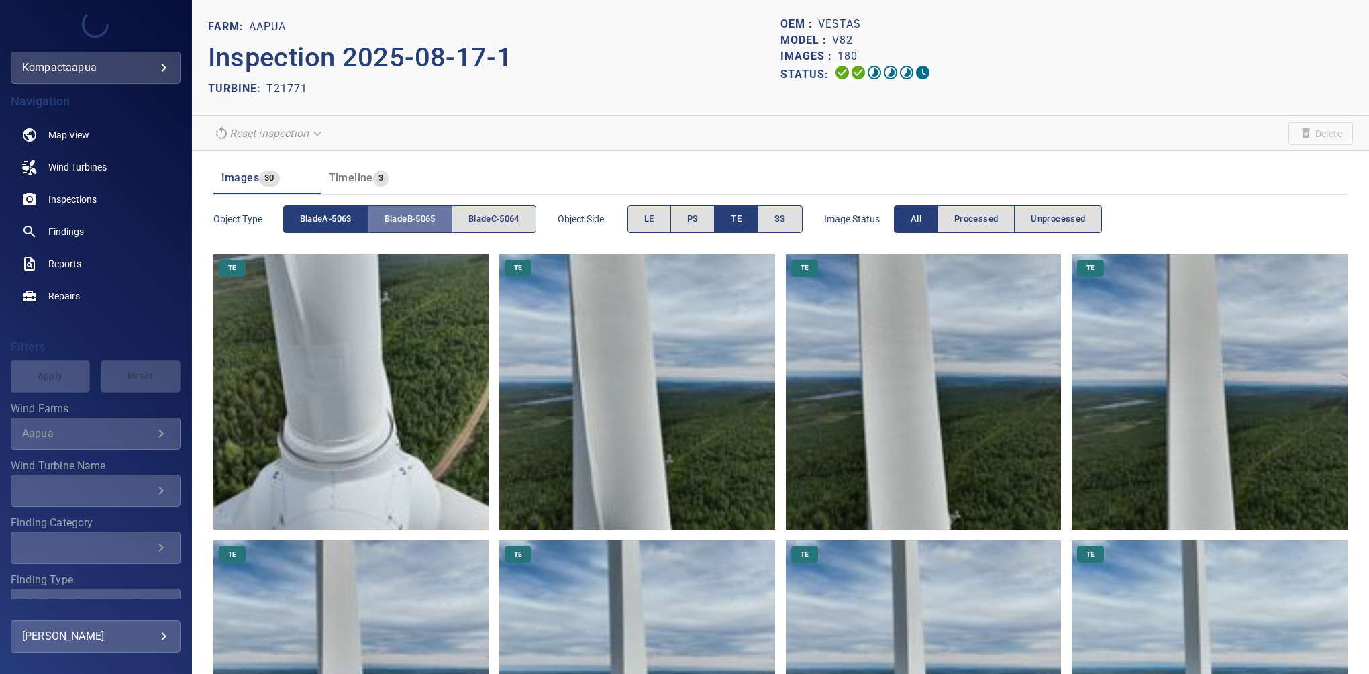
click at [397, 217] on span "bladeB-5065" at bounding box center [410, 218] width 51 height 15
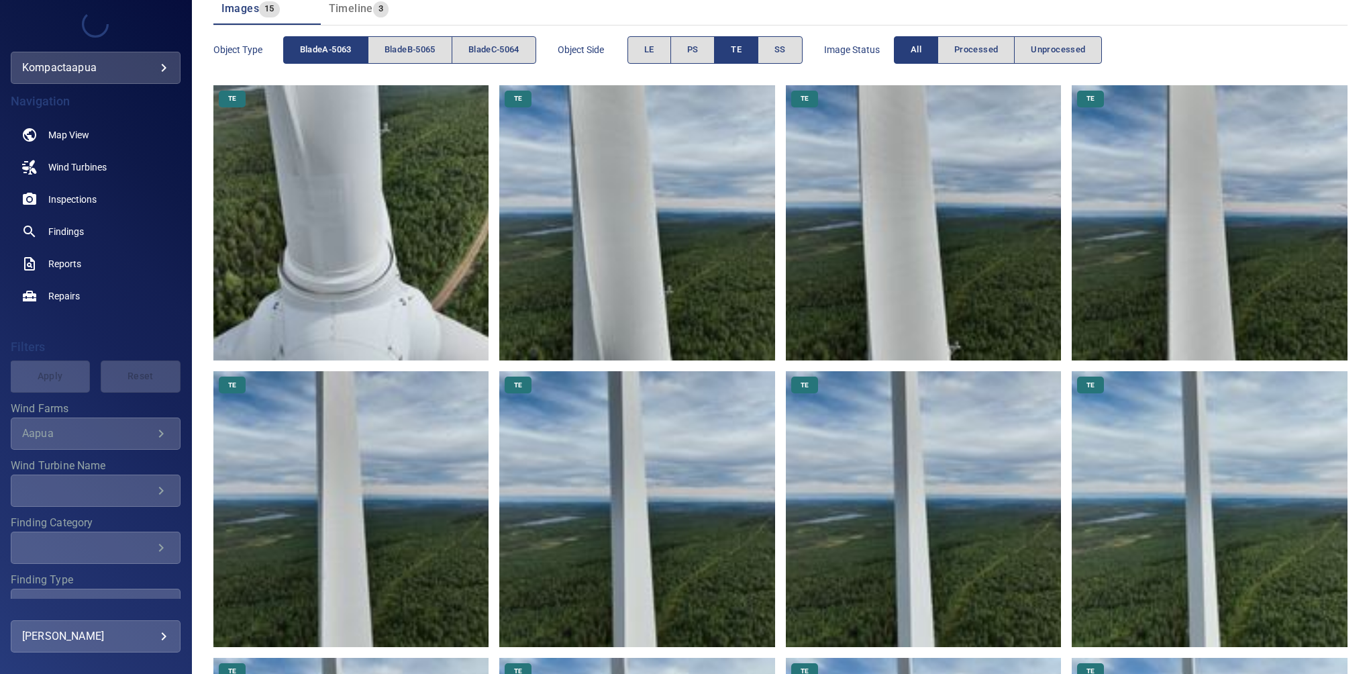
scroll to position [200, 0]
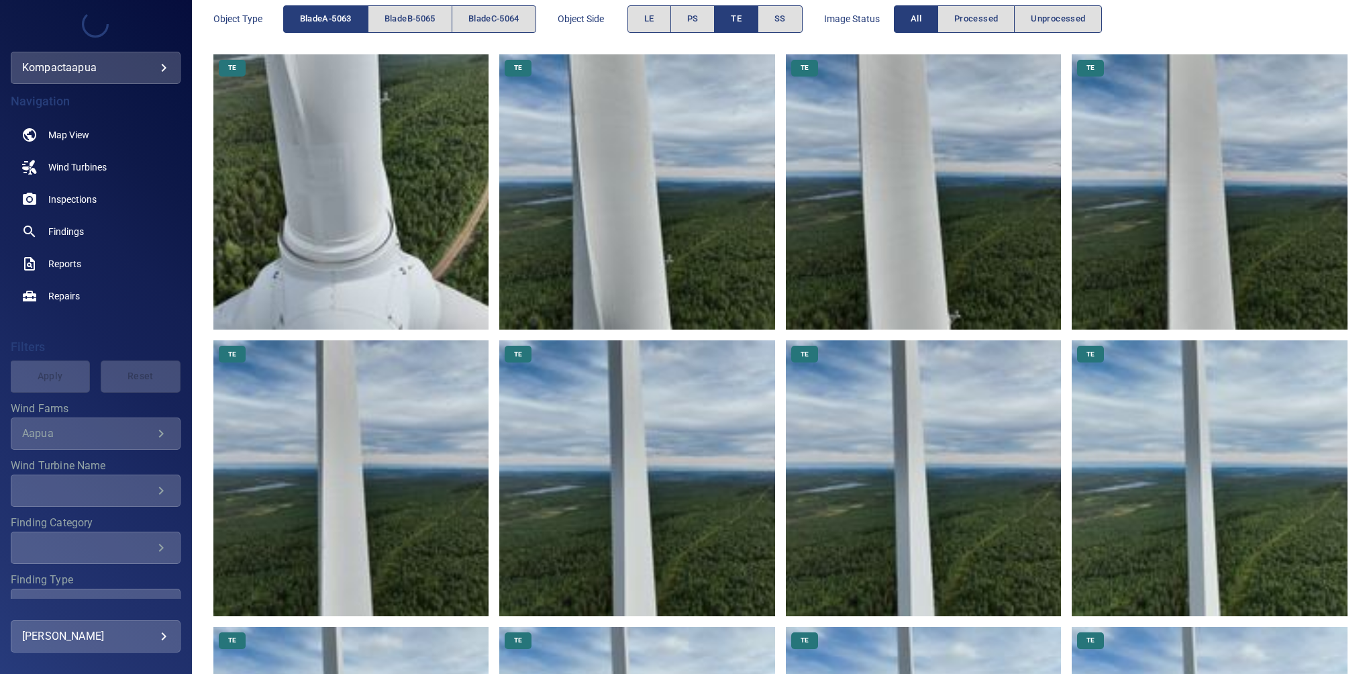
click at [892, 424] on img at bounding box center [924, 478] width 276 height 276
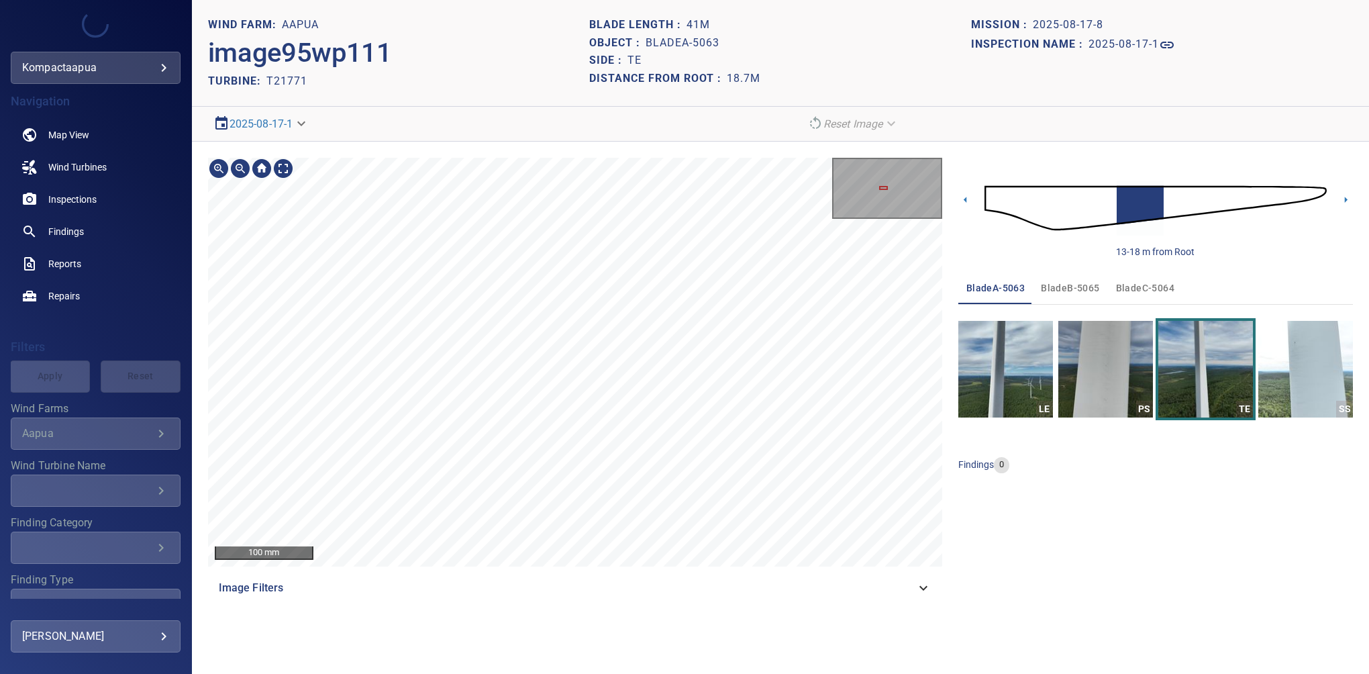
click at [577, 115] on section "**********" at bounding box center [780, 337] width 1177 height 674
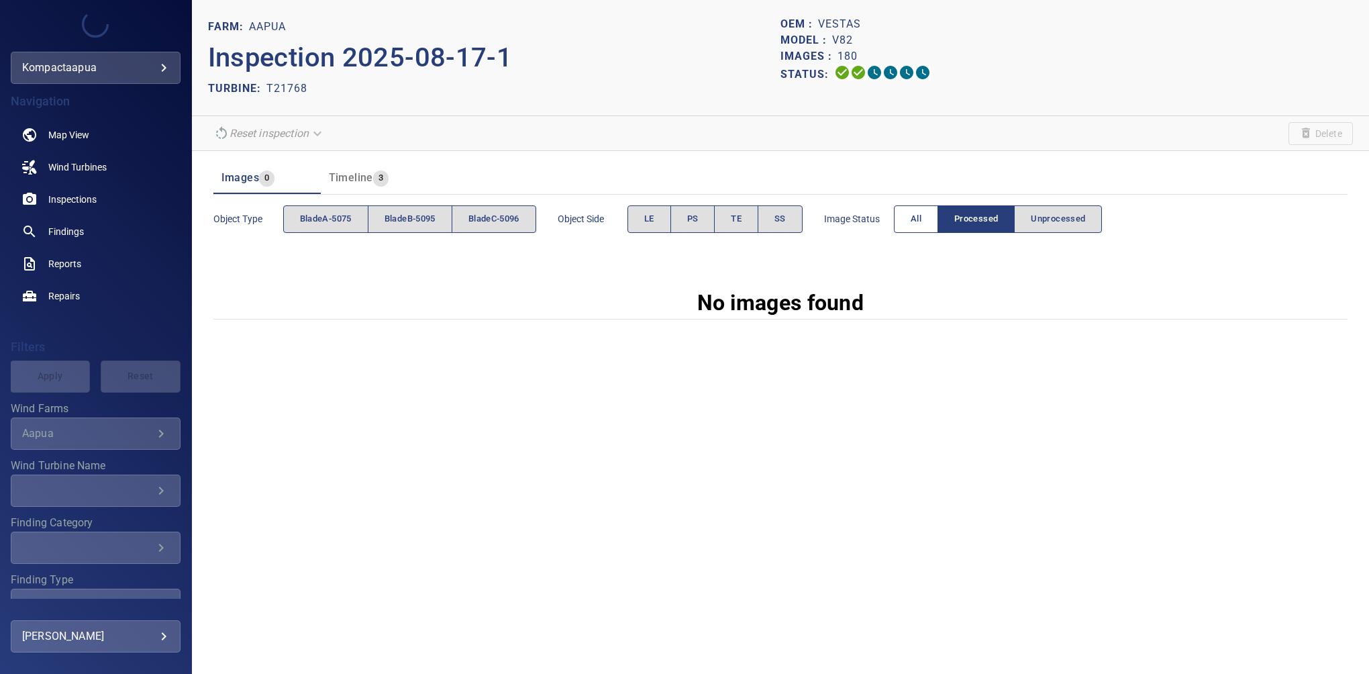
click at [928, 219] on button "All" at bounding box center [916, 219] width 44 height 28
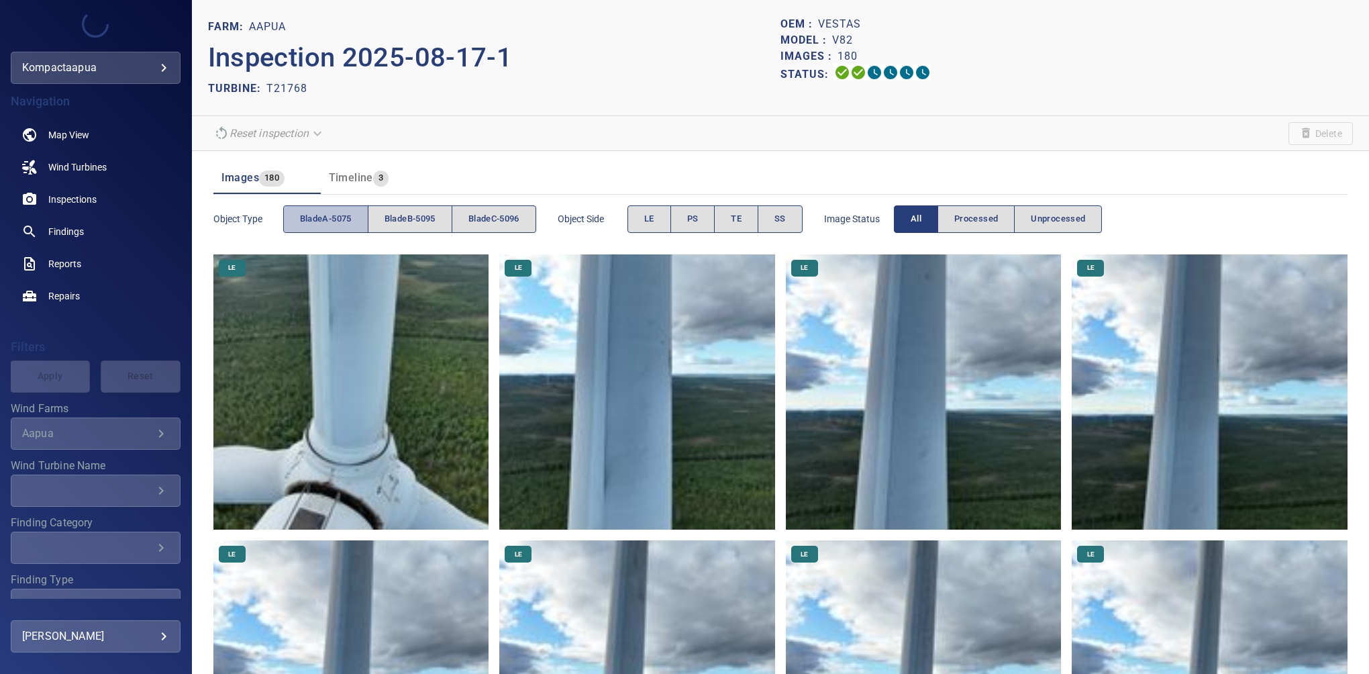
click at [339, 214] on span "bladeA-5075" at bounding box center [326, 218] width 52 height 15
click at [346, 214] on span "bladeA-5075" at bounding box center [326, 218] width 52 height 15
click at [411, 212] on span "bladeB-5095" at bounding box center [410, 218] width 51 height 15
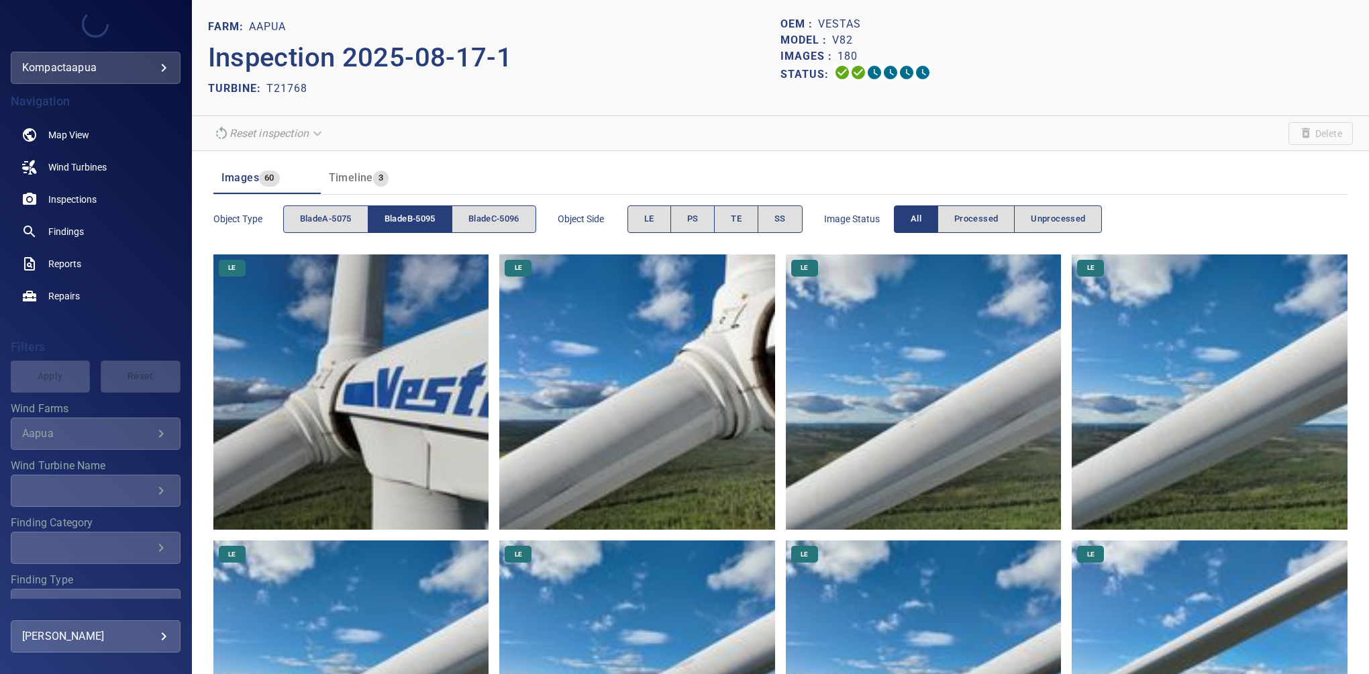
click at [583, 440] on img at bounding box center [637, 392] width 276 height 276
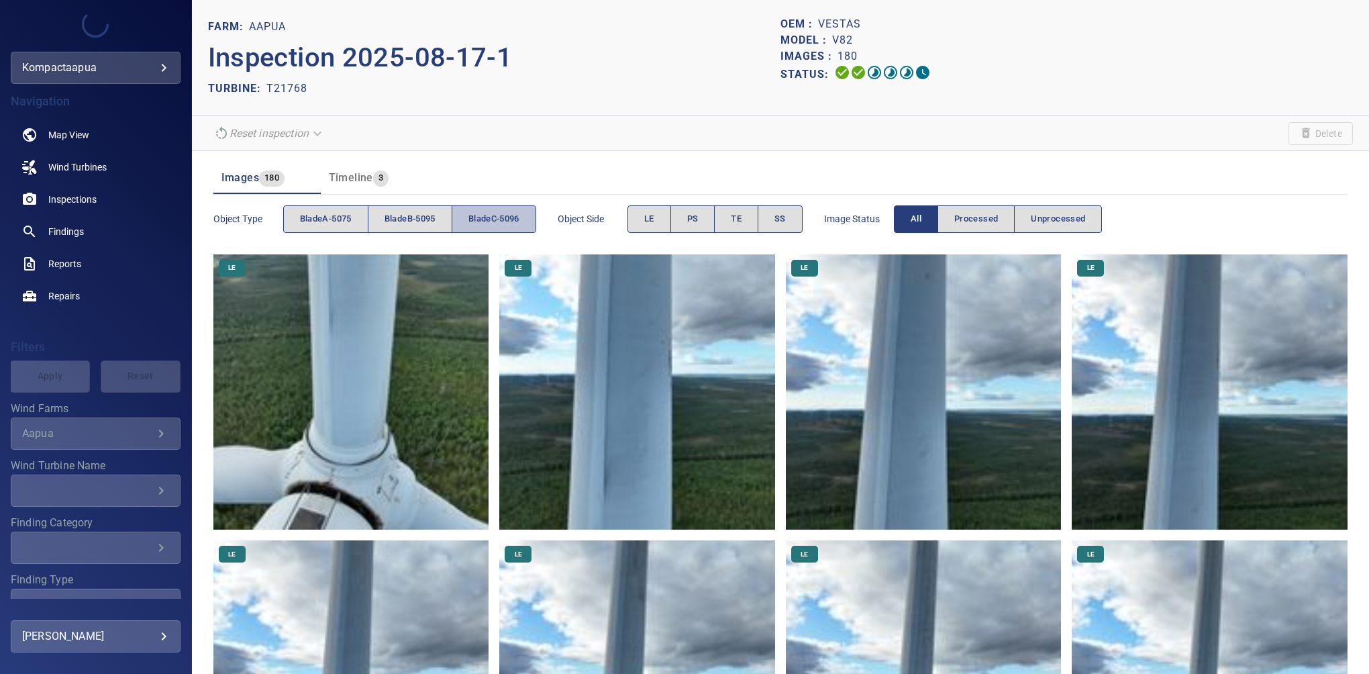
click at [495, 226] on span "bladeC-5096" at bounding box center [493, 218] width 51 height 15
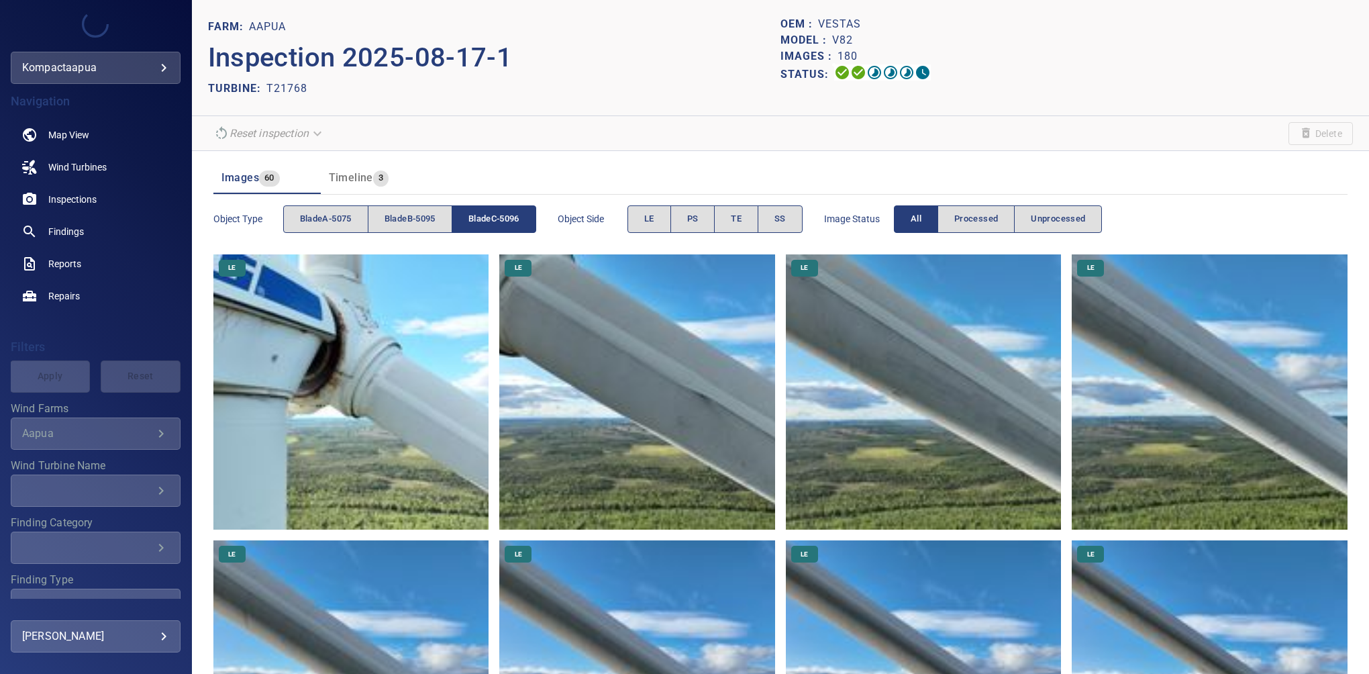
click at [1097, 120] on section "Reset inspection Delete" at bounding box center [780, 133] width 1177 height 35
click at [404, 211] on button "bladeB-5095" at bounding box center [410, 219] width 85 height 28
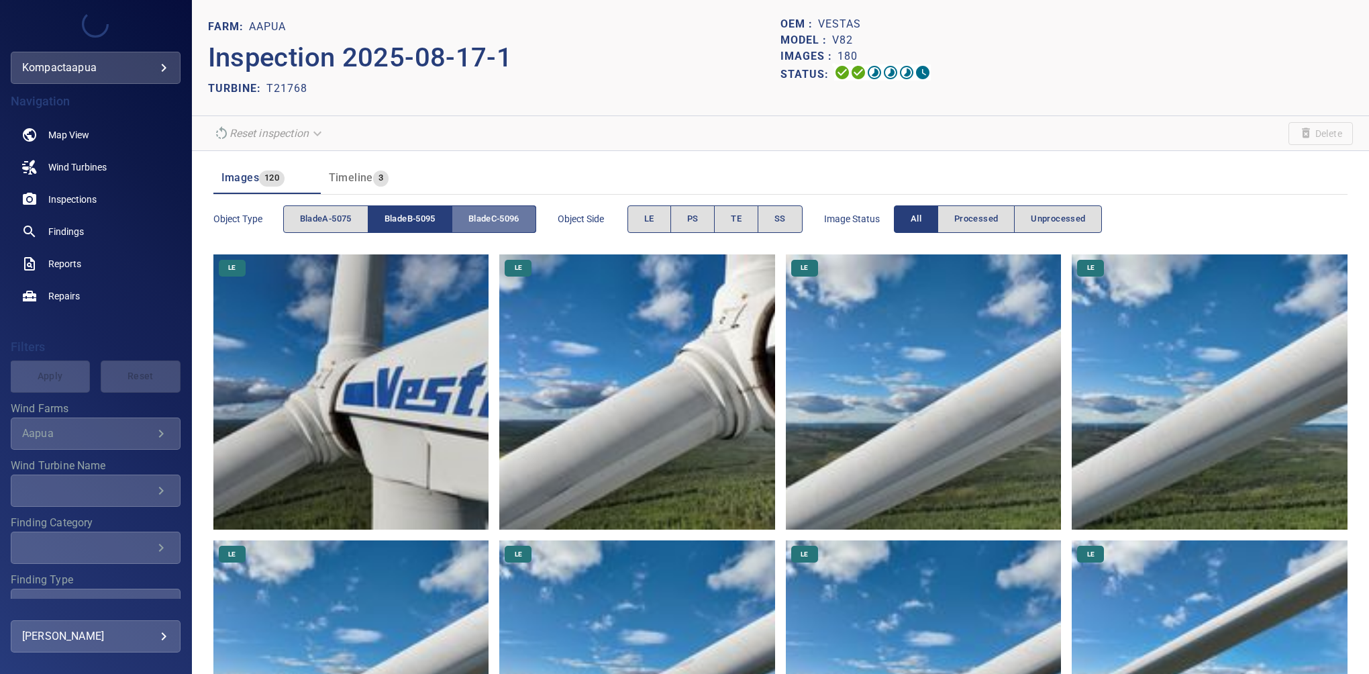
click at [481, 211] on span "bladeC-5096" at bounding box center [493, 218] width 51 height 15
click at [693, 218] on span "PS" at bounding box center [692, 218] width 11 height 15
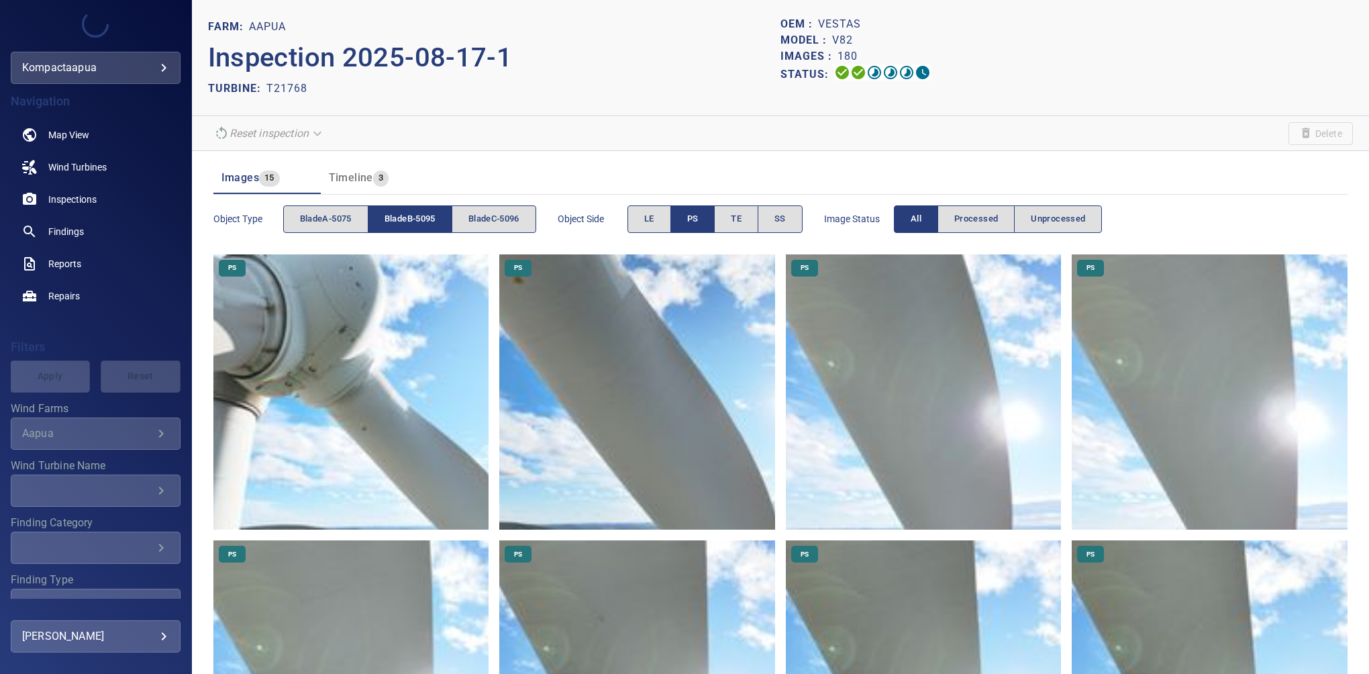
click at [706, 216] on button "PS" at bounding box center [693, 219] width 45 height 28
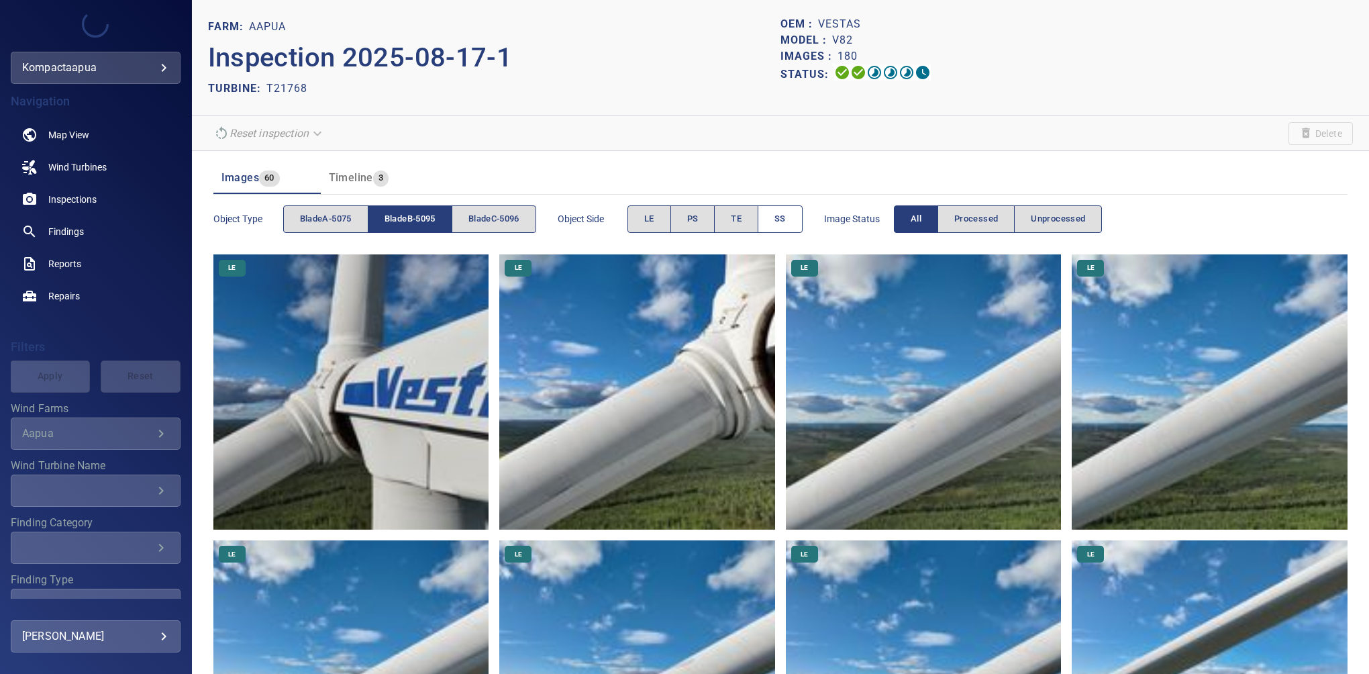
click at [800, 223] on button "SS" at bounding box center [780, 219] width 45 height 28
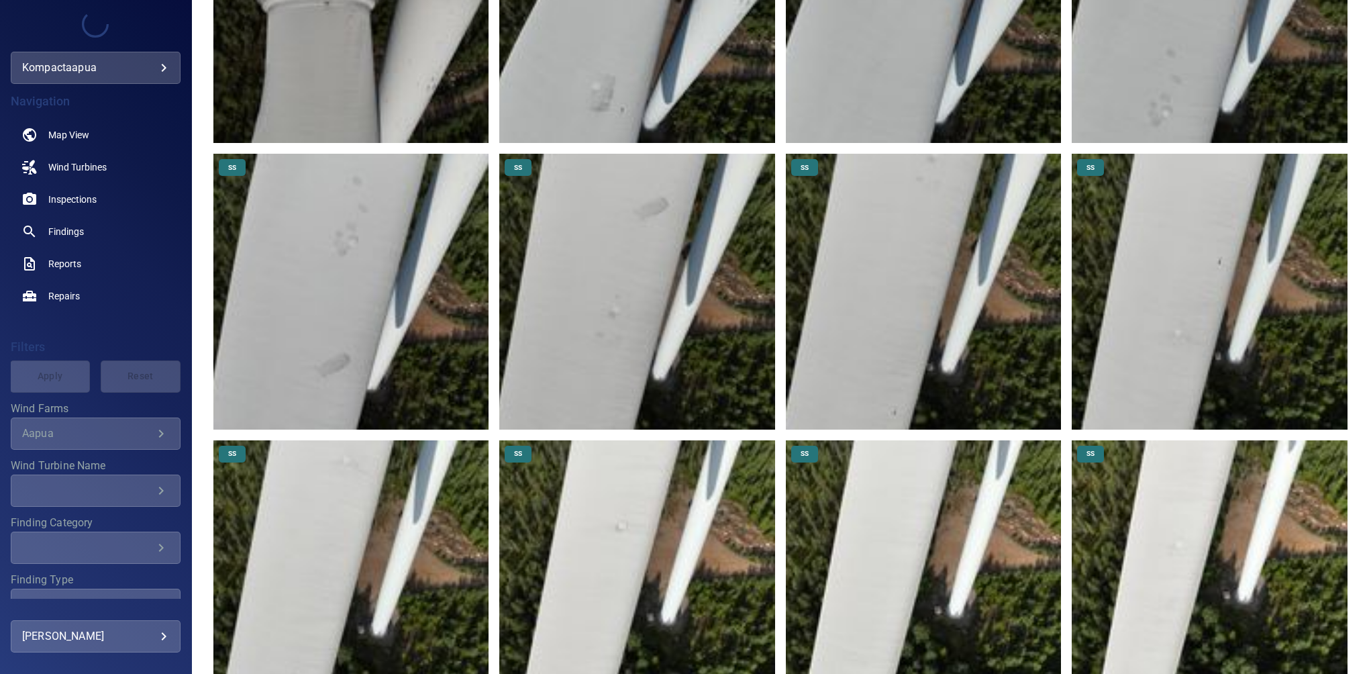
scroll to position [393, 0]
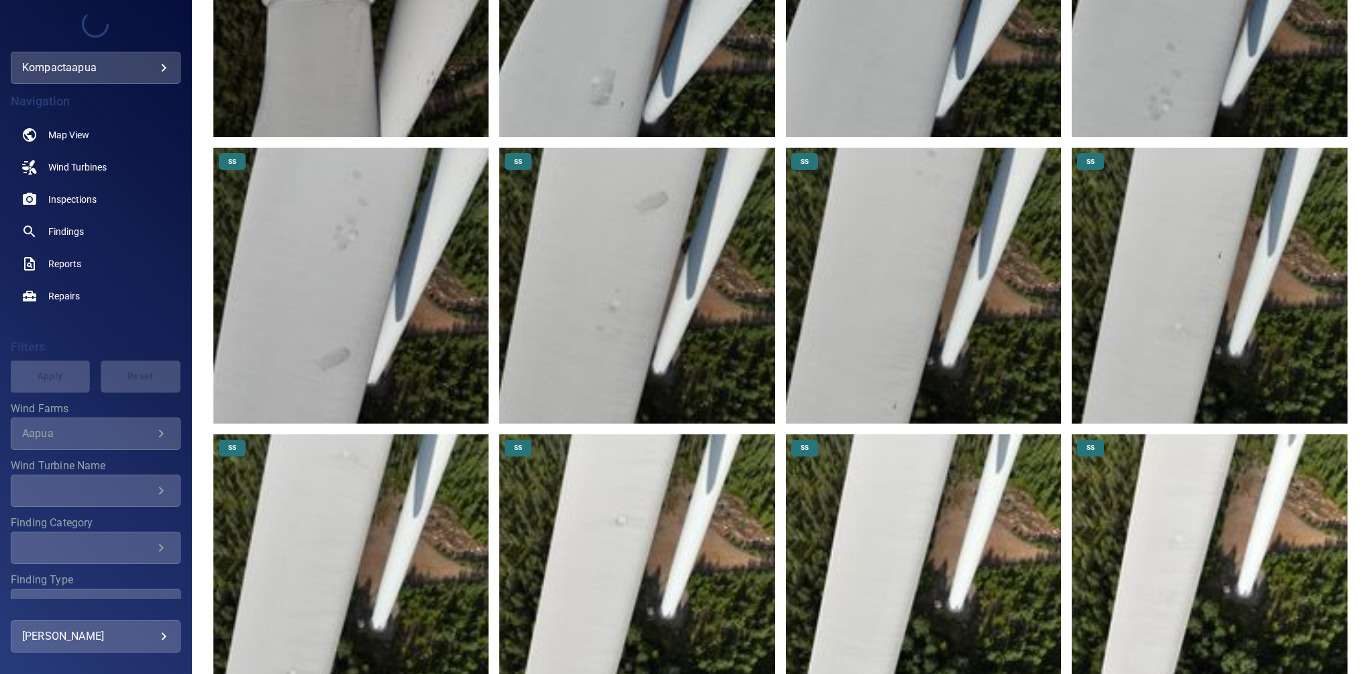
click at [897, 517] on img at bounding box center [924, 572] width 276 height 276
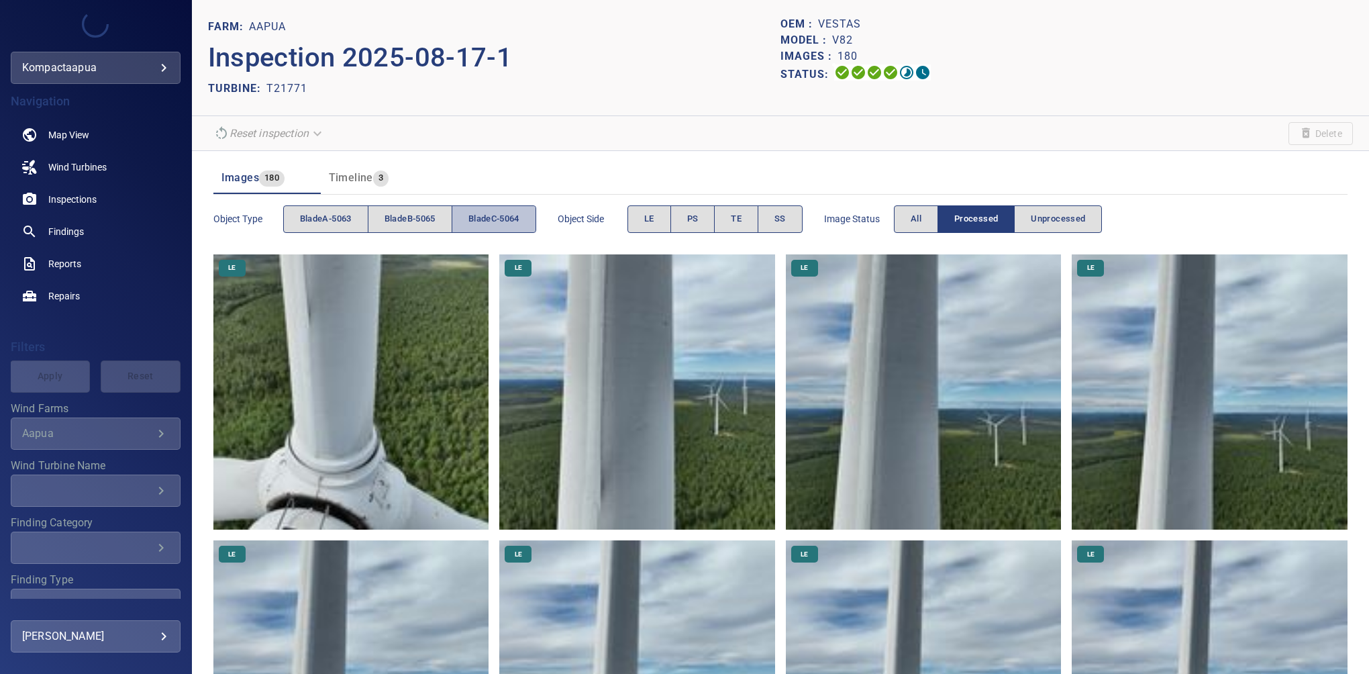
click at [505, 221] on span "bladeC-5064" at bounding box center [493, 218] width 51 height 15
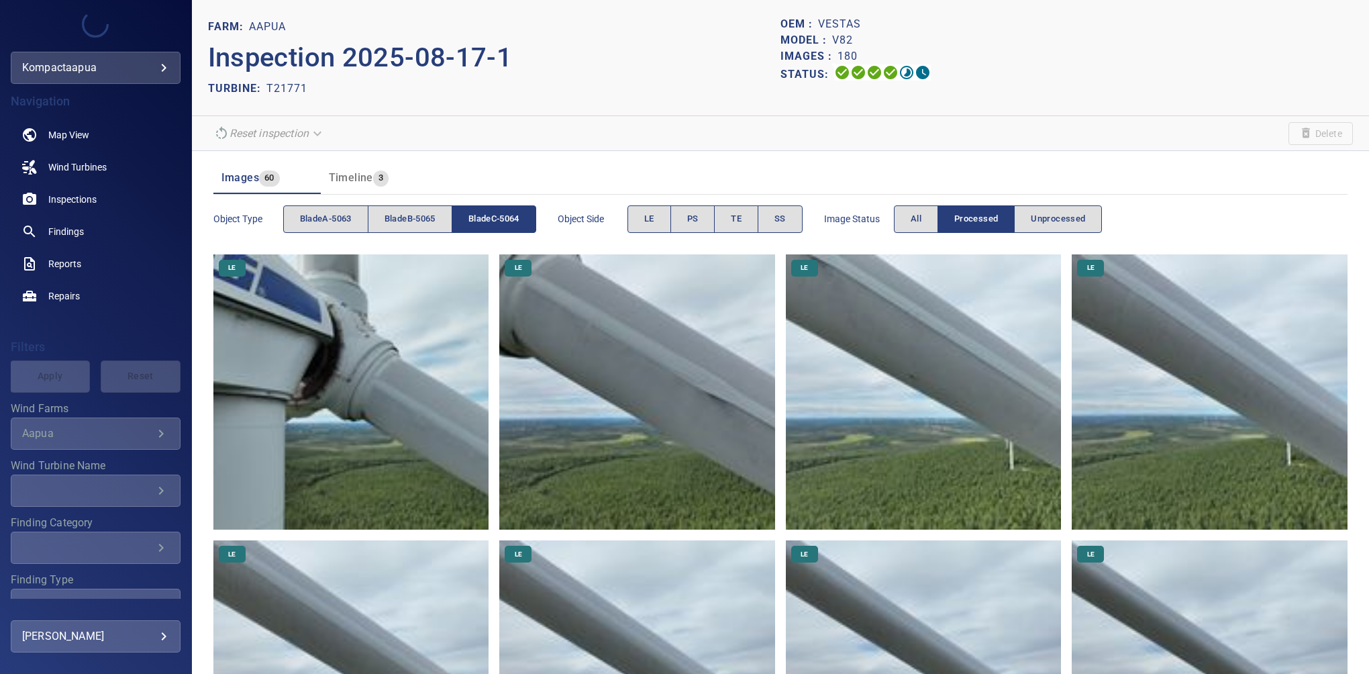
click at [470, 213] on button "bladeC-5064" at bounding box center [494, 219] width 85 height 28
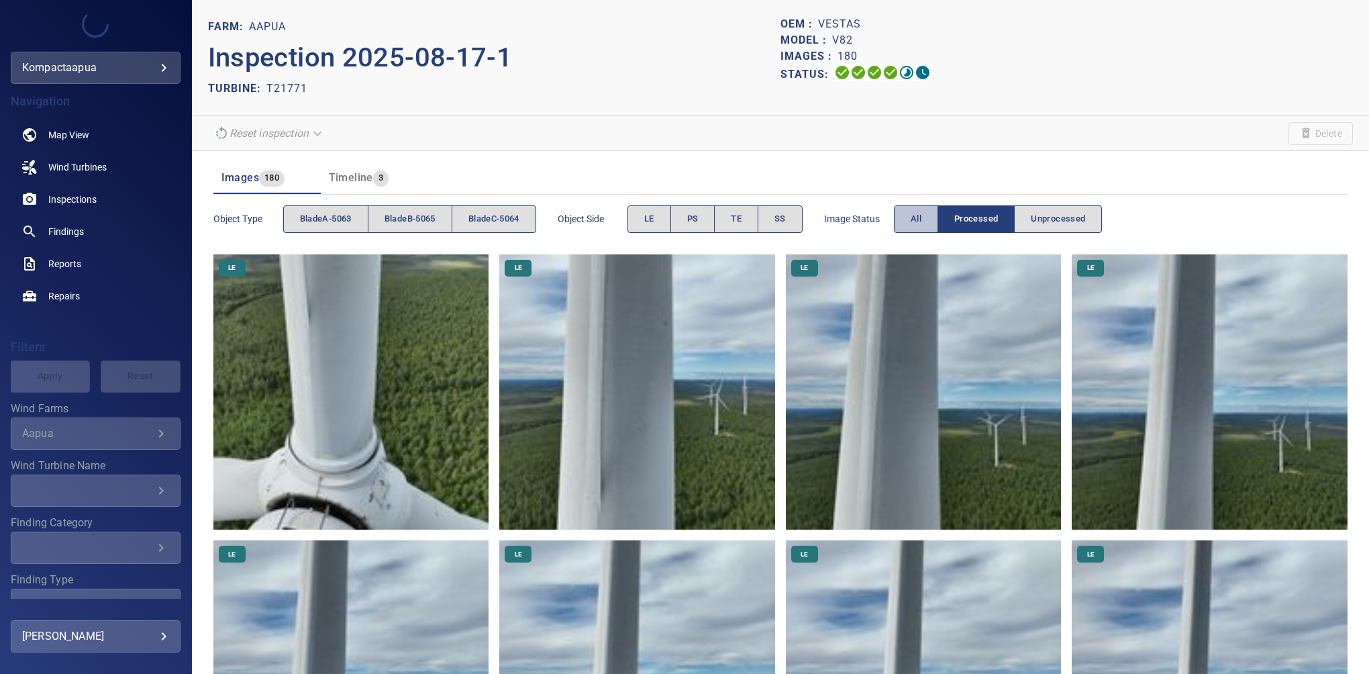
click at [913, 213] on button "All" at bounding box center [916, 219] width 44 height 28
